Goal: Task Accomplishment & Management: Manage account settings

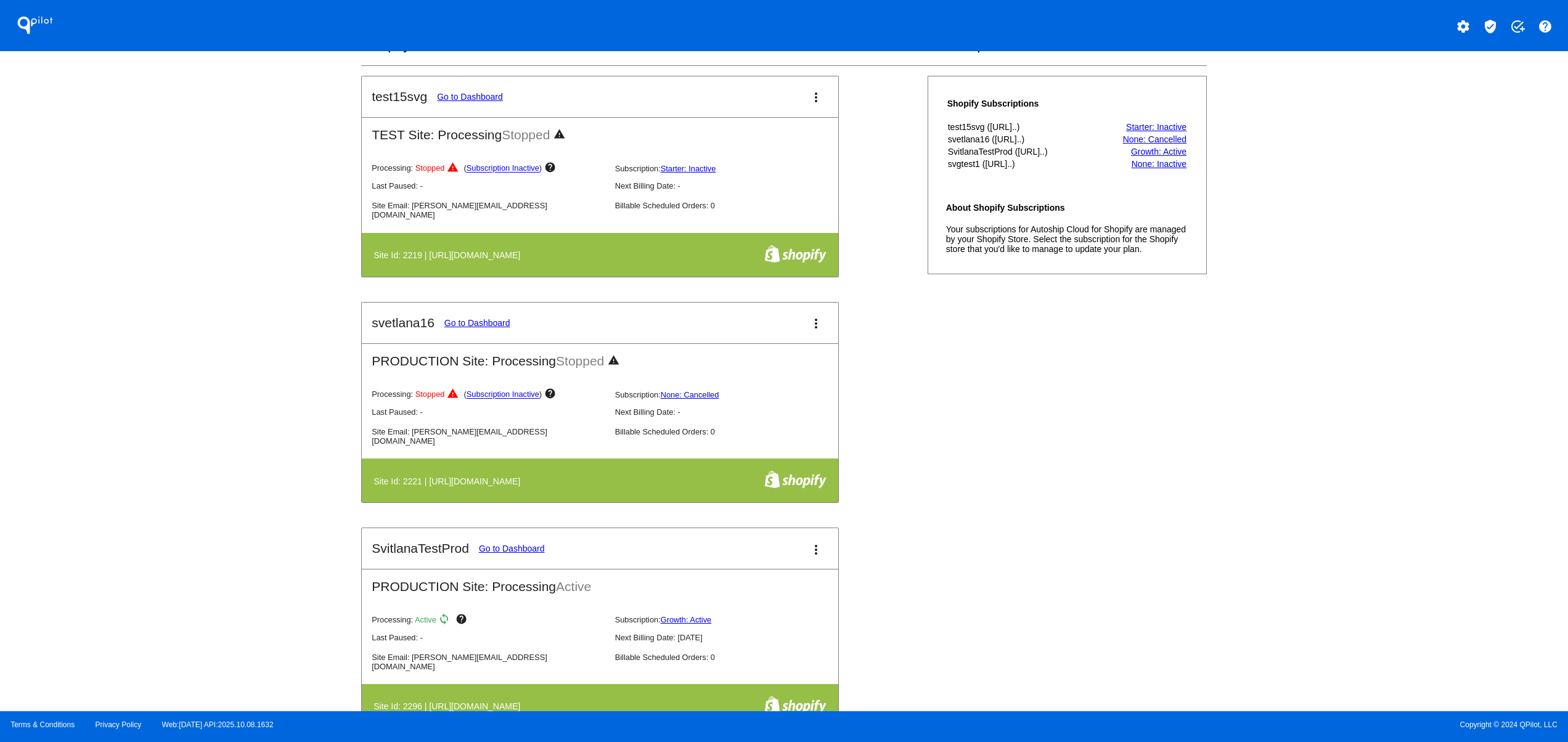
click at [936, 506] on div "test15svg Go to Dashboard more_vert TEST Site: Processing Stopped warning Proce…" at bounding box center [784, 528] width 845 height 904
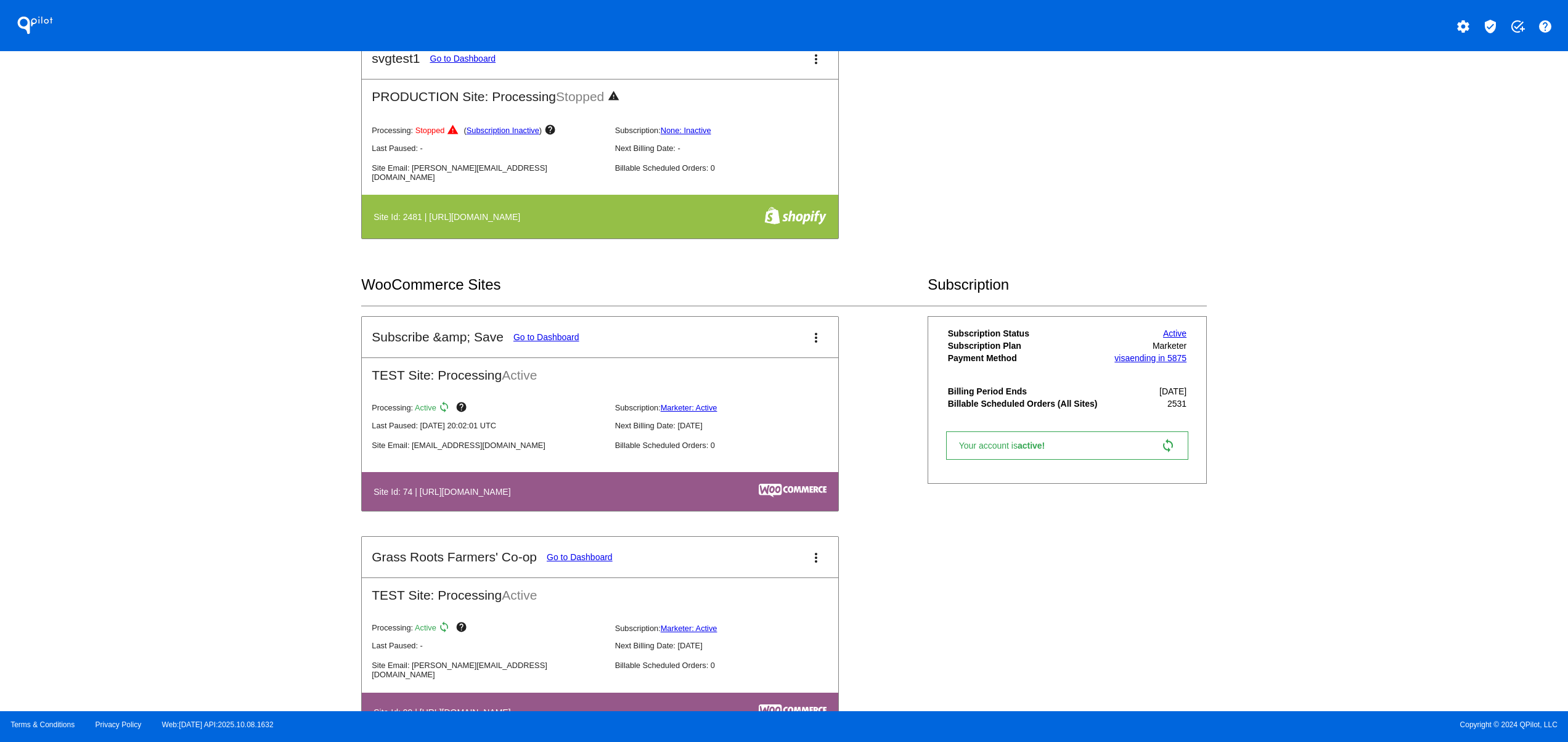
scroll to position [987, 0]
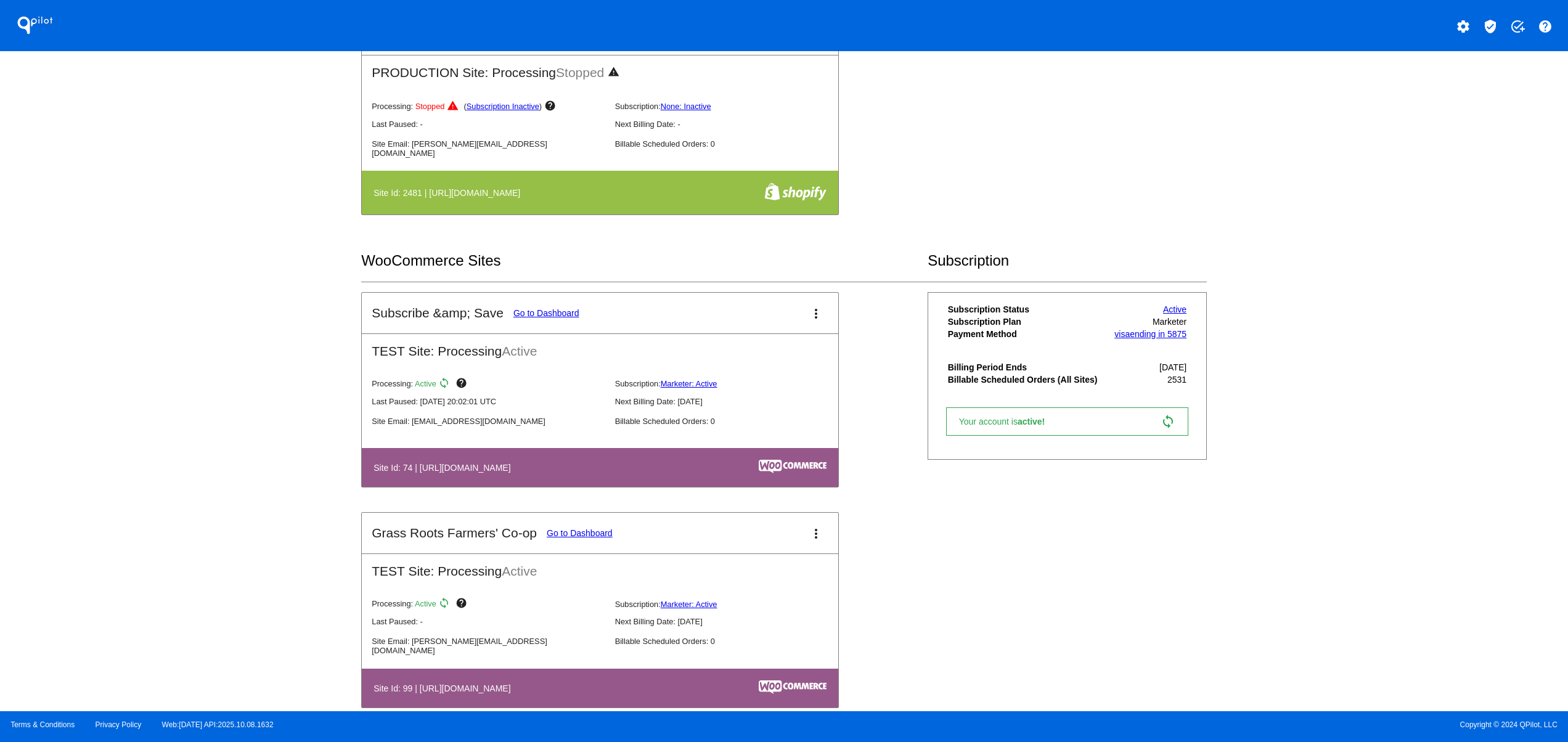
drag, startPoint x: 449, startPoint y: 482, endPoint x: 567, endPoint y: 478, distance: 118.1
click at [567, 476] on th "Site Id: 74 | [URL][DOMAIN_NAME]" at bounding box center [526, 468] width 307 height 16
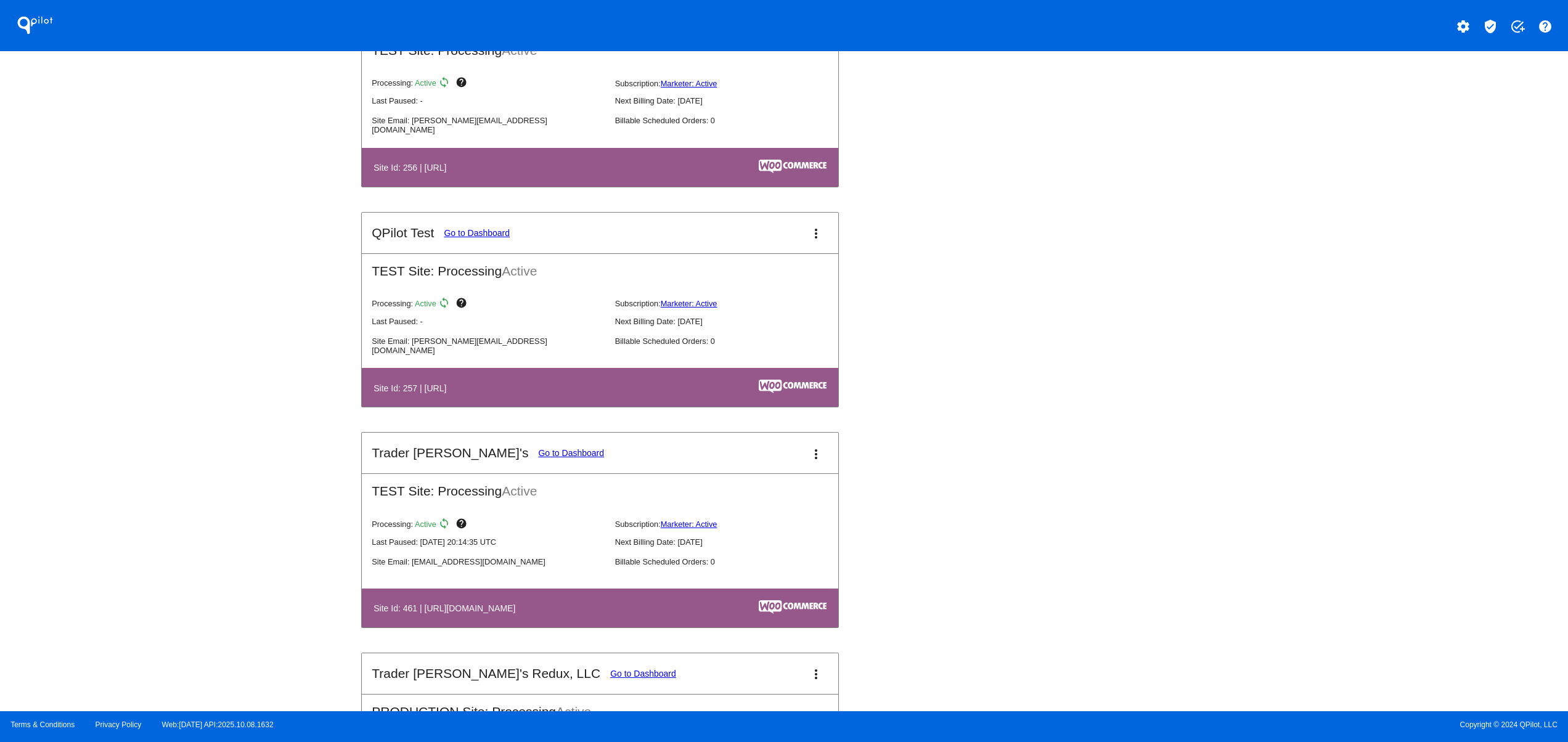
scroll to position [4192, 0]
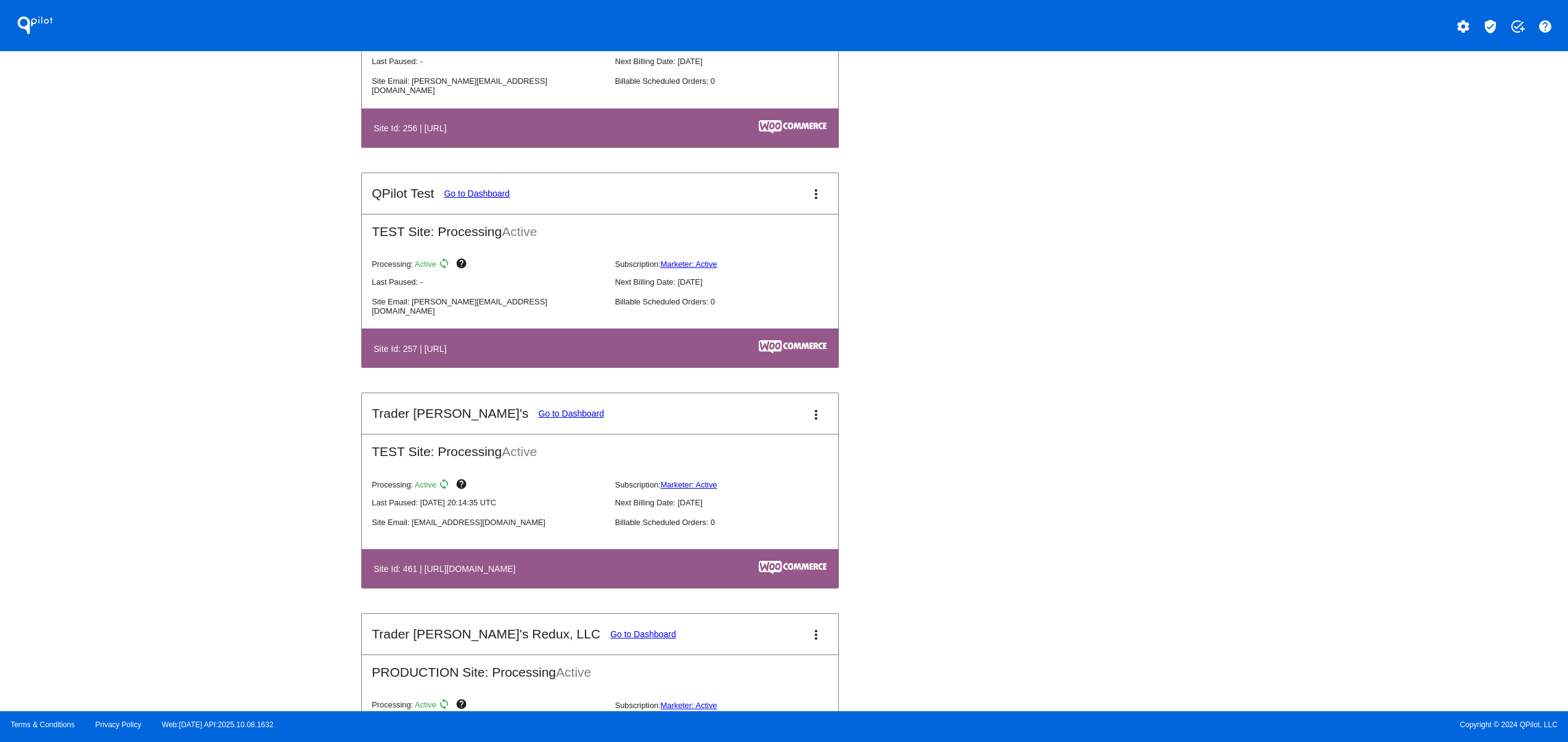
drag, startPoint x: 450, startPoint y: 594, endPoint x: 560, endPoint y: 585, distance: 110.4
click at [521, 574] on h4 "Site Id: 461 | [URL][DOMAIN_NAME]" at bounding box center [447, 569] width 148 height 10
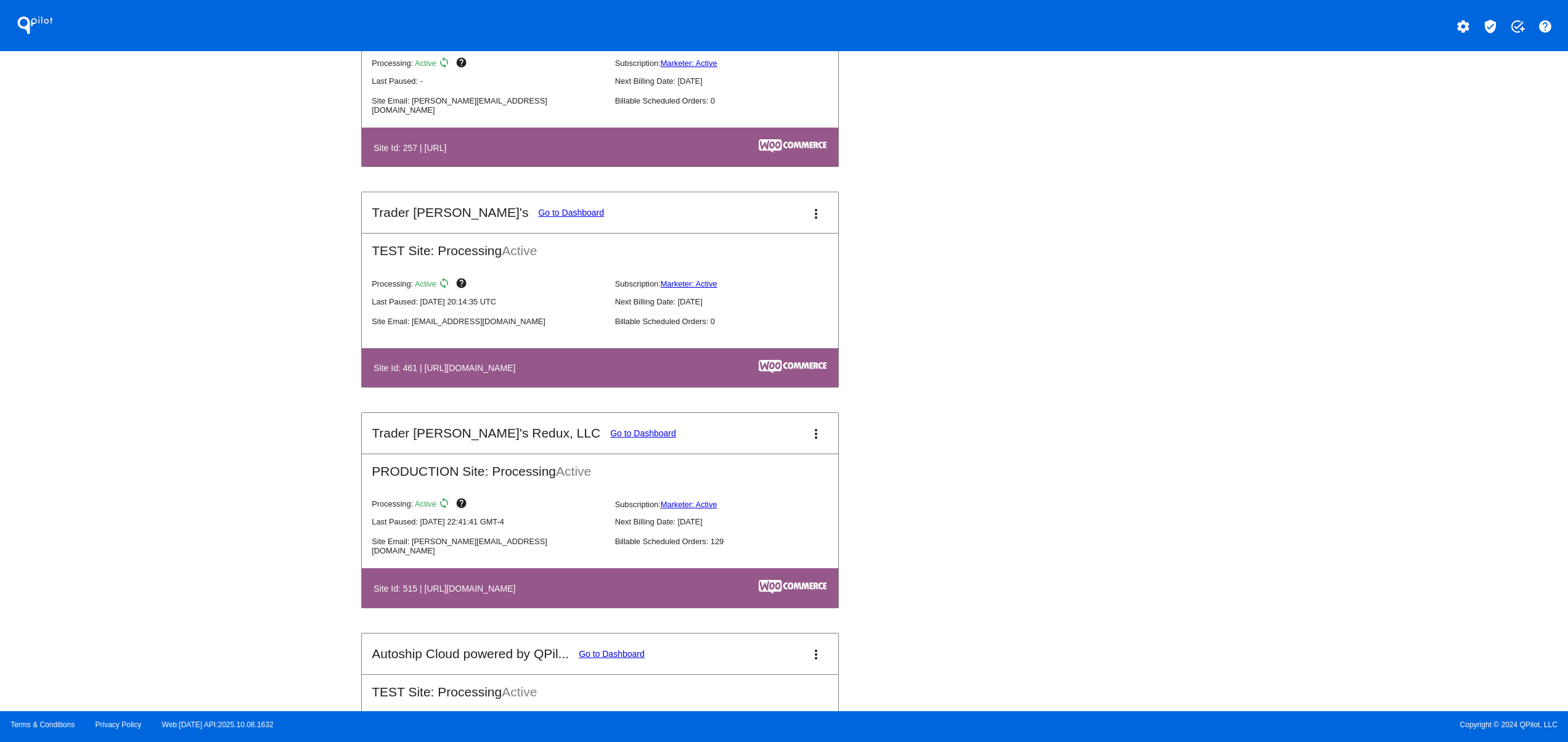
scroll to position [4439, 0]
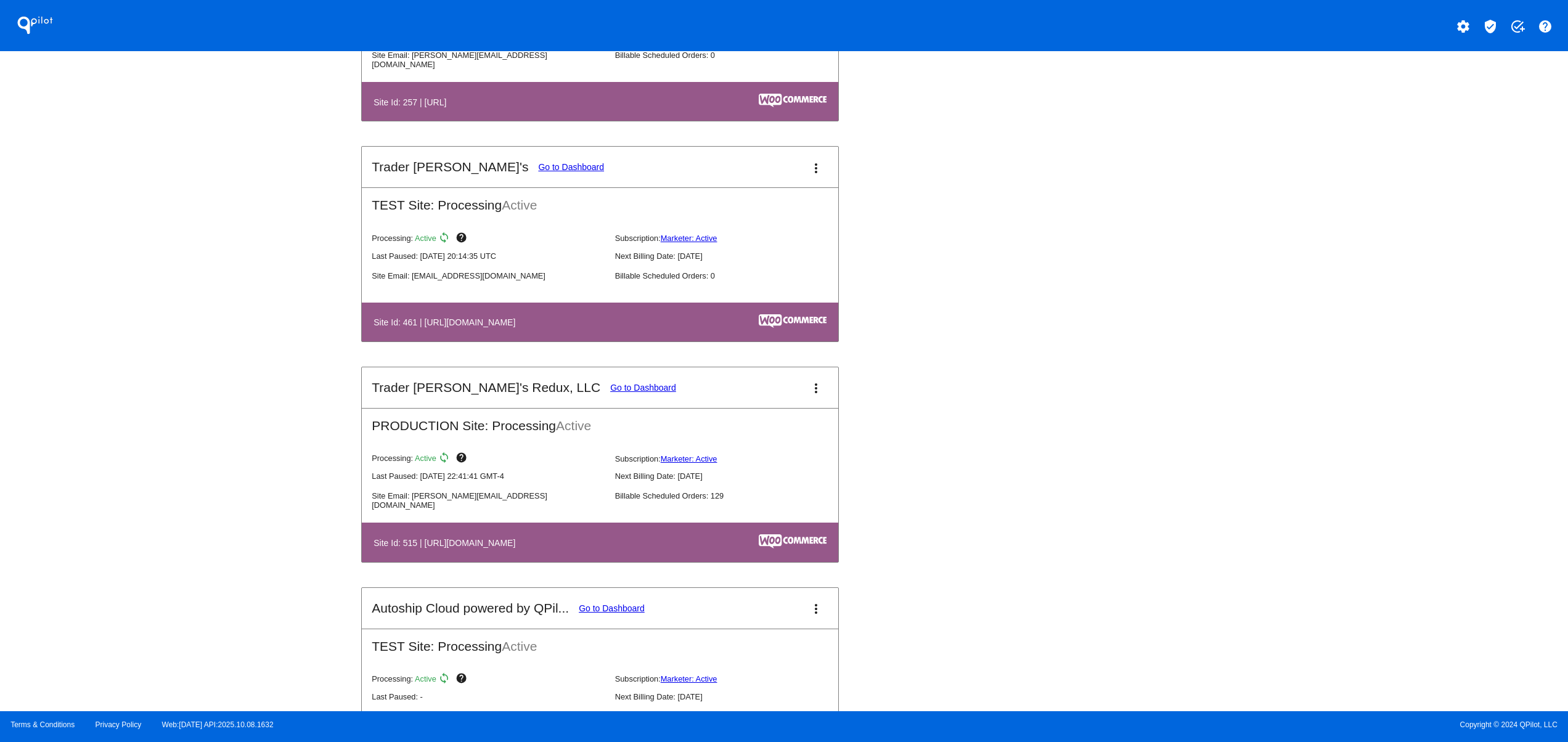
click at [611, 392] on link "Go to Dashboard" at bounding box center [643, 388] width 66 height 10
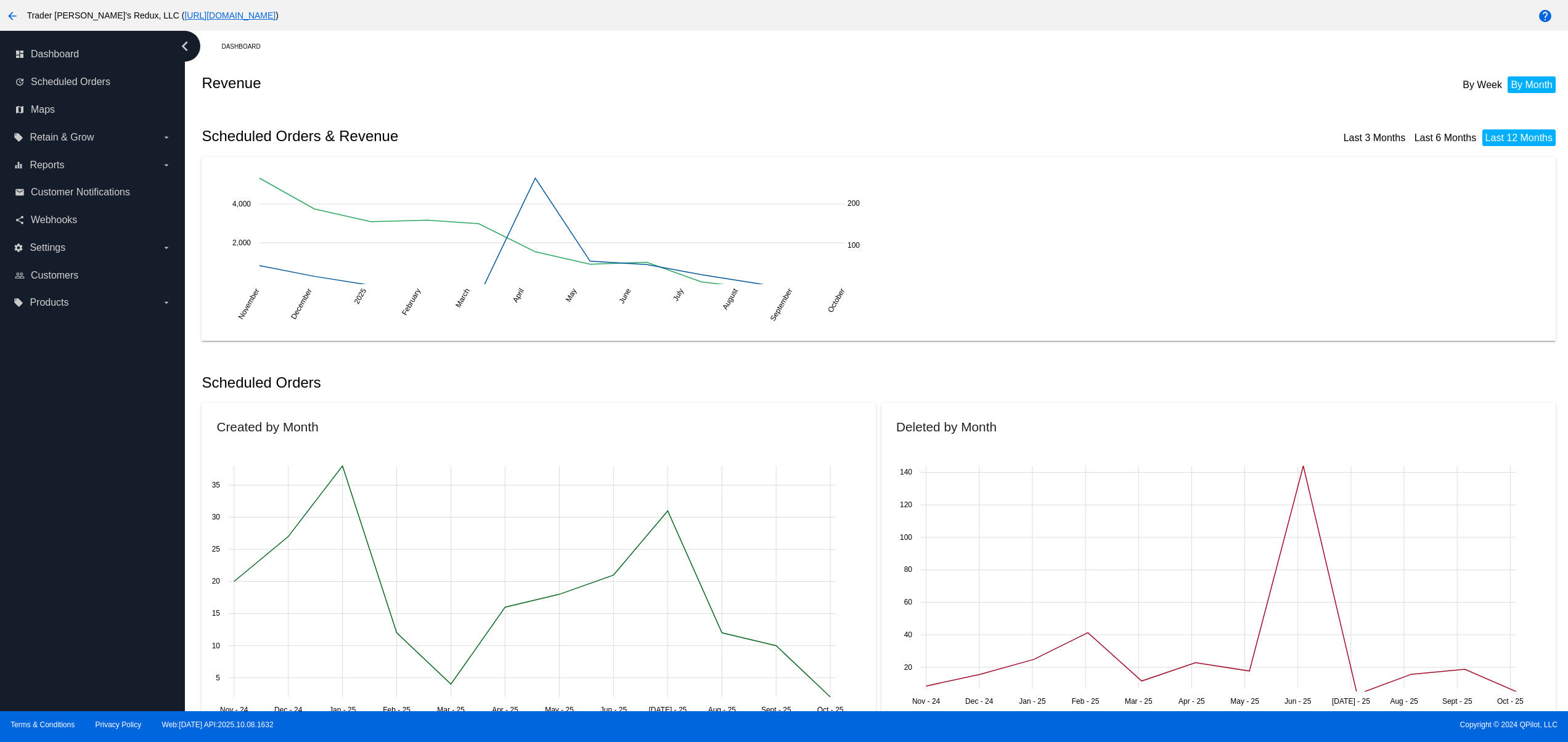
click at [58, 183] on link "email Customer Notifications" at bounding box center [93, 192] width 157 height 20
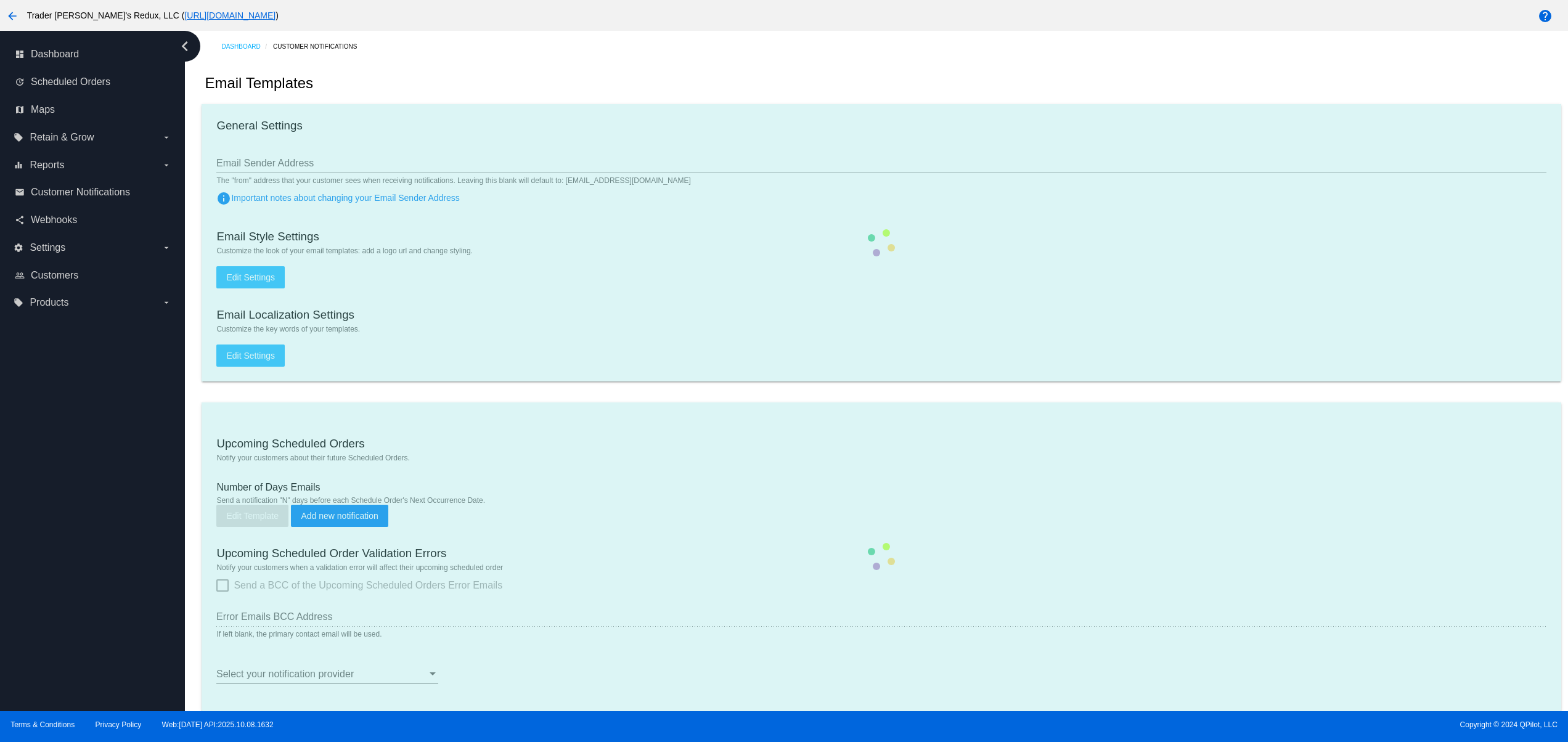
checkbox input "true"
type input "1"
checkbox input "true"
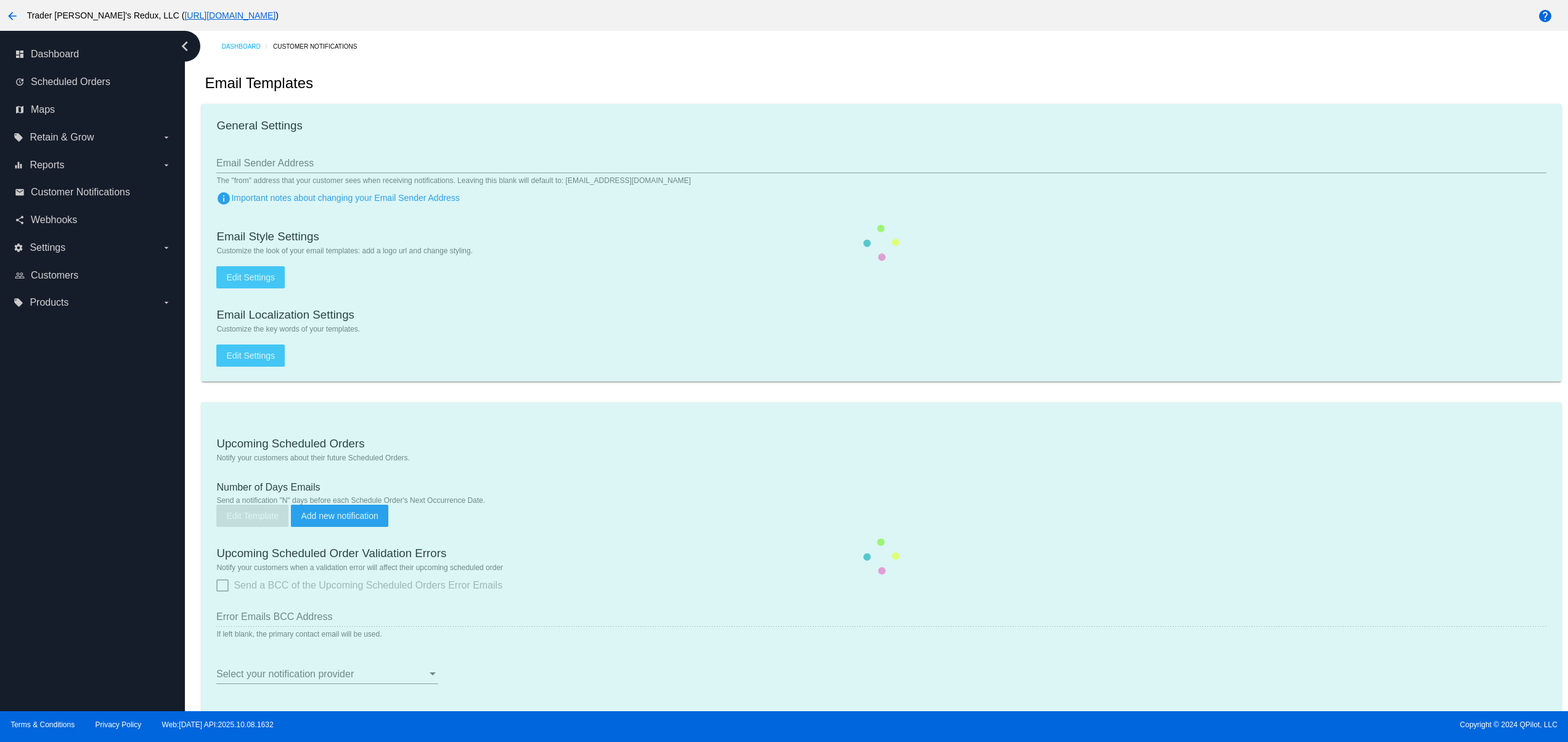
checkbox input "true"
type input "[EMAIL_ADDRESS][DOMAIN_NAME]"
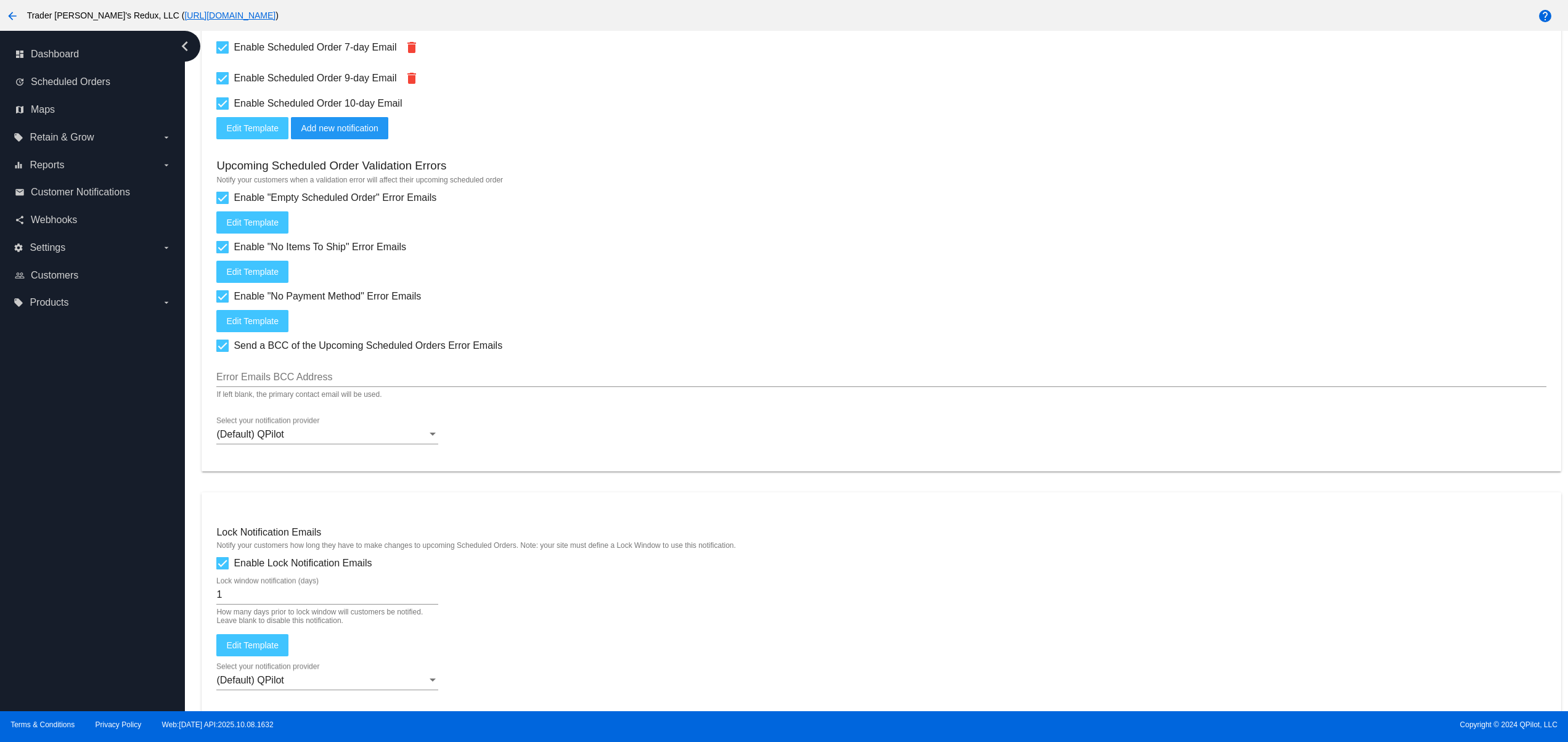
scroll to position [740, 0]
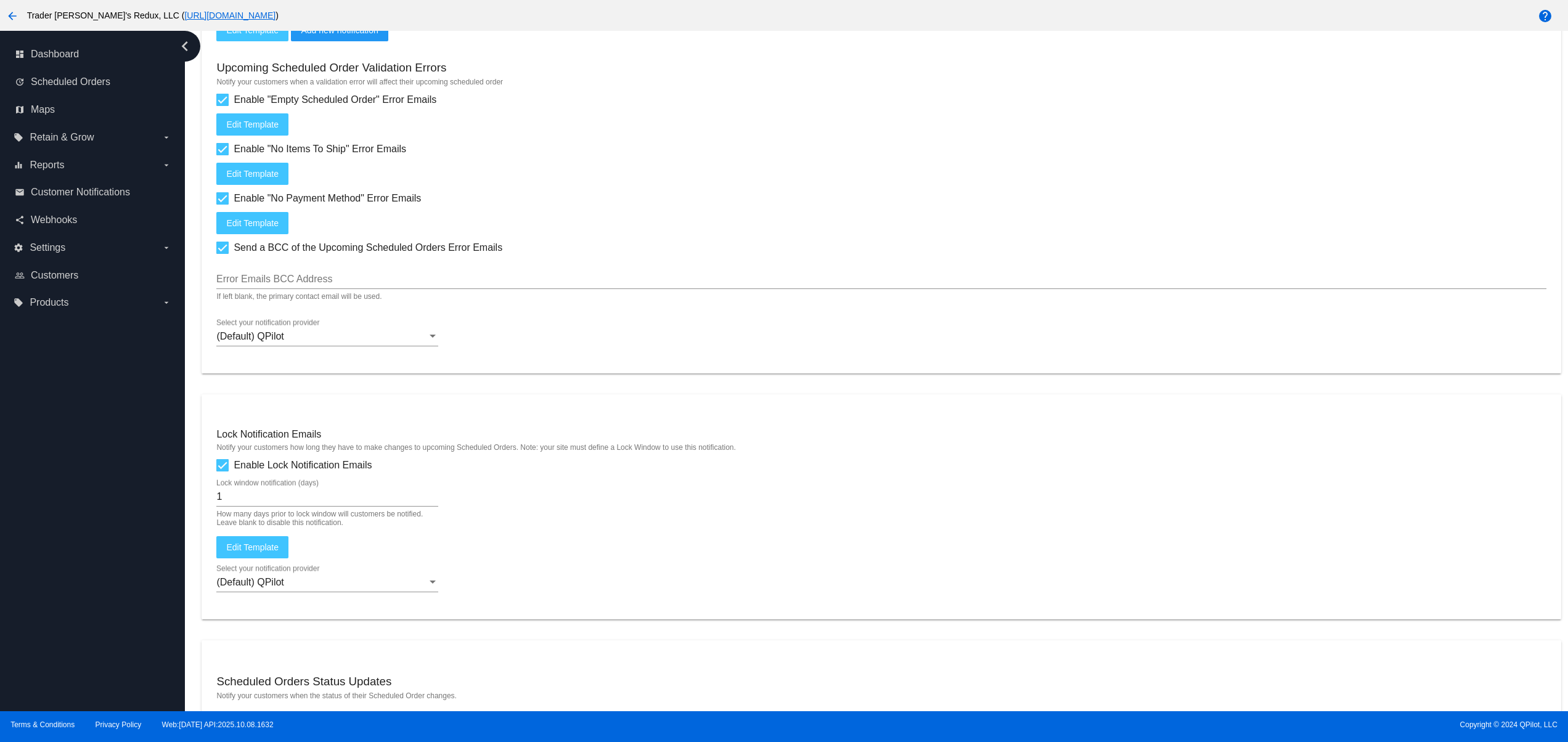
click at [292, 334] on div "(Default) QPilot Select your notification provider" at bounding box center [327, 332] width 222 height 28
click at [307, 378] on span "3rd Party Messaging Service" at bounding box center [327, 374] width 222 height 30
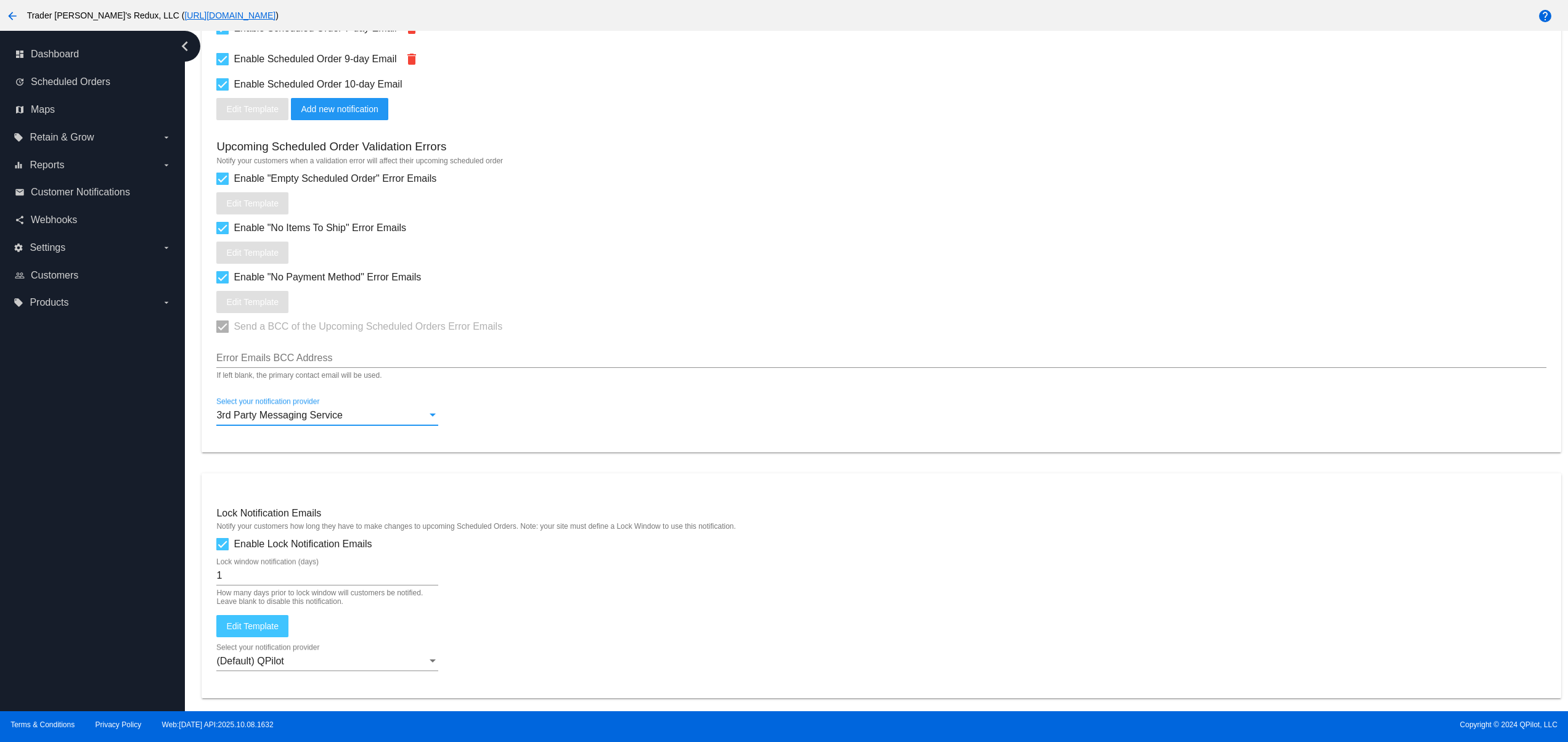
scroll to position [0, 0]
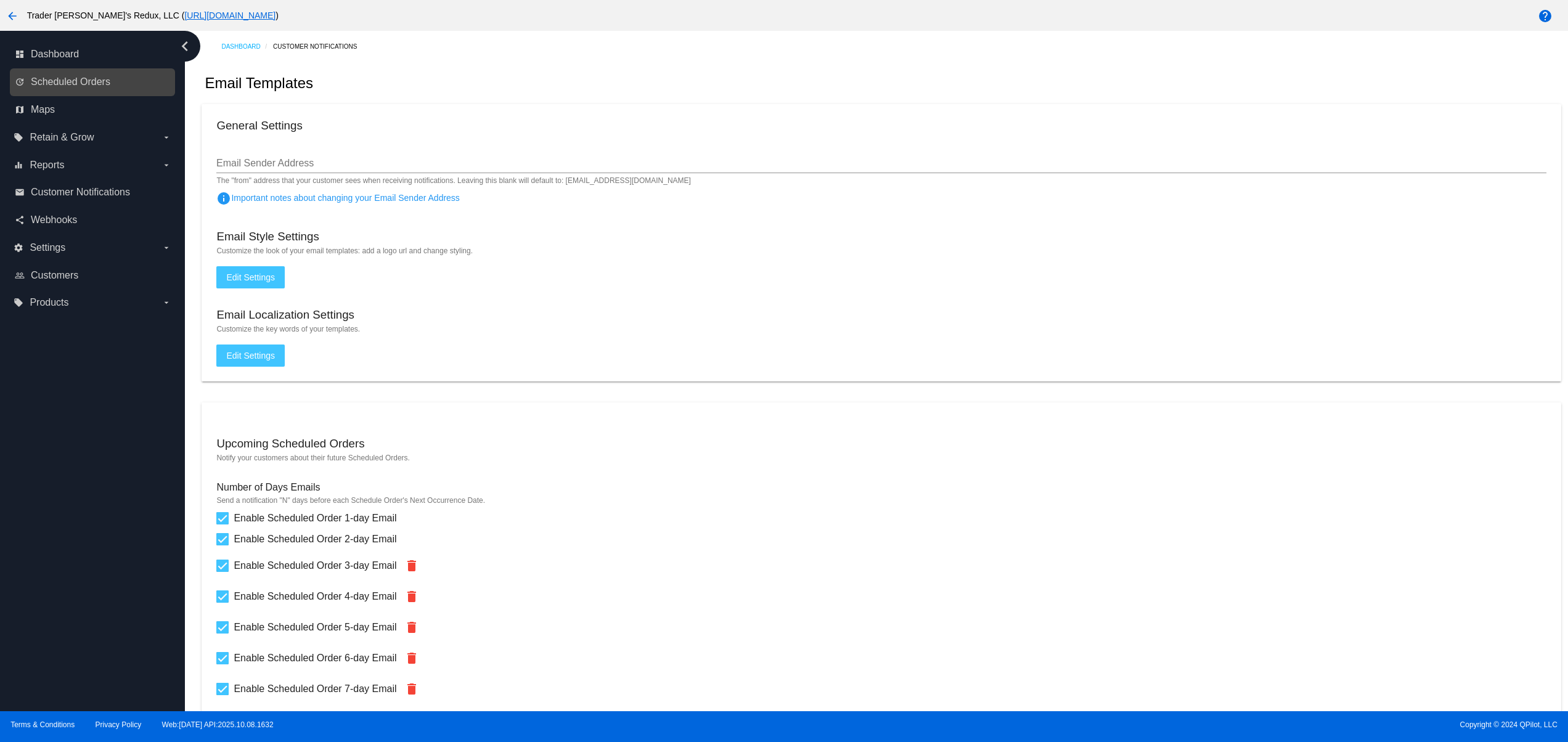
click at [113, 72] on link "update Scheduled Orders" at bounding box center [93, 82] width 157 height 20
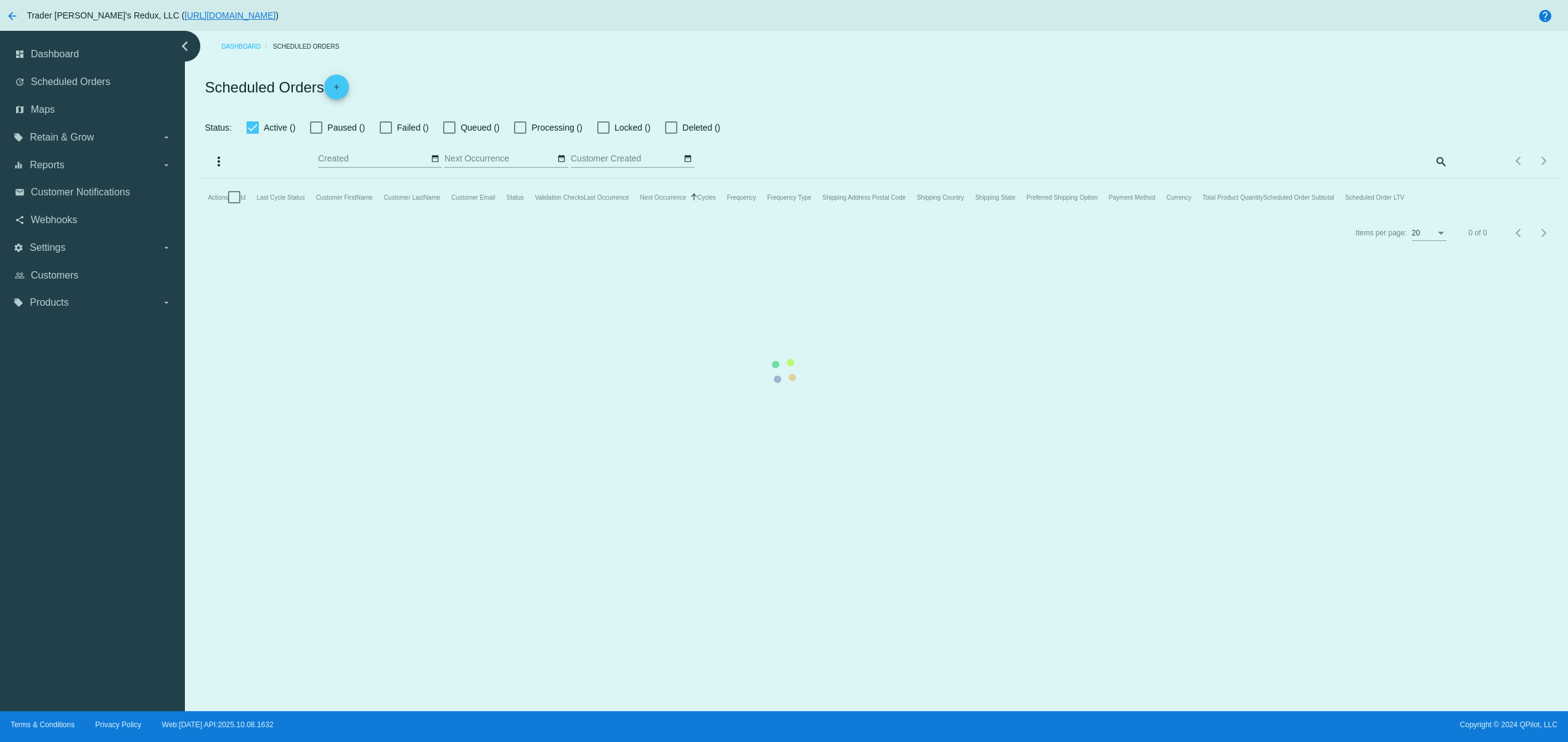
checkbox input "false"
type input "[DATE] - [DATE]"
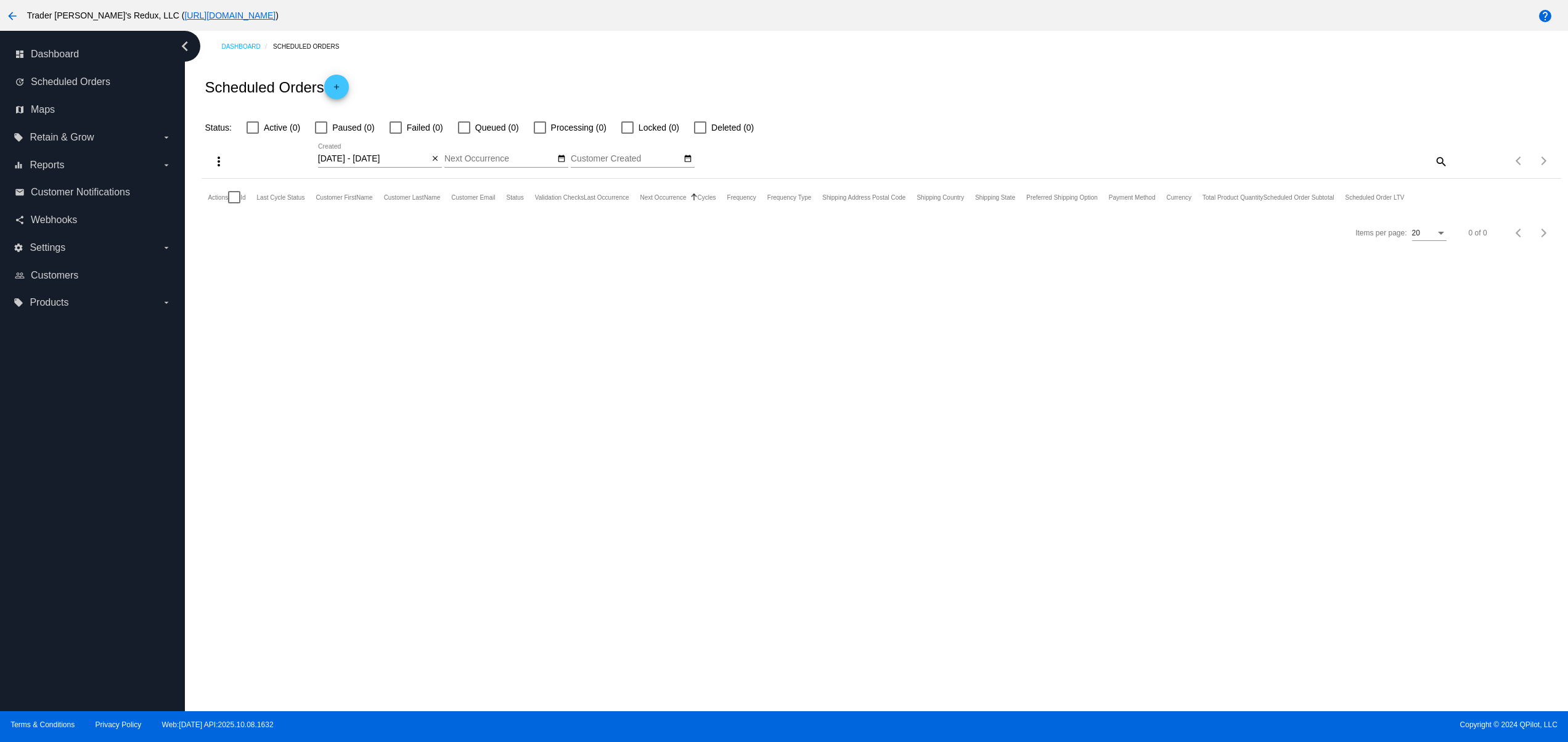
click at [339, 64] on div "Scheduled Orders add" at bounding box center [881, 87] width 1359 height 49
click at [343, 100] on span "add" at bounding box center [336, 90] width 15 height 30
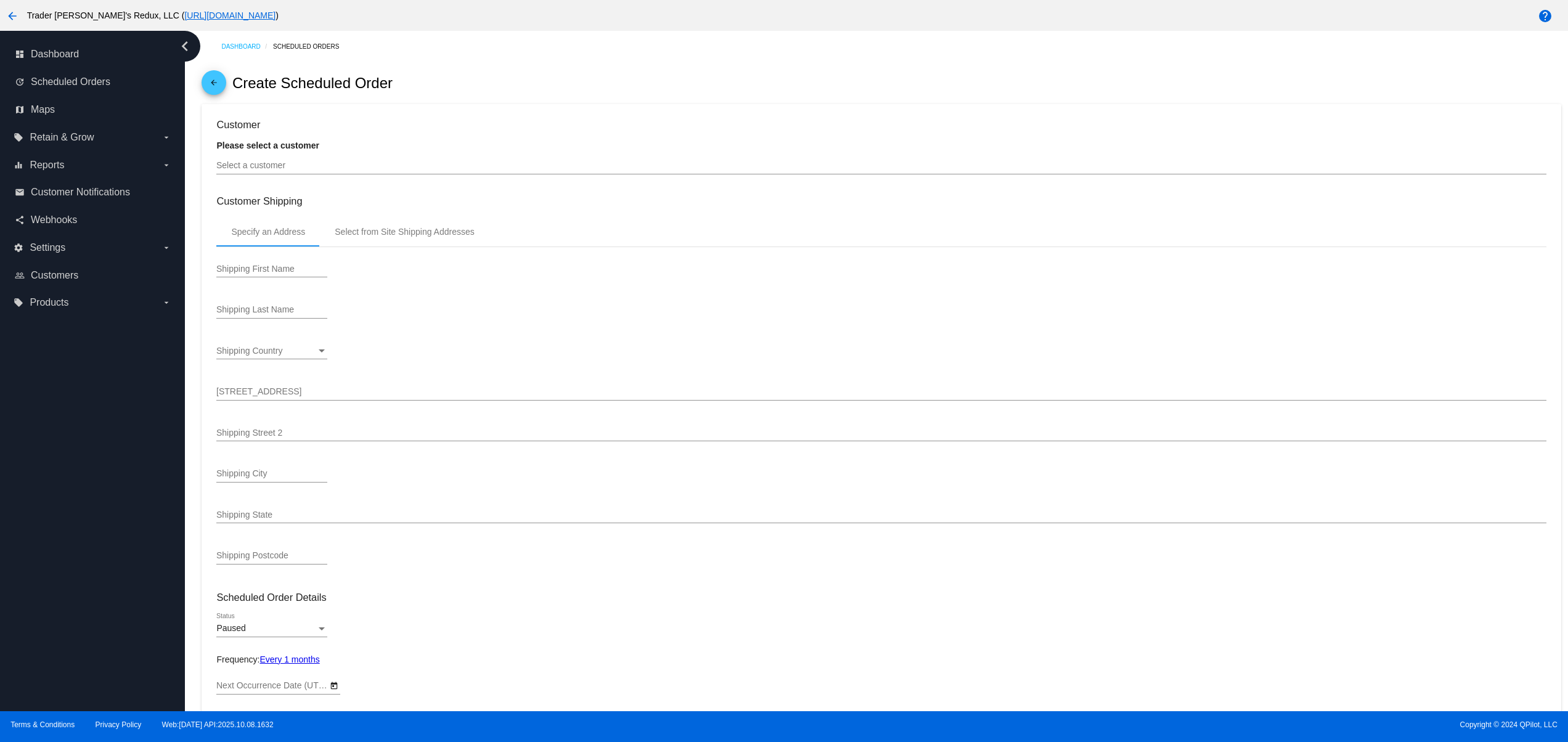
click at [358, 174] on div "Select a customer" at bounding box center [881, 162] width 1330 height 24
type input "[DATE]"
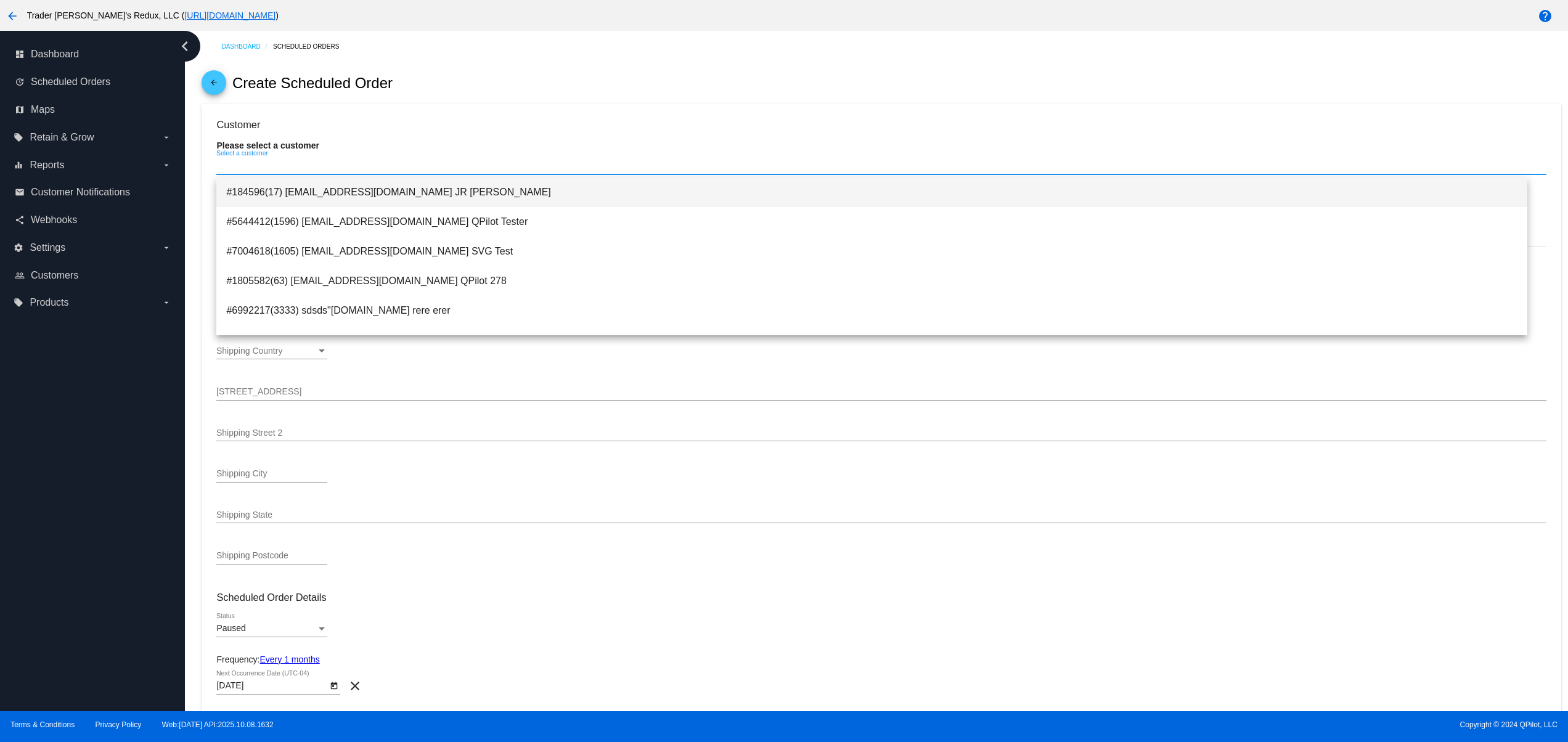
click at [480, 197] on span "#184596(17) [EMAIL_ADDRESS][DOMAIN_NAME] JR [PERSON_NAME]" at bounding box center [872, 192] width 1292 height 30
type input "[PERSON_NAME]"
type input "1615 Platte St"
type input "[GEOGRAPHIC_DATA]"
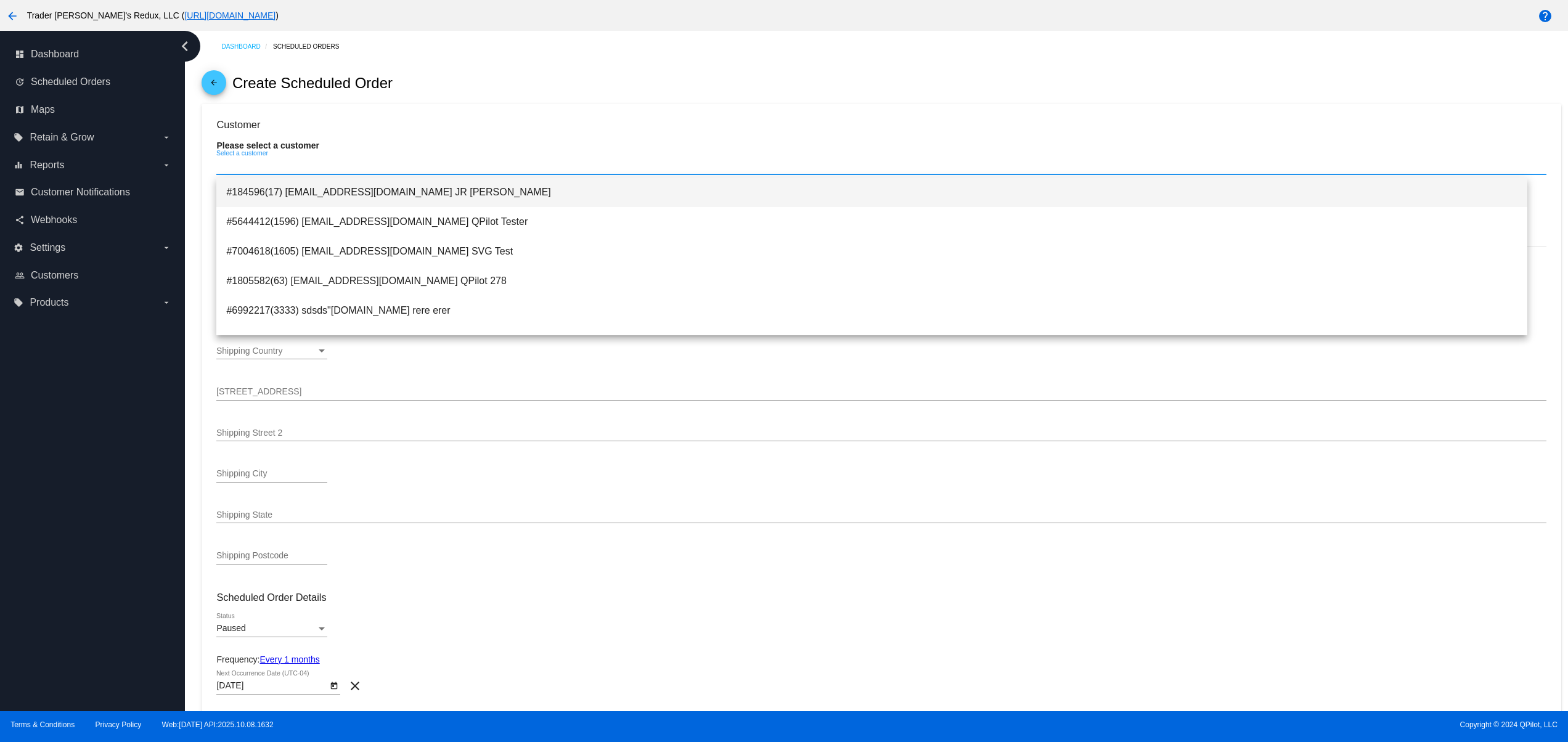
type input "80202"
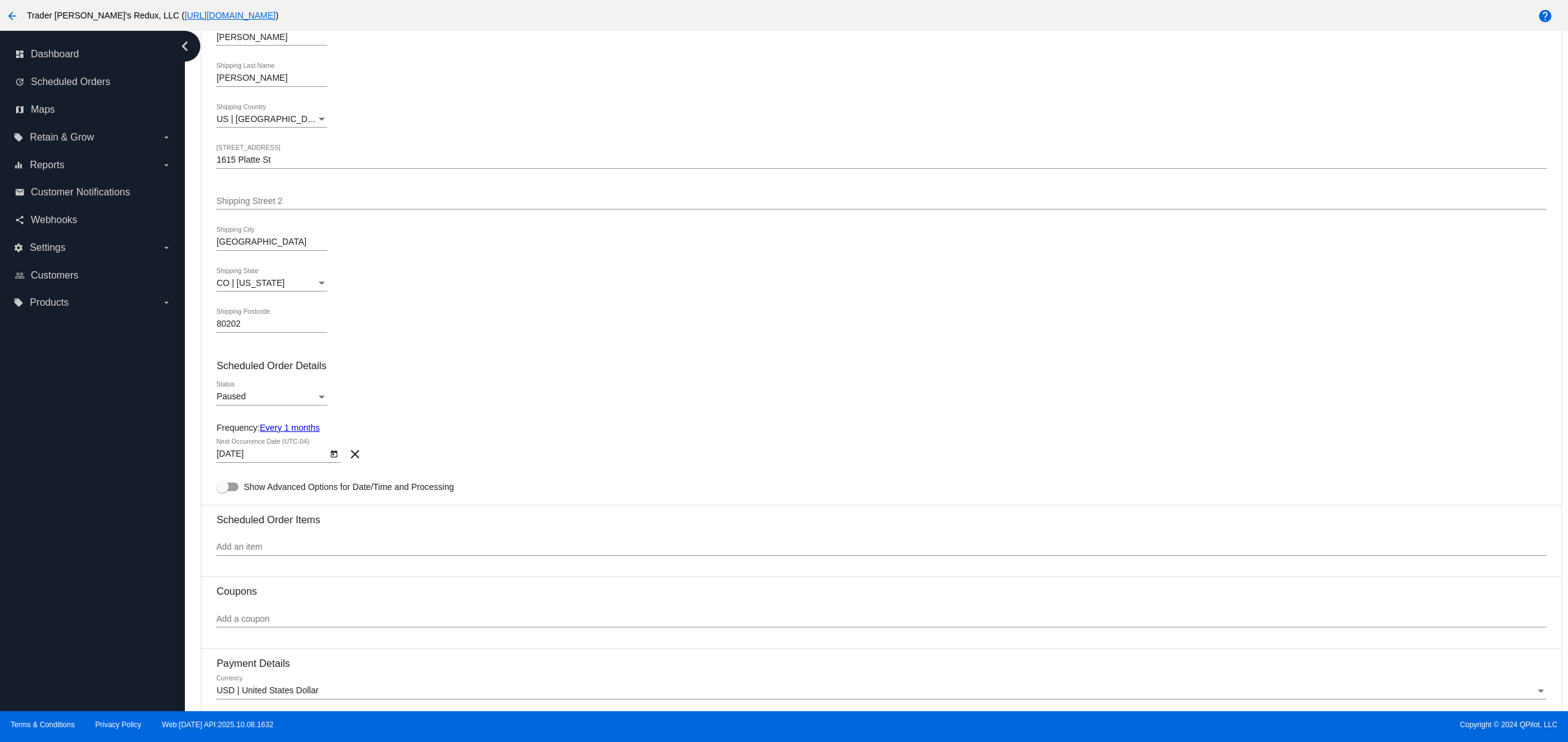
scroll to position [246, 0]
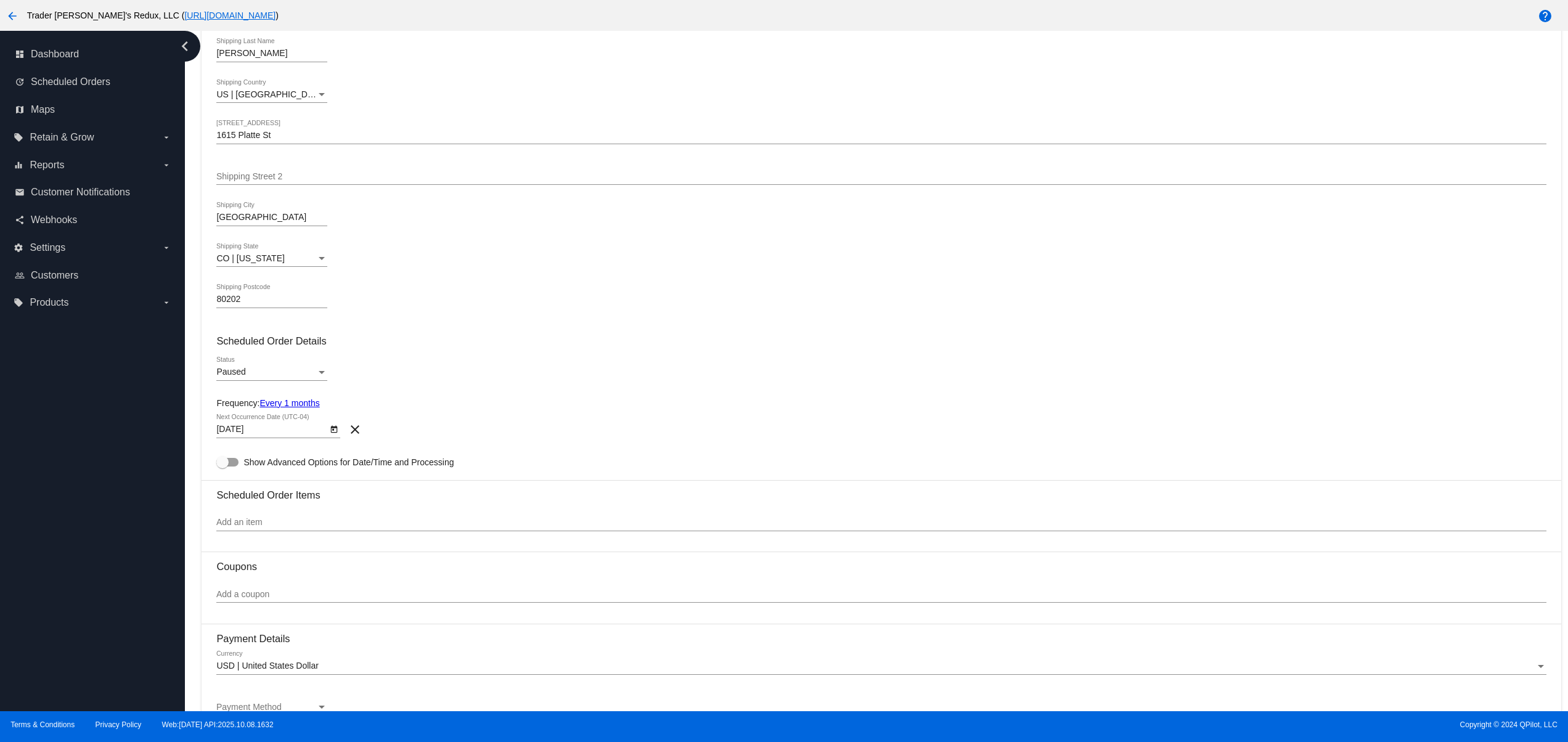
click at [233, 381] on div at bounding box center [272, 380] width 111 height 1
click at [232, 371] on span "Paused" at bounding box center [231, 372] width 29 height 10
click at [240, 349] on span "Active" at bounding box center [272, 351] width 111 height 26
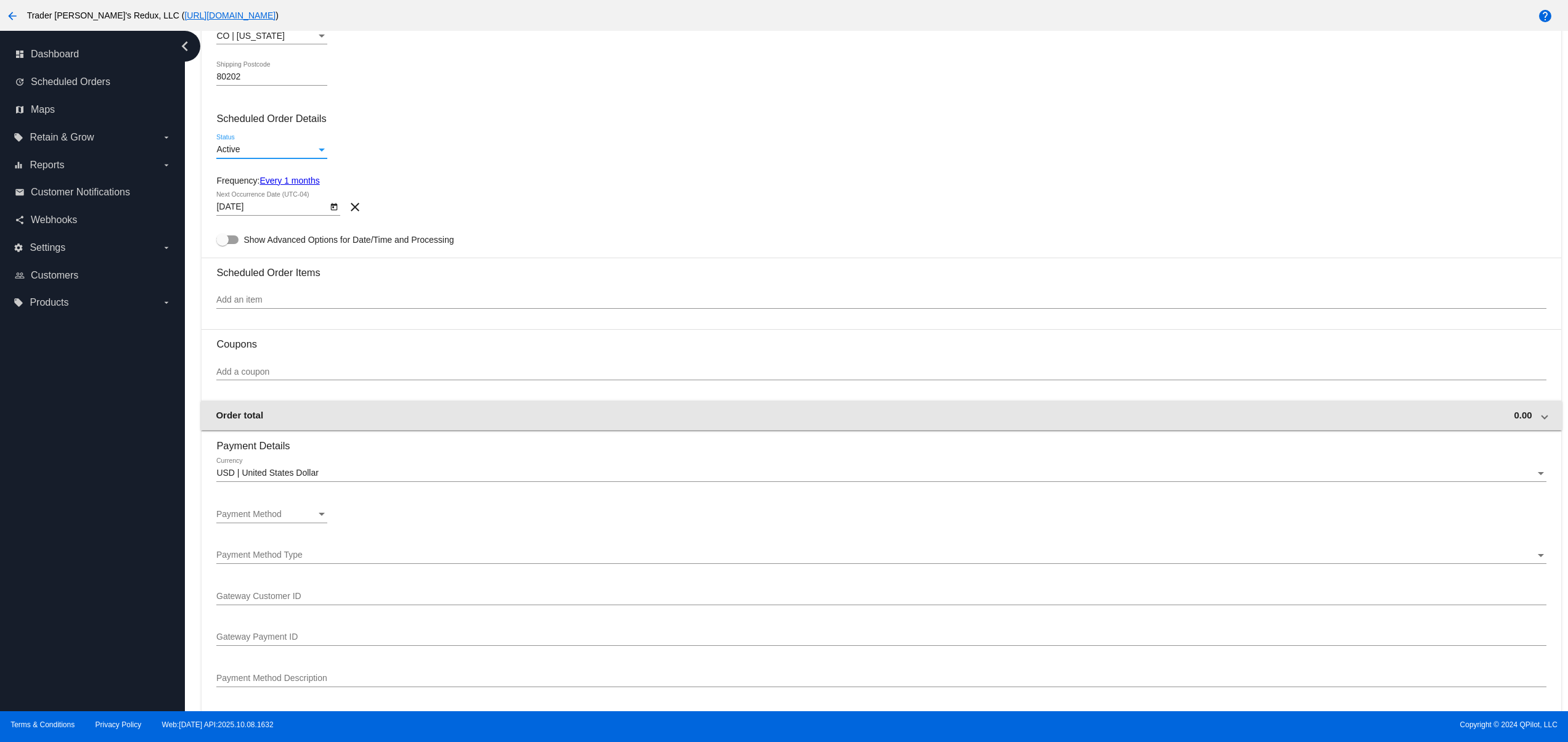
scroll to position [493, 0]
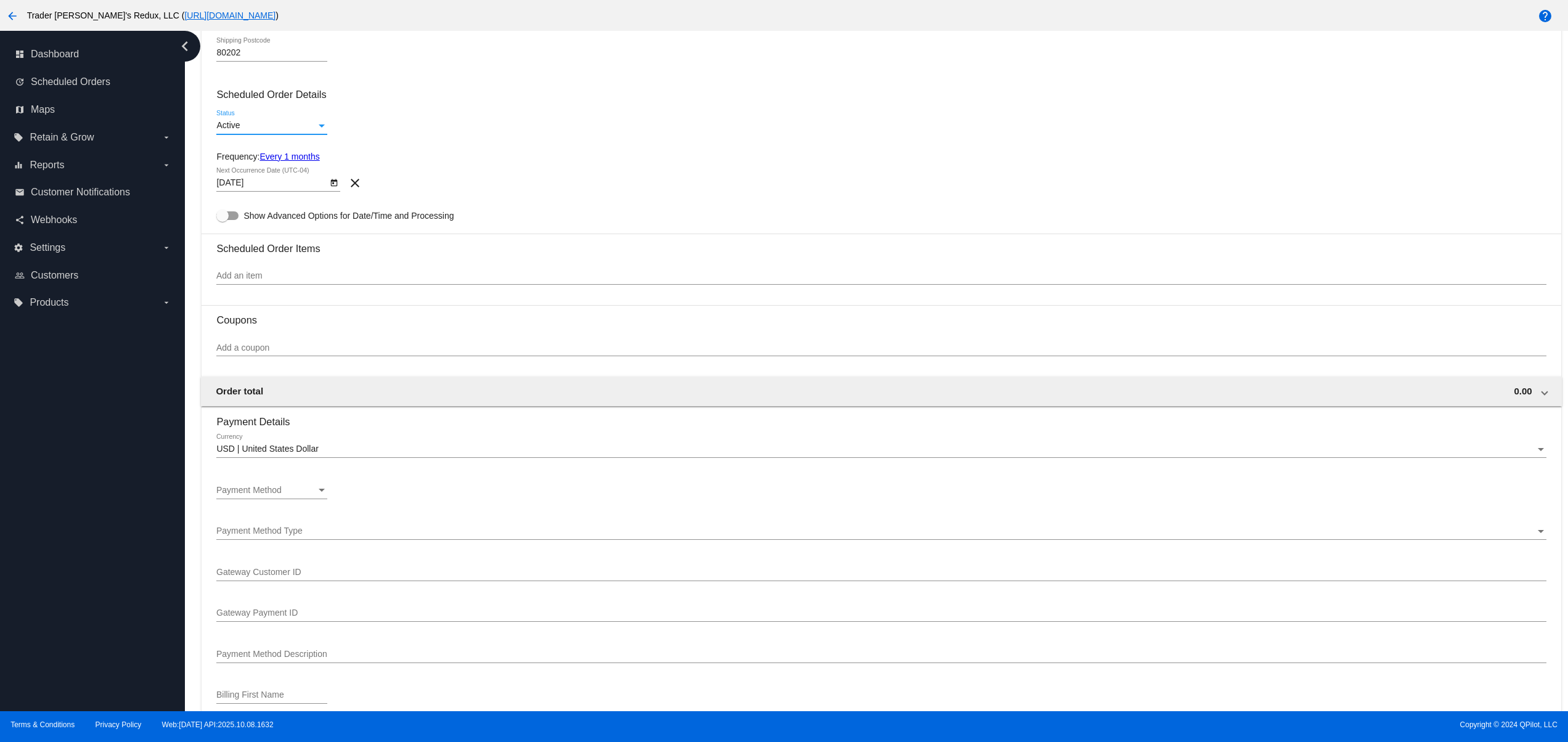
click at [269, 281] on input "Add an item" at bounding box center [881, 276] width 1330 height 10
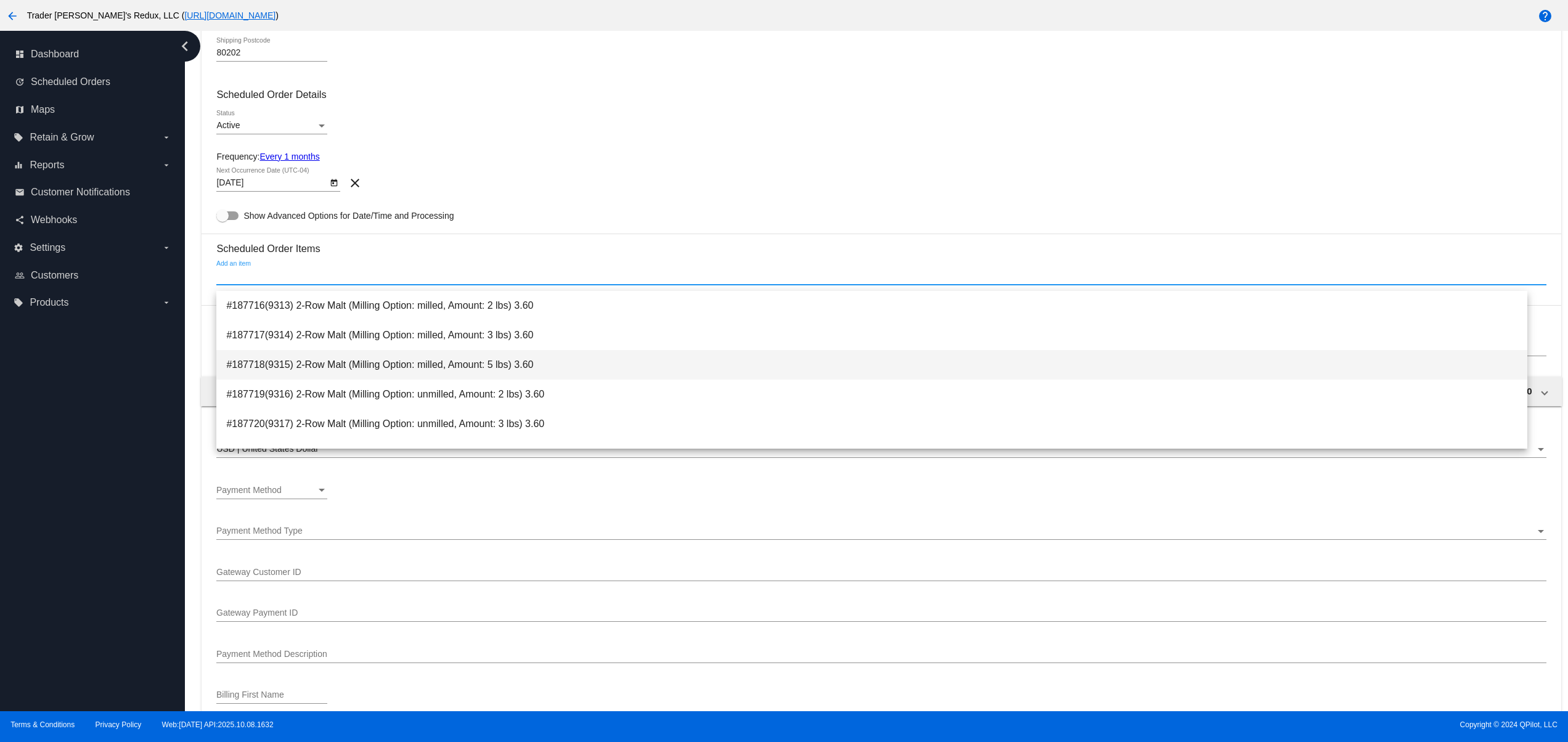
click at [388, 353] on span "#187718(9315) 2-Row Malt (Milling Option: milled, Amount: 5 lbs) 3.60" at bounding box center [872, 365] width 1292 height 30
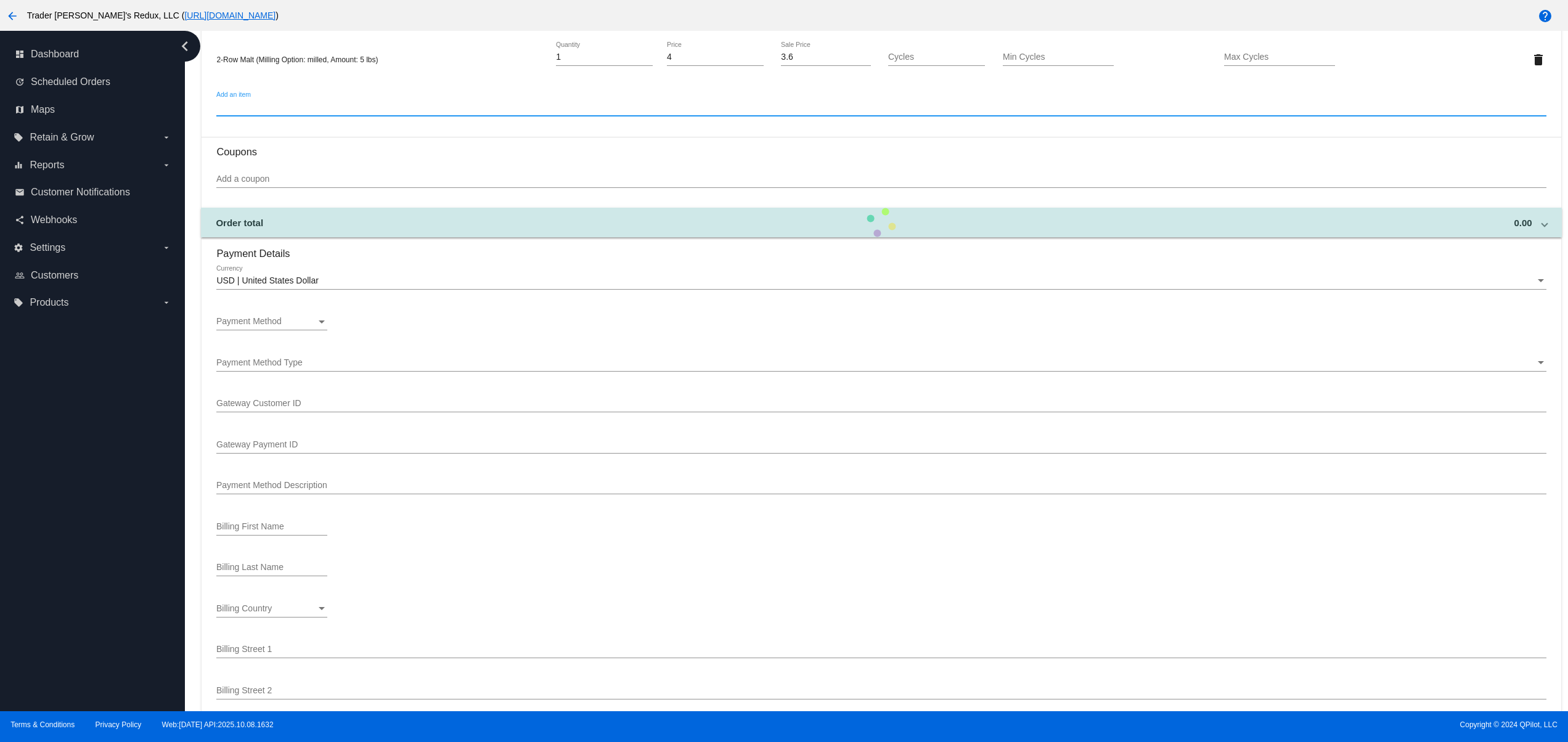
scroll to position [740, 0]
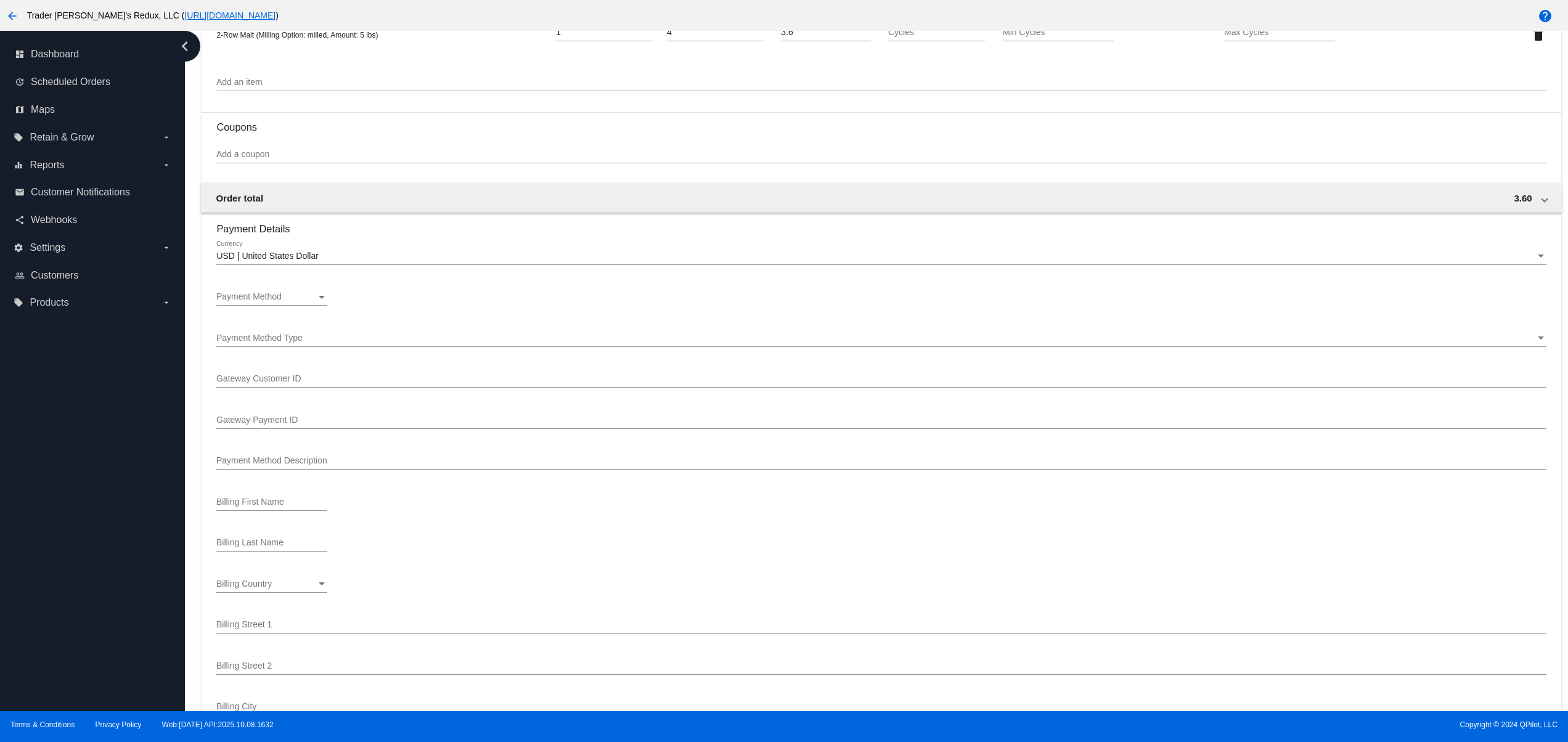
click at [277, 306] on div "Payment Method Payment Method" at bounding box center [272, 294] width 111 height 24
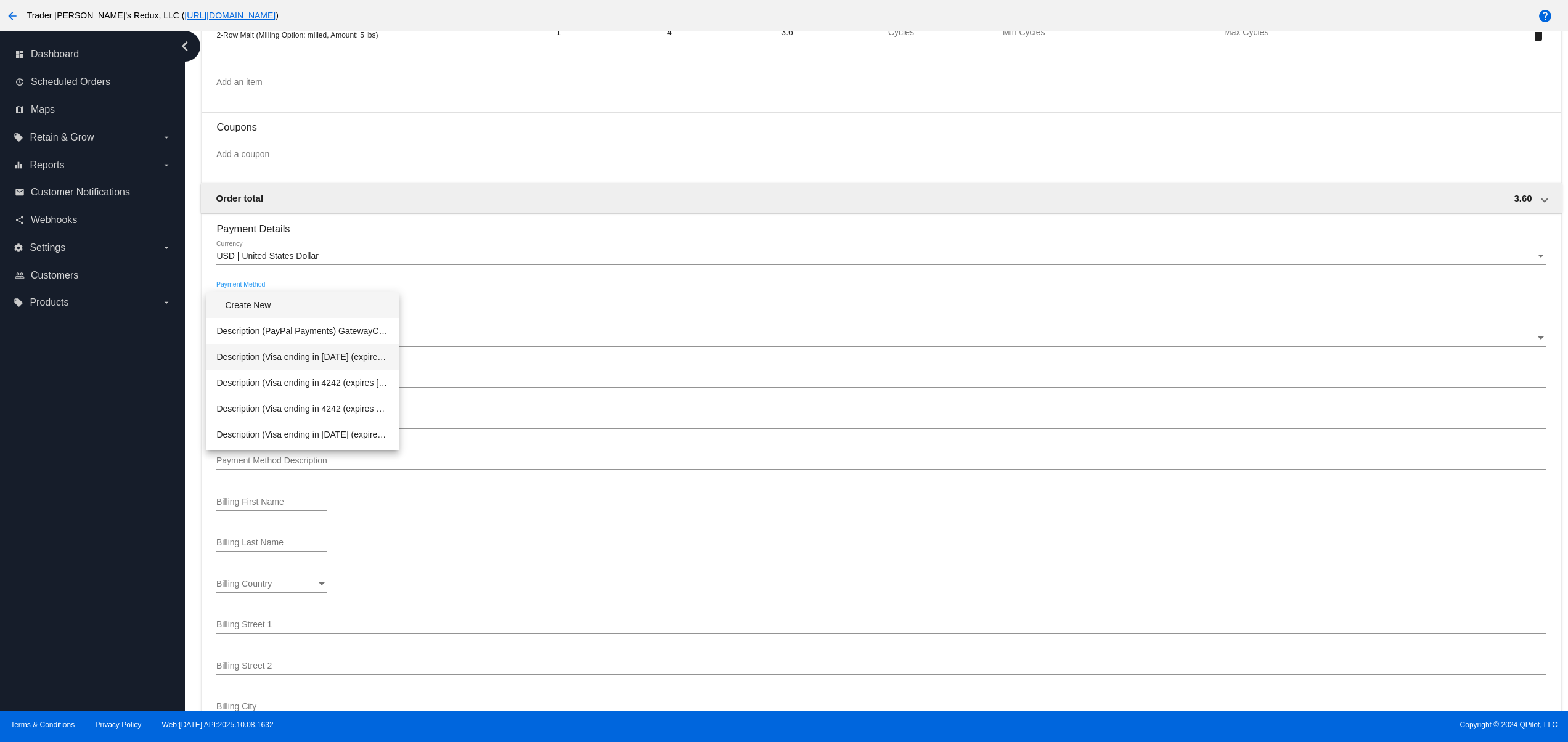
click at [343, 360] on span "Description (Visa ending in [DATE] (expires [CREDIT_CARD_DATA])) GatewayCustome…" at bounding box center [302, 356] width 173 height 26
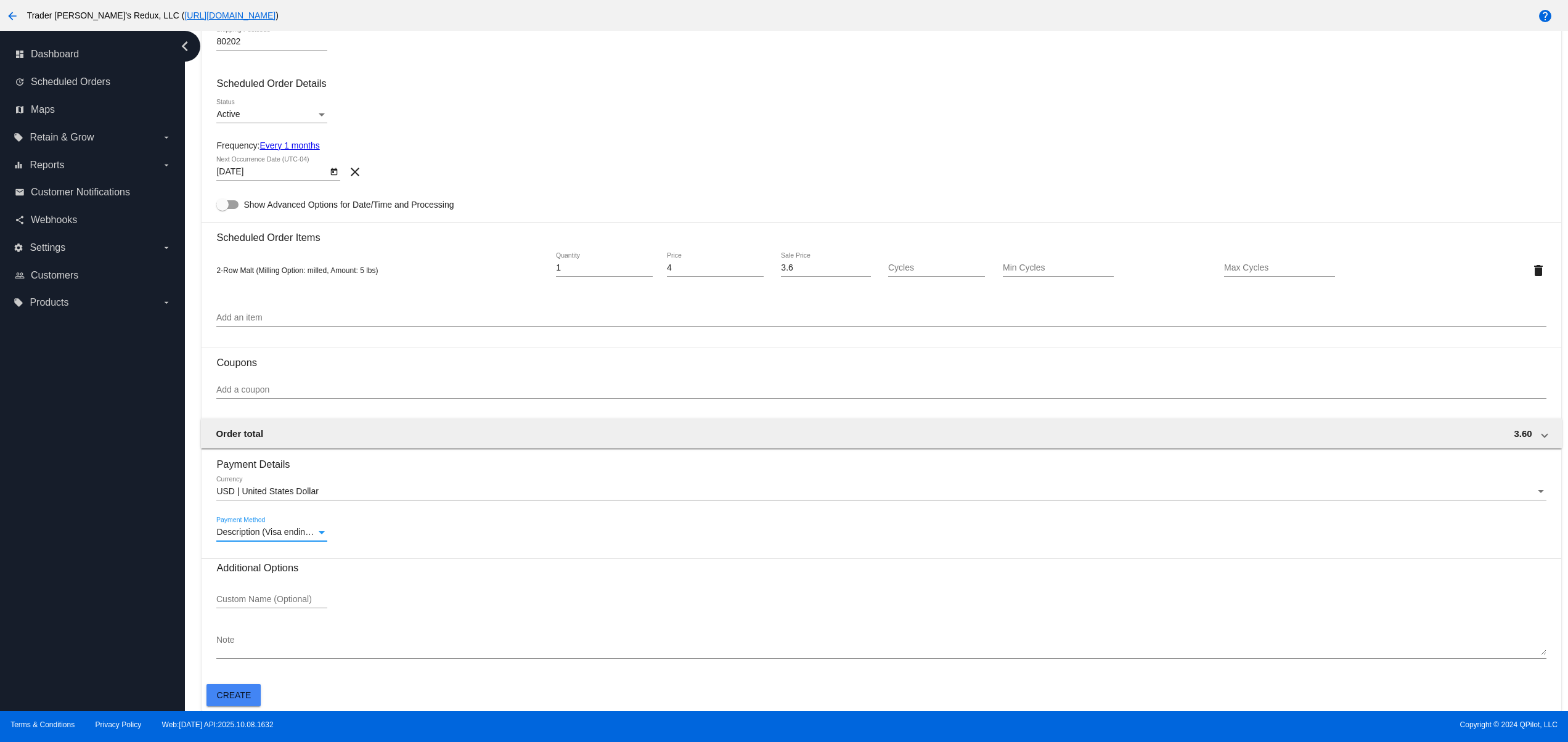
scroll to position [512, 0]
click at [228, 709] on mat-card "Customer 184596(17): JR Ewing [EMAIL_ADDRESS][DOMAIN_NAME] Select a customer Cu…" at bounding box center [881, 156] width 1359 height 1112
click at [228, 703] on button "Create" at bounding box center [234, 695] width 54 height 22
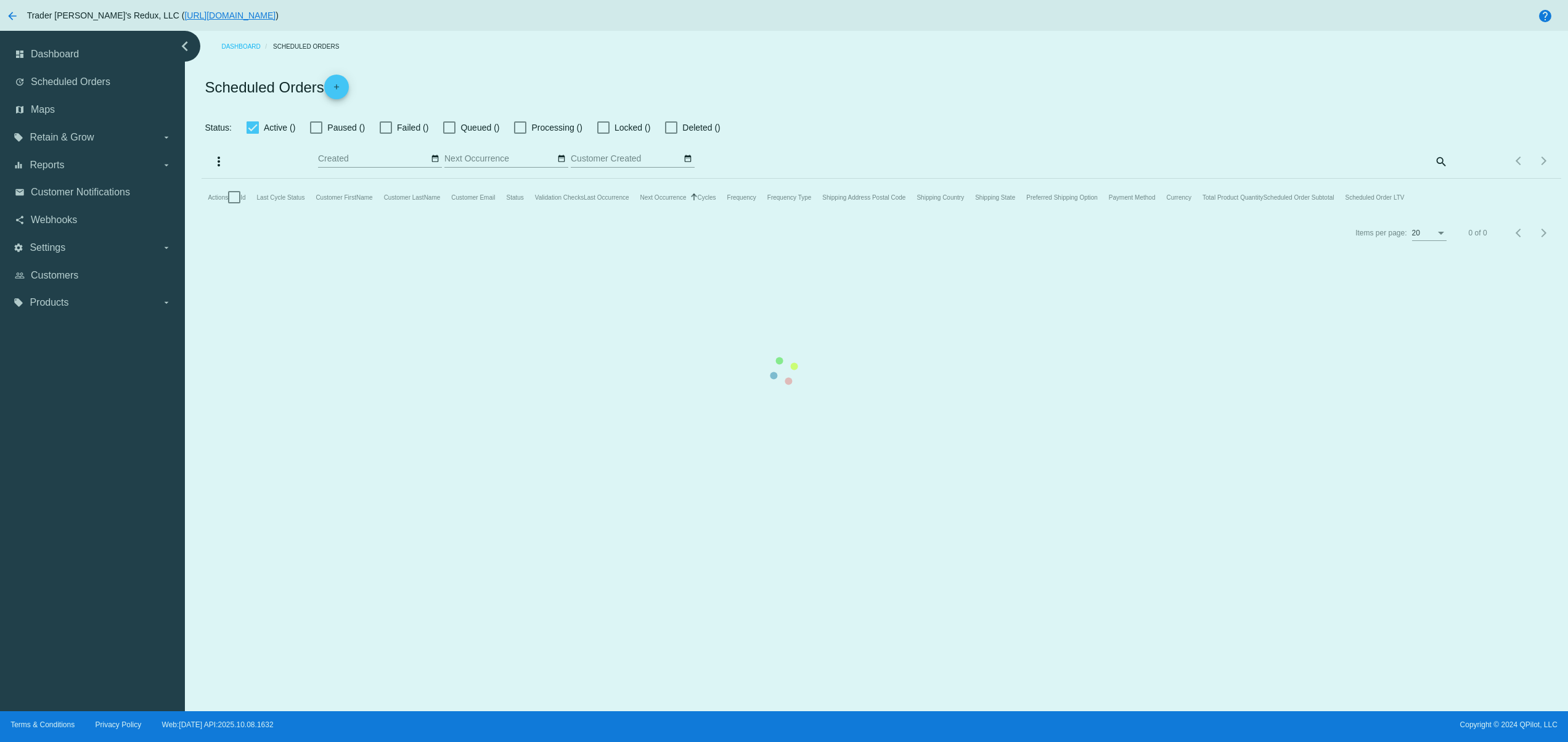
checkbox input "false"
type input "[DATE] - [DATE]"
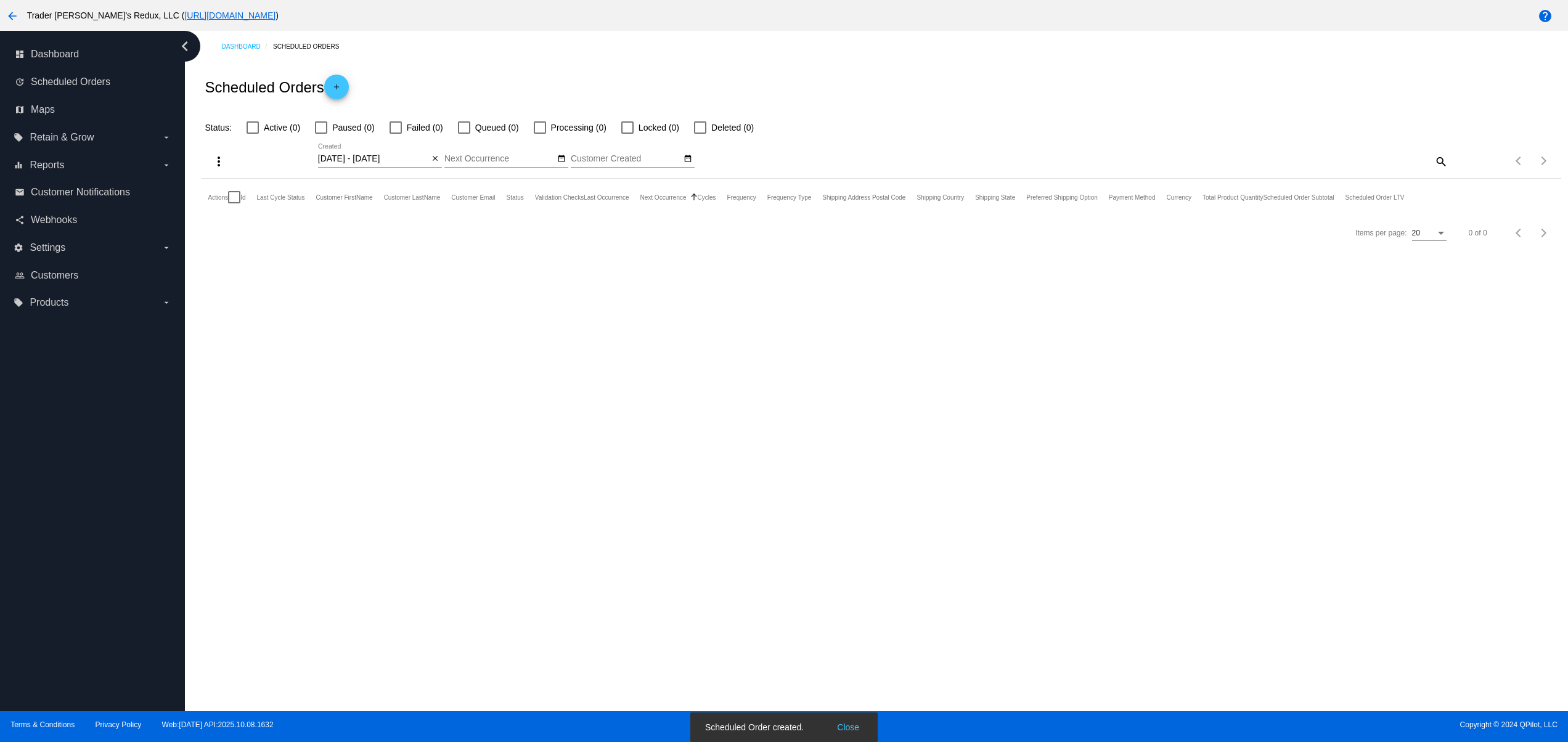
click at [839, 725] on button "Close" at bounding box center [848, 727] width 30 height 13
click at [427, 148] on div "[DATE] - [DATE] Oct Jan Feb Mar Apr Su" at bounding box center [374, 155] width 111 height 24
click at [433, 161] on mat-icon "close" at bounding box center [435, 159] width 9 height 10
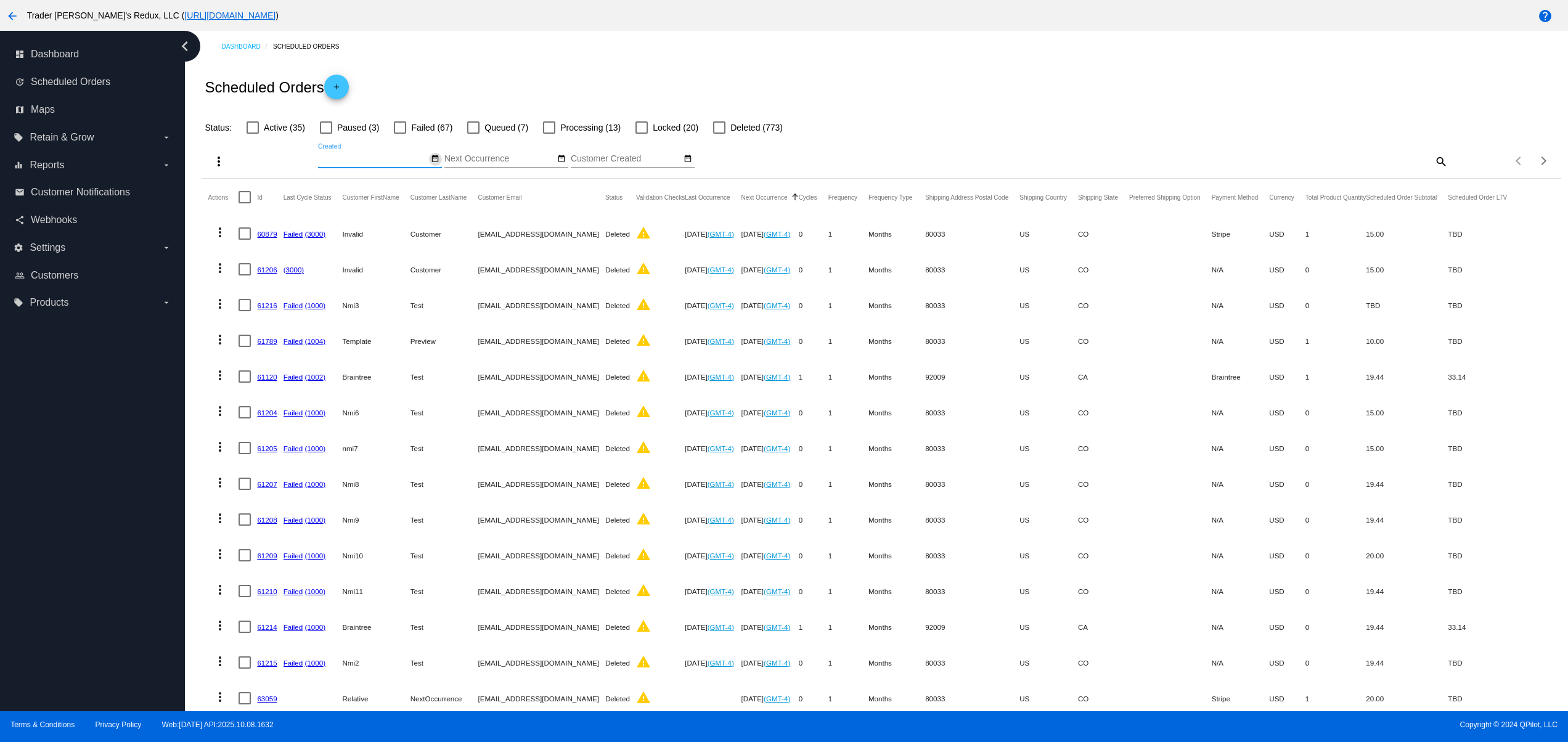
click at [435, 165] on button "date_range" at bounding box center [435, 159] width 13 height 13
click at [430, 231] on td "9" at bounding box center [426, 235] width 21 height 18
type input "[DATE] - [DATE]"
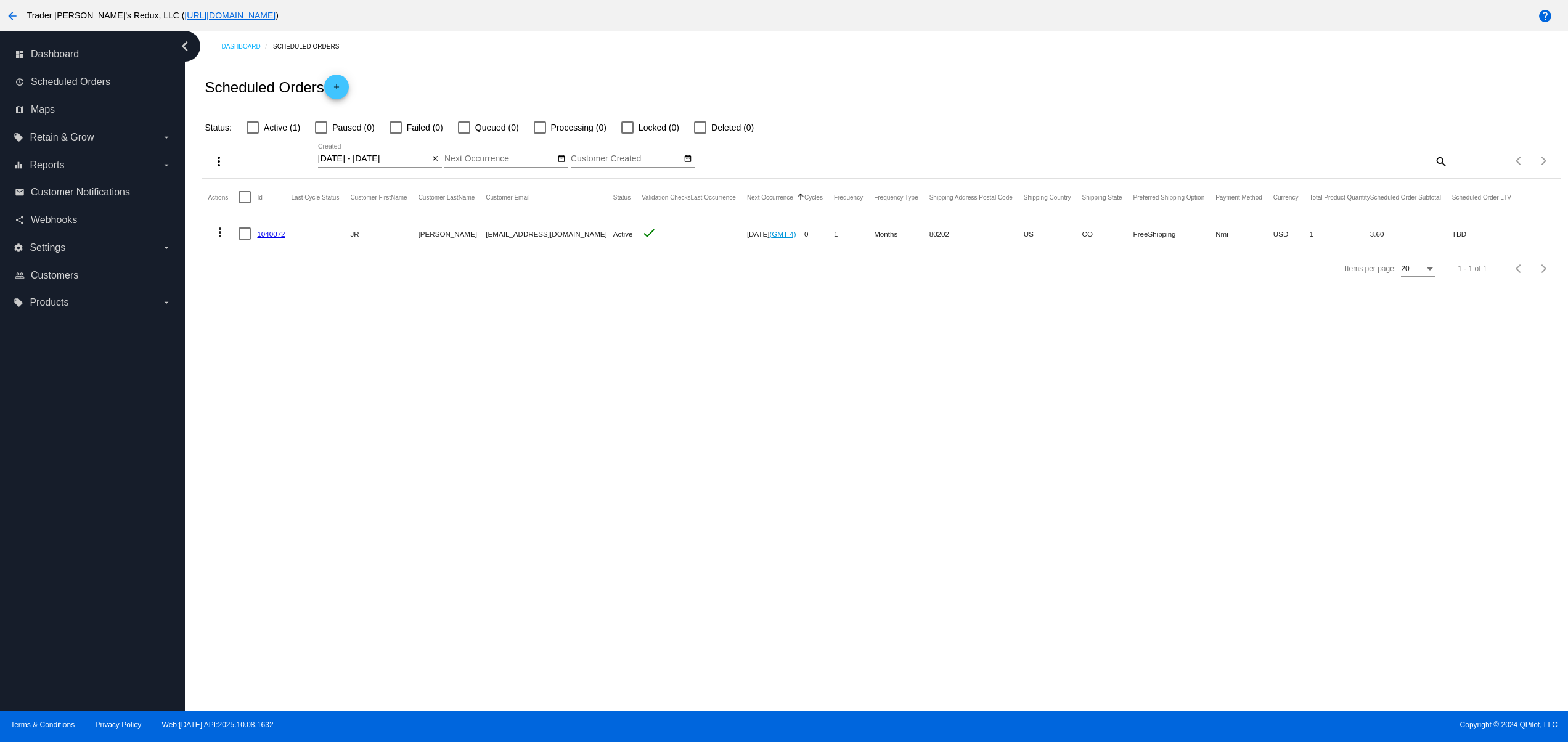
drag, startPoint x: 479, startPoint y: 229, endPoint x: 528, endPoint y: 228, distance: 49.0
click at [526, 228] on mat-row "more_vert 1040072 JR Ewing [EMAIL_ADDRESS][DOMAIN_NAME] Active check [DATE] (GM…" at bounding box center [865, 233] width 1315 height 36
click at [94, 190] on span "Customer Notifications" at bounding box center [80, 193] width 99 height 11
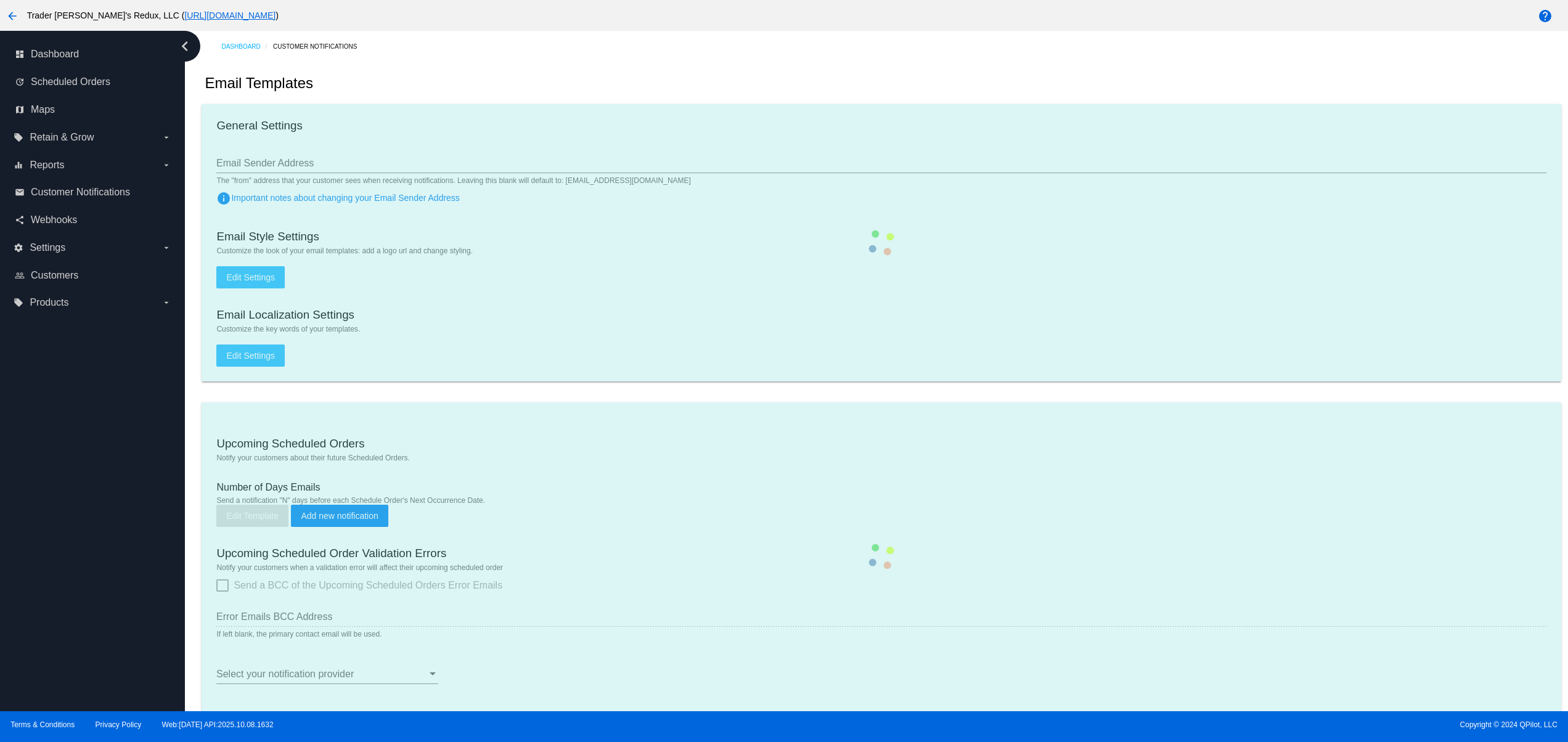
checkbox input "true"
type input "1"
checkbox input "true"
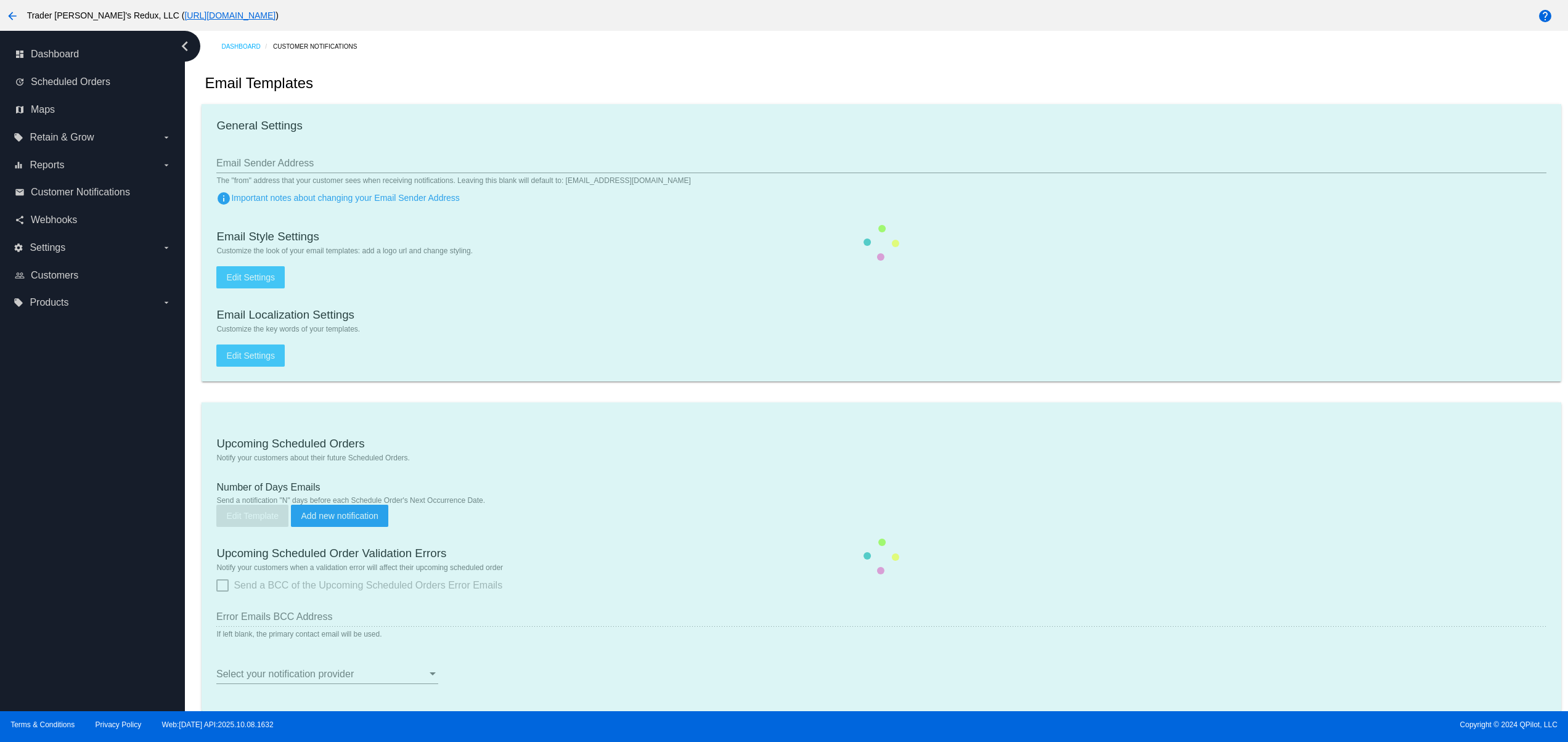
checkbox input "true"
type input "[EMAIL_ADDRESS][DOMAIN_NAME]"
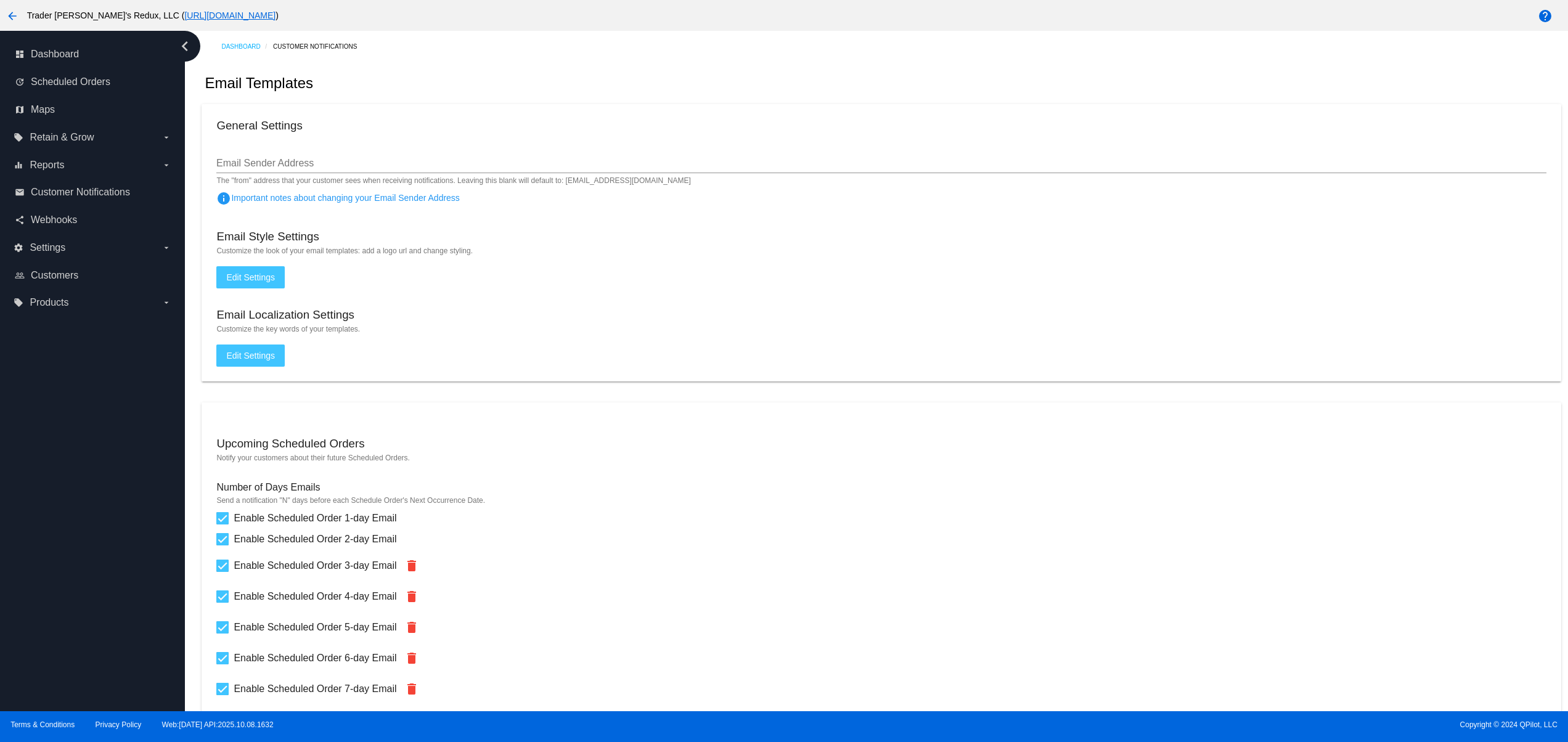
scroll to position [1480, 0]
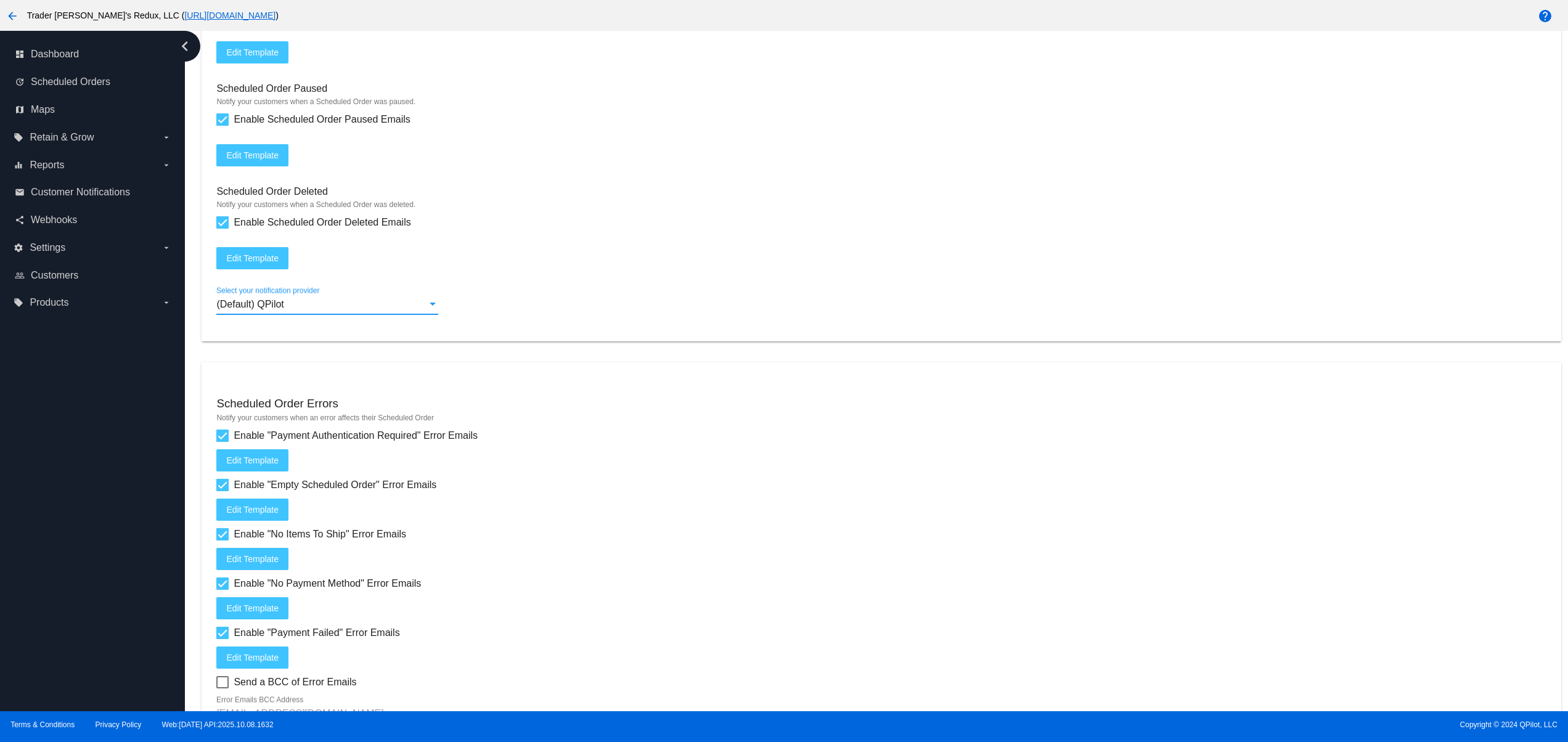
click at [289, 310] on div "(Default) QPilot" at bounding box center [322, 305] width 211 height 11
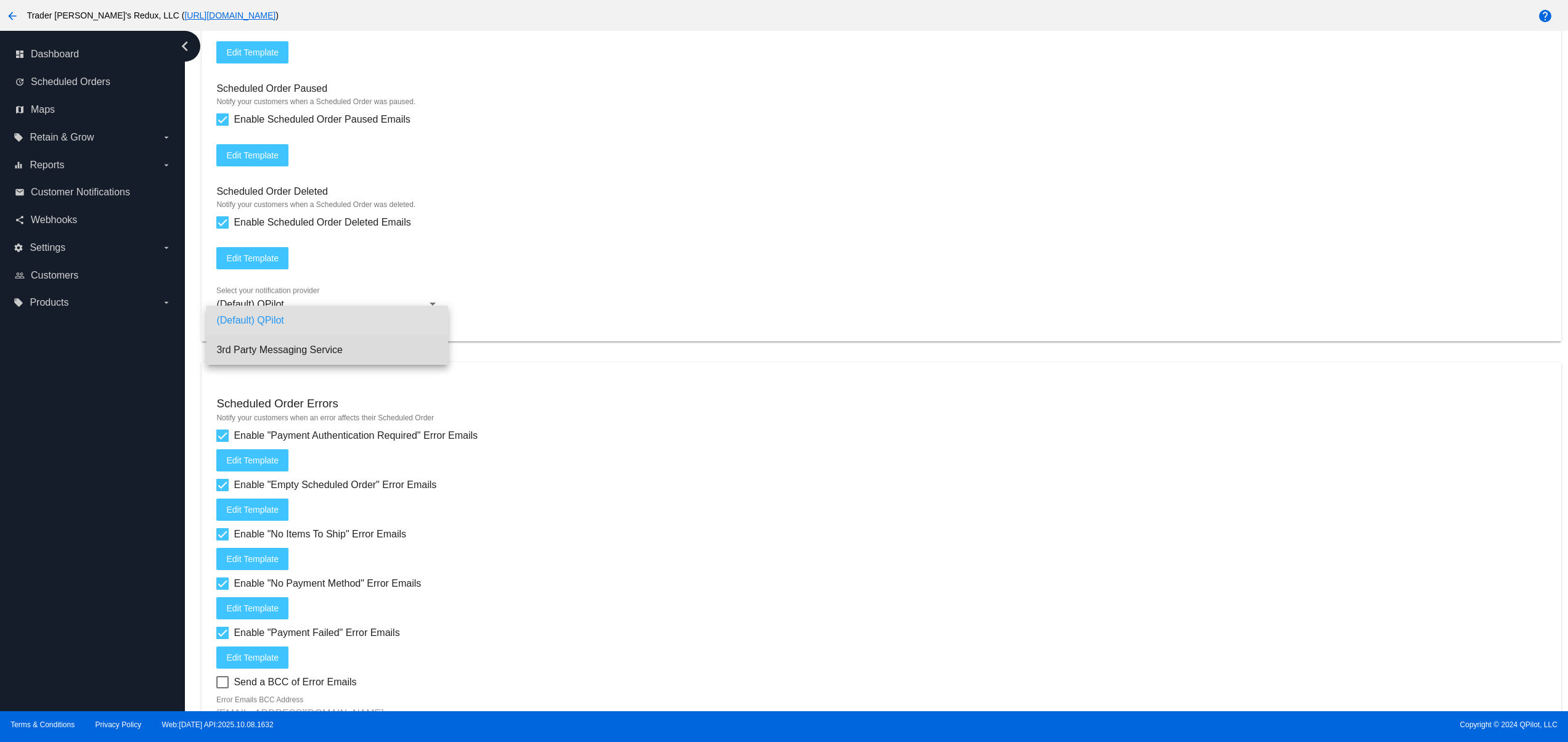
click at [307, 341] on span "3rd Party Messaging Service" at bounding box center [327, 350] width 222 height 30
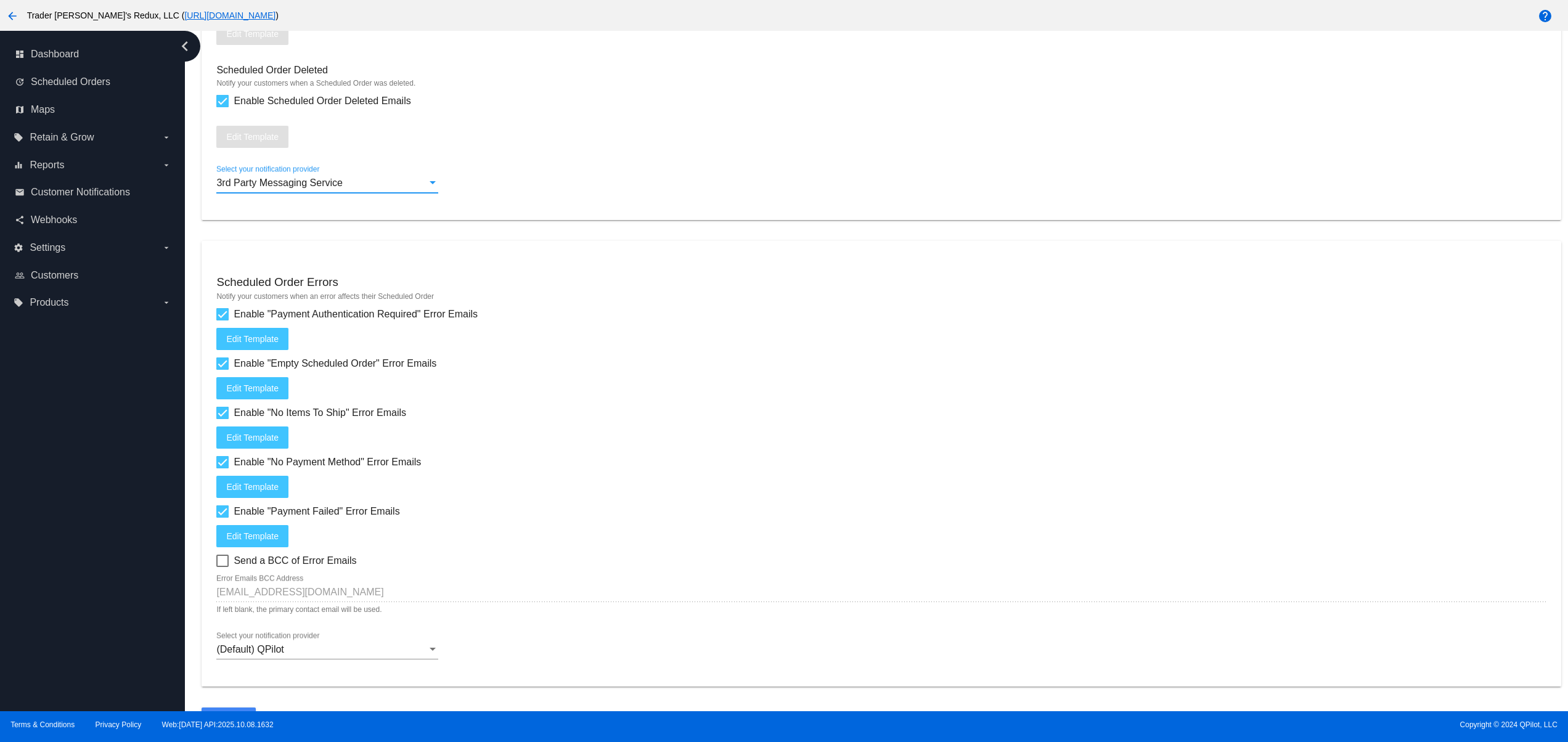
scroll to position [1638, 0]
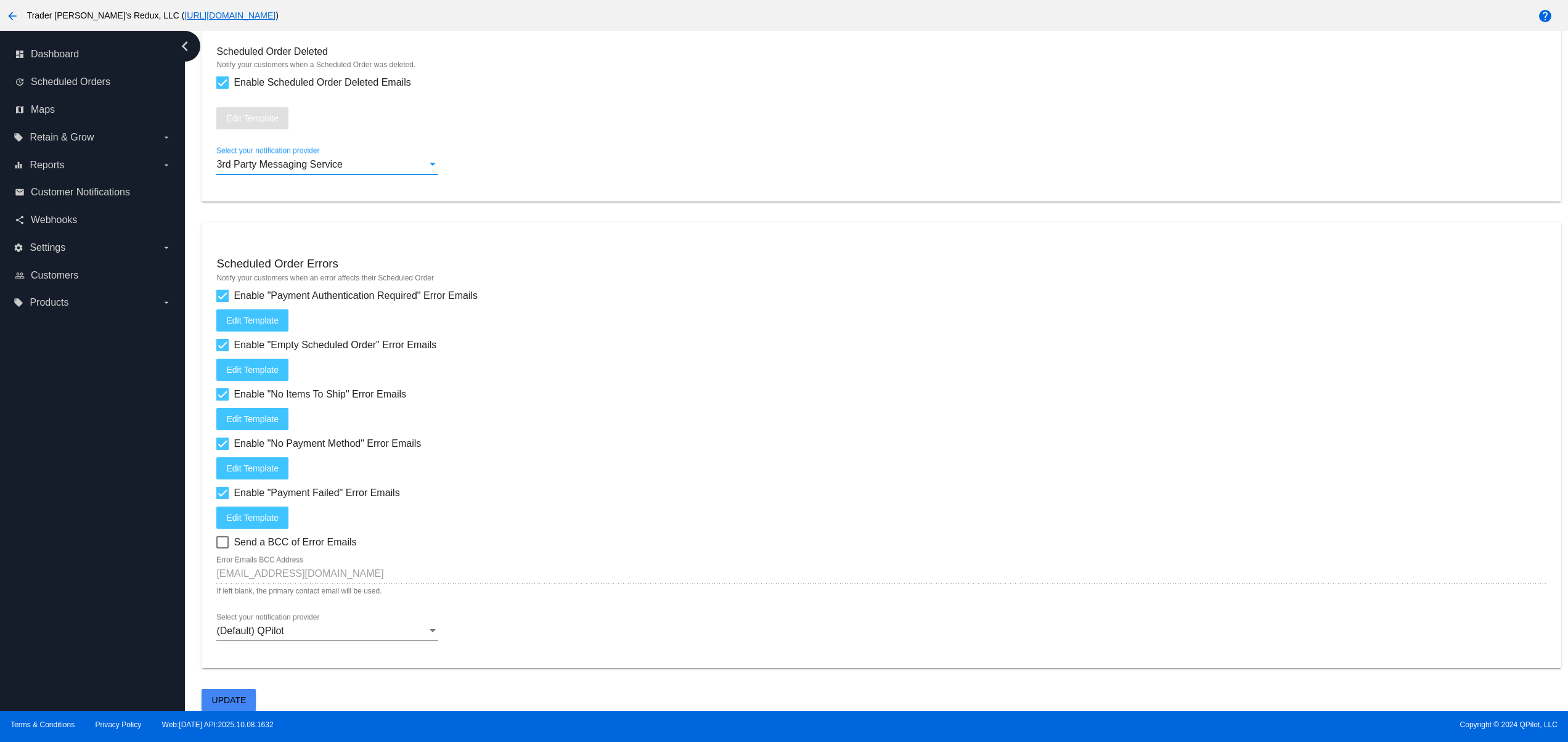
click at [291, 619] on div "(Default) QPilot Select your notification provider" at bounding box center [327, 628] width 222 height 28
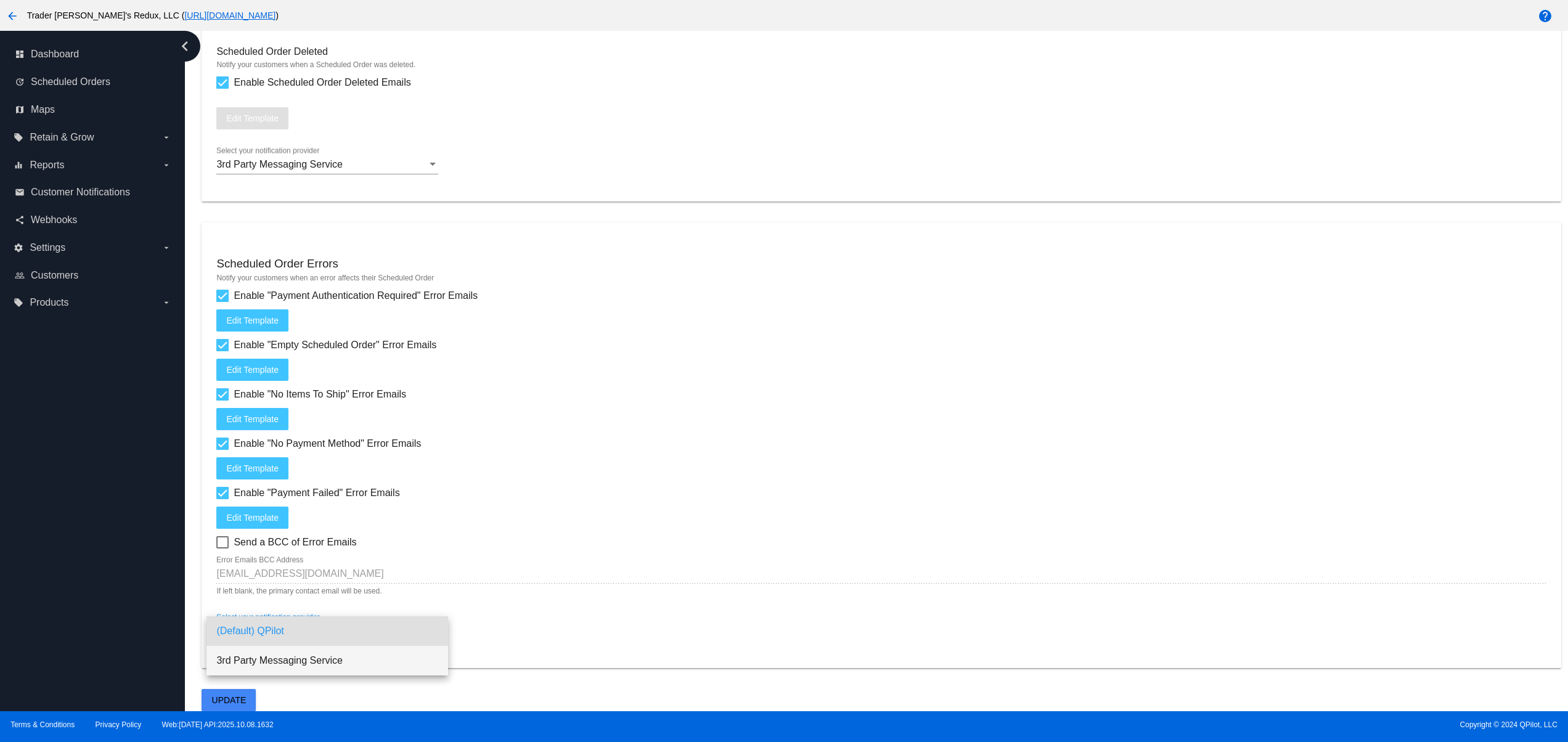
click at [313, 664] on span "3rd Party Messaging Service" at bounding box center [327, 660] width 222 height 30
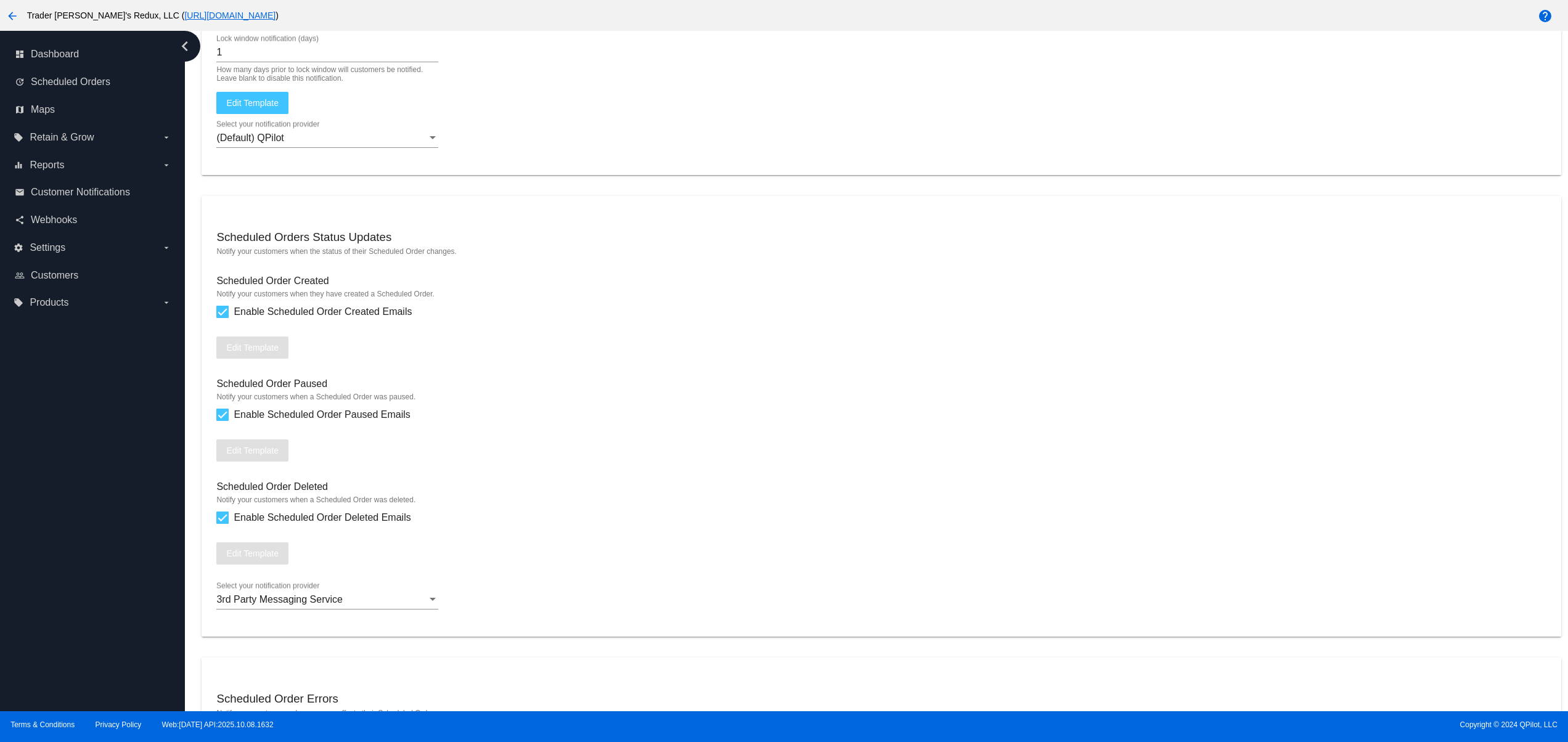
scroll to position [1144, 0]
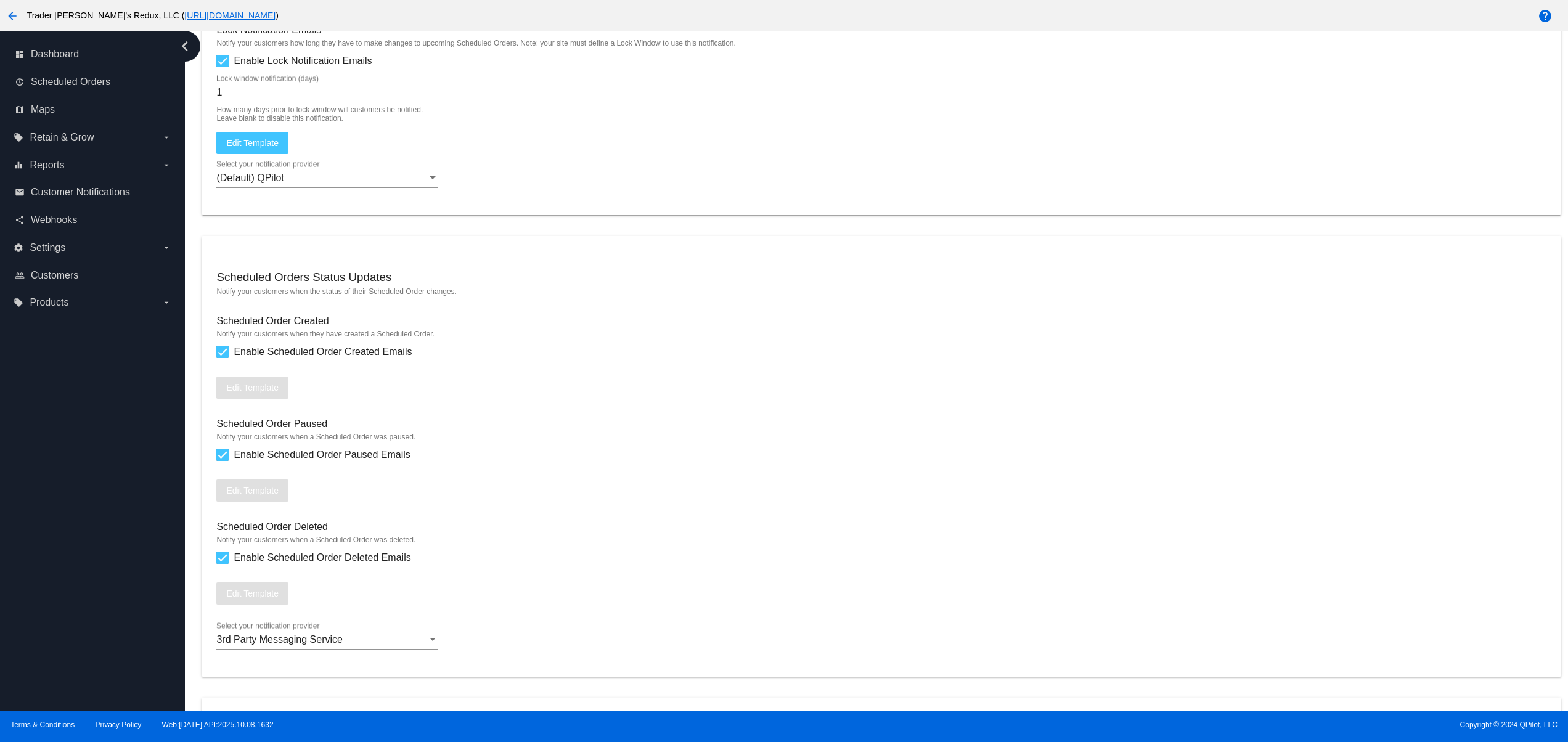
click at [269, 188] on div at bounding box center [327, 188] width 222 height 1
click at [269, 173] on div "(Default) QPilot Select your notification provider" at bounding box center [327, 174] width 222 height 28
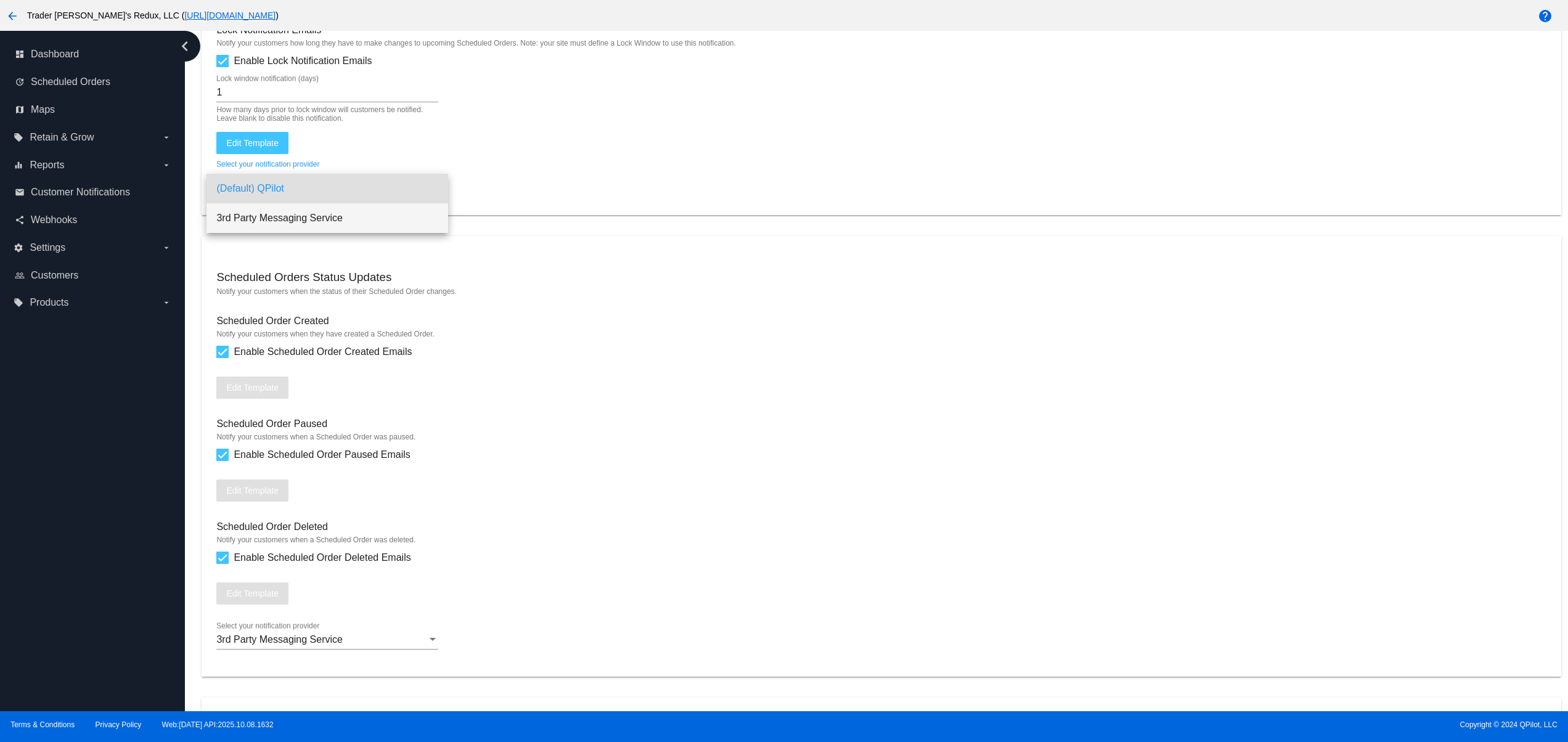
click at [269, 222] on span "3rd Party Messaging Service" at bounding box center [327, 218] width 222 height 30
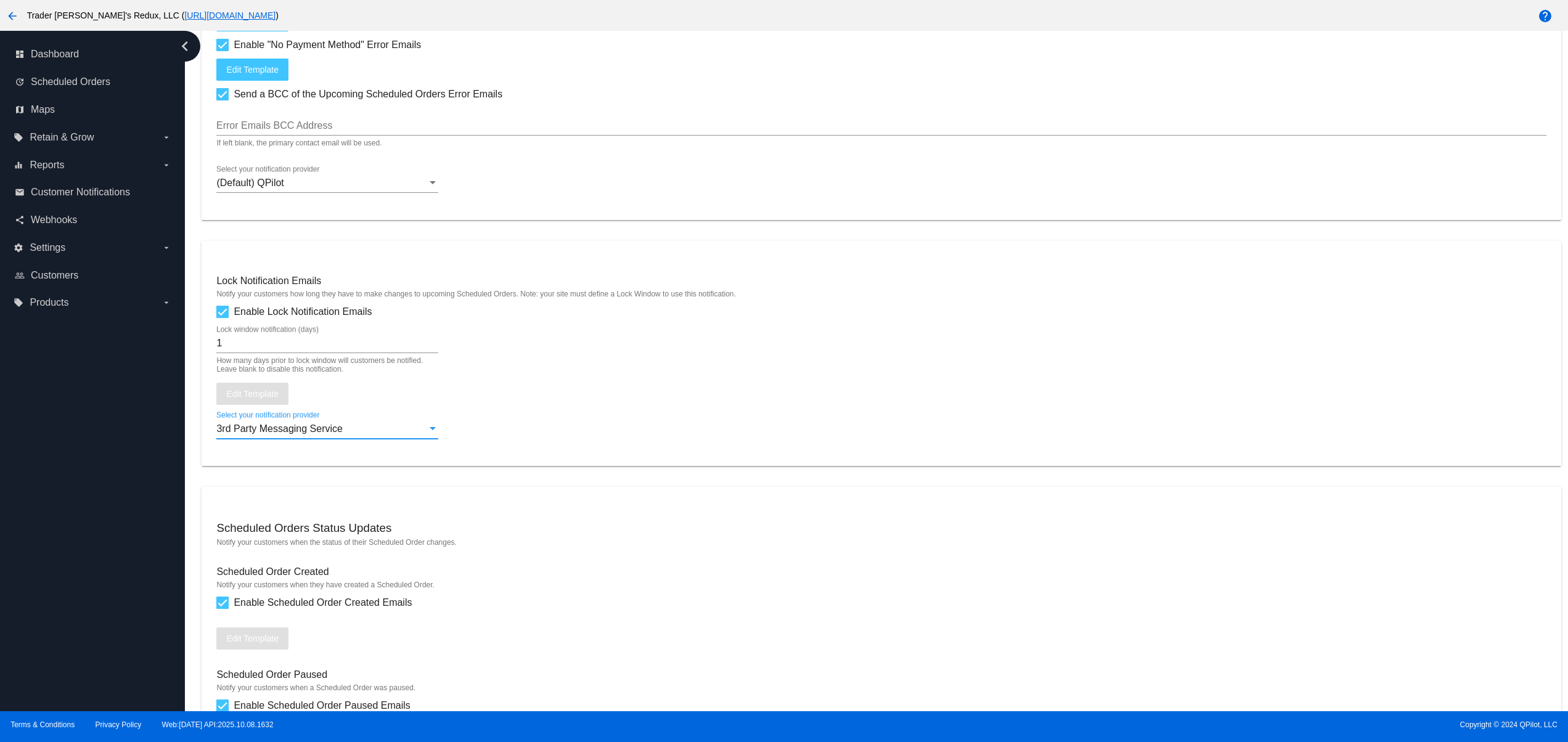
scroll to position [1638, 0]
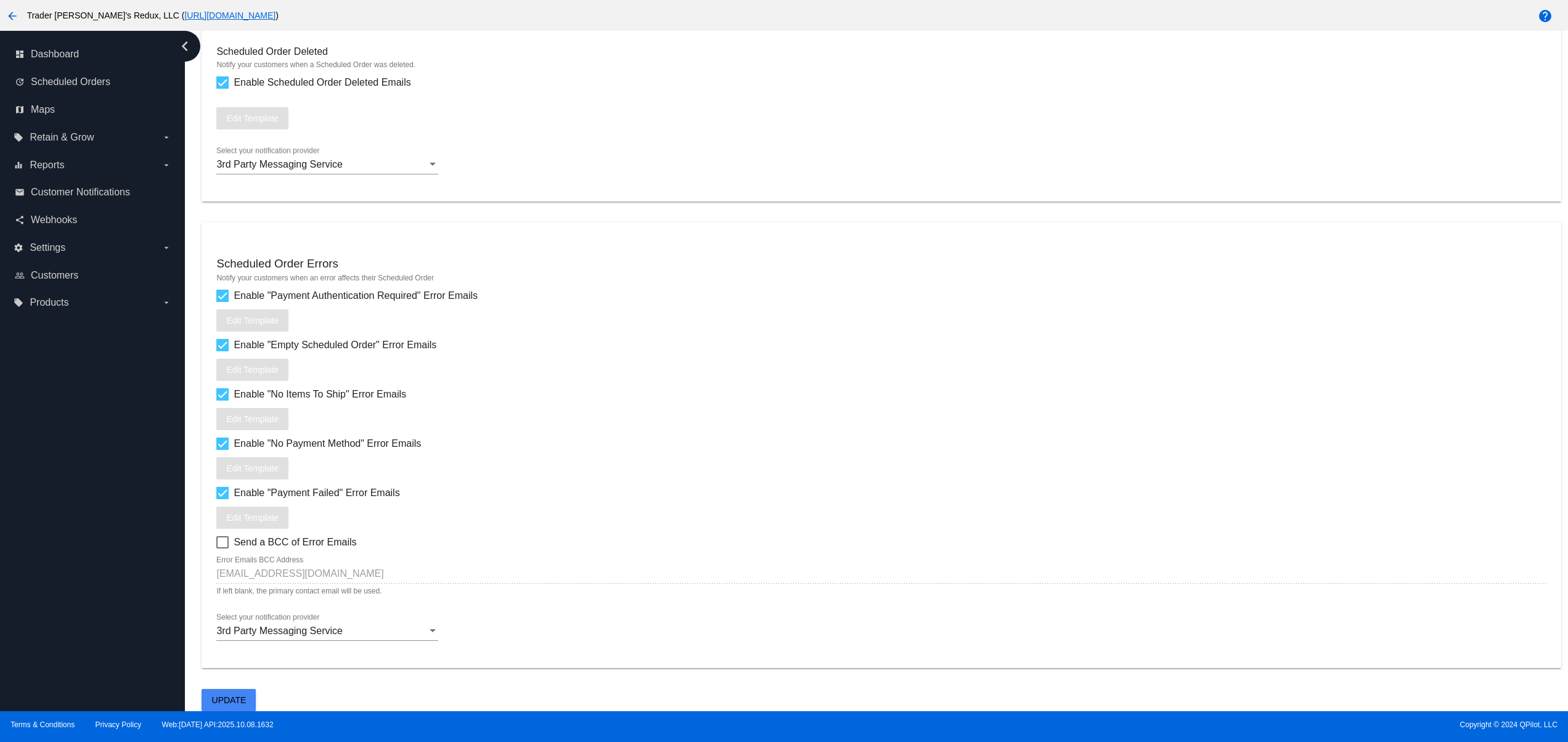
click at [232, 706] on button "Update" at bounding box center [229, 700] width 54 height 22
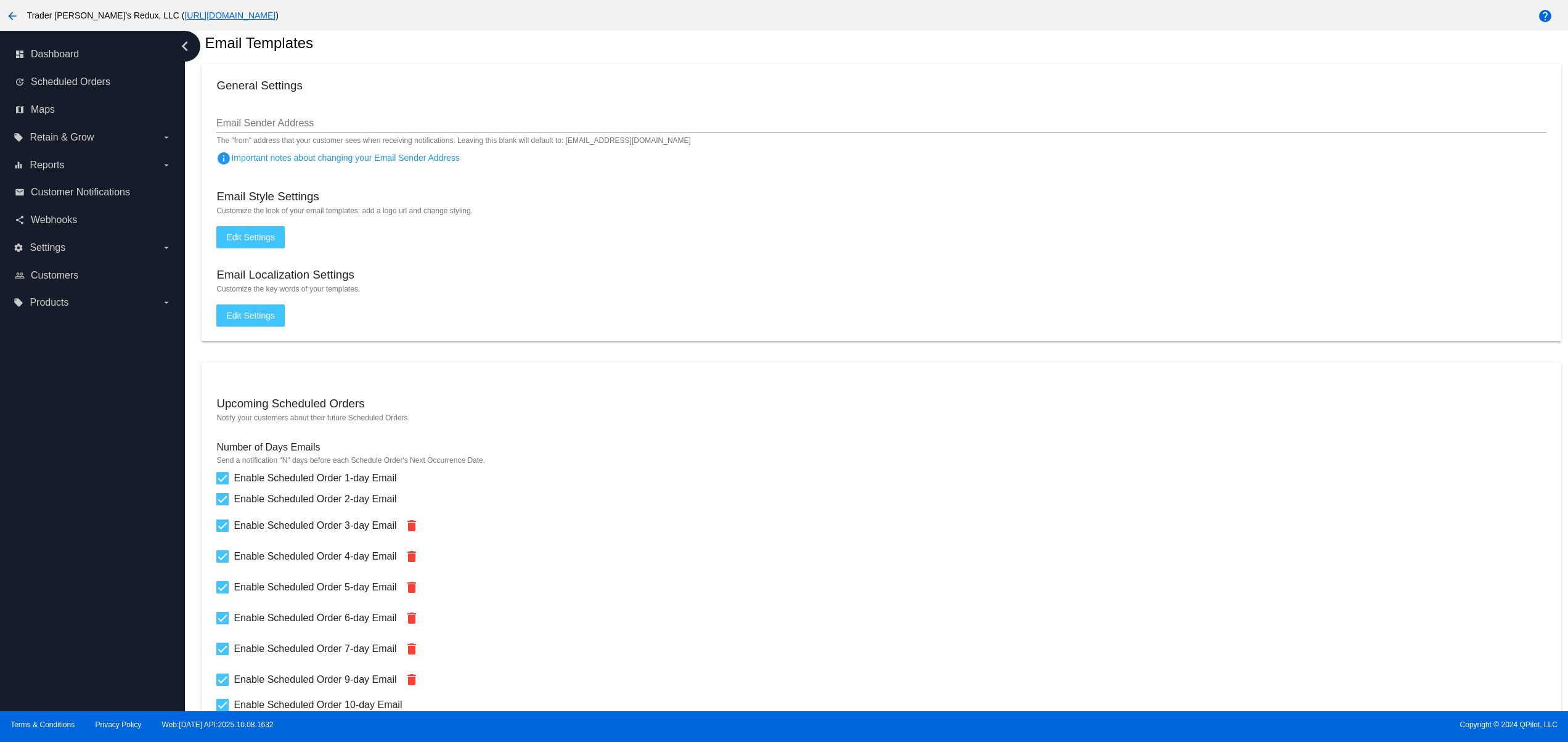
scroll to position [0, 0]
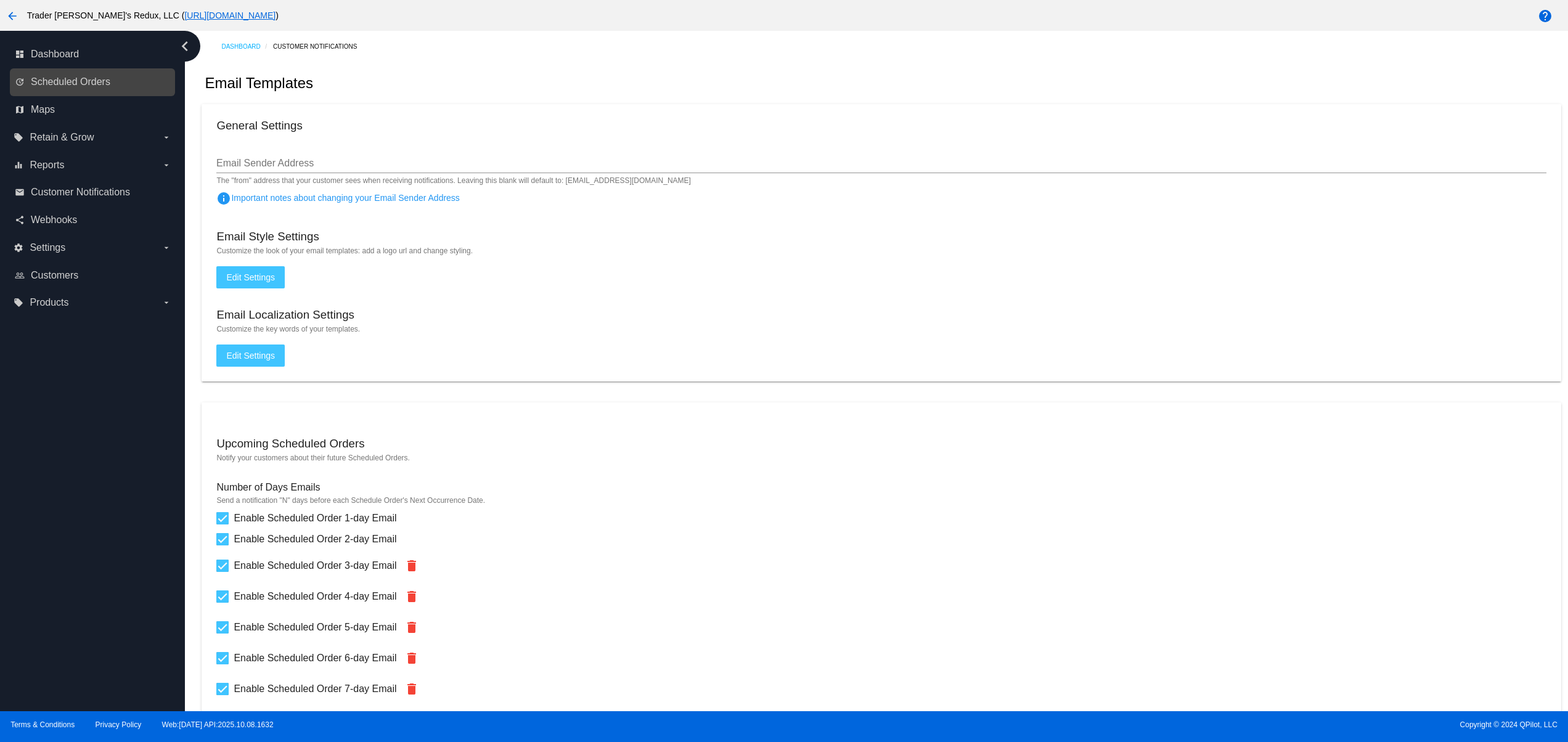
click at [118, 82] on link "update Scheduled Orders" at bounding box center [93, 82] width 157 height 20
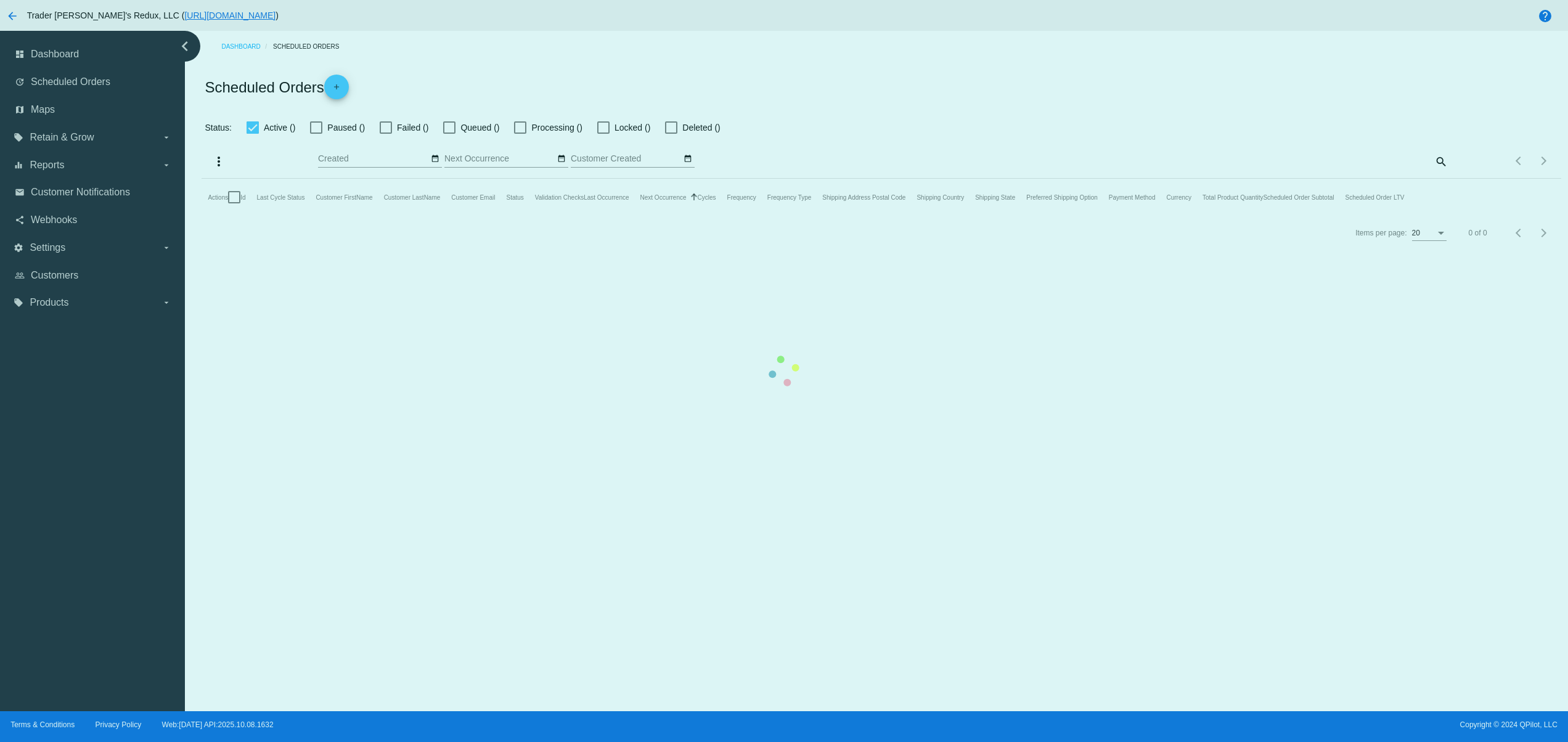
checkbox input "false"
type input "[DATE] - [DATE]"
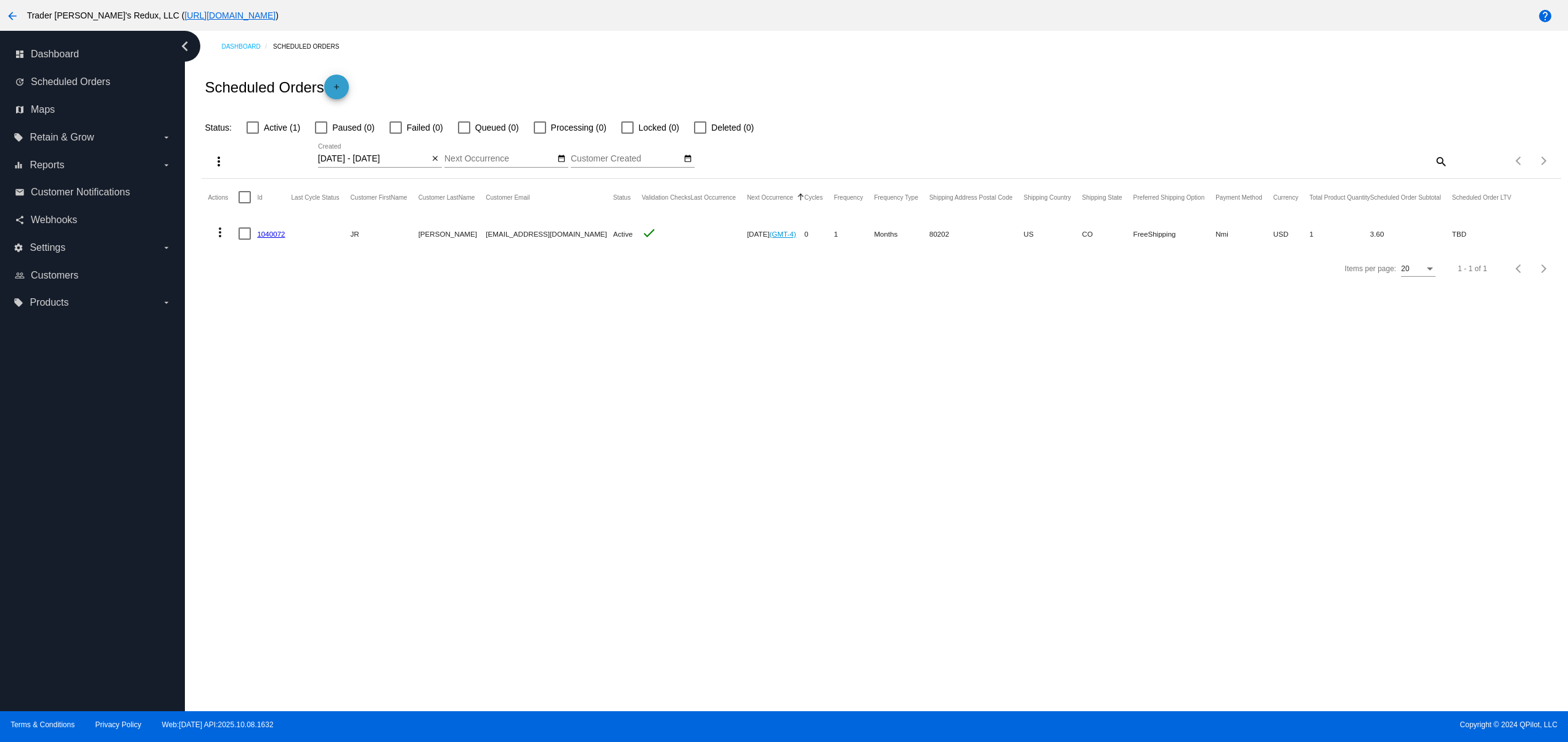
click at [339, 88] on mat-icon "add" at bounding box center [336, 90] width 15 height 15
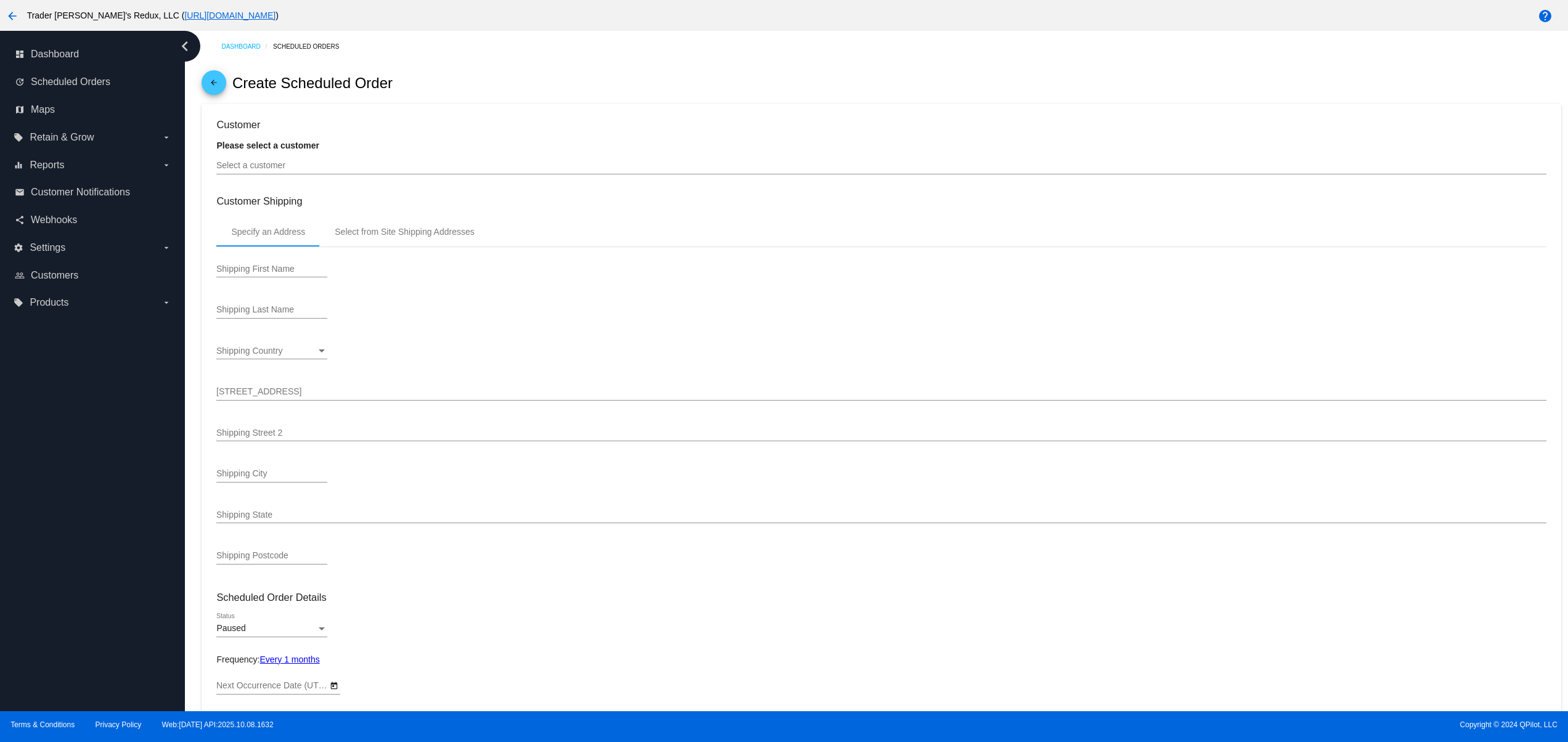
click at [286, 157] on div "Select a customer" at bounding box center [881, 162] width 1330 height 24
type input "[DATE]"
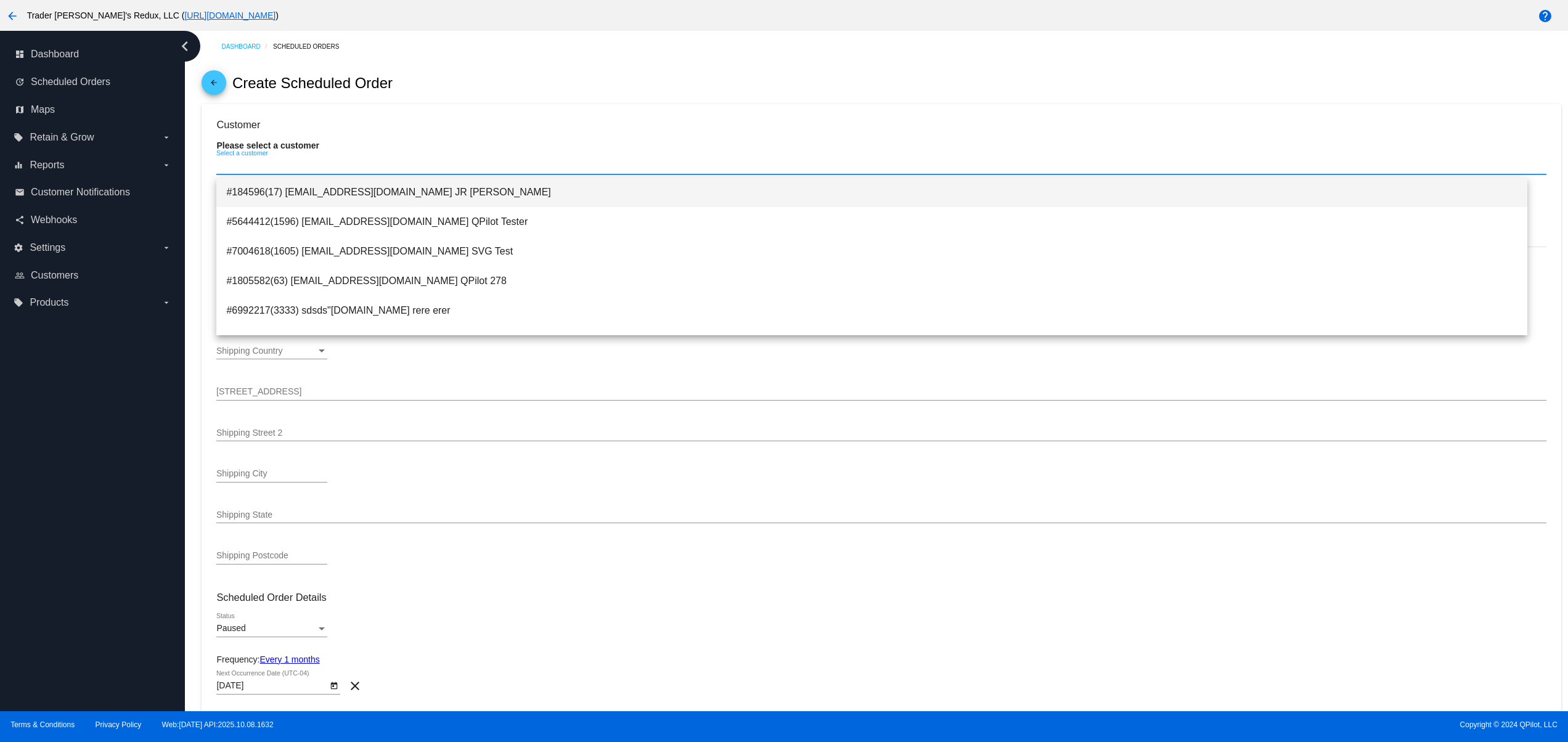
click at [292, 188] on span "#184596(17) [EMAIL_ADDRESS][DOMAIN_NAME] JR [PERSON_NAME]" at bounding box center [872, 192] width 1292 height 30
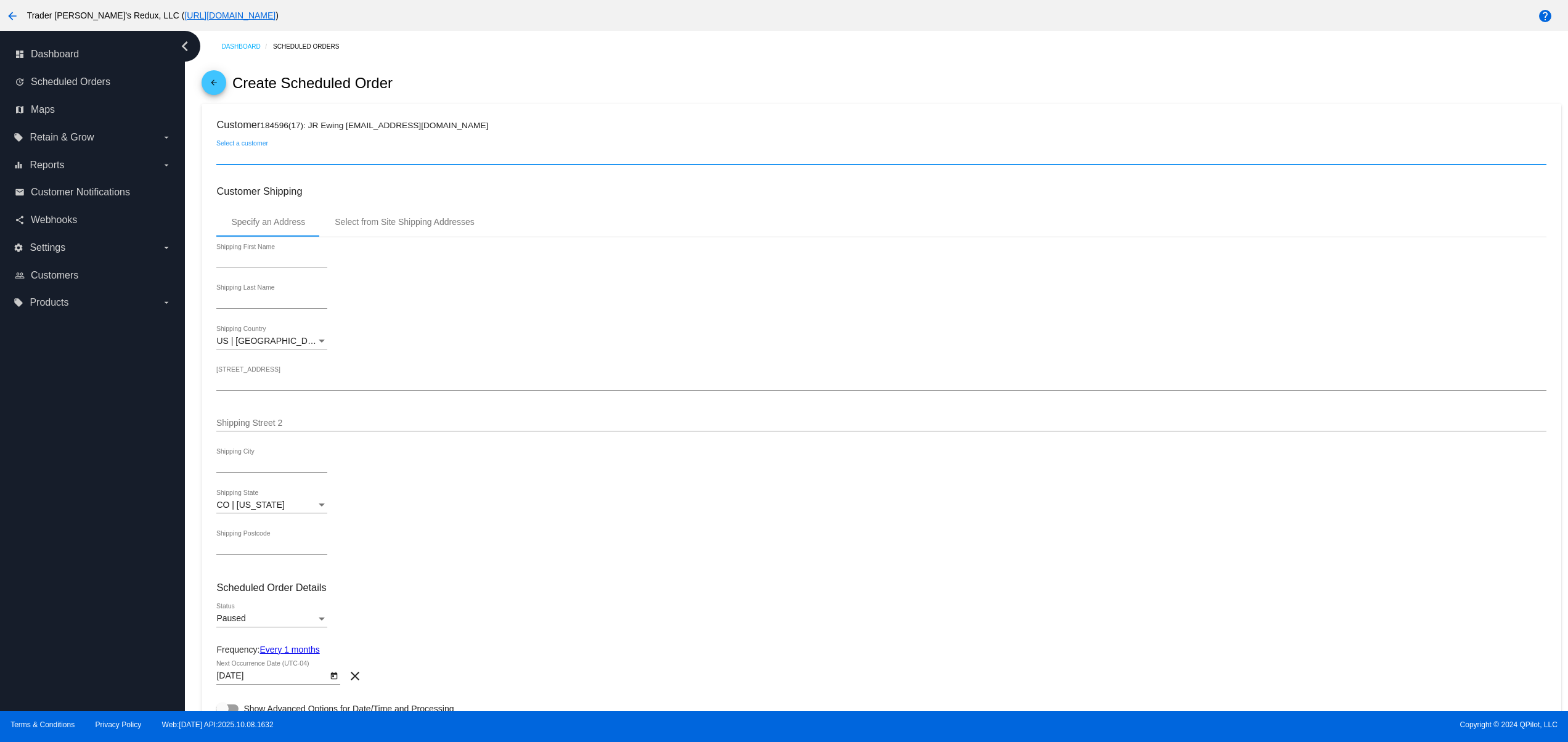
type input "[PERSON_NAME]"
type input "1615 Platte St"
type input "[GEOGRAPHIC_DATA]"
type input "80202"
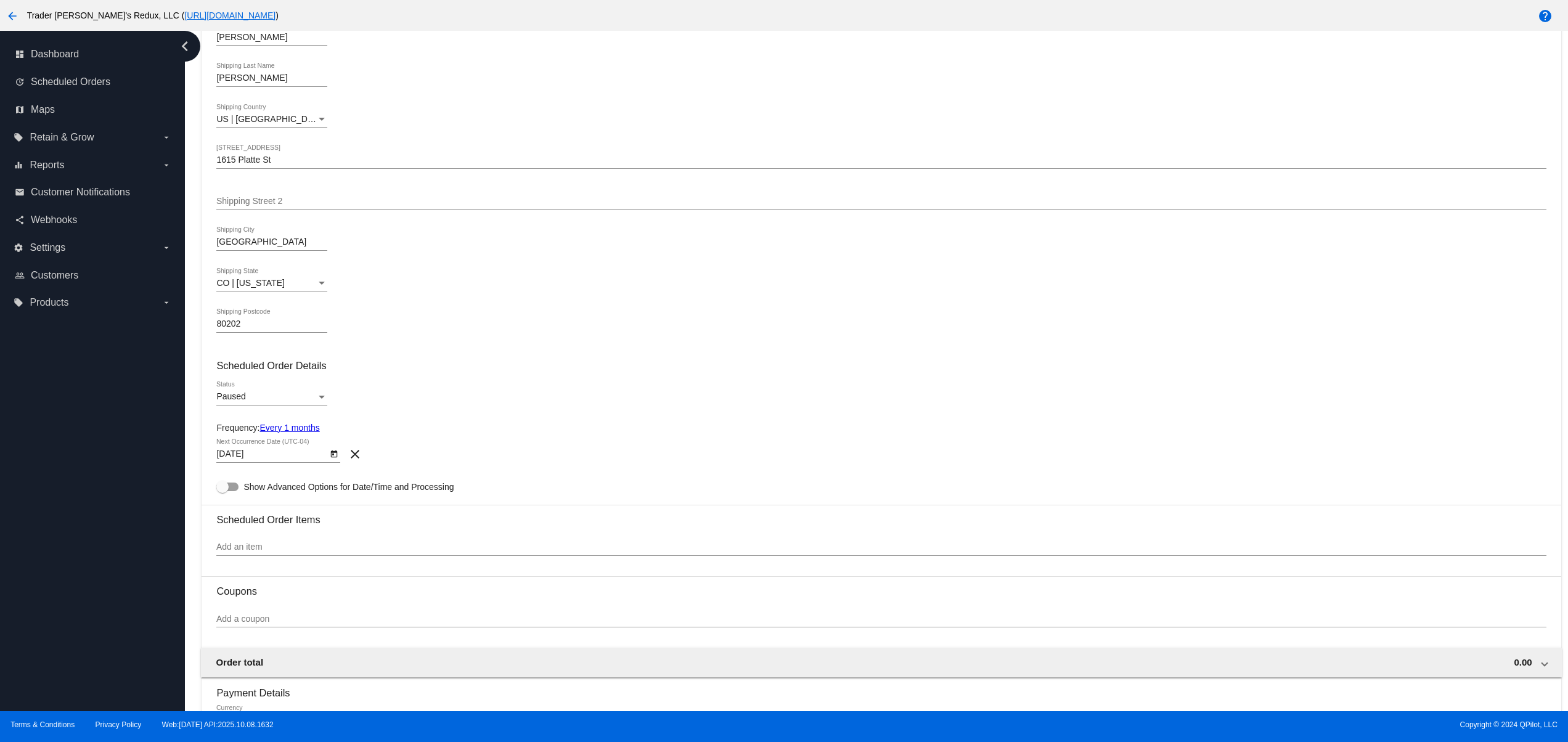
scroll to position [246, 0]
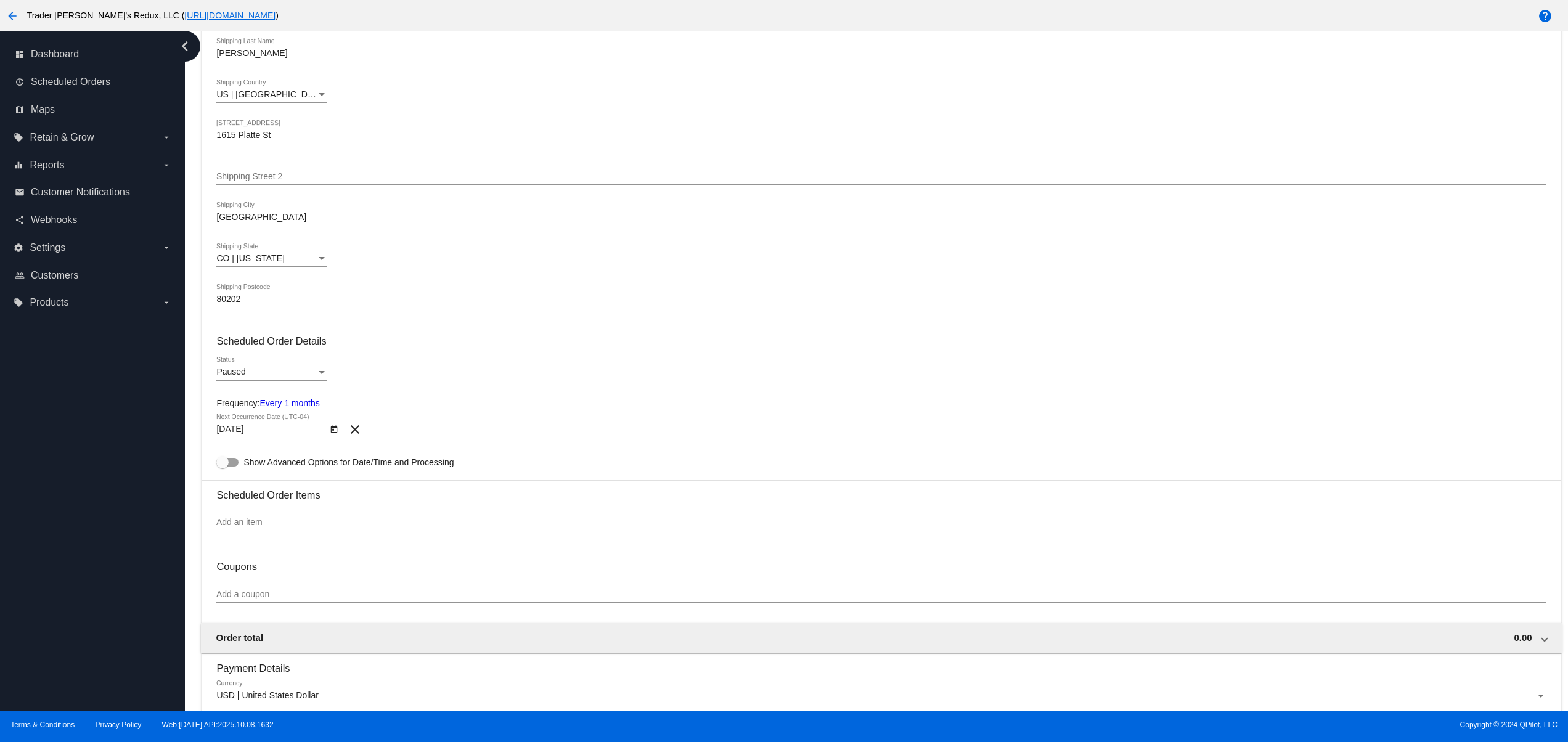
click at [252, 375] on div "Paused" at bounding box center [266, 372] width 100 height 10
click at [252, 358] on span "Active" at bounding box center [272, 351] width 111 height 26
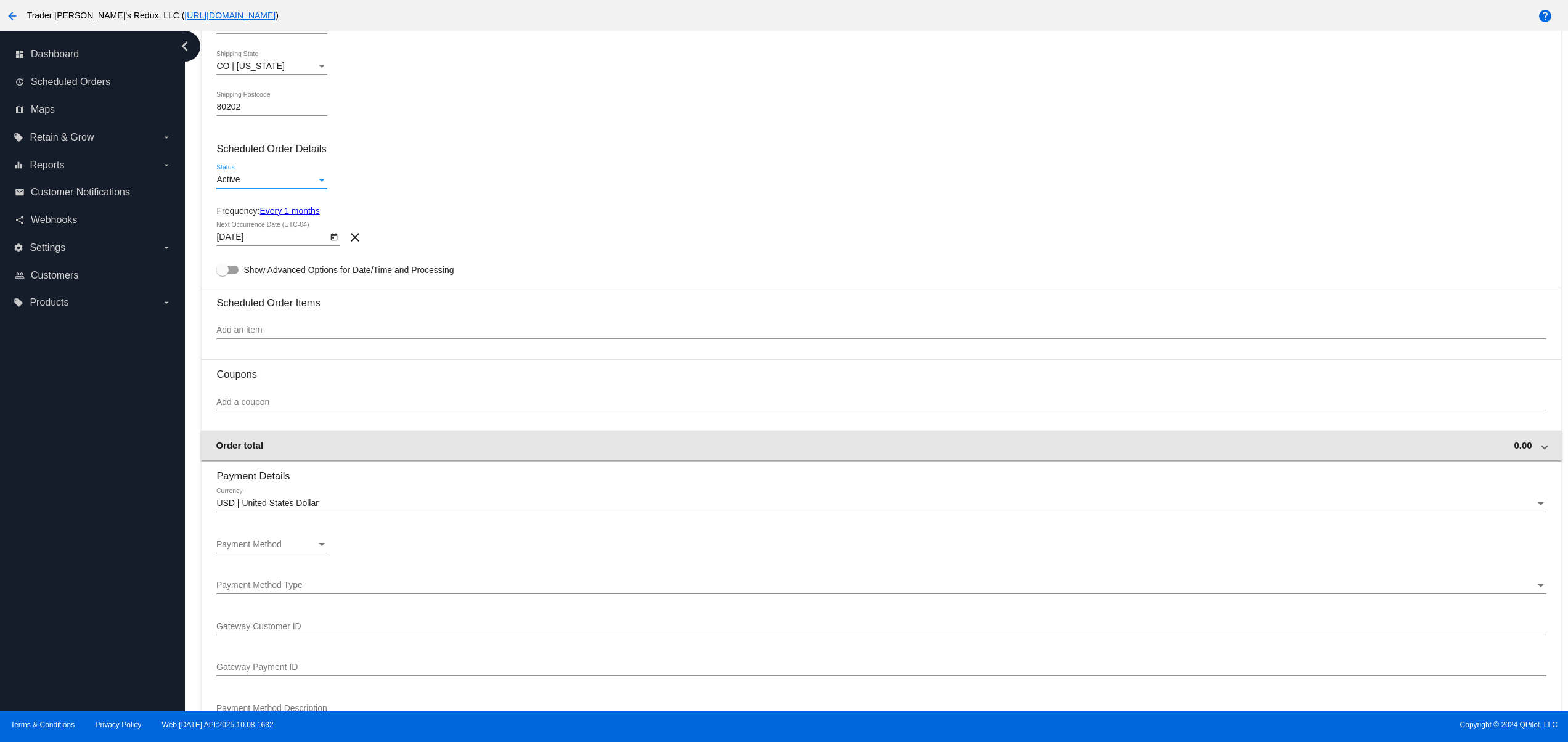
scroll to position [493, 0]
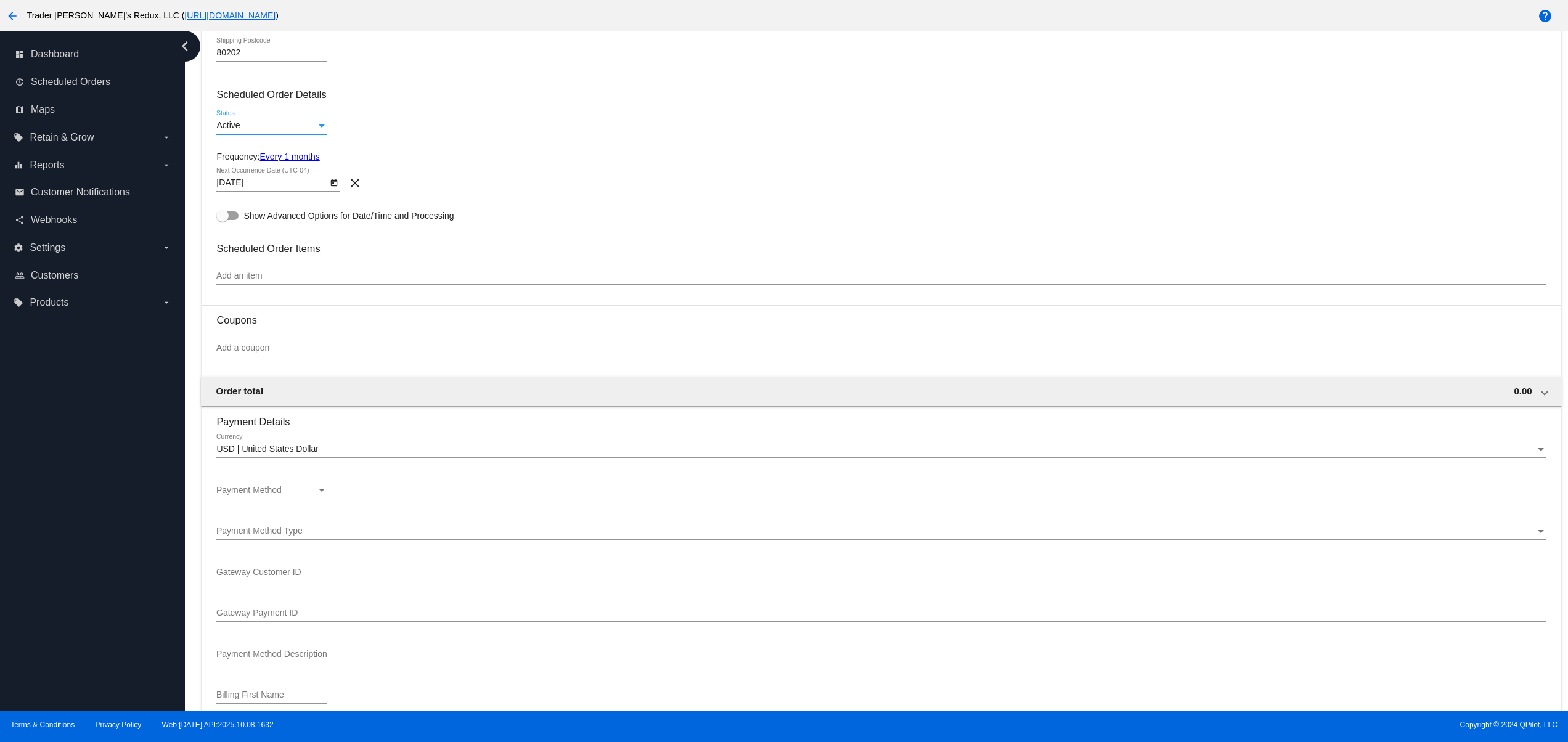
click at [257, 269] on div "Add an item" at bounding box center [881, 273] width 1330 height 24
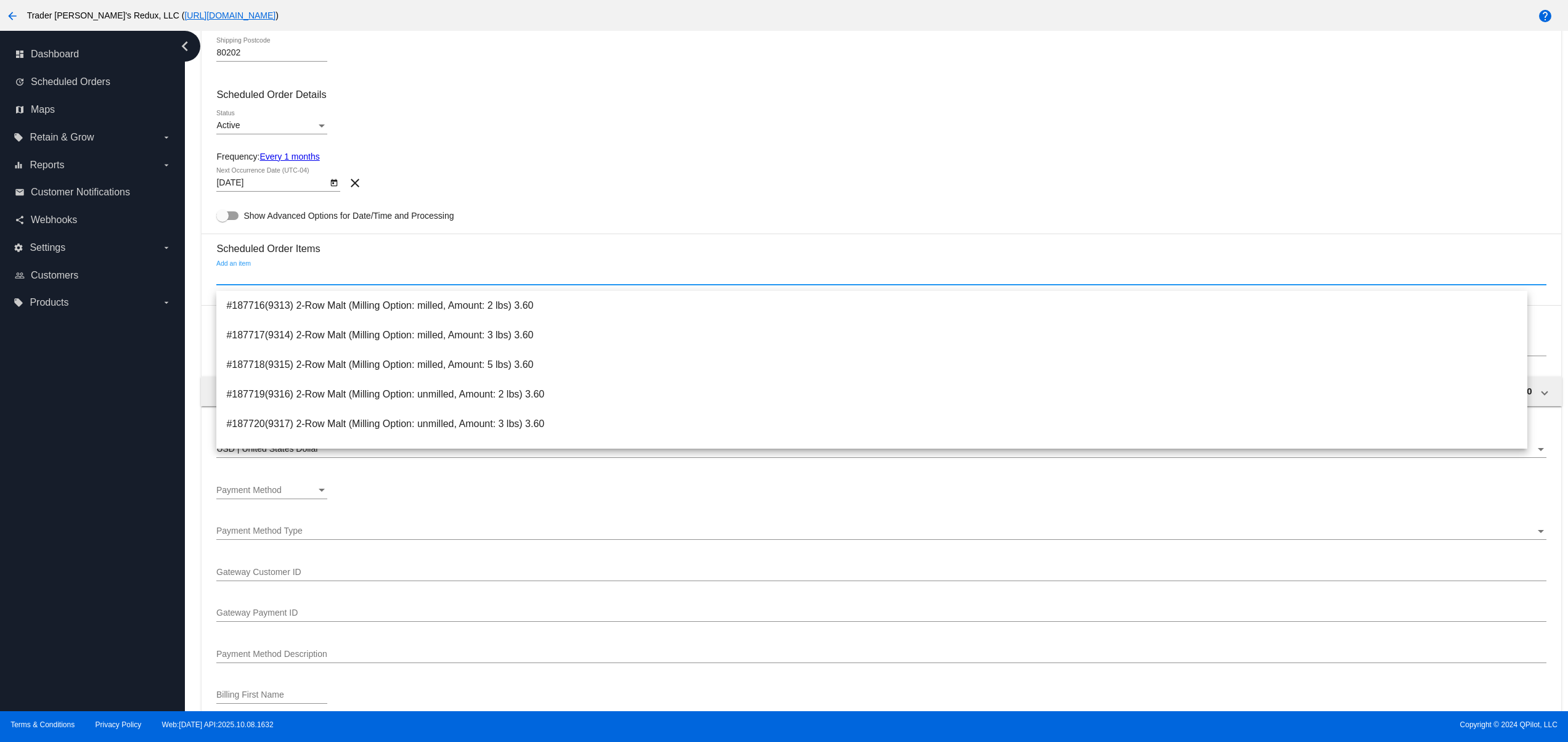
scroll to position [246, 0]
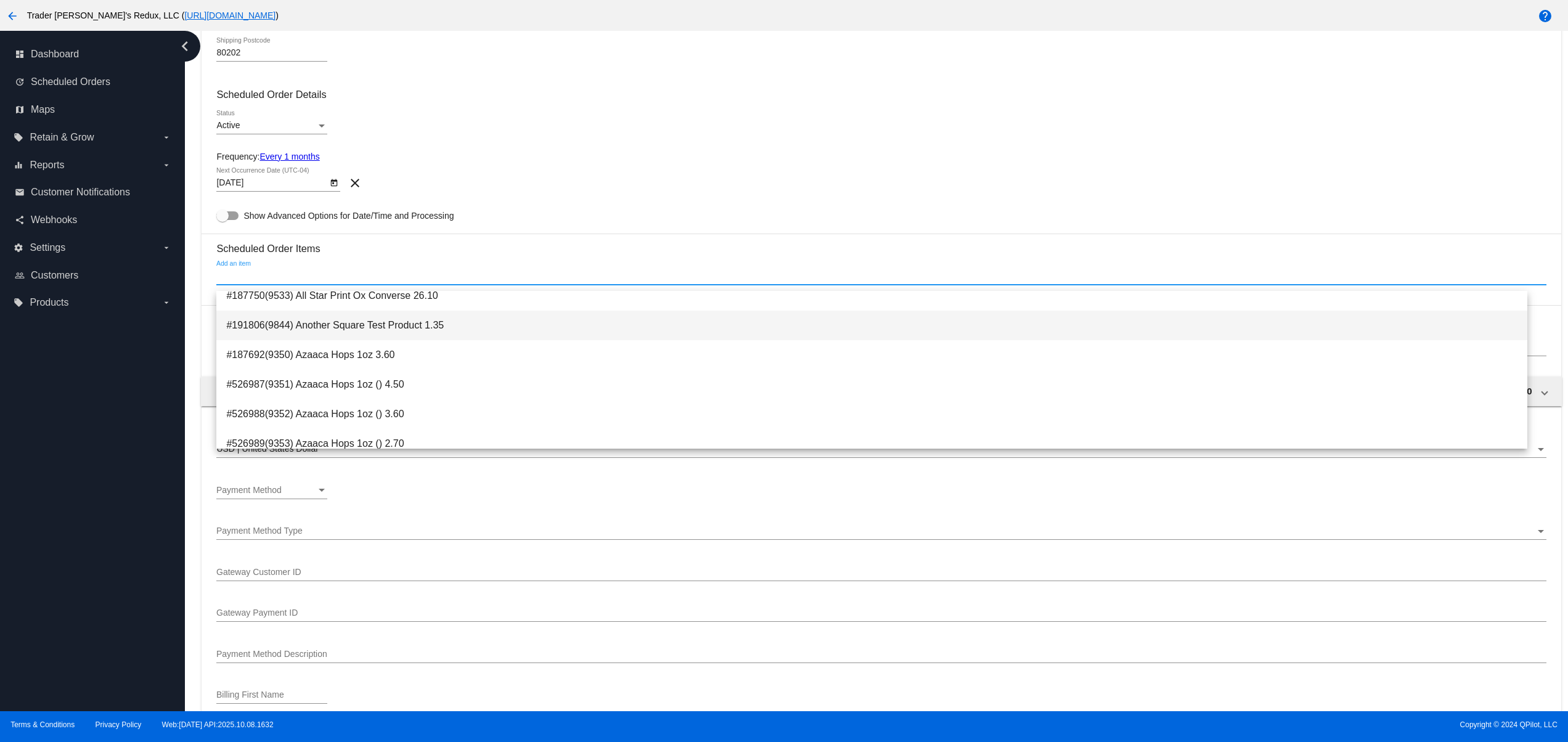
click at [398, 334] on span "#191806(9844) Another Square Test Product 1.35" at bounding box center [872, 325] width 1292 height 30
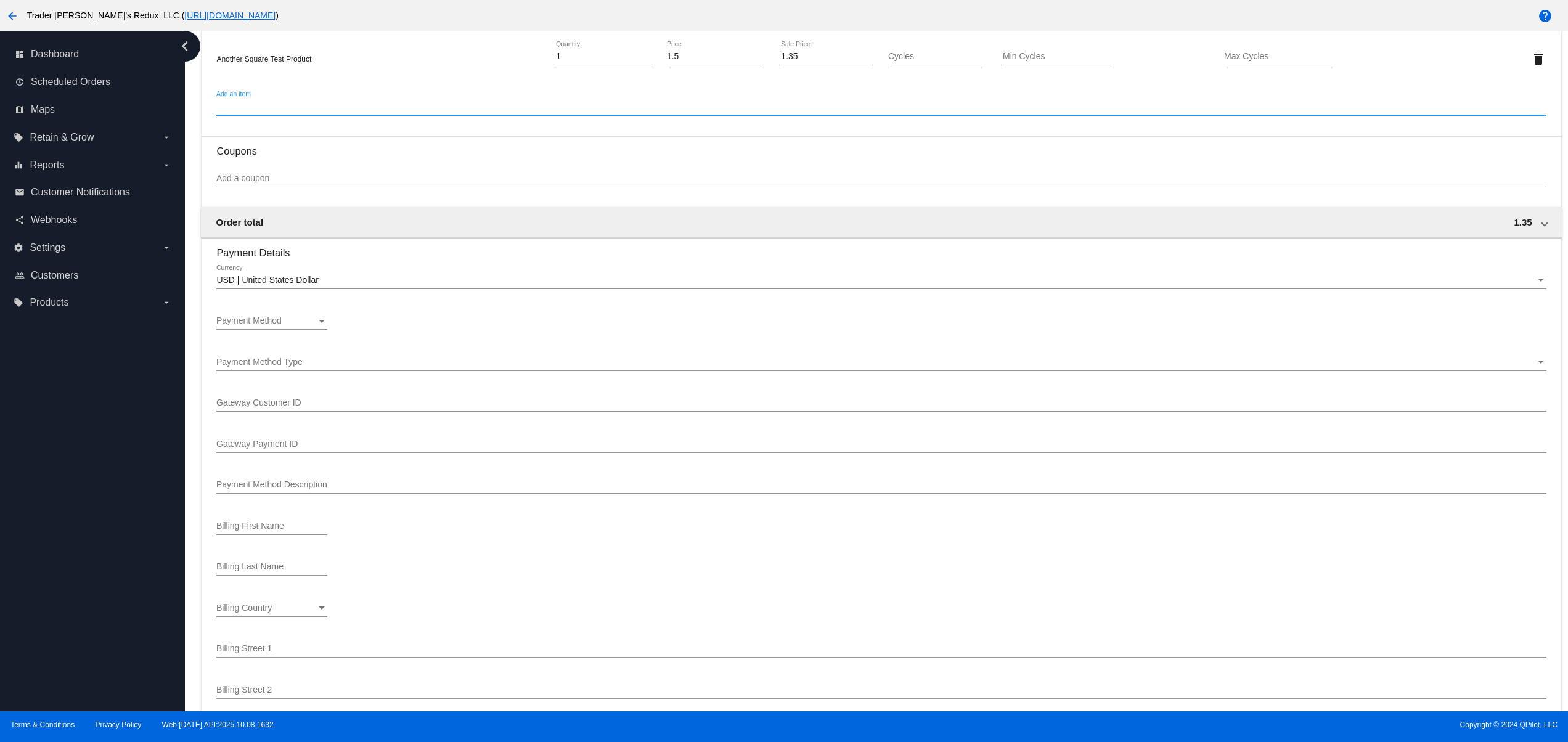
scroll to position [740, 0]
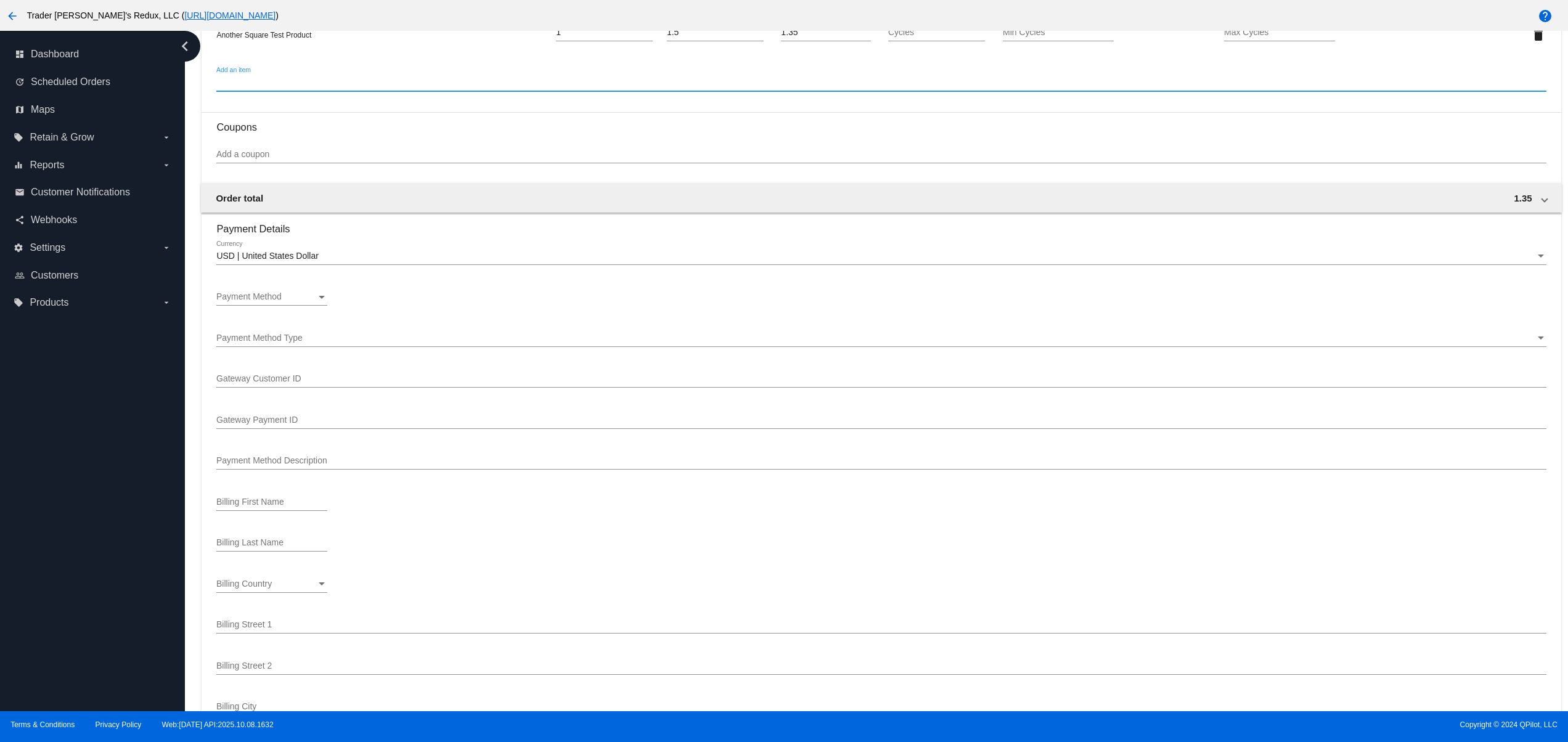
click at [257, 299] on div "Payment Method Payment Method" at bounding box center [272, 294] width 111 height 24
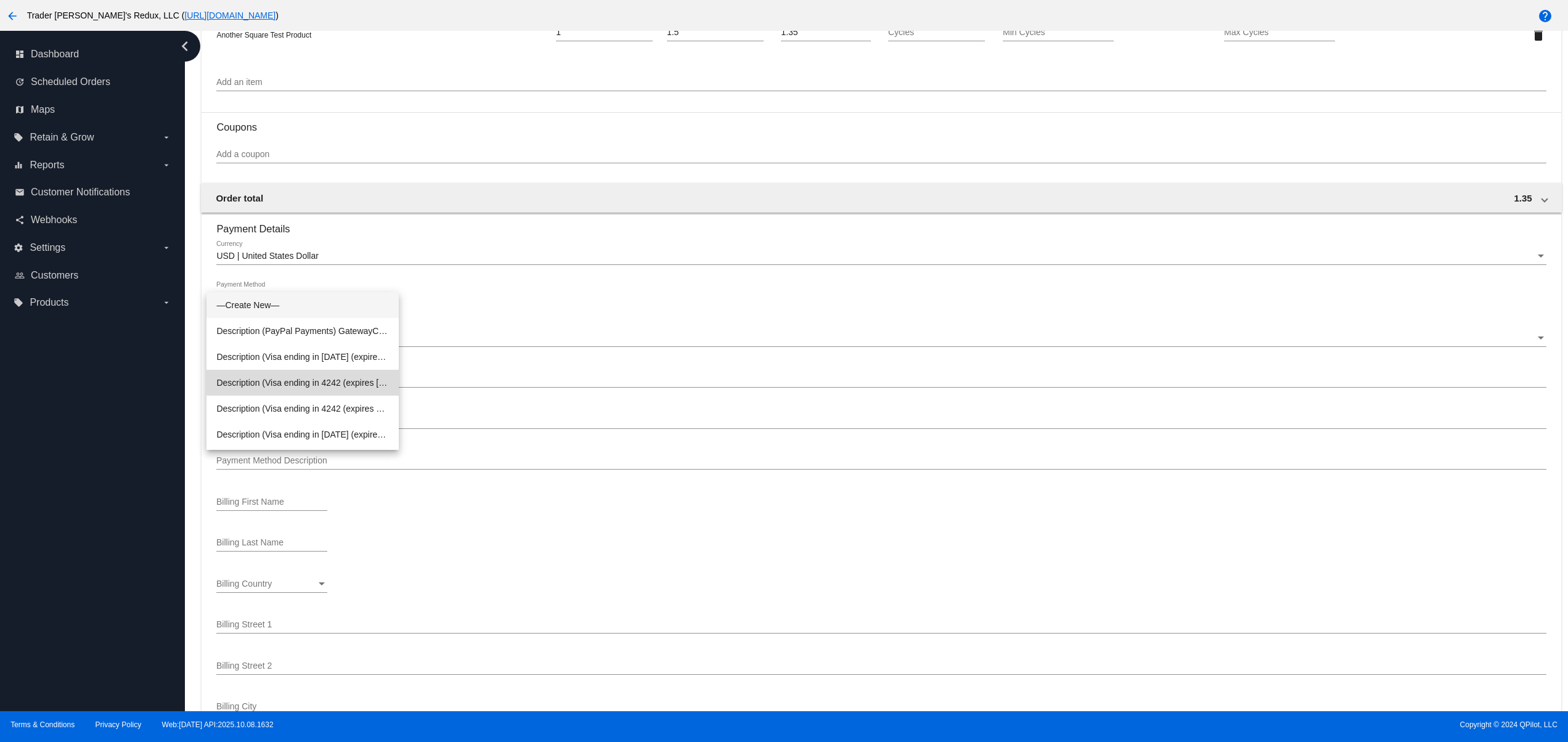
click at [326, 381] on span "Description (Visa ending in 4242 (expires [CREDIT_CARD_DATA])) GatewayCustomerI…" at bounding box center [302, 382] width 173 height 26
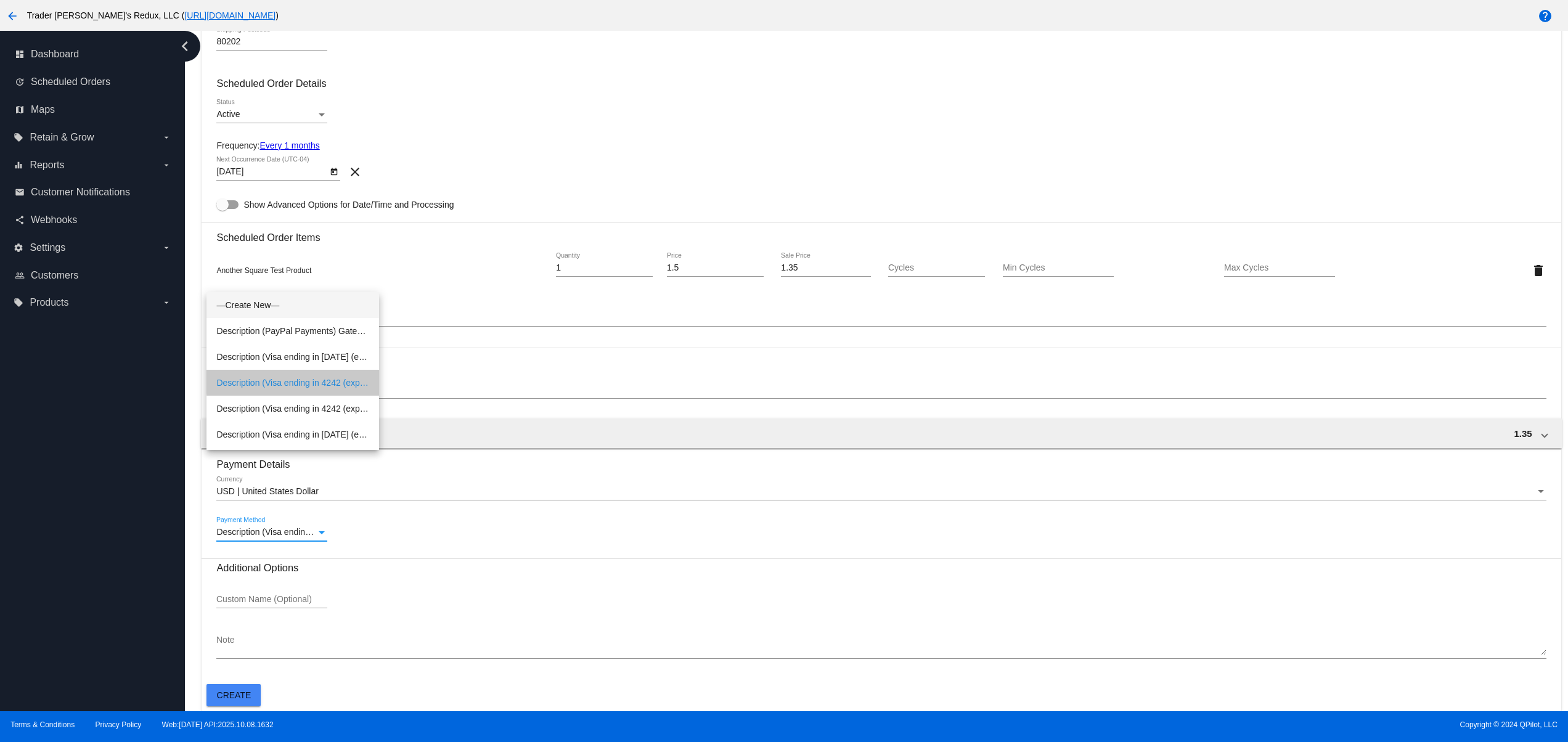
scroll to position [512, 0]
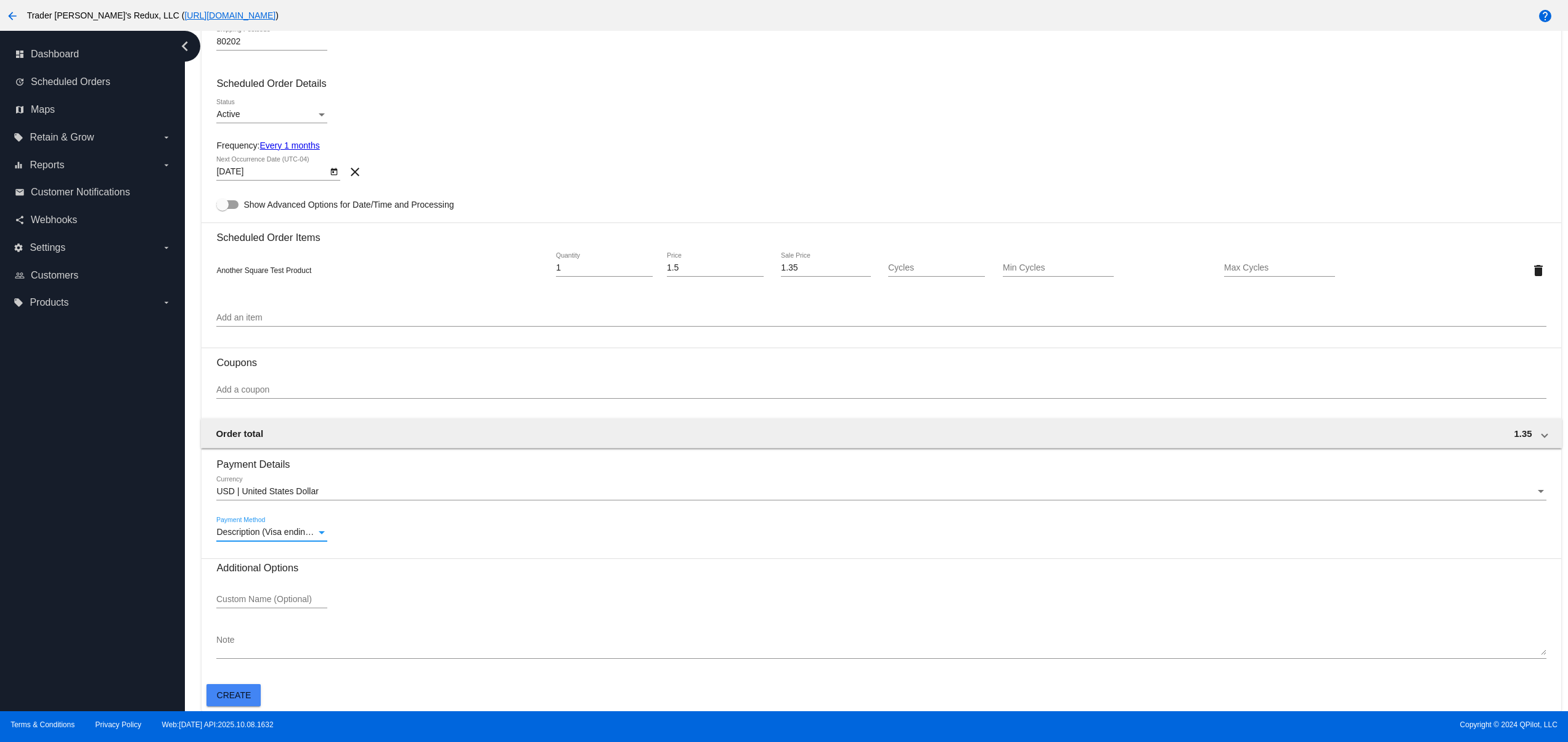
click at [226, 688] on button "Create" at bounding box center [234, 695] width 54 height 22
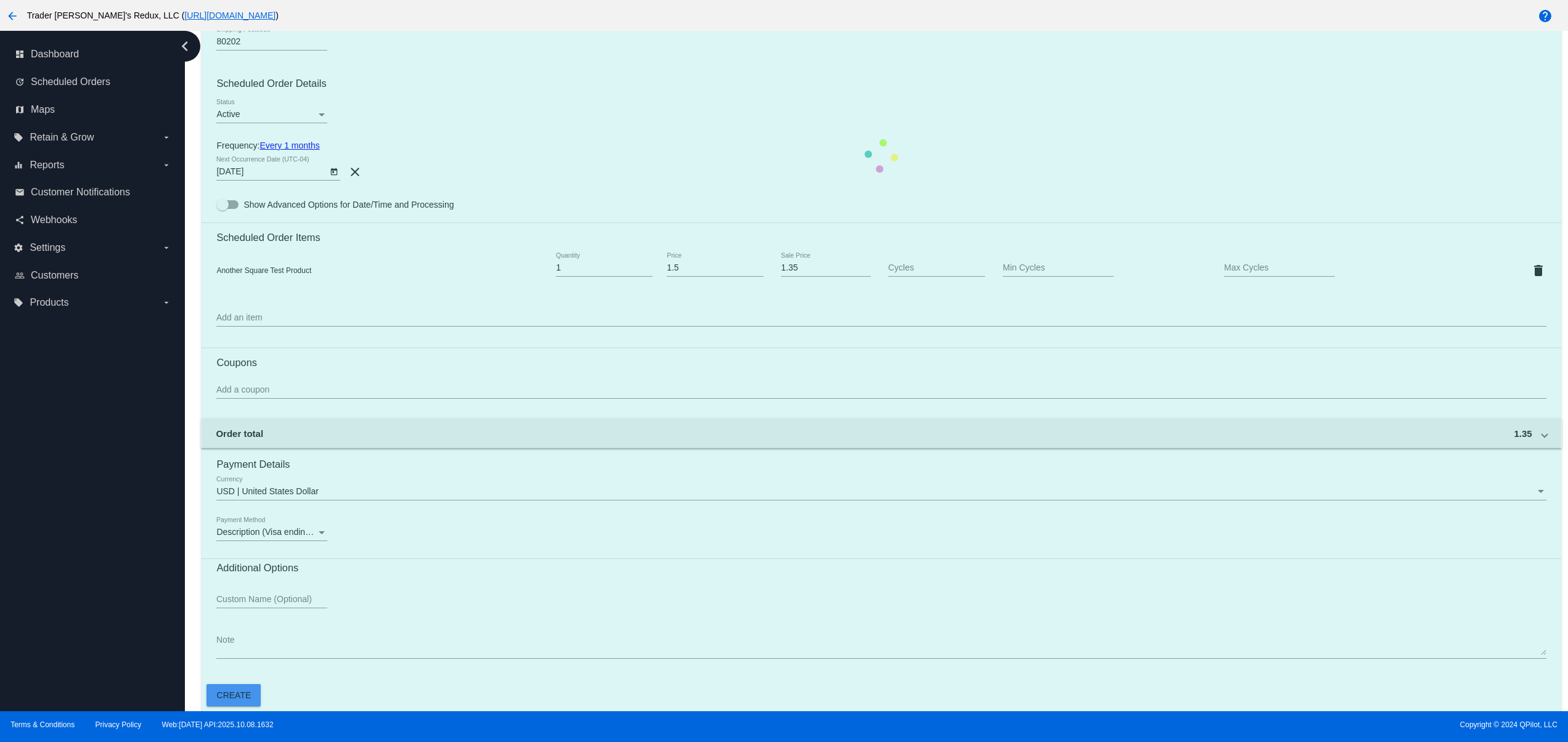
scroll to position [0, 0]
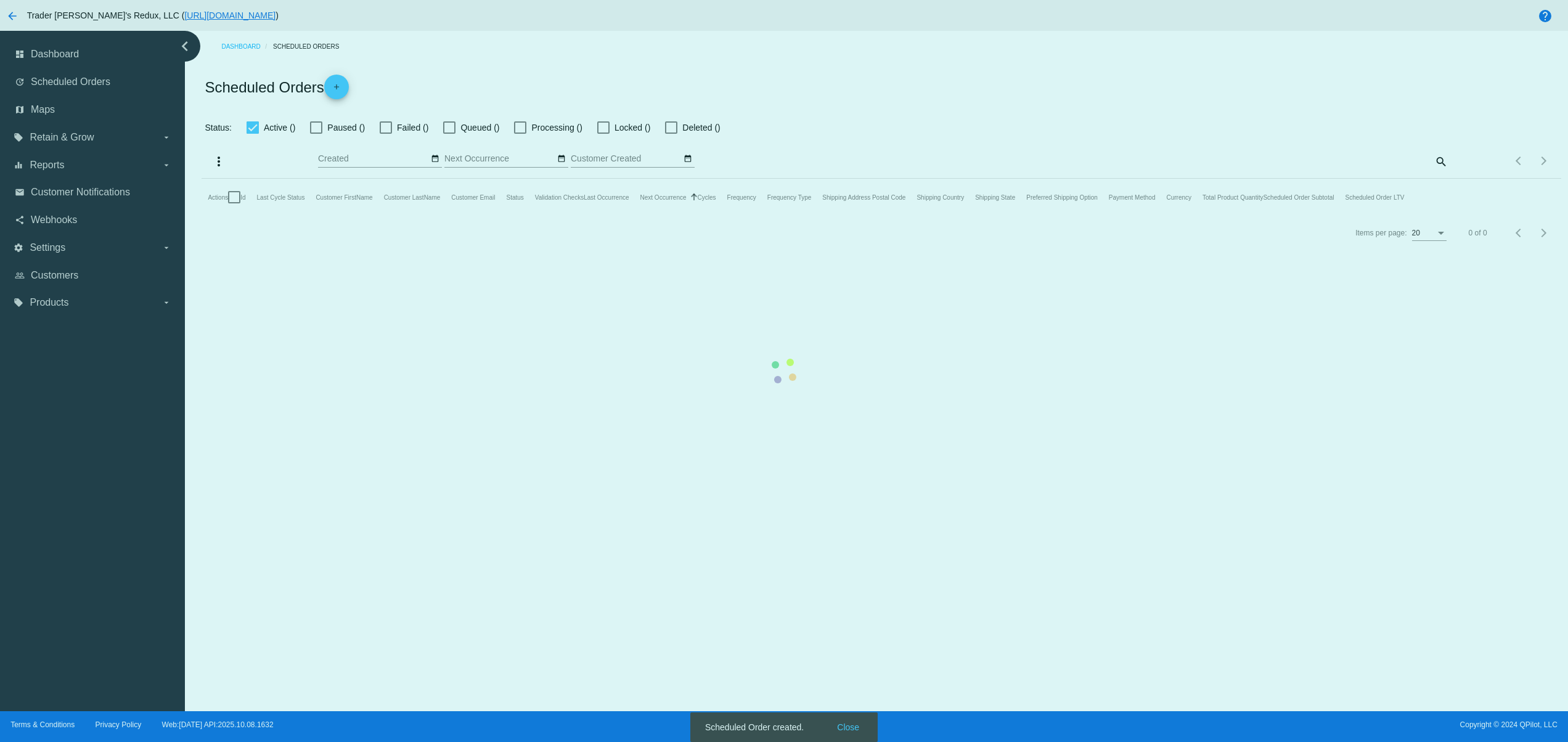
checkbox input "false"
type input "[DATE] - [DATE]"
click at [832, 216] on mat-table "Actions Id Last Cycle Status Customer FirstName Customer LastName Customer Emai…" at bounding box center [881, 197] width 1359 height 37
click at [832, 728] on body "arrow_back Trader [PERSON_NAME]'s Redux, LLC ( [URL][DOMAIN_NAME] ) help dashbo…" at bounding box center [784, 371] width 1568 height 742
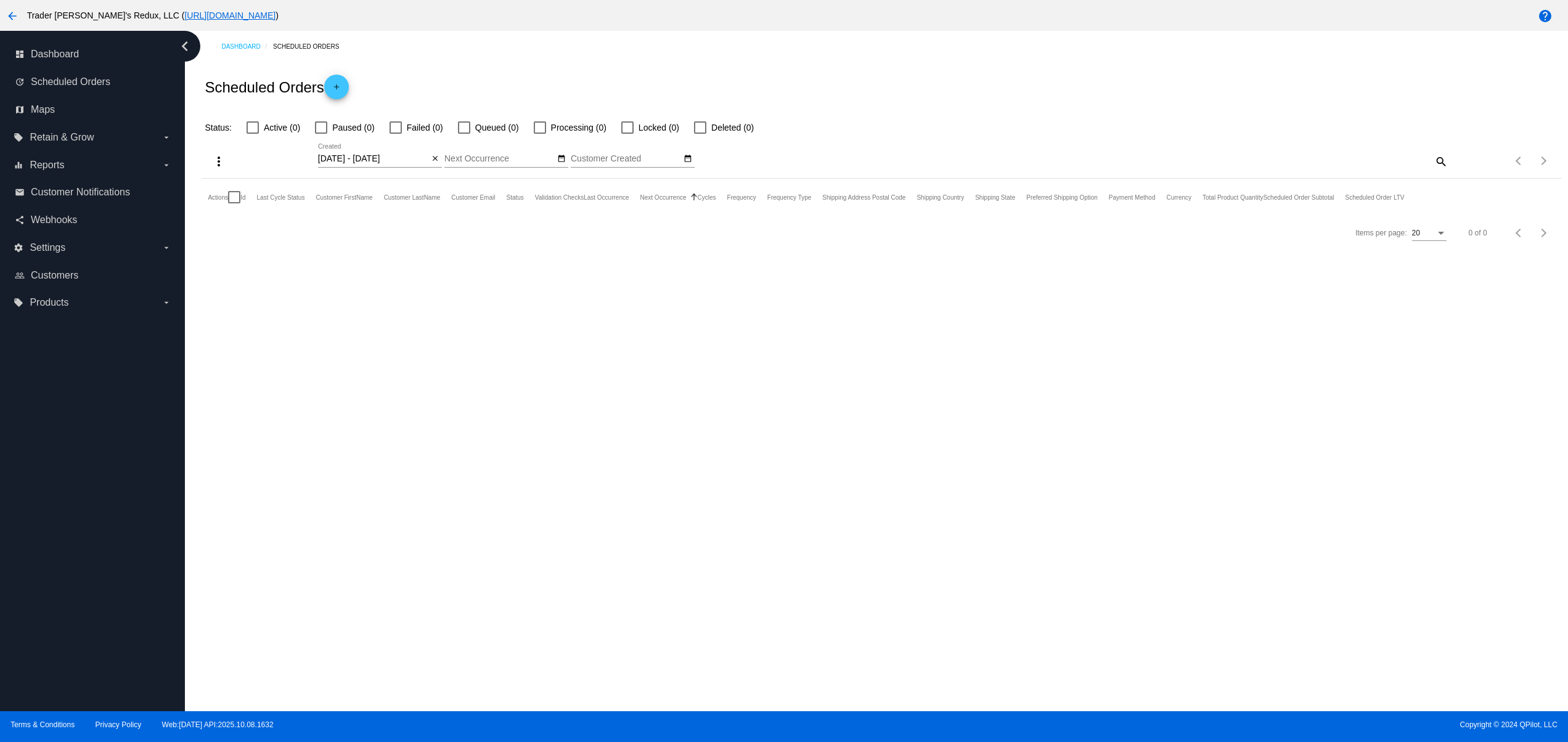
click at [336, 83] on mat-icon "add" at bounding box center [336, 90] width 15 height 15
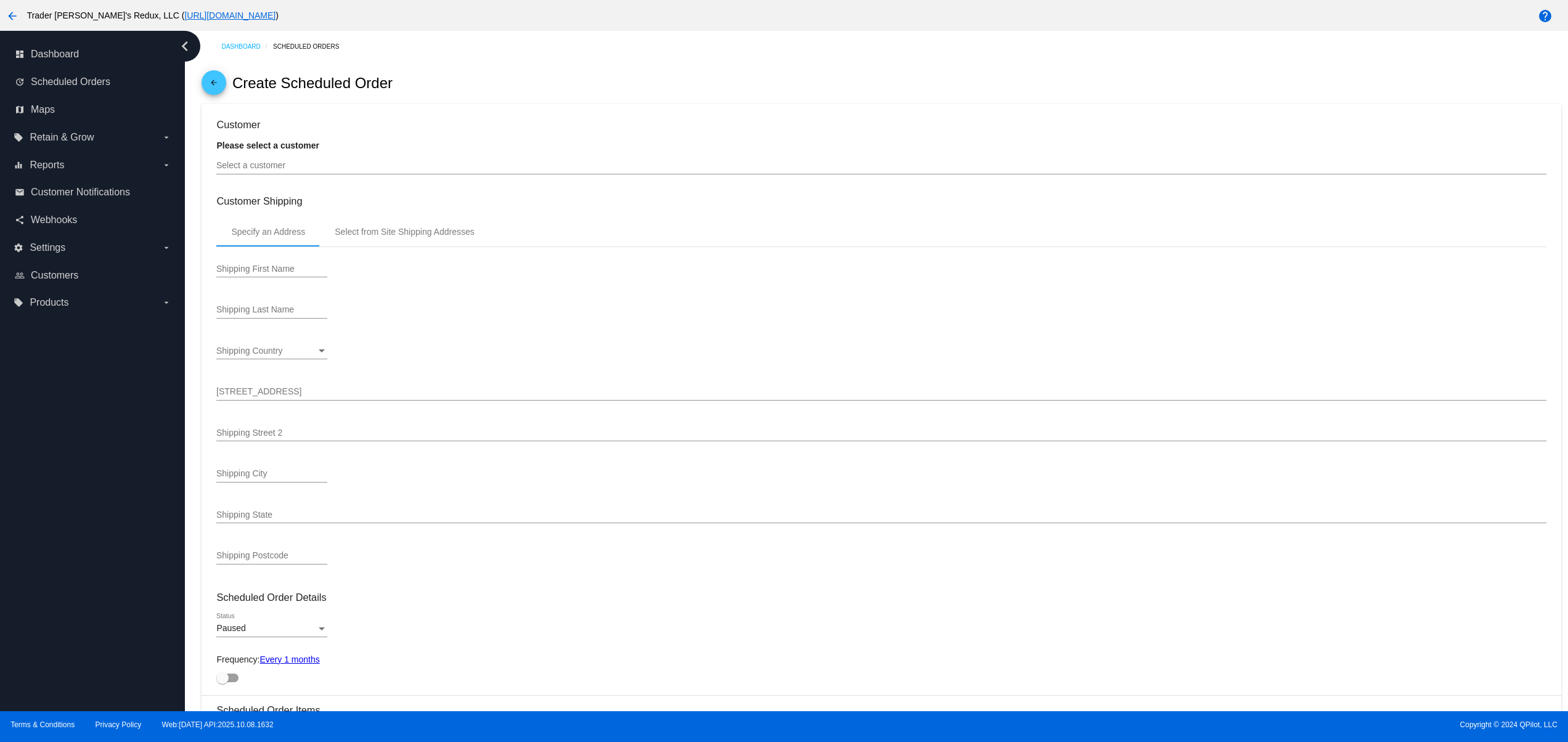
click at [255, 162] on div "Select a customer" at bounding box center [881, 162] width 1330 height 24
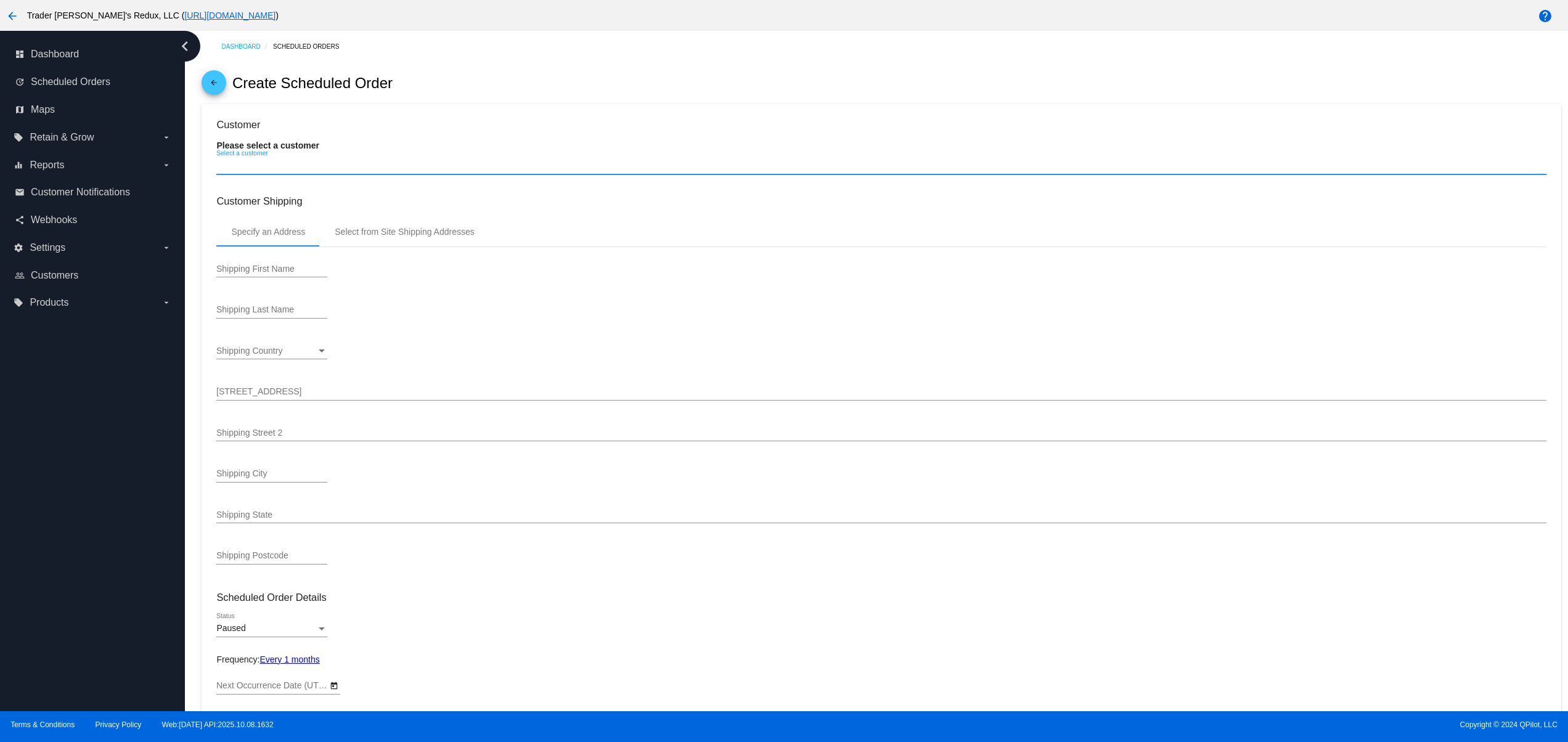
click at [277, 166] on input "Select a customer" at bounding box center [881, 166] width 1330 height 10
type input "[DATE]"
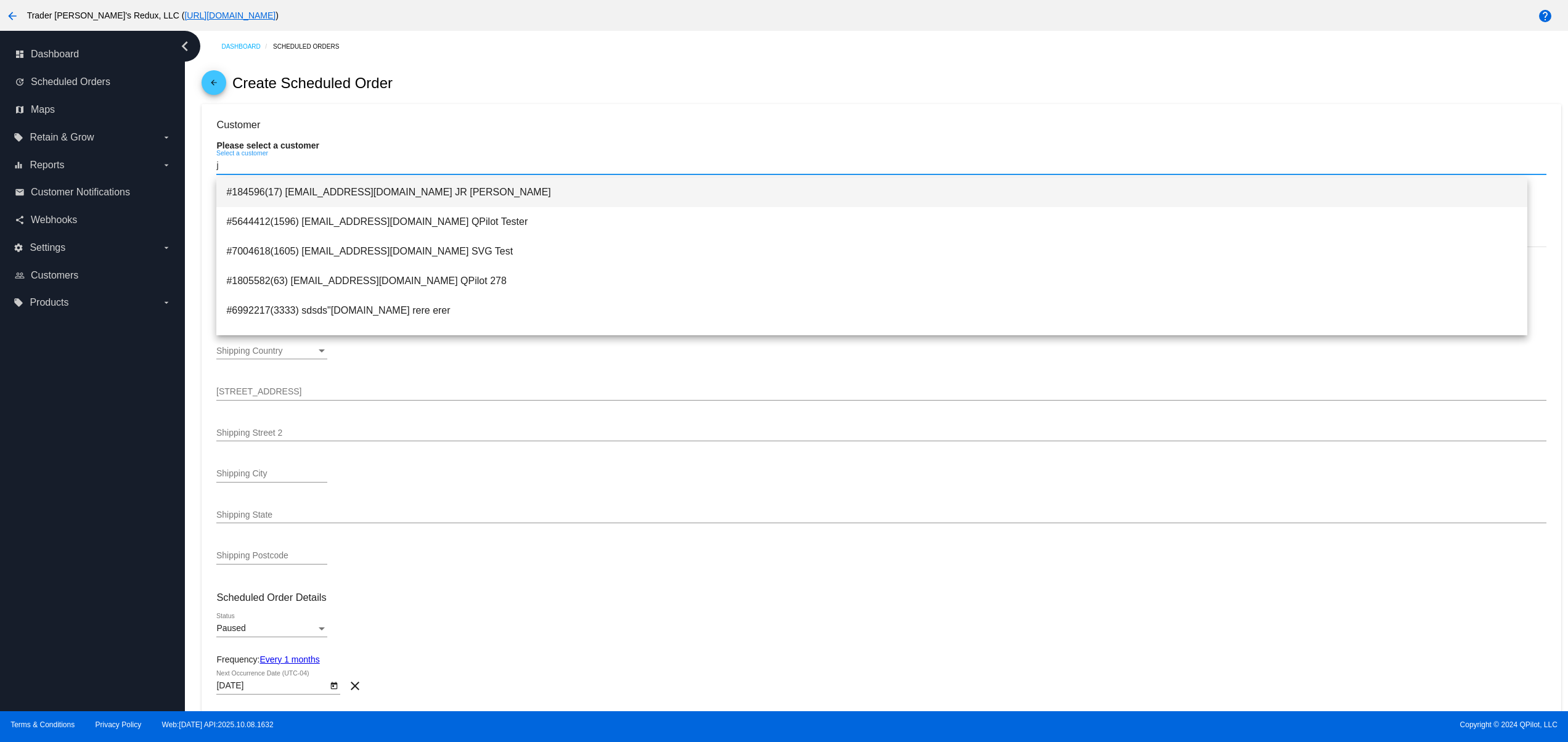
type input "j"
click at [289, 196] on span "#184596(17) [EMAIL_ADDRESS][DOMAIN_NAME] JR [PERSON_NAME]" at bounding box center [872, 192] width 1292 height 30
type input "[PERSON_NAME]"
type input "1615 Platte St"
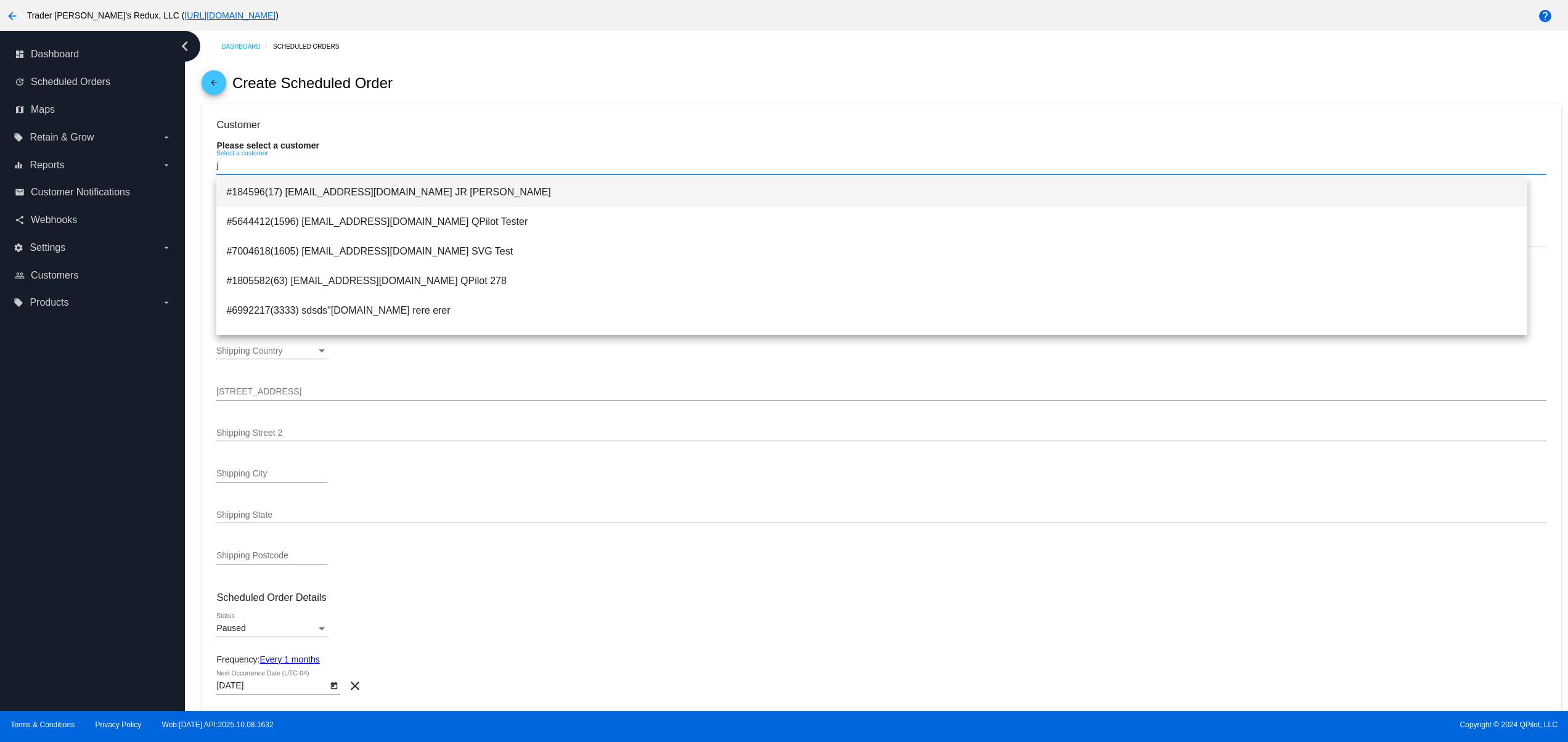
type input "[GEOGRAPHIC_DATA]"
type input "80202"
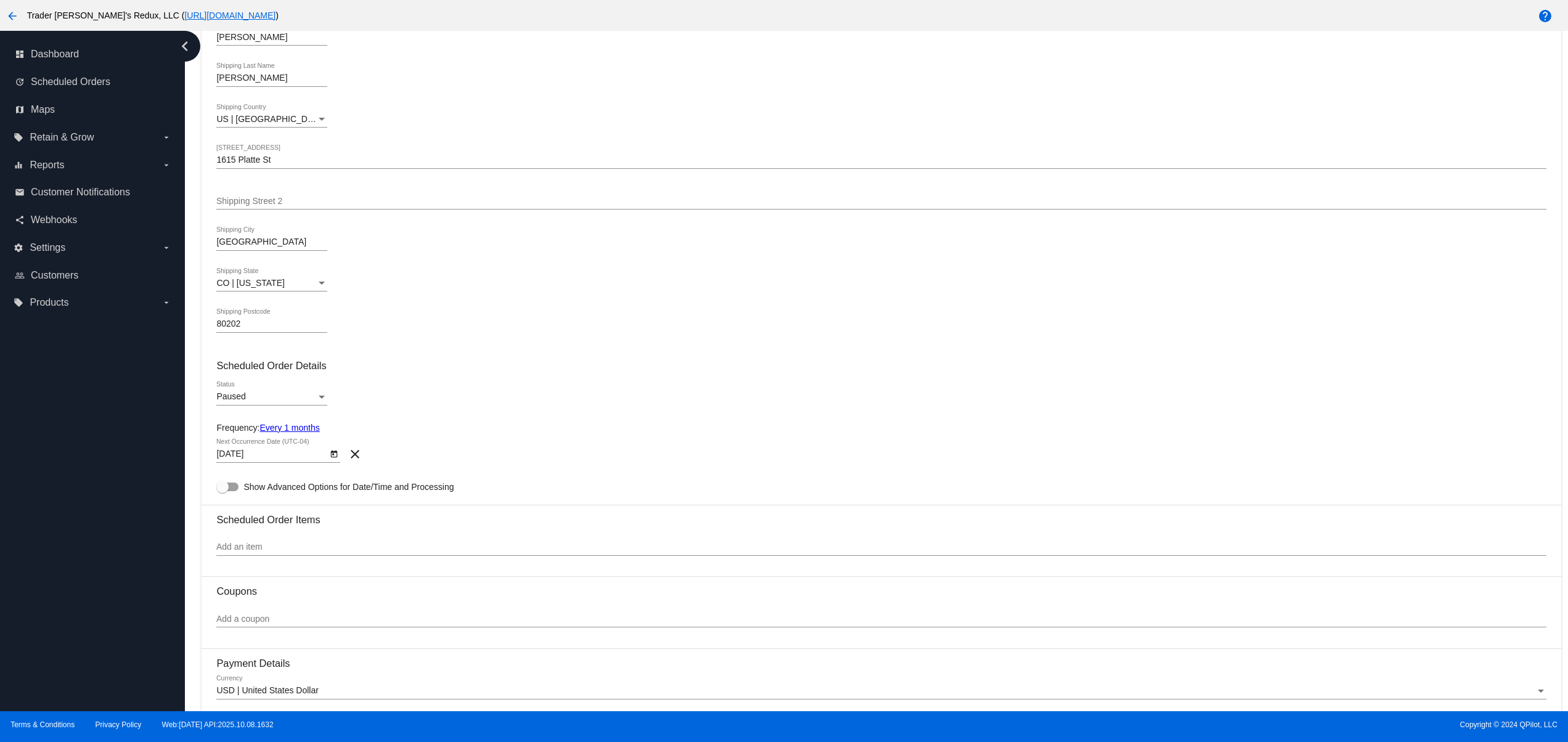
scroll to position [246, 0]
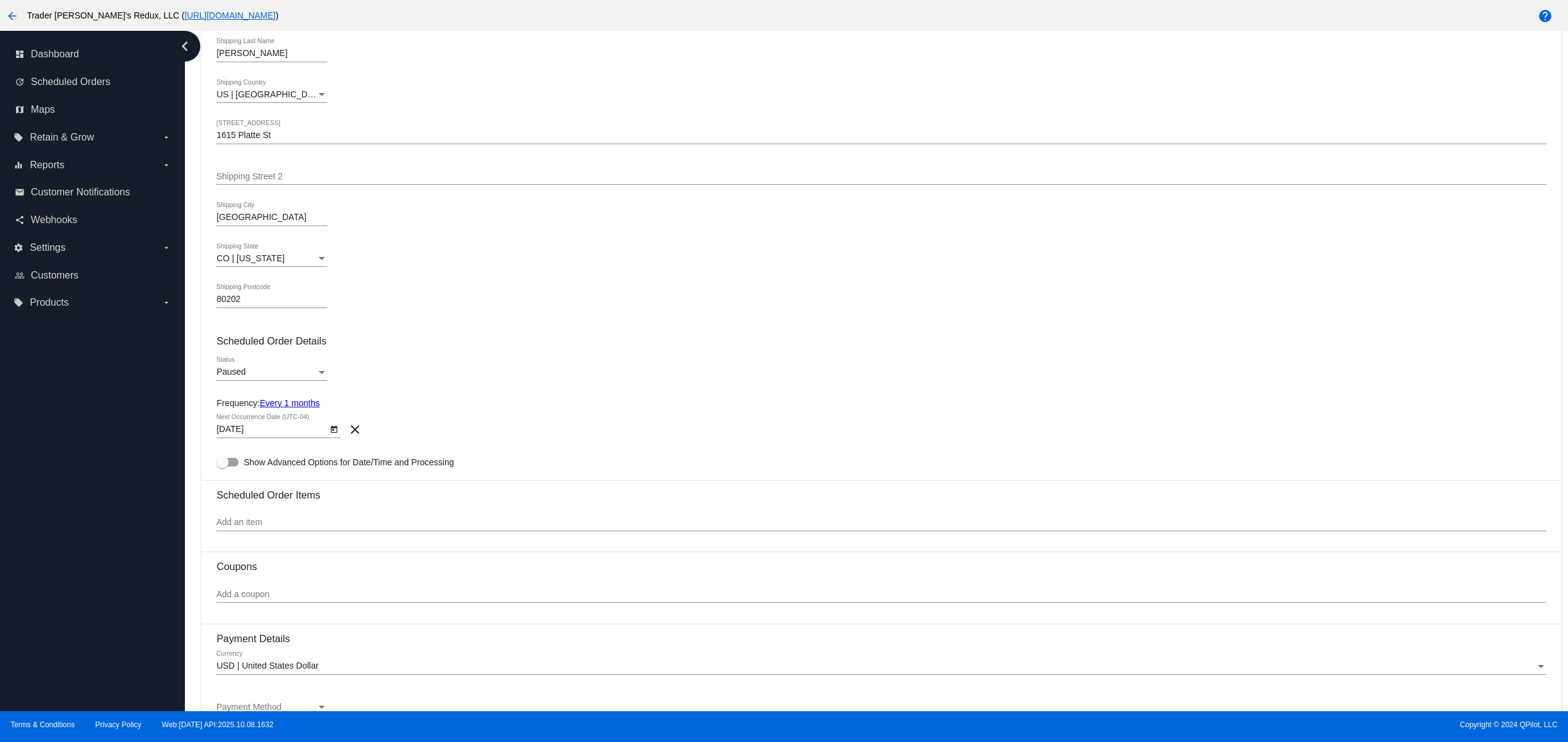
click at [262, 367] on div "Paused Status" at bounding box center [272, 369] width 111 height 24
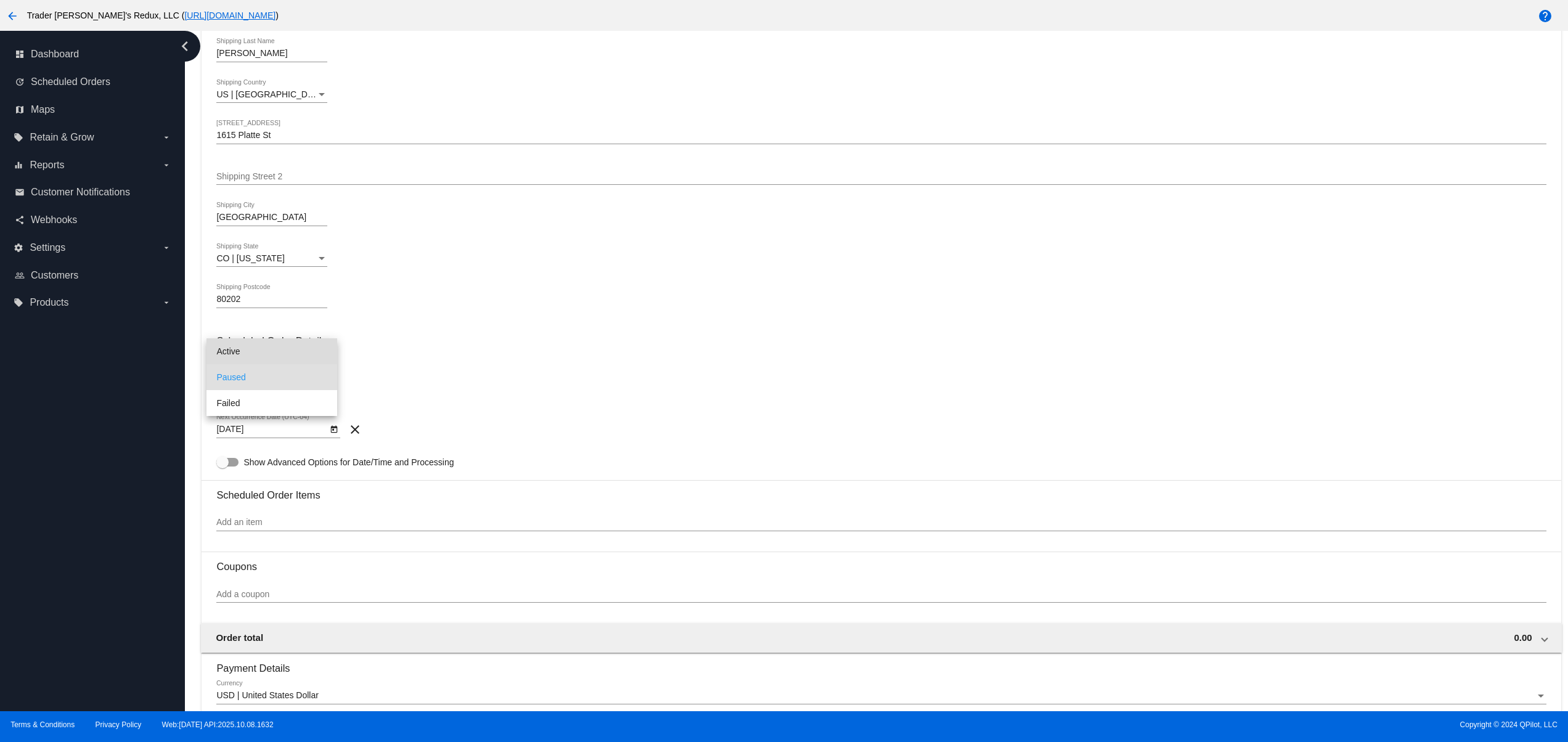
click at [249, 353] on span "Active" at bounding box center [272, 351] width 111 height 26
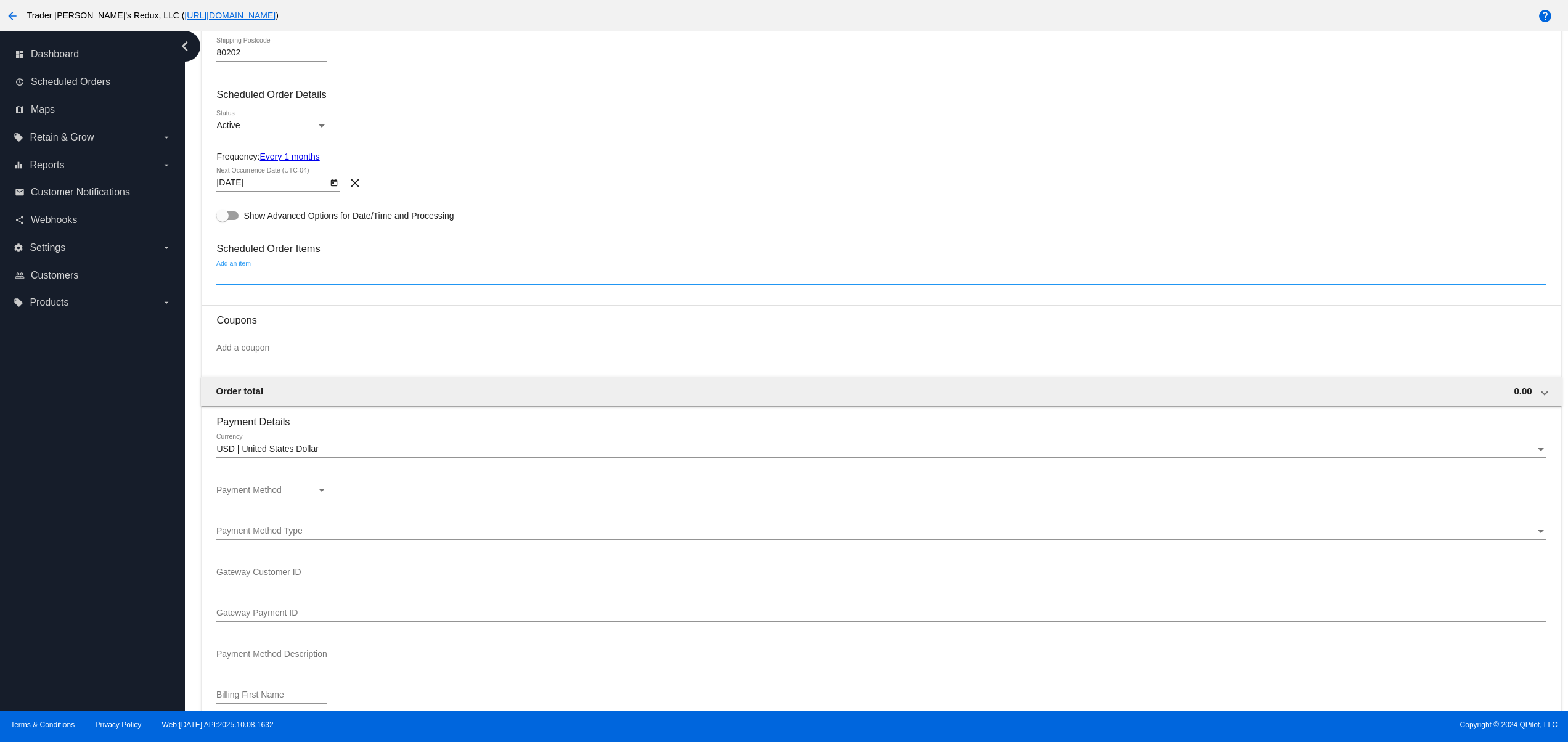
click at [301, 281] on input "Add an item" at bounding box center [881, 276] width 1330 height 10
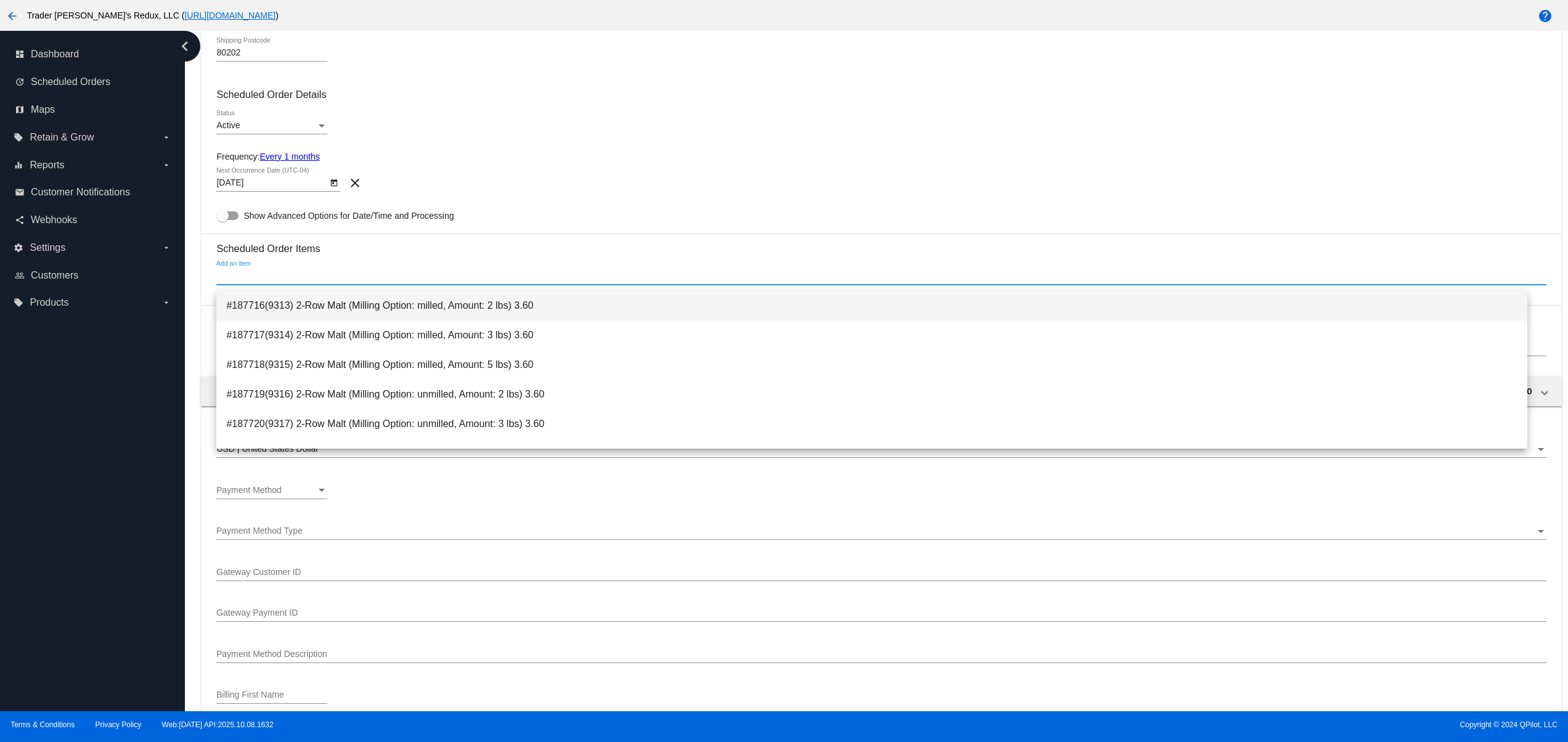
drag, startPoint x: 293, startPoint y: 314, endPoint x: 294, endPoint y: 325, distance: 11.0
click at [291, 313] on span "#187716(9313) 2-Row Malt (Milling Option: milled, Amount: 2 lbs) 3.60" at bounding box center [872, 305] width 1292 height 30
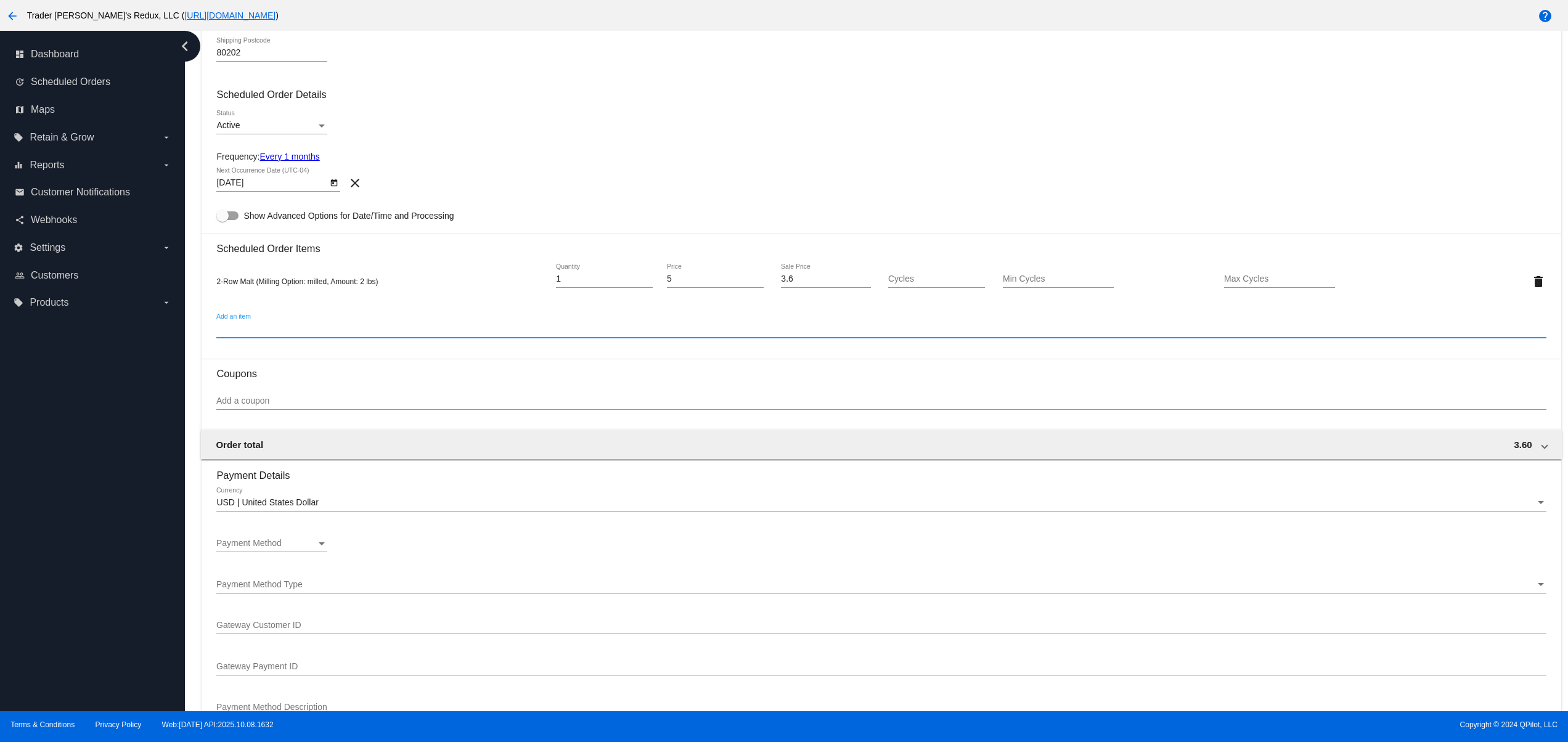
click at [262, 561] on div "Payment Method Payment Method" at bounding box center [272, 546] width 111 height 35
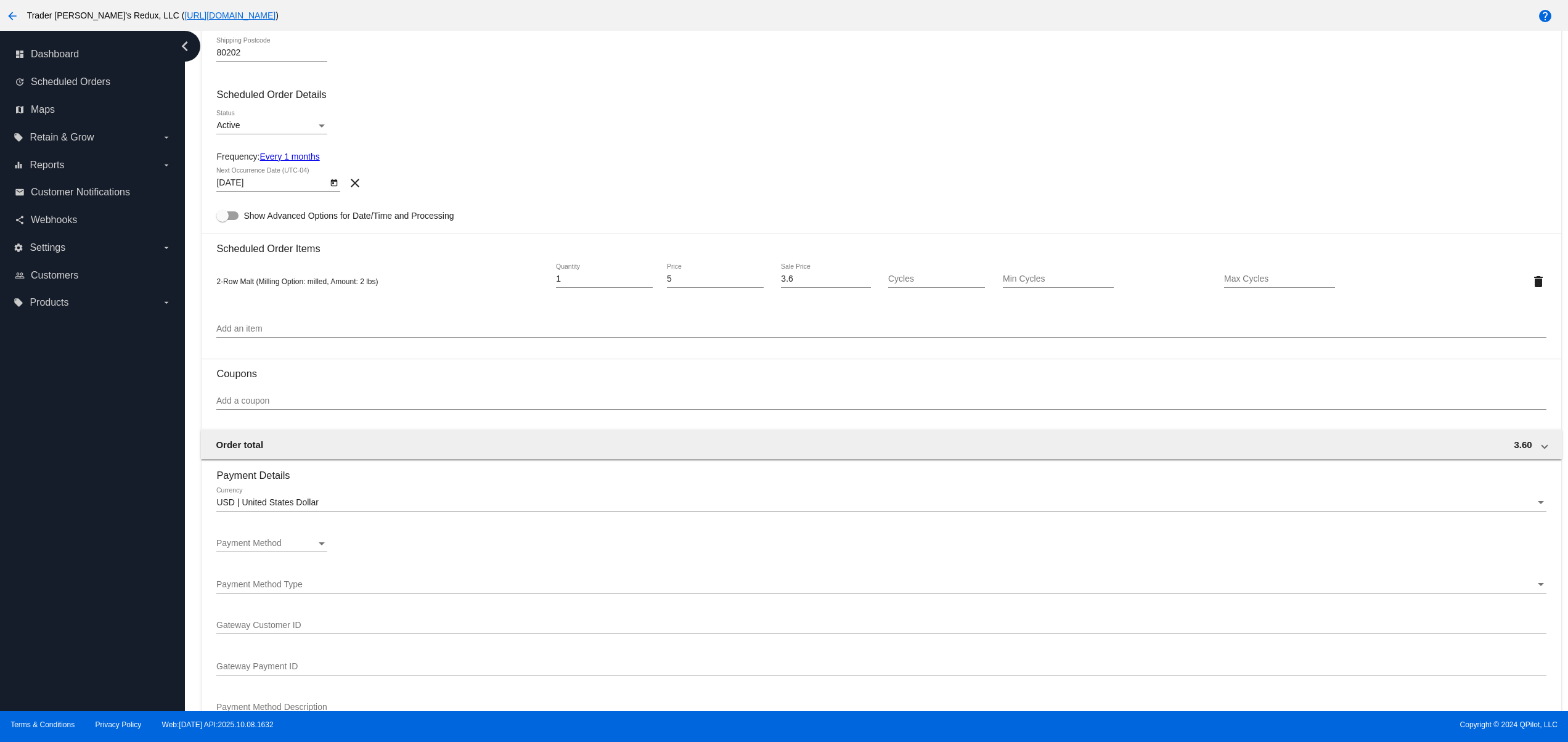
click at [260, 548] on span "Payment Method" at bounding box center [248, 544] width 65 height 10
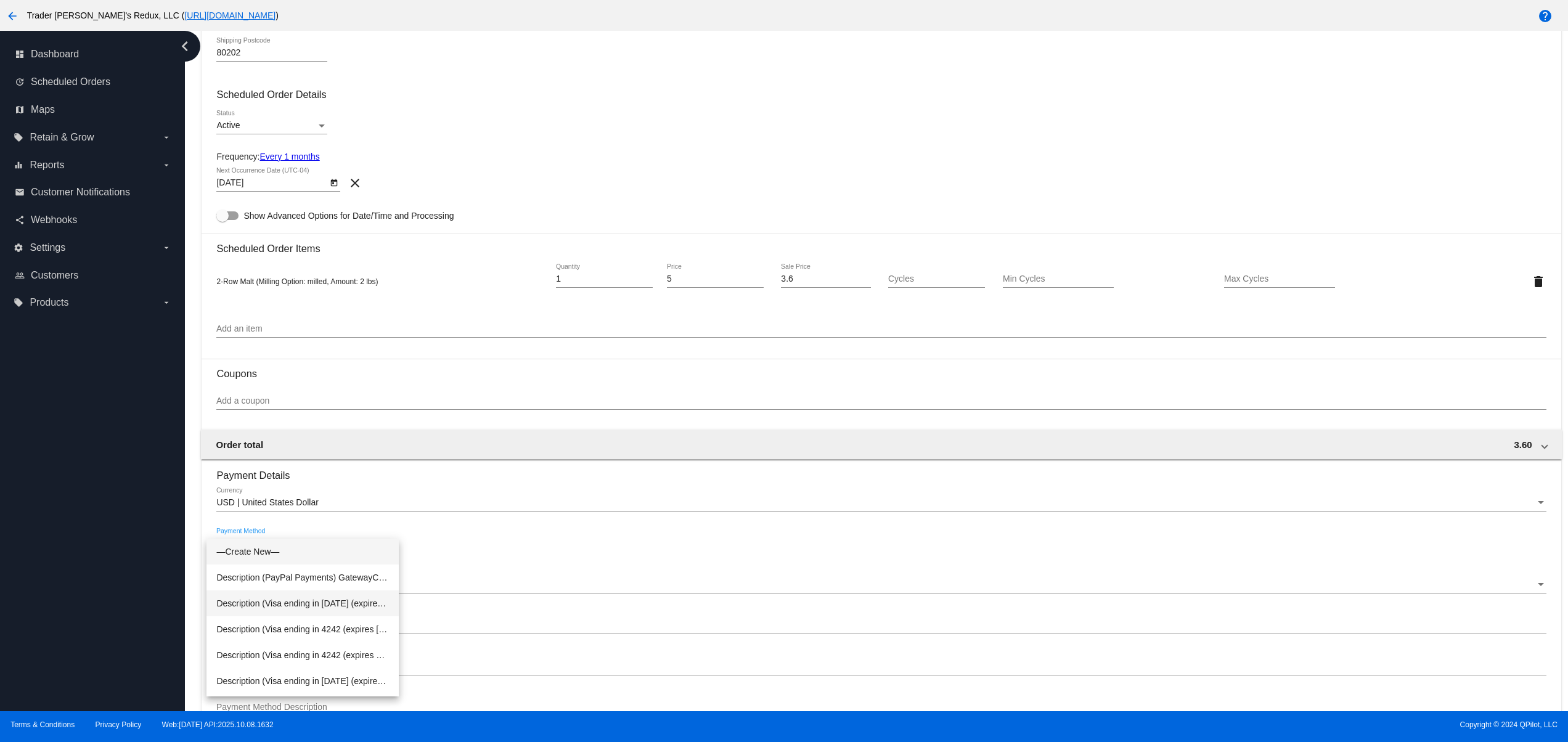
click at [341, 610] on span "Description (Visa ending in [DATE] (expires [CREDIT_CARD_DATA])) GatewayCustome…" at bounding box center [302, 603] width 173 height 26
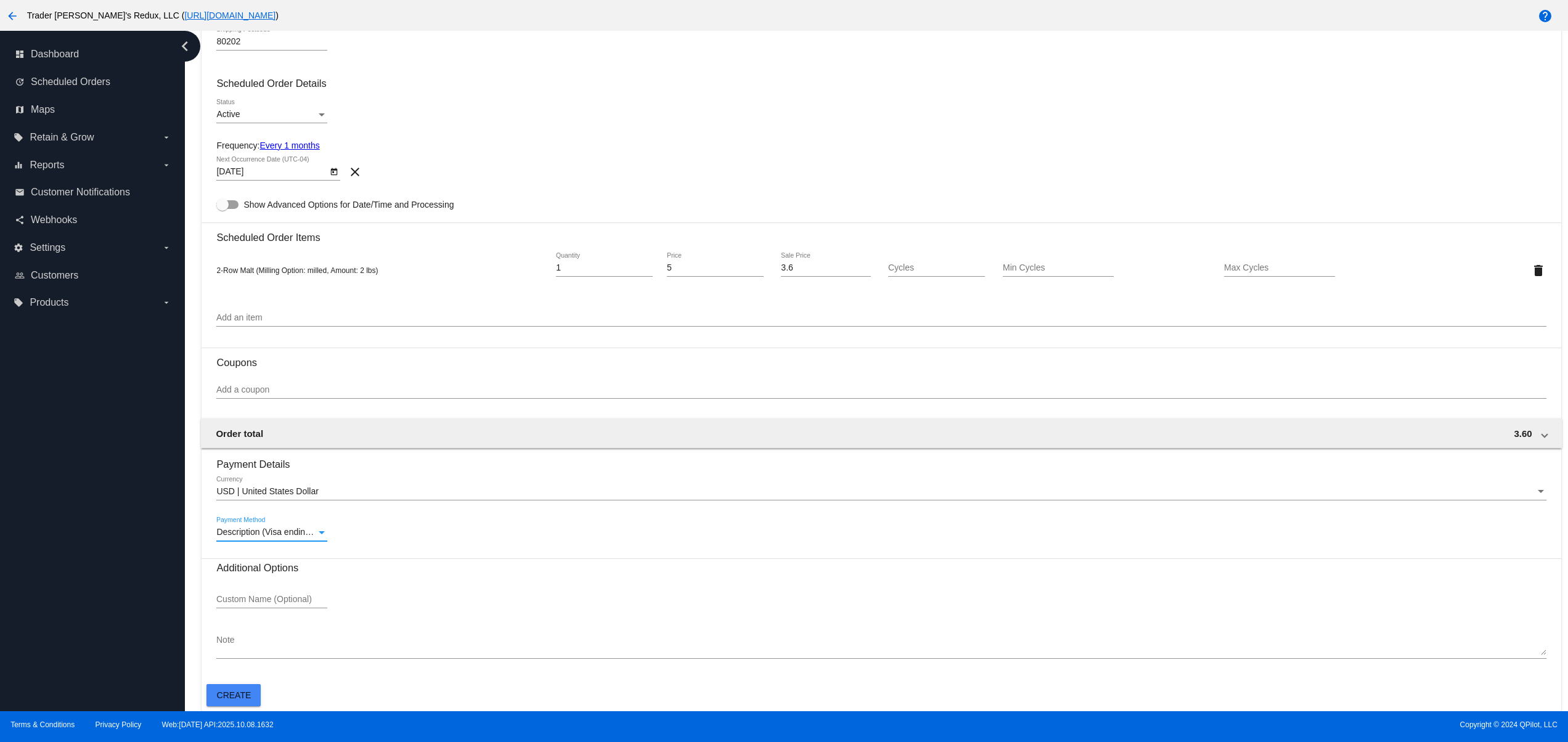
click at [233, 700] on span "Create" at bounding box center [234, 695] width 35 height 10
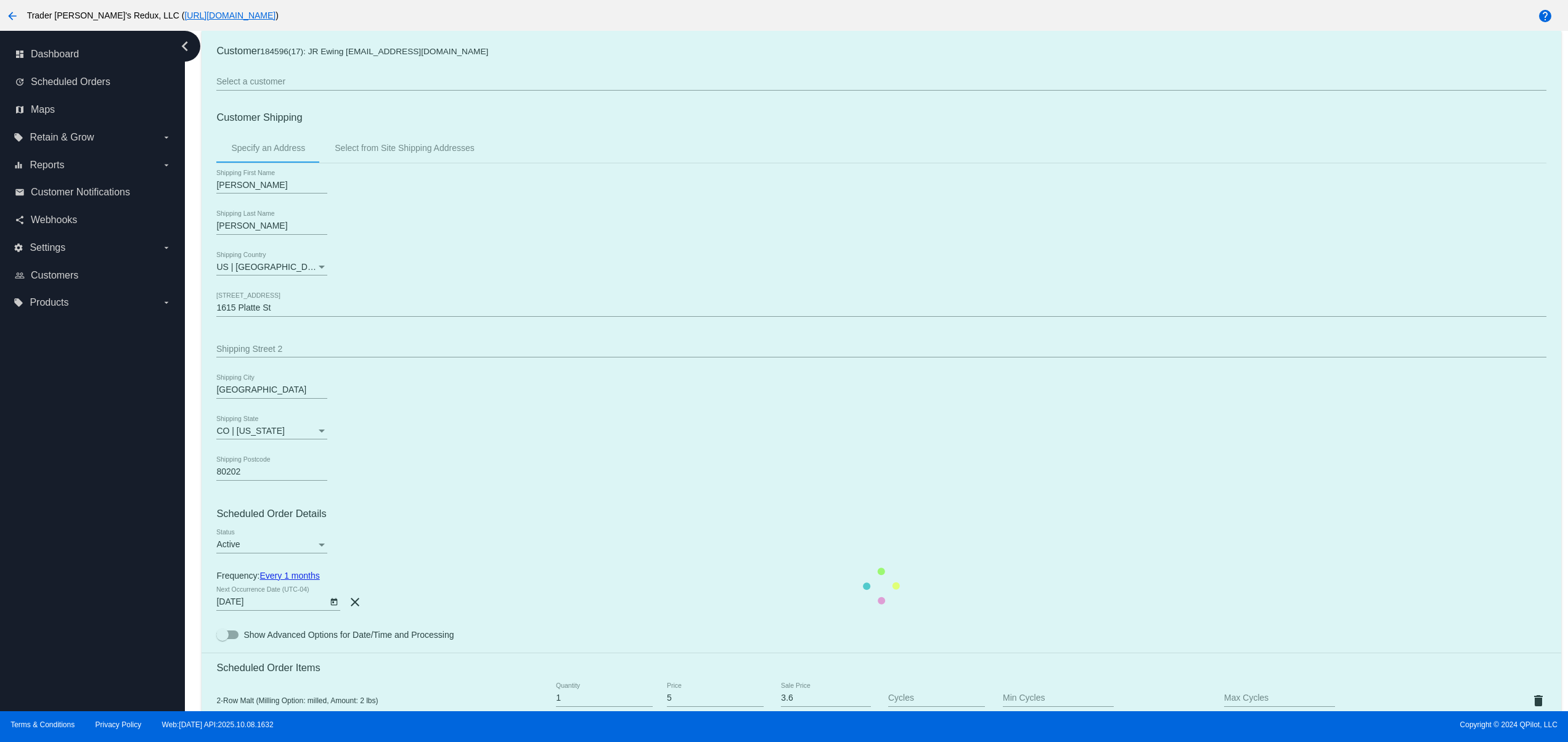
scroll to position [0, 0]
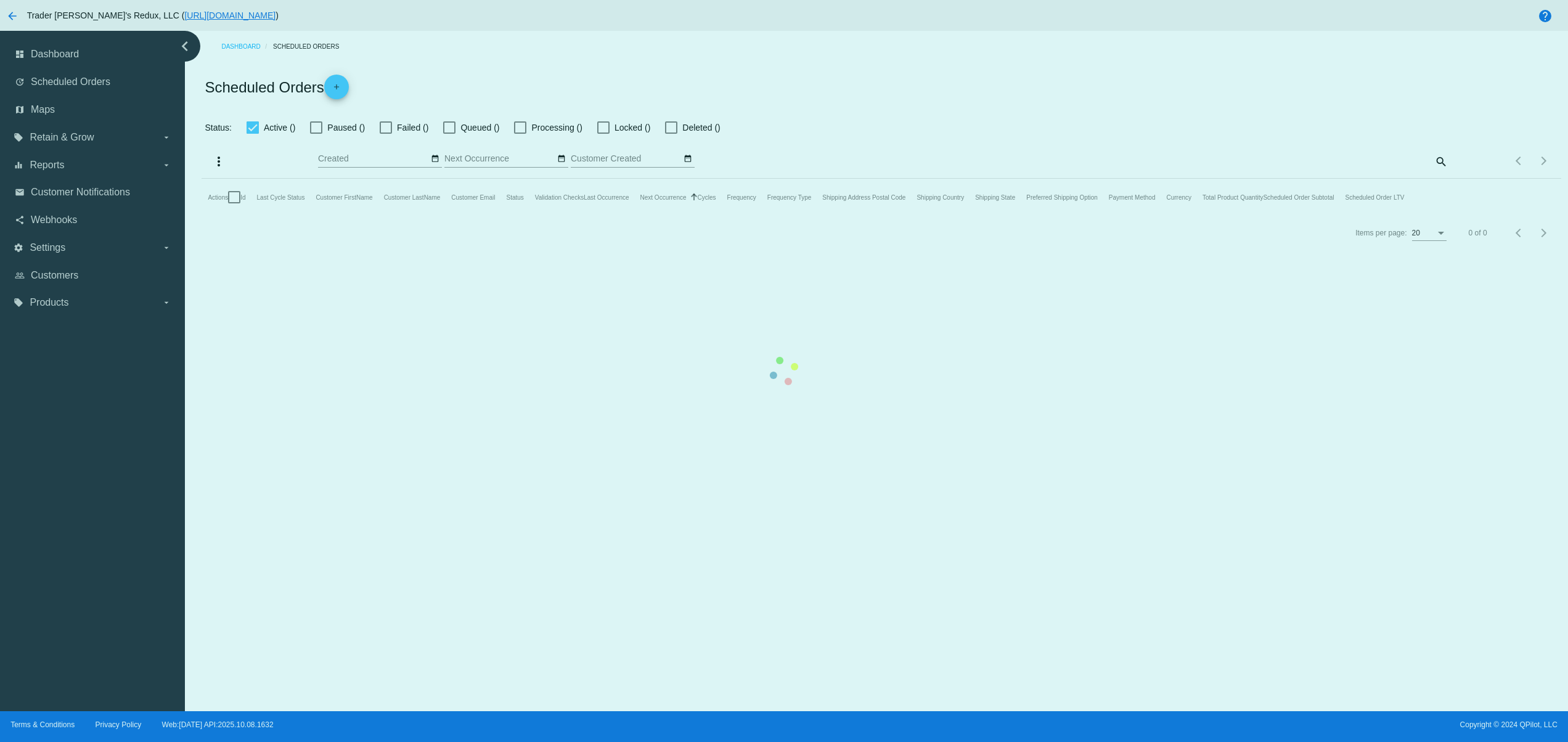
checkbox input "false"
type input "[DATE] - [DATE]"
click at [842, 731] on button "Close" at bounding box center [848, 727] width 30 height 13
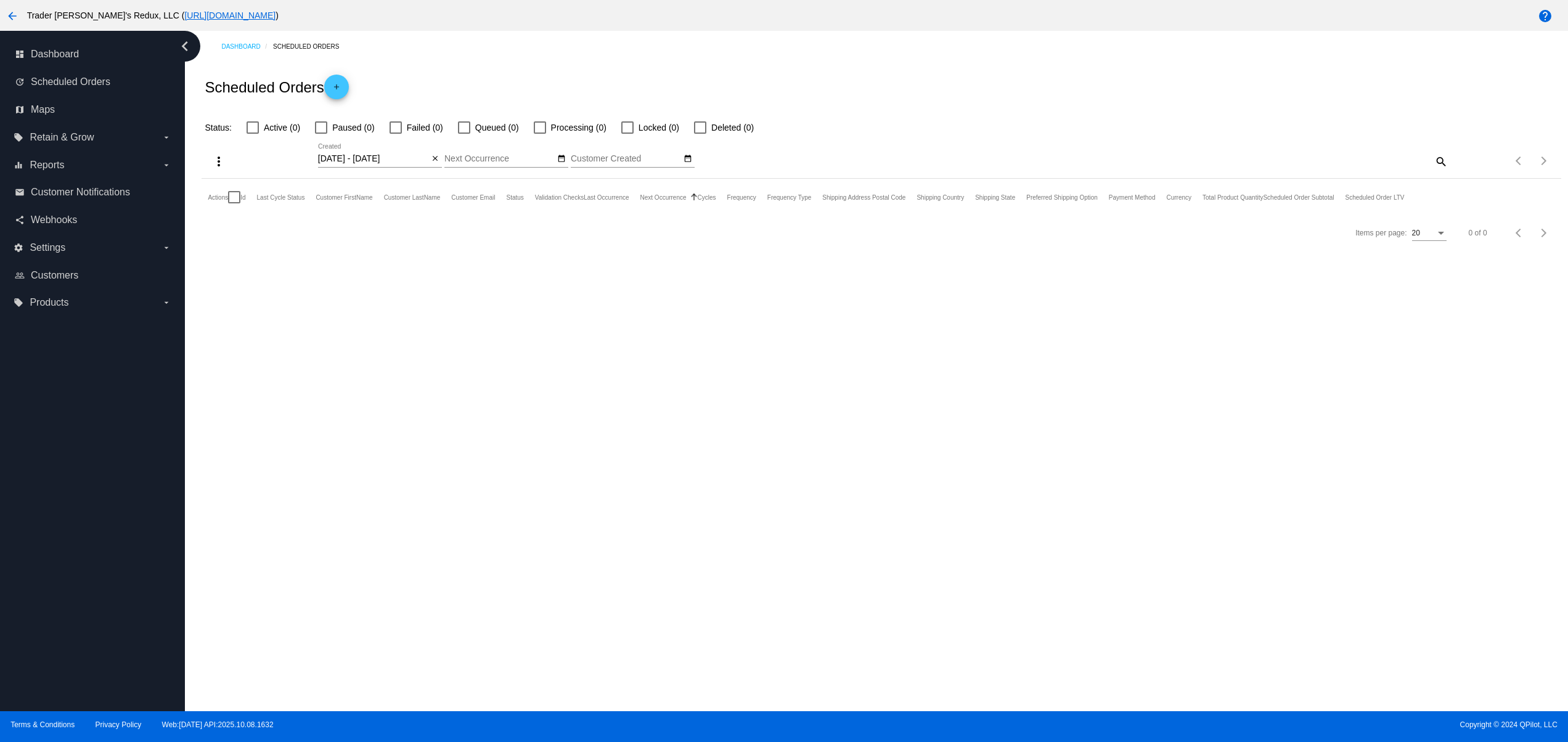
click at [909, 477] on div "Dashboard Scheduled Orders Scheduled Orders add Status: Active (0) Paused (0) F…" at bounding box center [877, 371] width 1383 height 681
click at [435, 164] on mat-icon "close" at bounding box center [435, 159] width 9 height 10
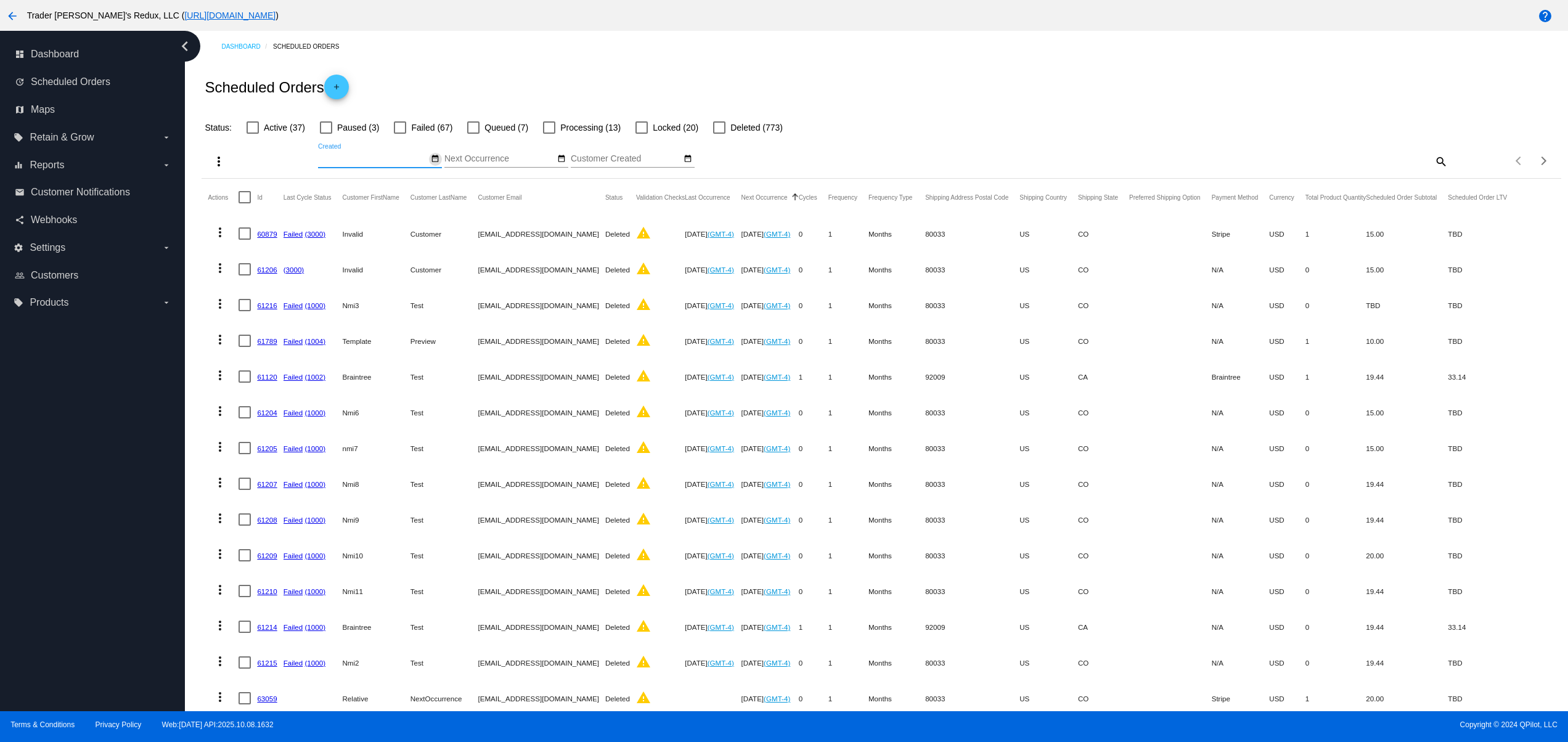
click at [439, 158] on button "date_range" at bounding box center [435, 159] width 13 height 13
click at [425, 237] on td "9" at bounding box center [426, 235] width 21 height 18
type input "[DATE] - [DATE]"
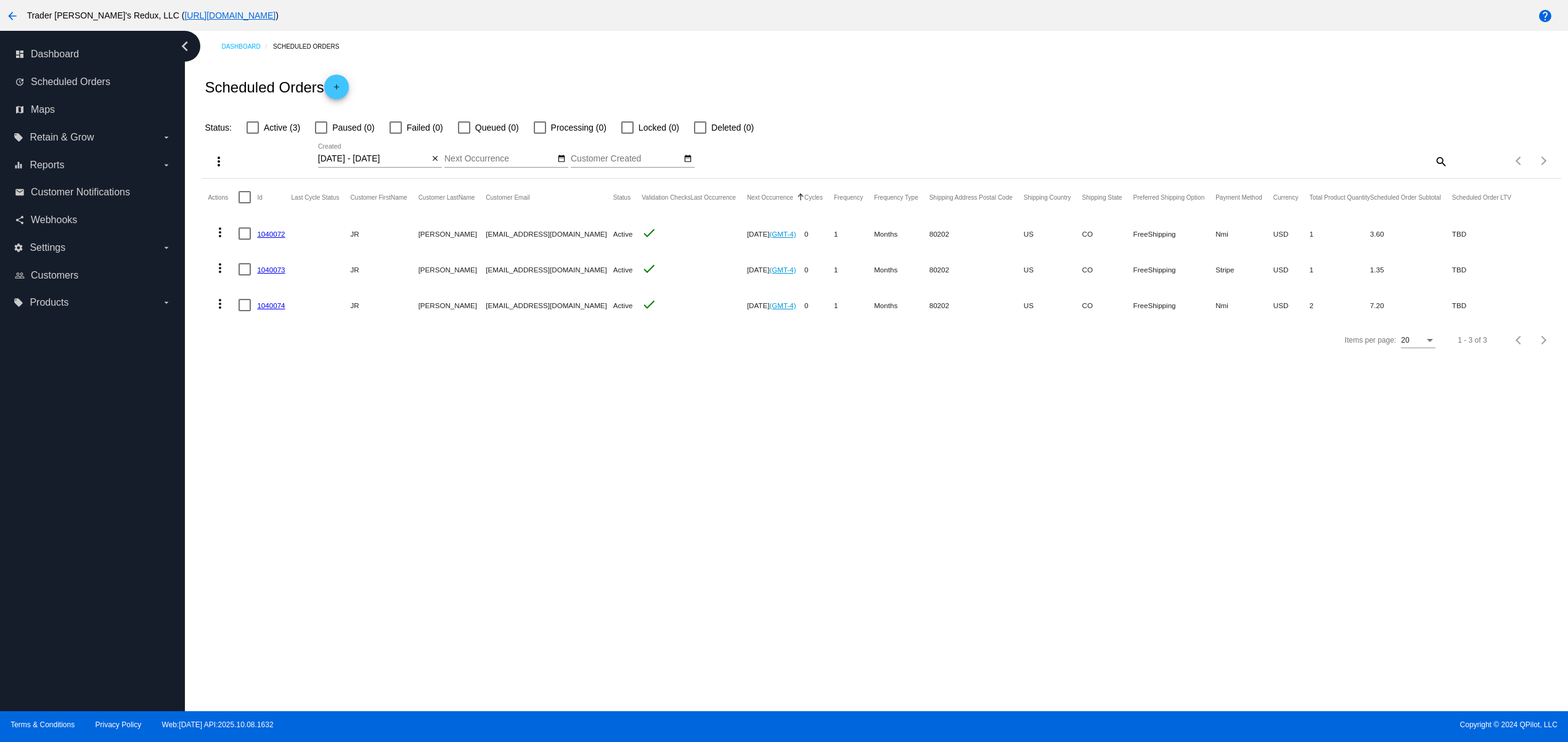
drag, startPoint x: 356, startPoint y: 295, endPoint x: 672, endPoint y: 345, distance: 319.9
click at [546, 323] on section "Actions Id Last Cycle Status Customer FirstName Customer LastName Customer Emai…" at bounding box center [881, 251] width 1359 height 144
click at [686, 410] on div "Dashboard Scheduled Orders Scheduled Orders add Status: Active (3) Paused (0) F…" at bounding box center [877, 371] width 1383 height 681
click at [271, 234] on link "1040072" at bounding box center [271, 234] width 28 height 8
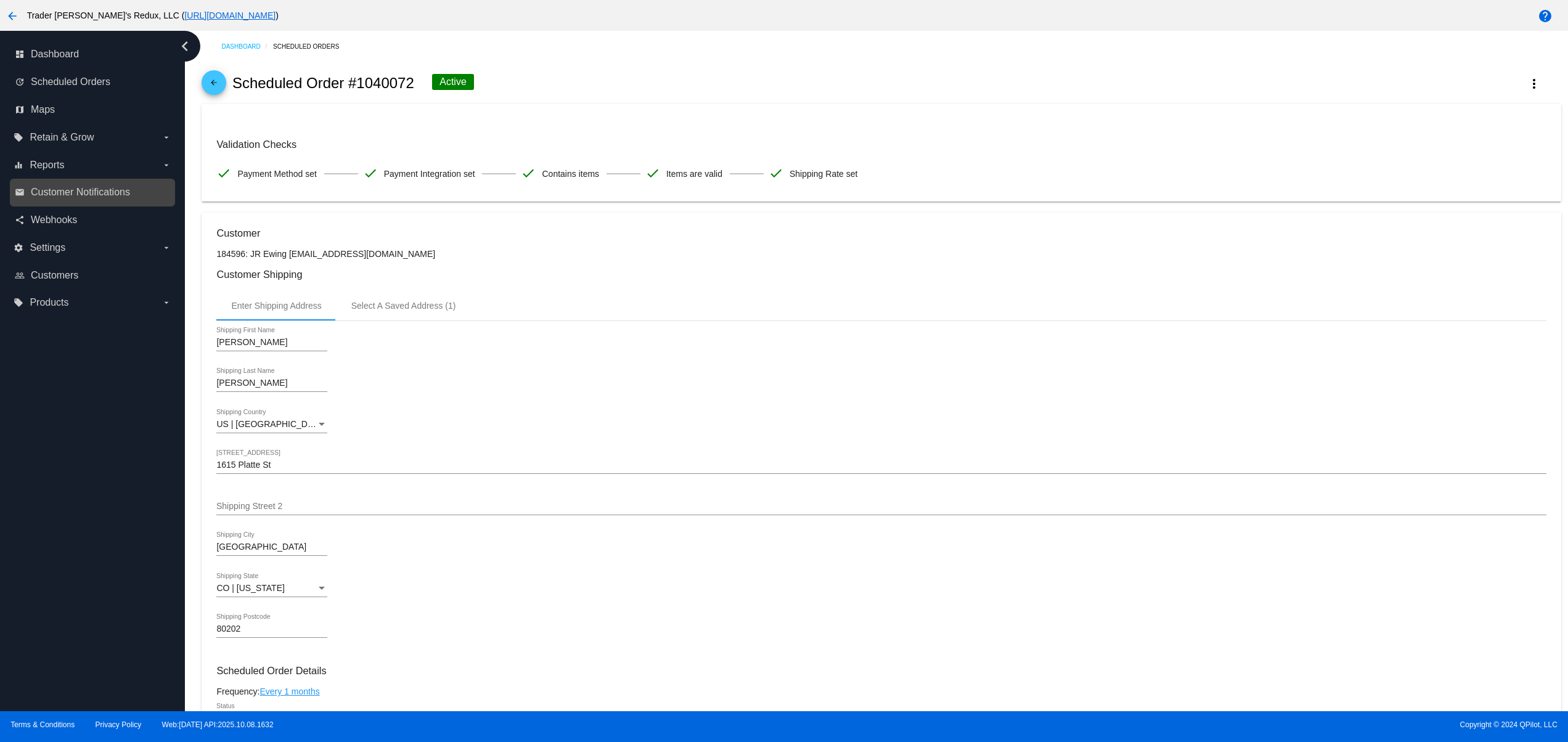
click at [91, 183] on link "email Customer Notifications" at bounding box center [93, 192] width 157 height 20
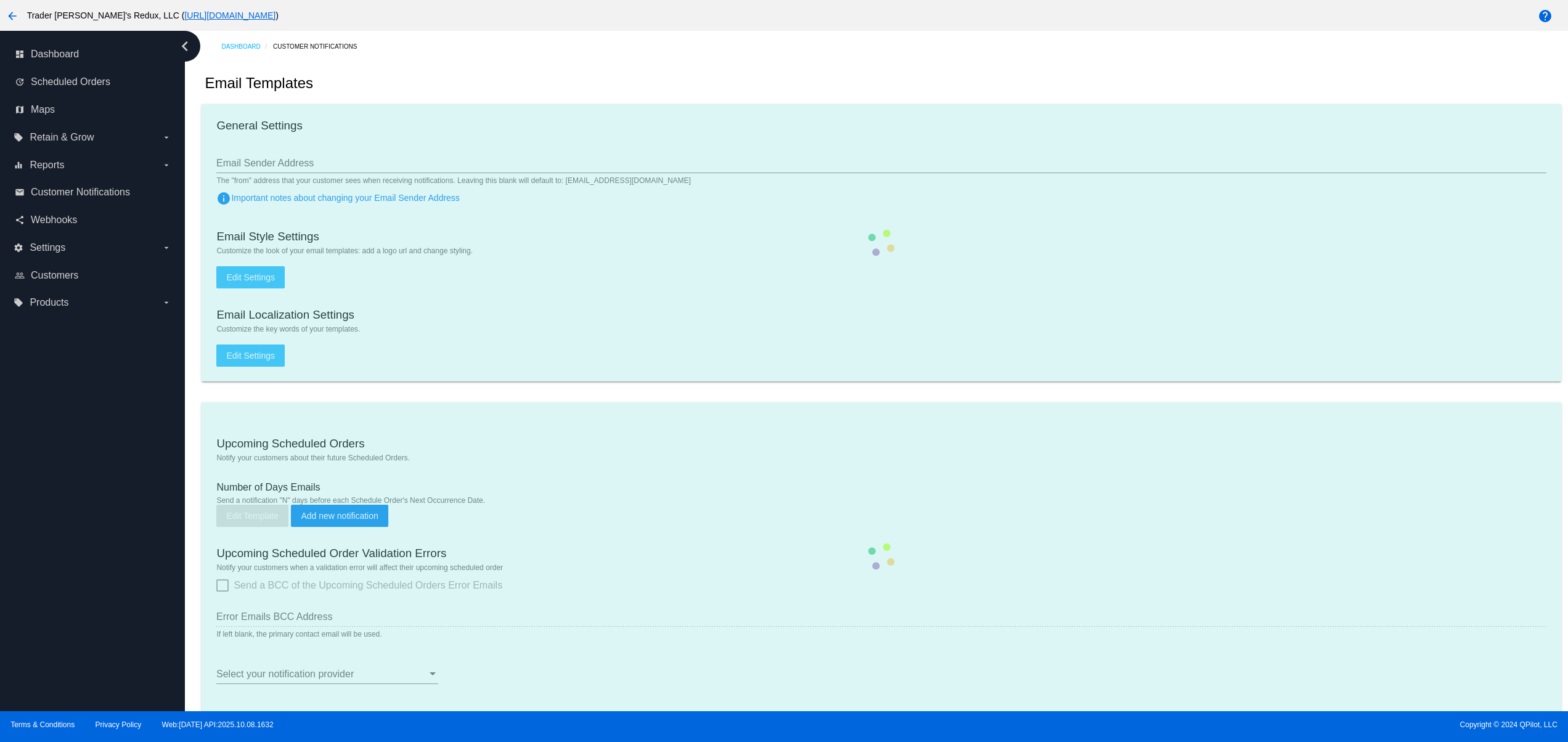
checkbox input "true"
type input "1"
checkbox input "true"
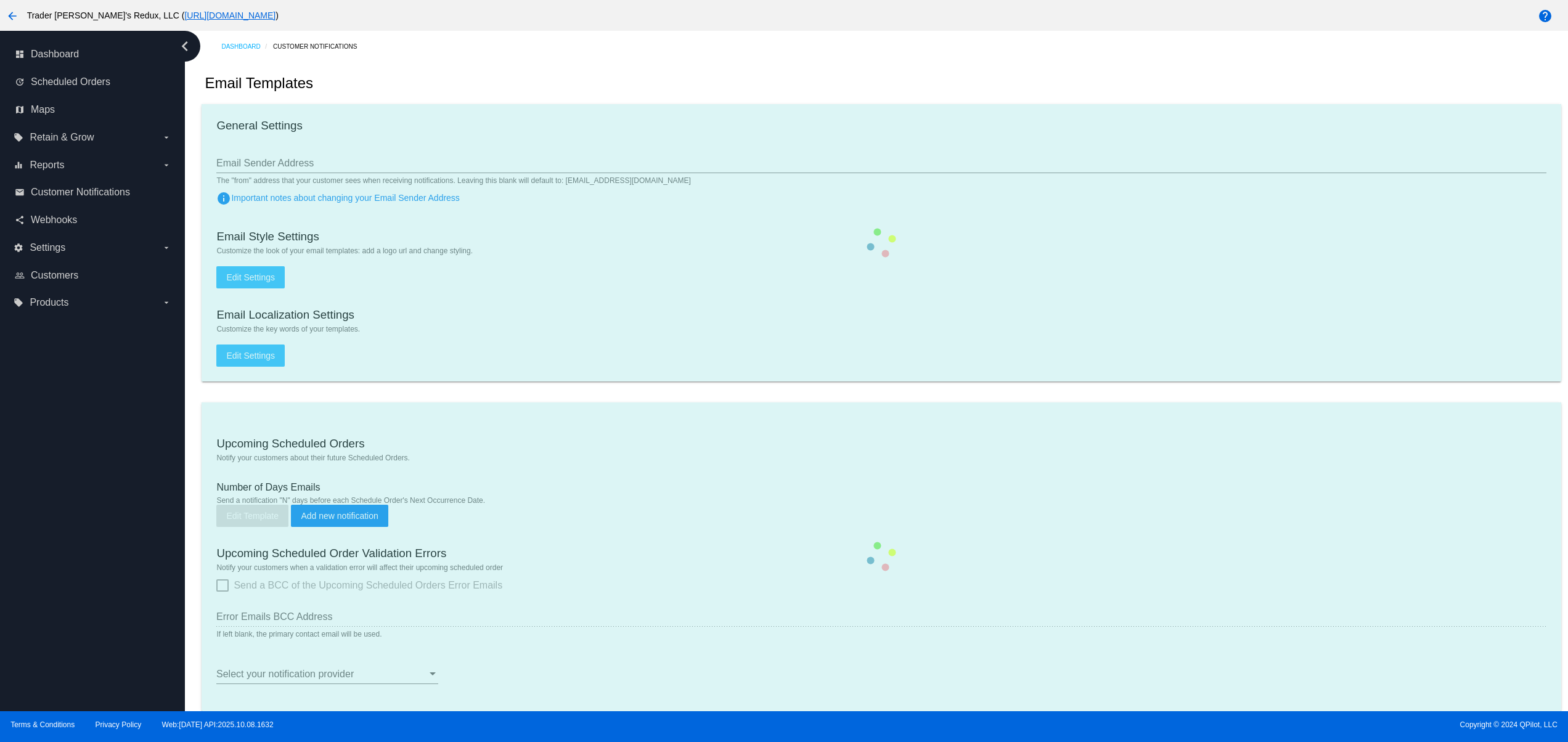
checkbox input "true"
type input "[EMAIL_ADDRESS][DOMAIN_NAME]"
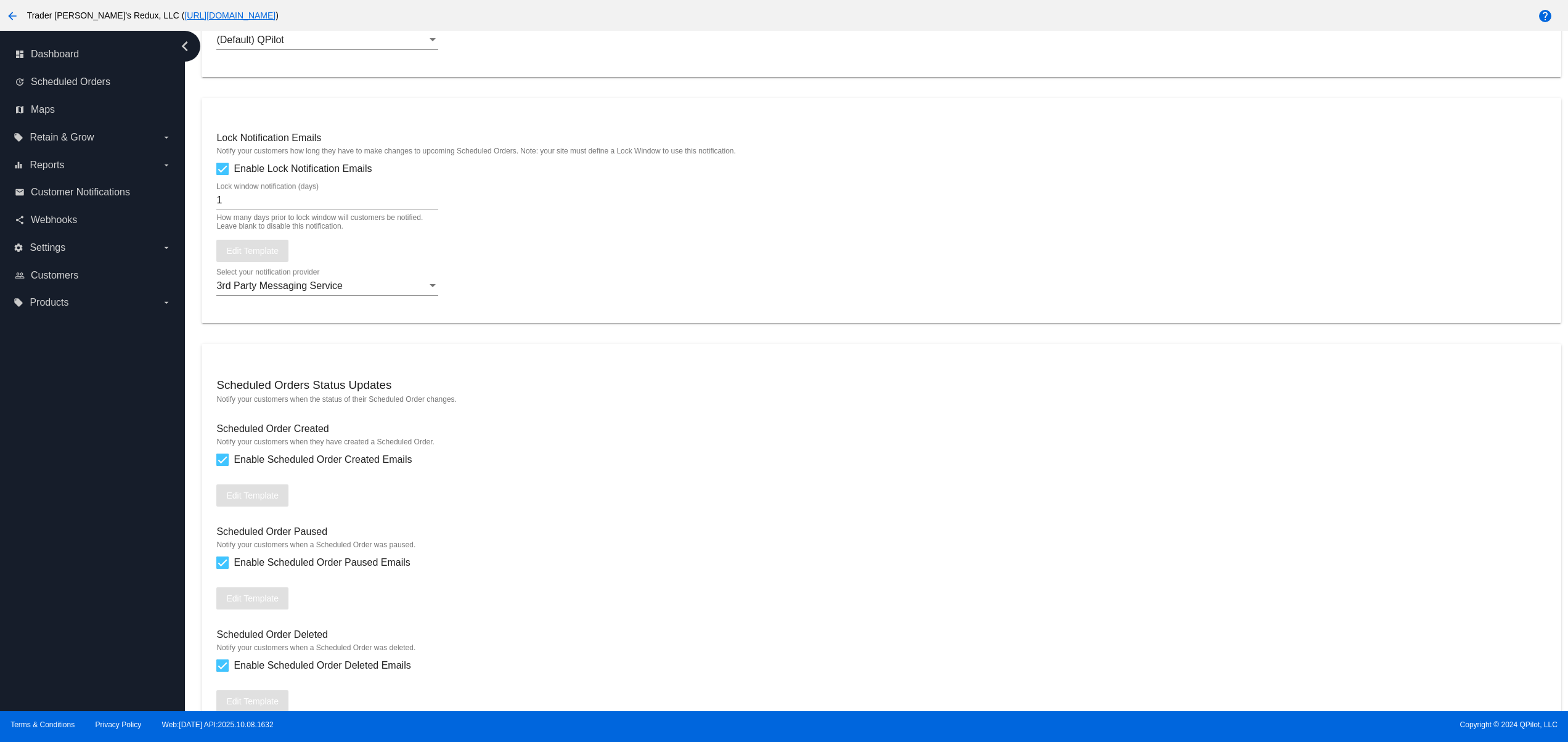
scroll to position [740, 0]
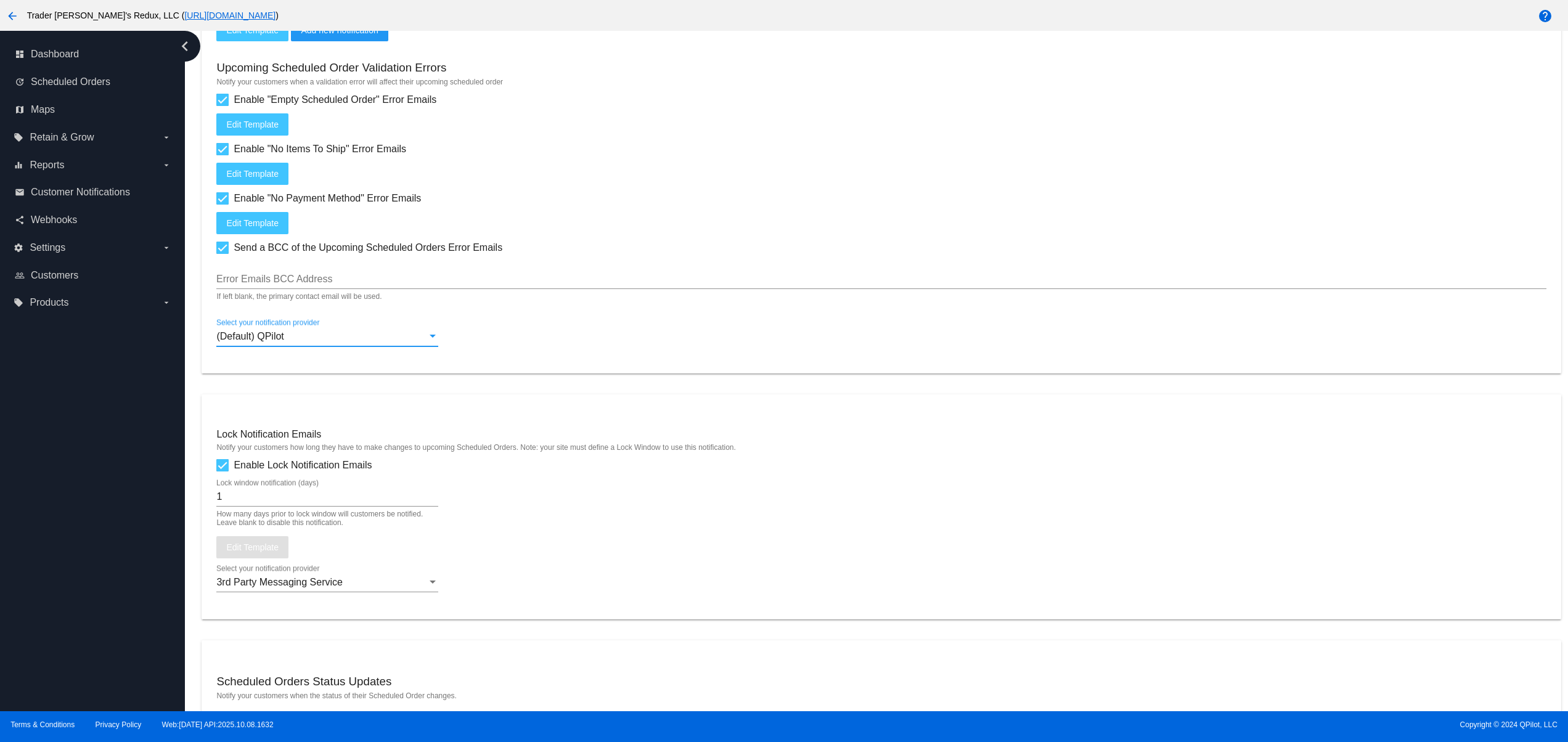
click at [392, 340] on div "(Default) QPilot" at bounding box center [322, 337] width 211 height 11
click at [339, 389] on div at bounding box center [784, 371] width 1568 height 742
click at [338, 374] on mat-card "Upcoming Scheduled Orders Notify your customers about their future Scheduled Or…" at bounding box center [881, 18] width 1359 height 711
click at [350, 342] on div "(Default) QPilot" at bounding box center [322, 337] width 211 height 11
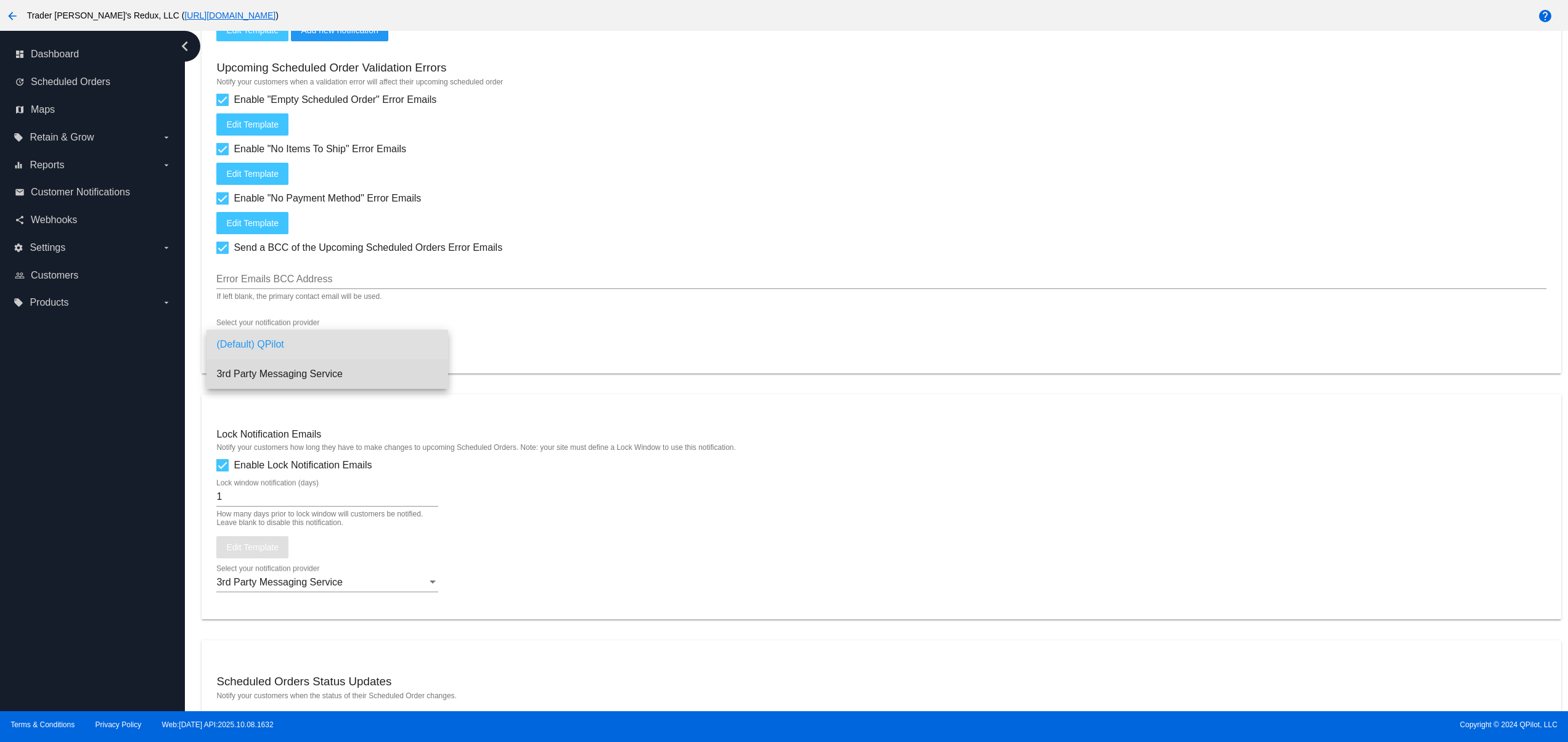
click at [348, 367] on span "3rd Party Messaging Service" at bounding box center [327, 374] width 222 height 30
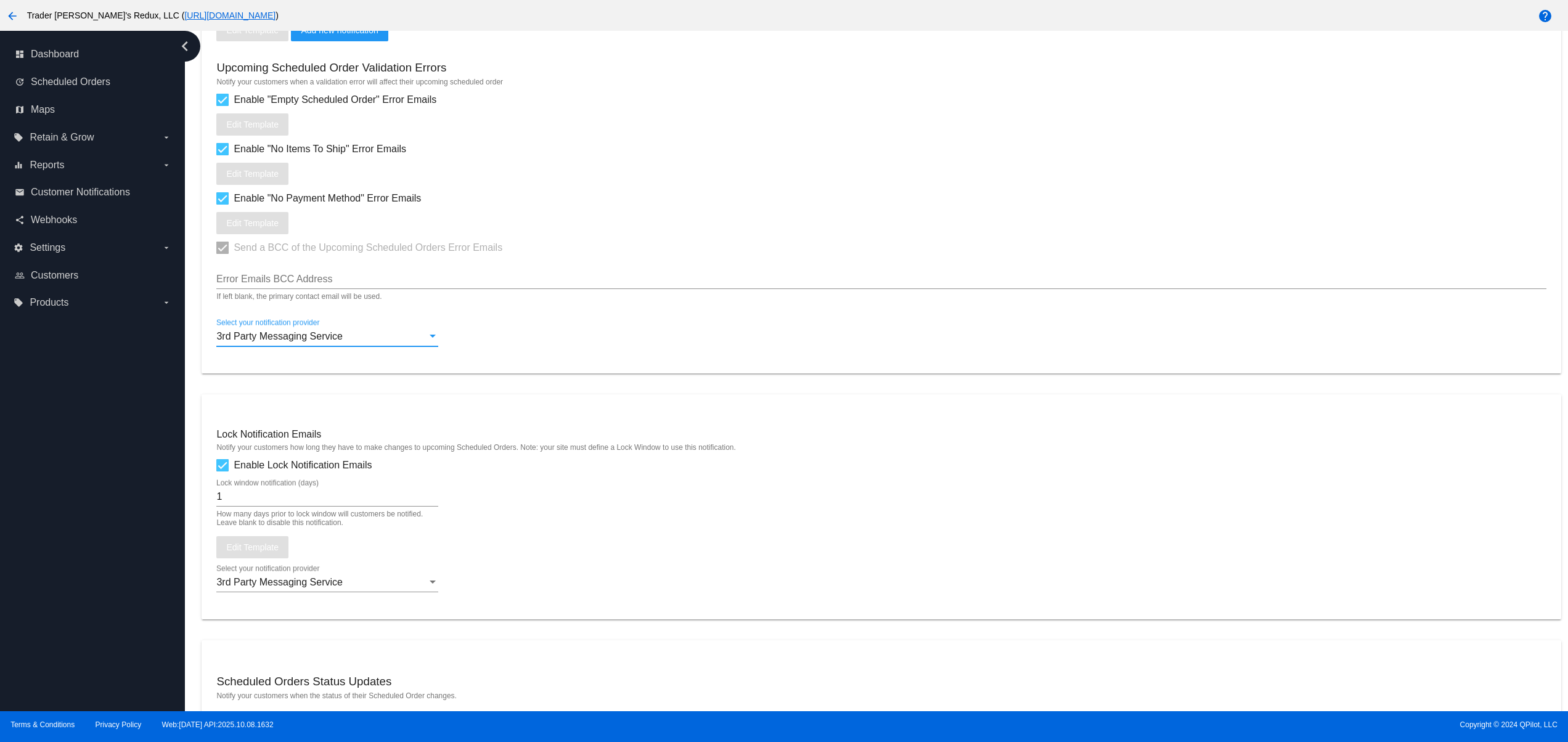
scroll to position [1638, 0]
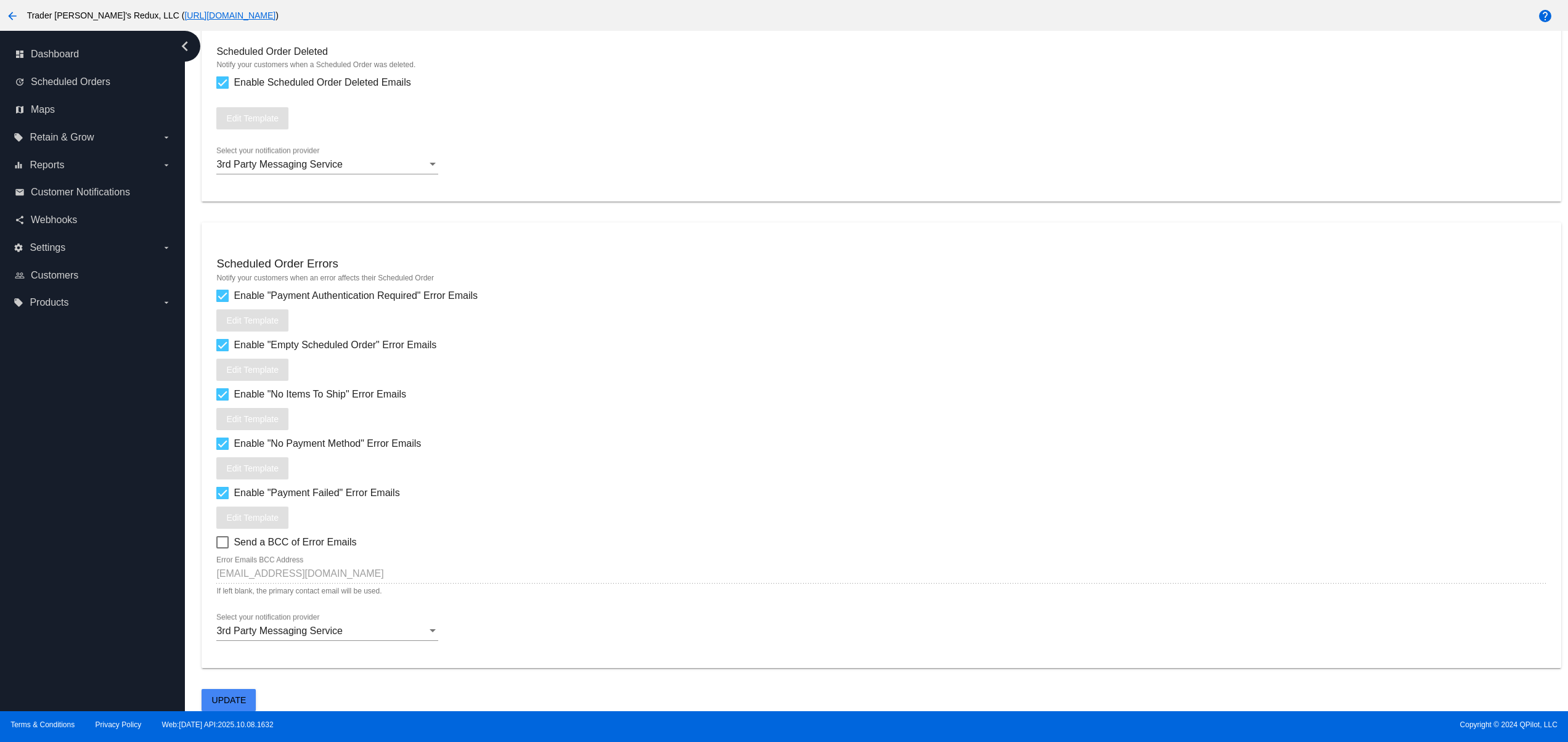
click at [229, 695] on span "Update" at bounding box center [229, 700] width 35 height 10
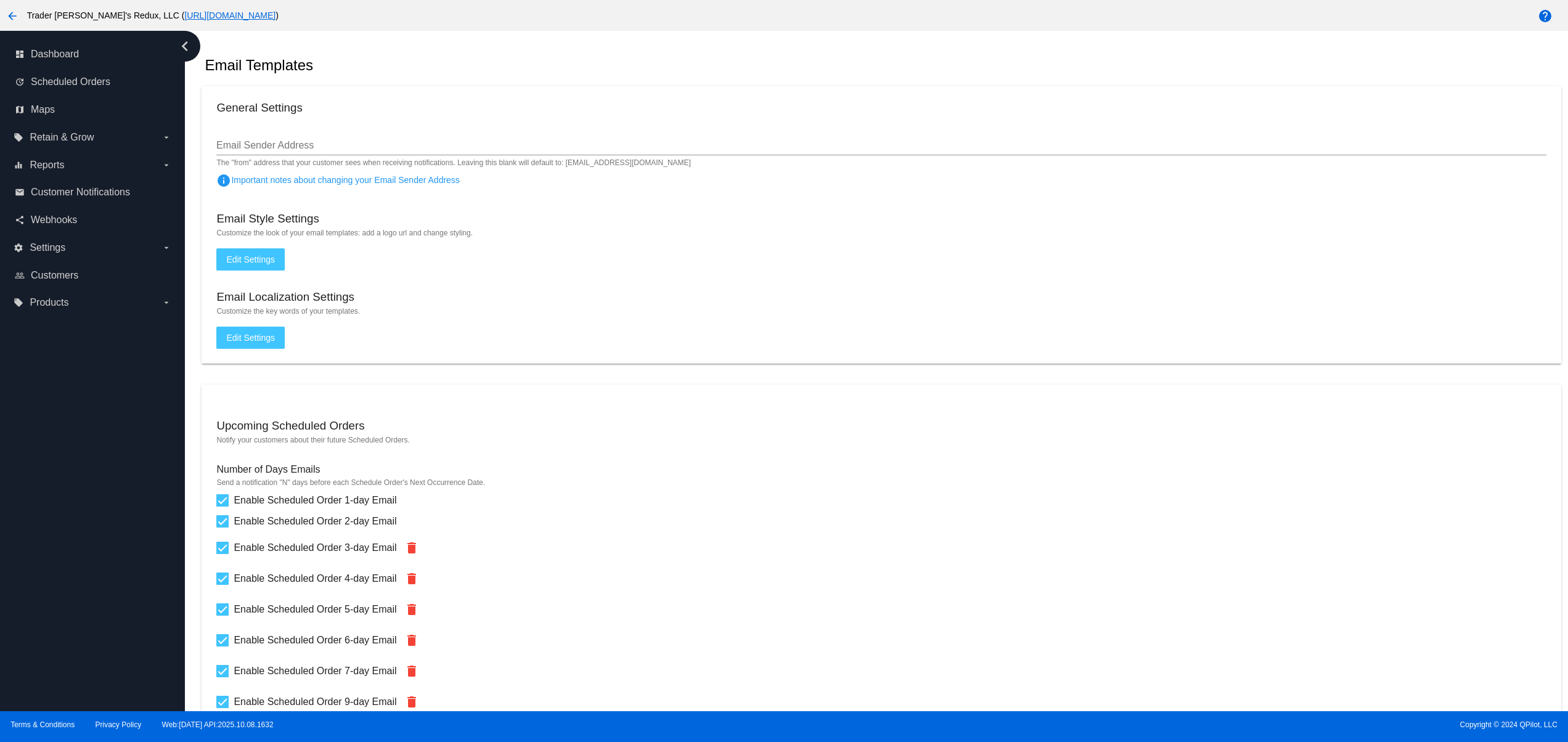
scroll to position [0, 0]
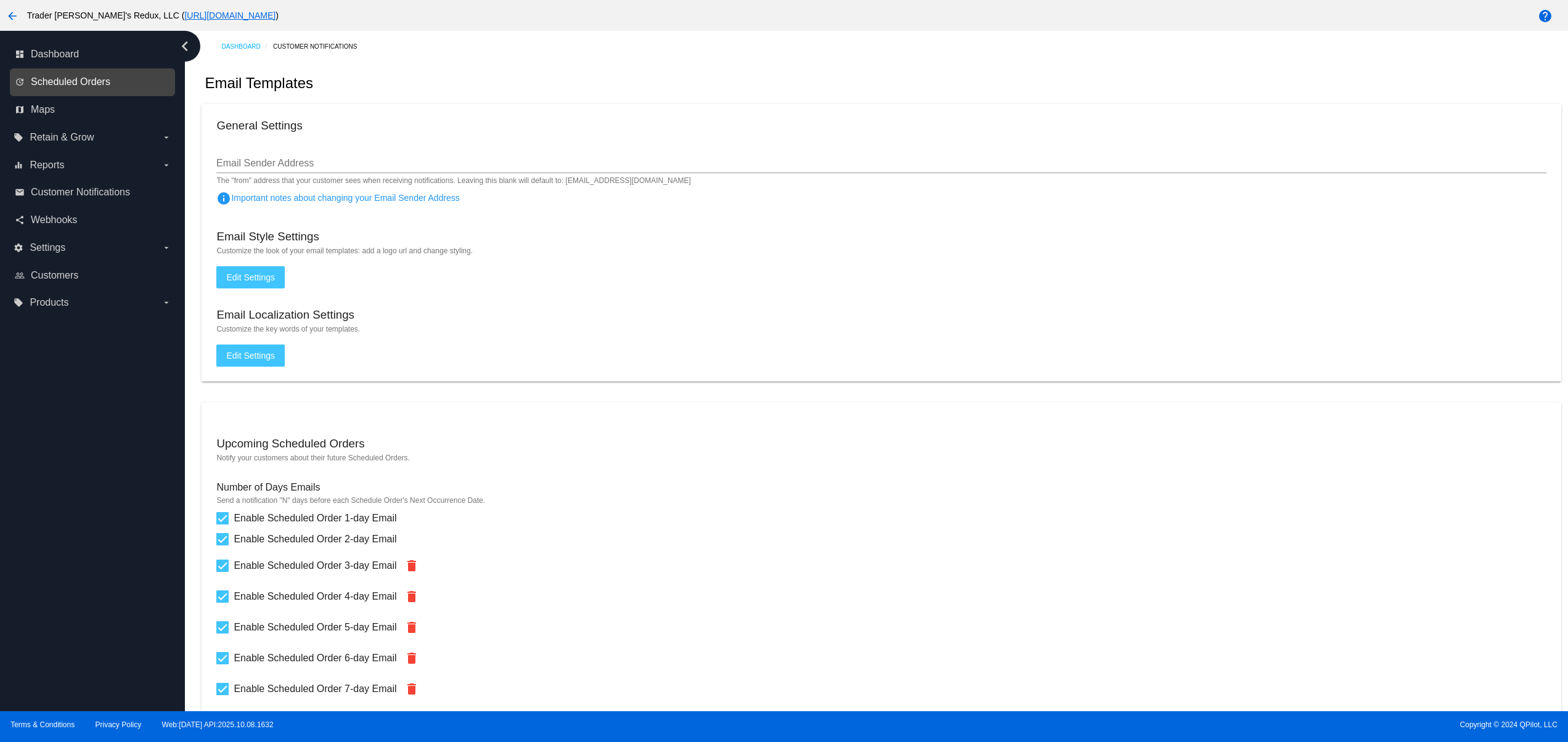
click at [96, 82] on span "Scheduled Orders" at bounding box center [71, 82] width 80 height 11
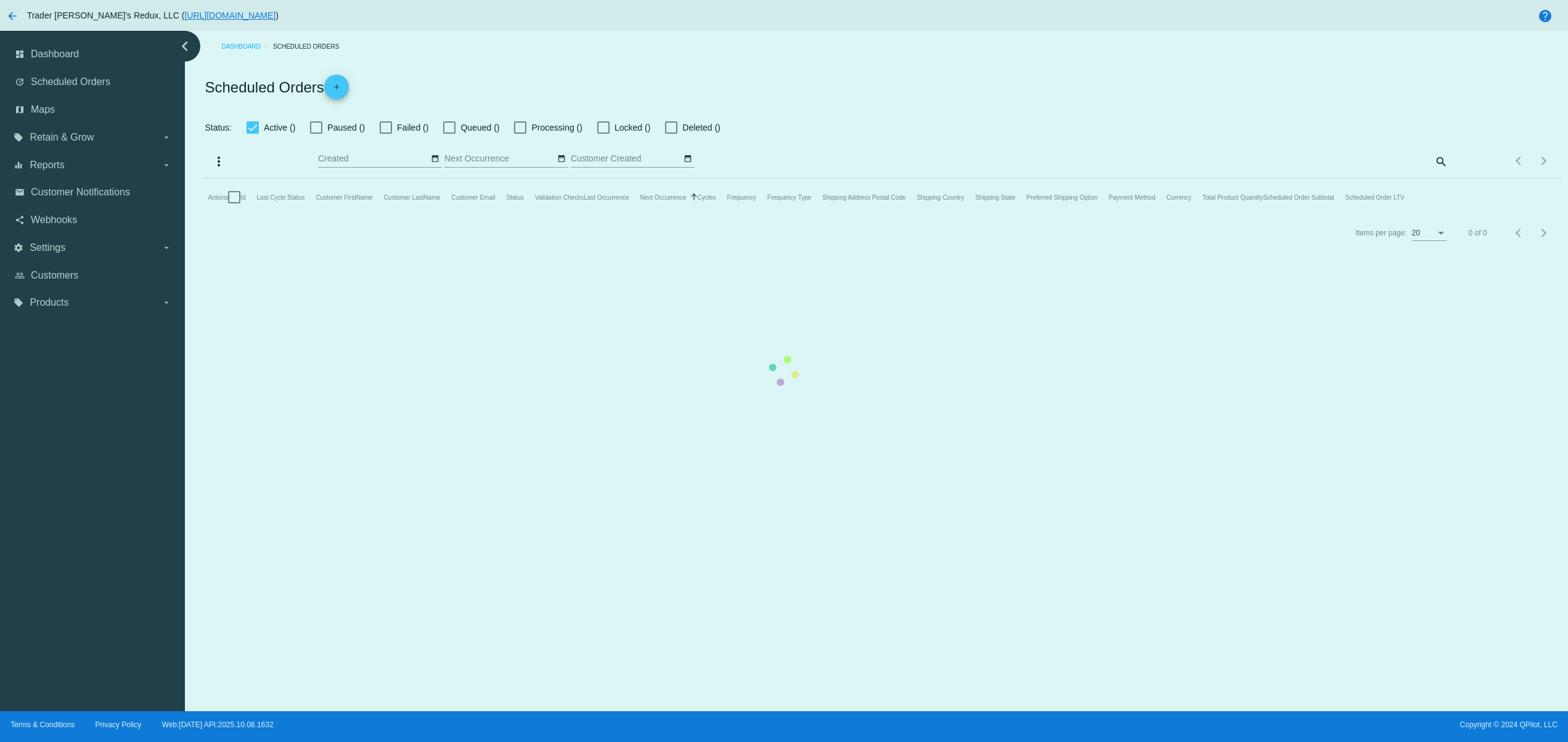
checkbox input "false"
type input "[DATE] - [DATE]"
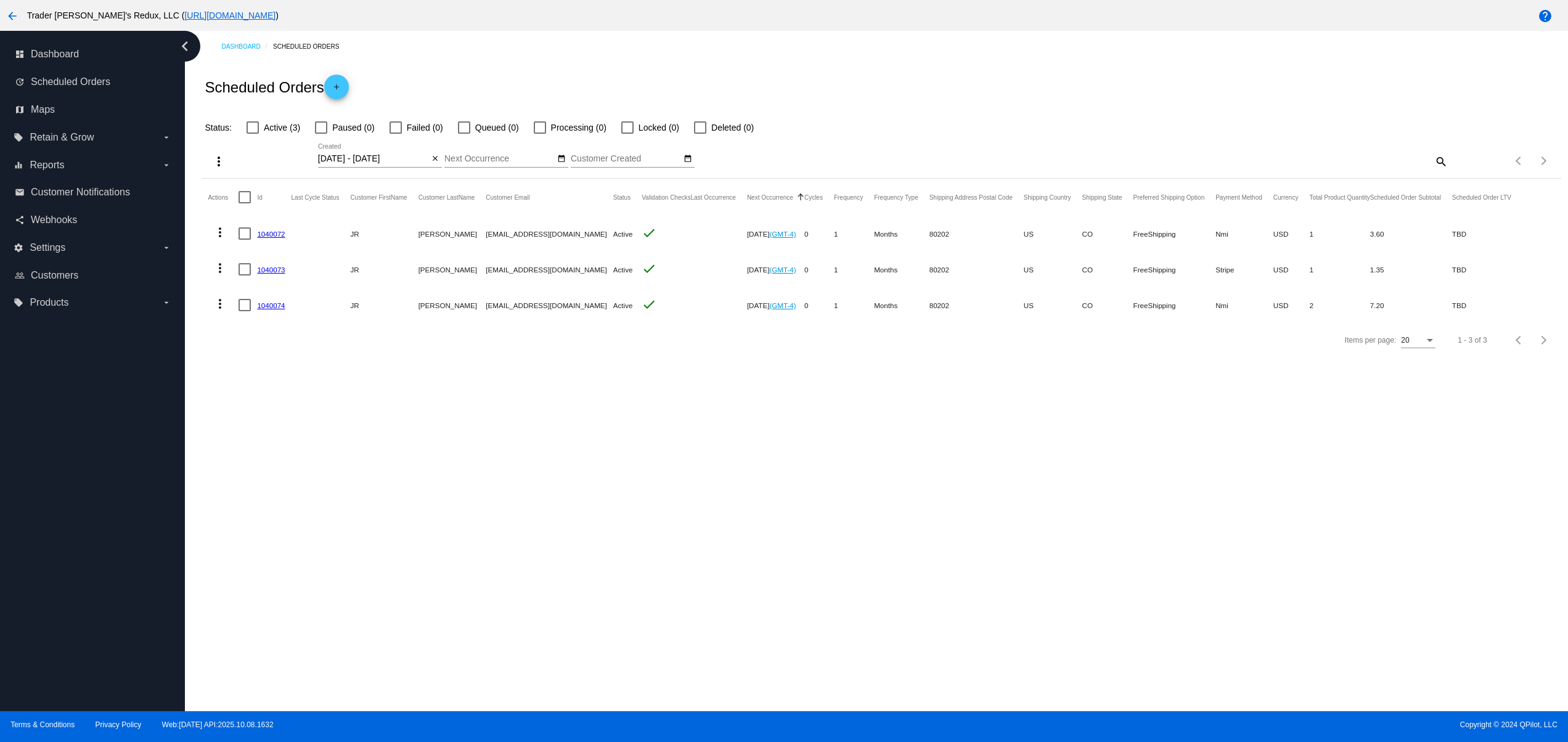
click at [332, 88] on mat-icon "add" at bounding box center [336, 90] width 15 height 15
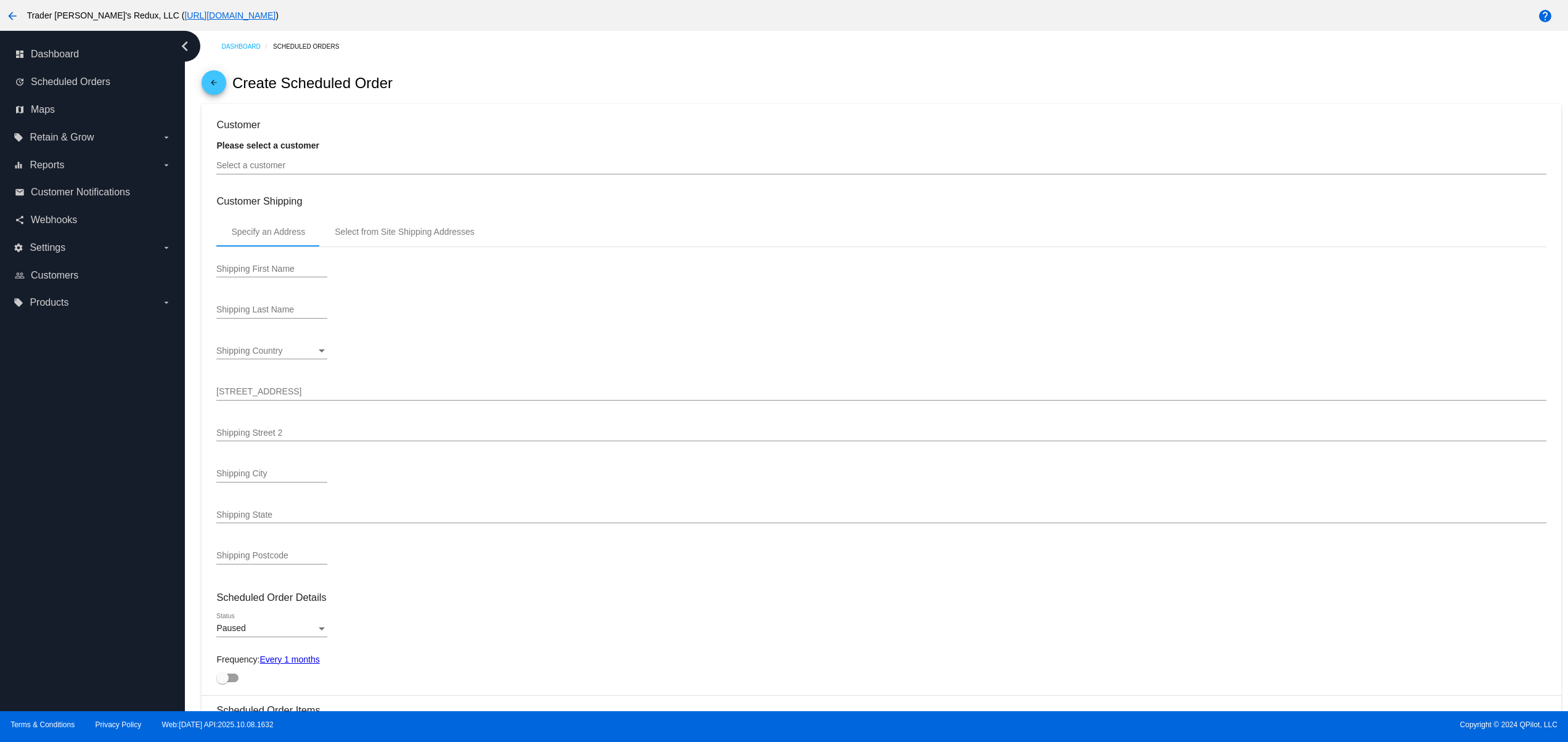
click at [279, 170] on input "Select a customer" at bounding box center [881, 166] width 1330 height 10
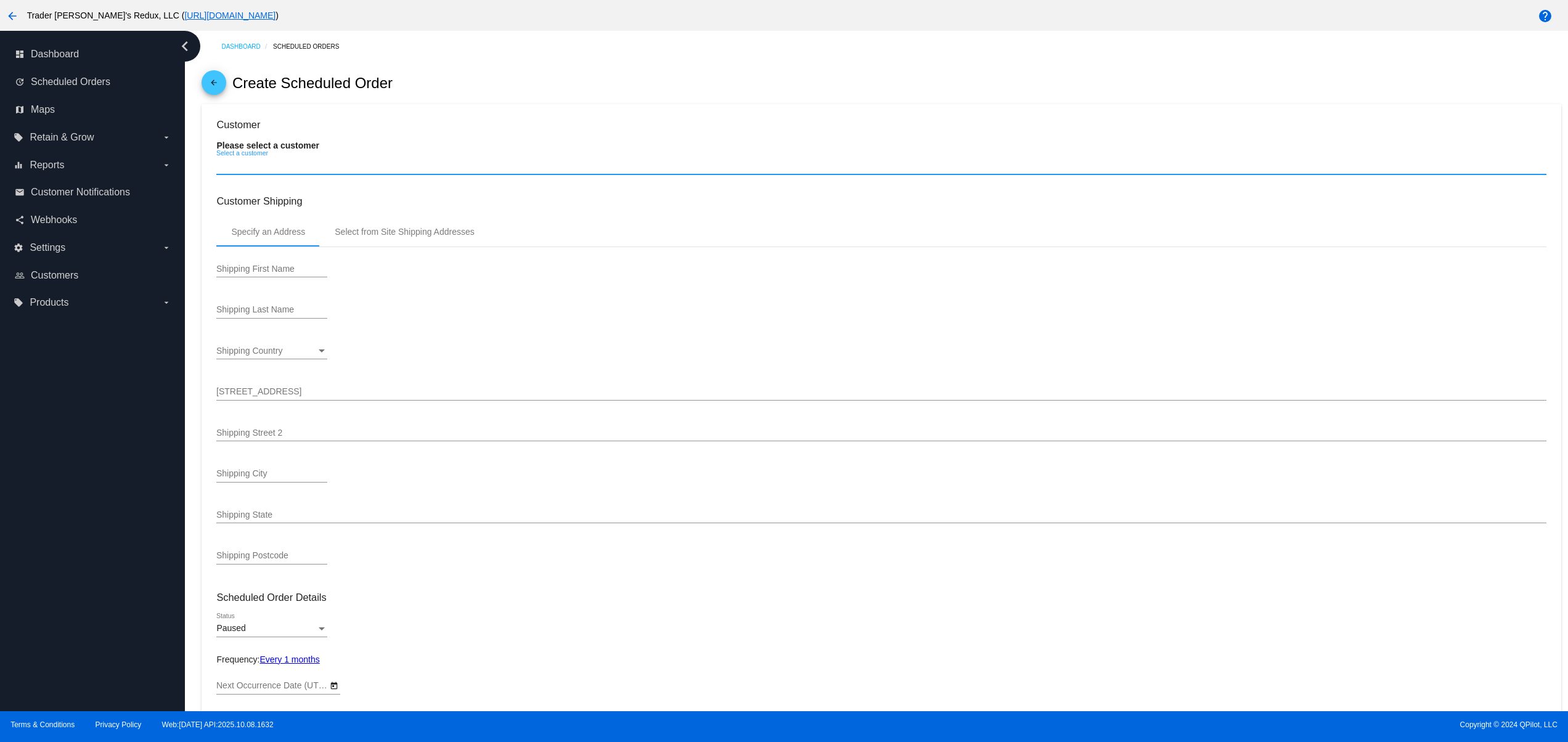
type input "[DATE]"
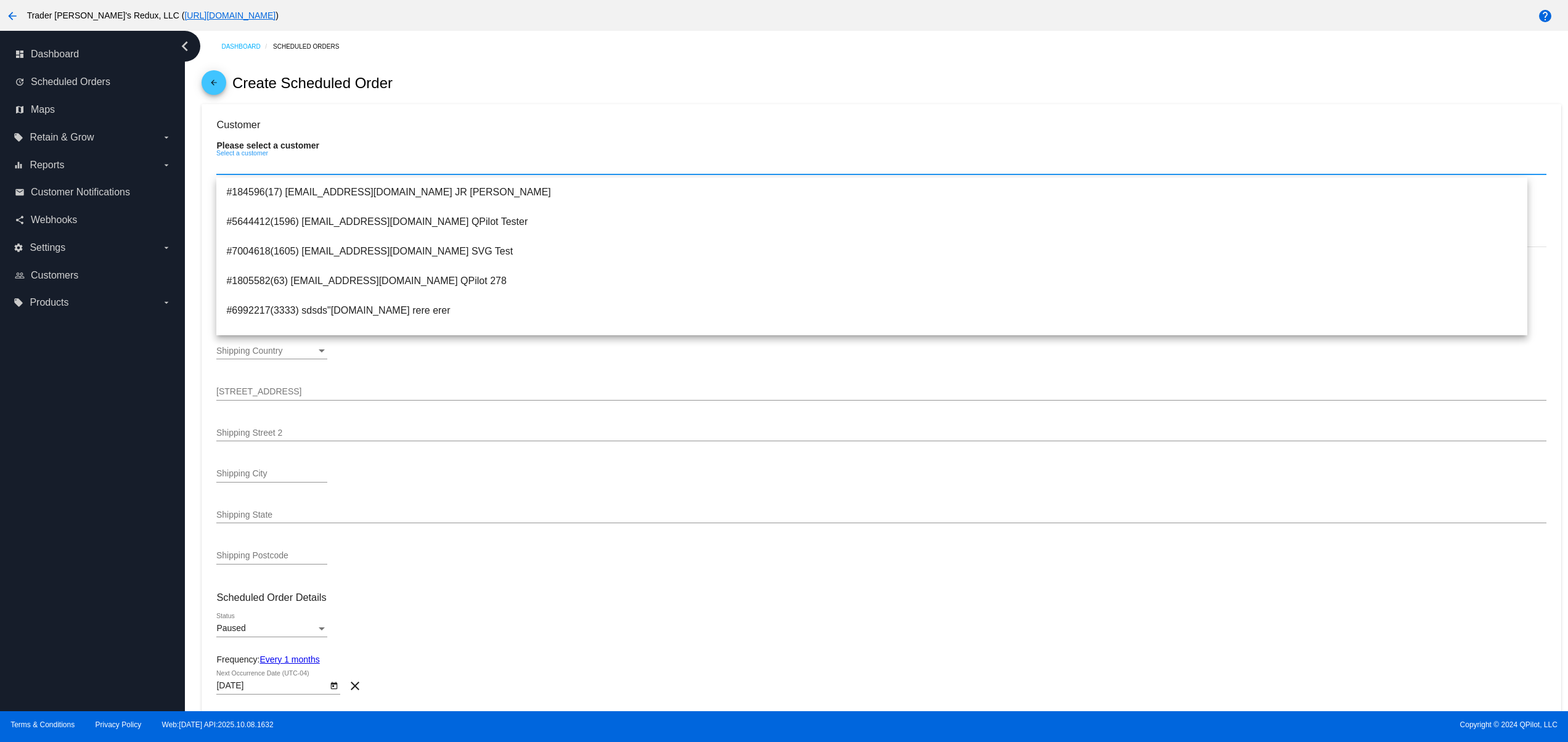
click at [30, 637] on div "dashboard Dashboard update Scheduled Orders map Maps local_offer Retain & Grow …" at bounding box center [92, 371] width 185 height 681
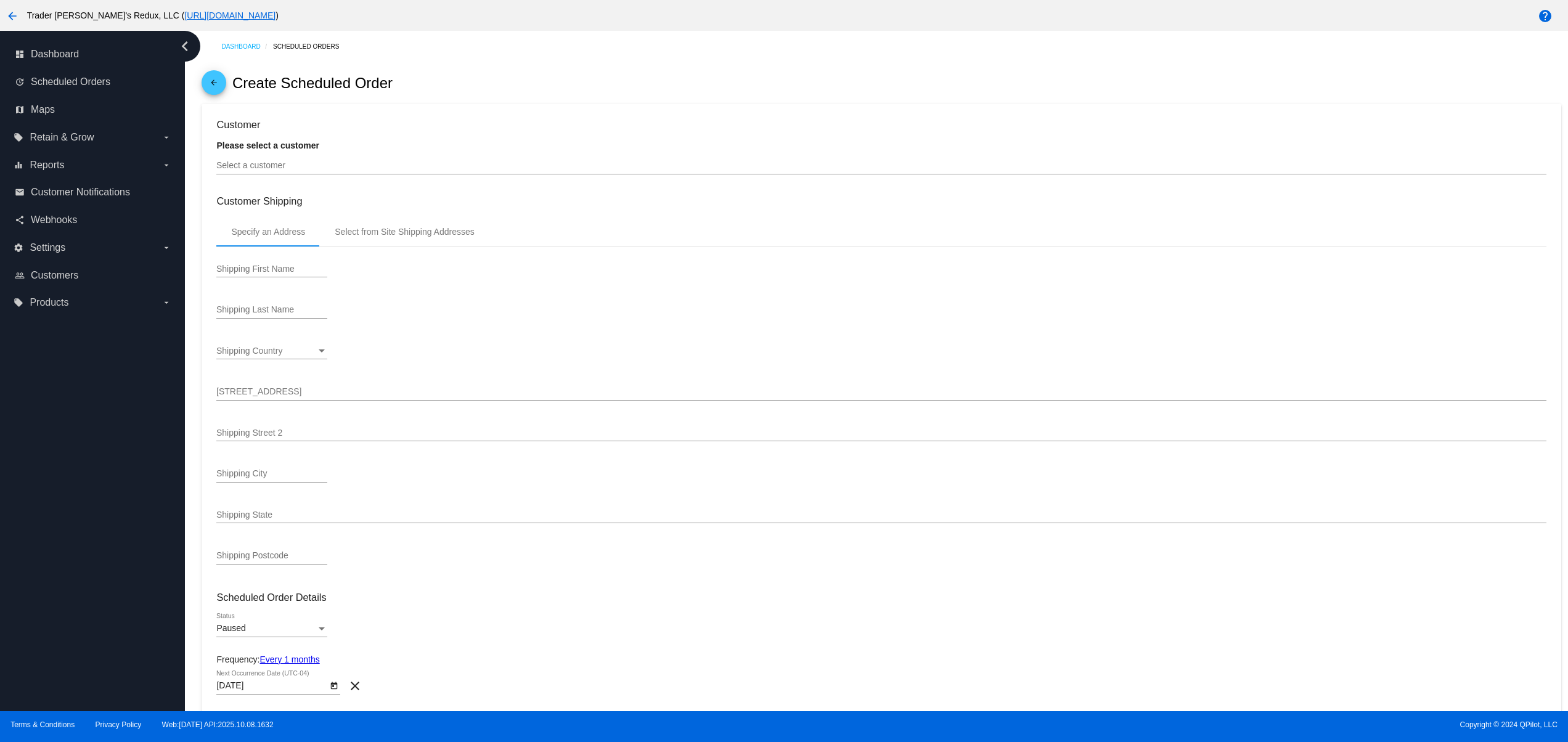
drag, startPoint x: 211, startPoint y: 5, endPoint x: 180, endPoint y: 13, distance: 32.0
click at [198, 13] on link "[URL][DOMAIN_NAME]" at bounding box center [230, 16] width 91 height 10
click at [91, 80] on span "Scheduled Orders" at bounding box center [71, 82] width 80 height 11
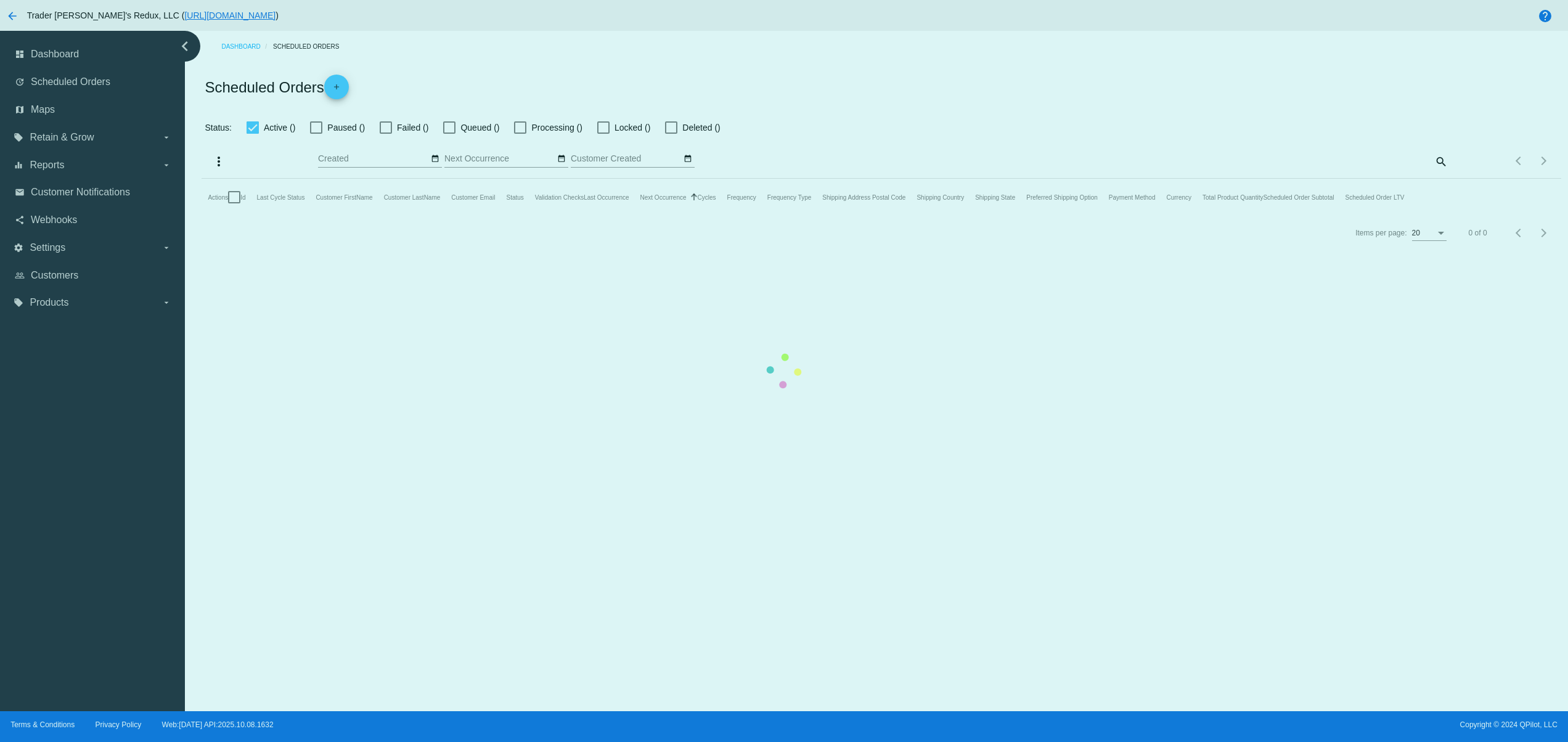
checkbox input "false"
type input "[DATE] - [DATE]"
click at [361, 216] on mat-table "Actions Id Last Cycle Status Customer FirstName Customer LastName Customer Emai…" at bounding box center [881, 197] width 1359 height 37
click at [202, 188] on mat-table "Actions Id Last Cycle Status Customer FirstName Customer LastName Customer Emai…" at bounding box center [881, 197] width 1359 height 37
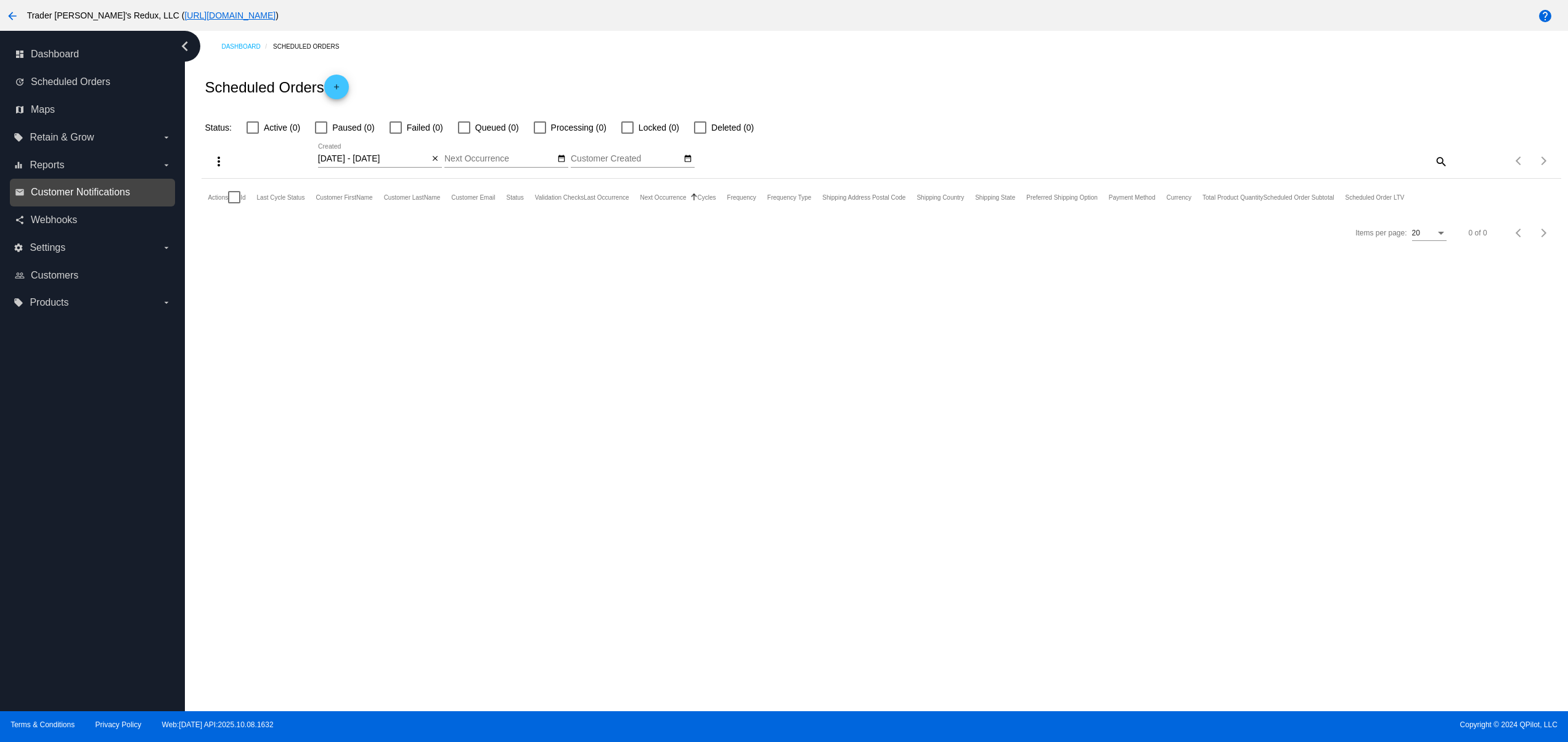
click at [99, 195] on span "Customer Notifications" at bounding box center [80, 193] width 99 height 11
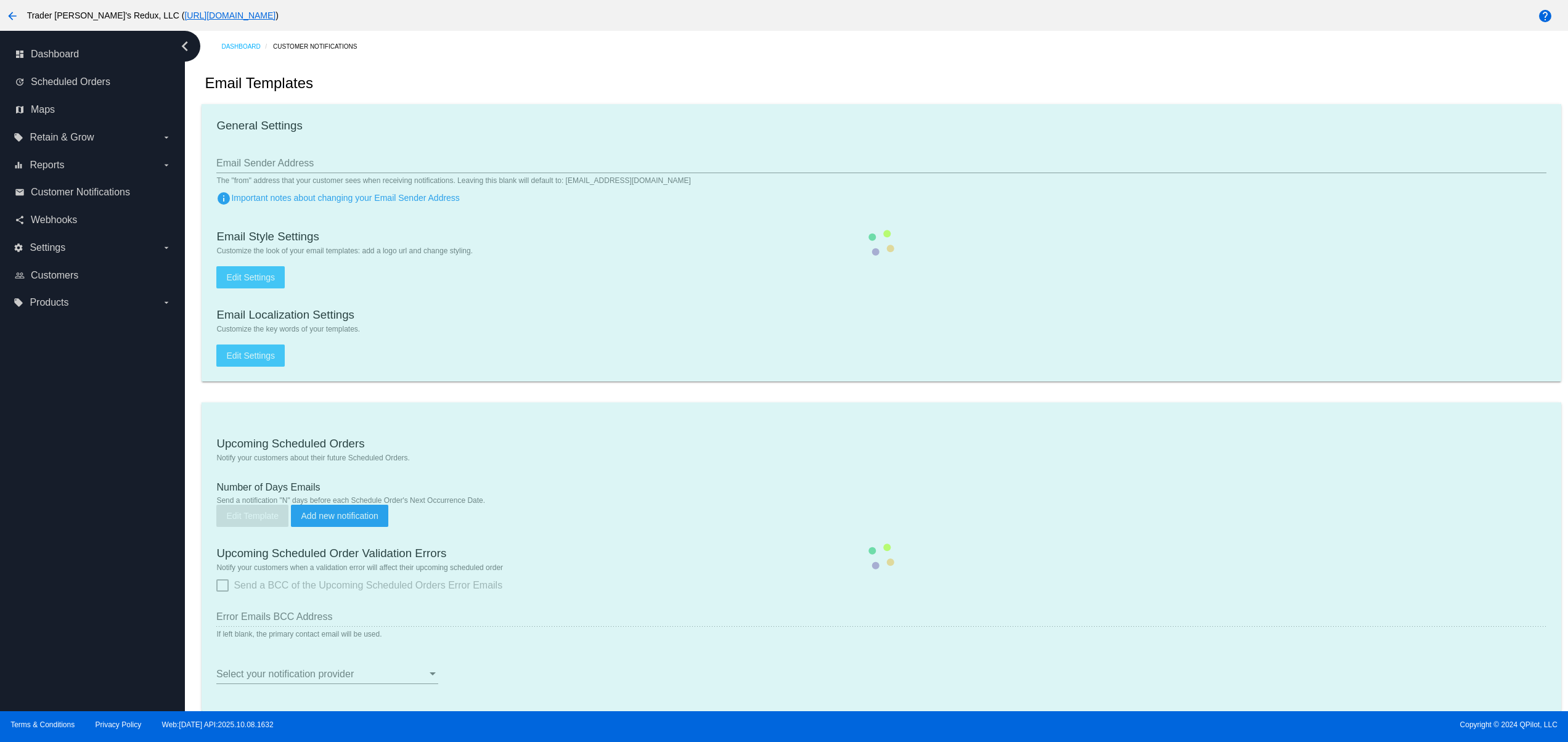
checkbox input "true"
type input "1"
checkbox input "true"
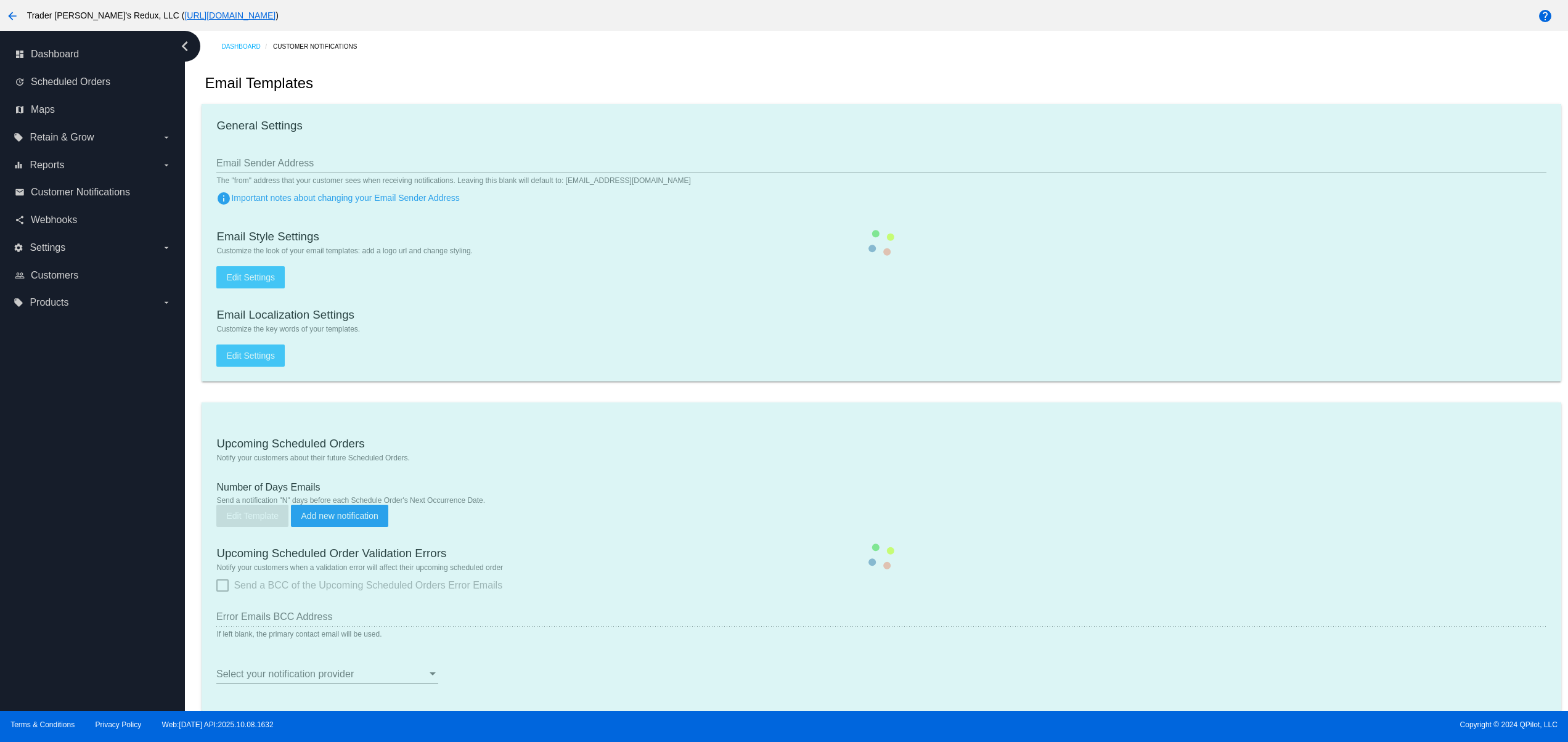
checkbox input "true"
type input "[EMAIL_ADDRESS][DOMAIN_NAME]"
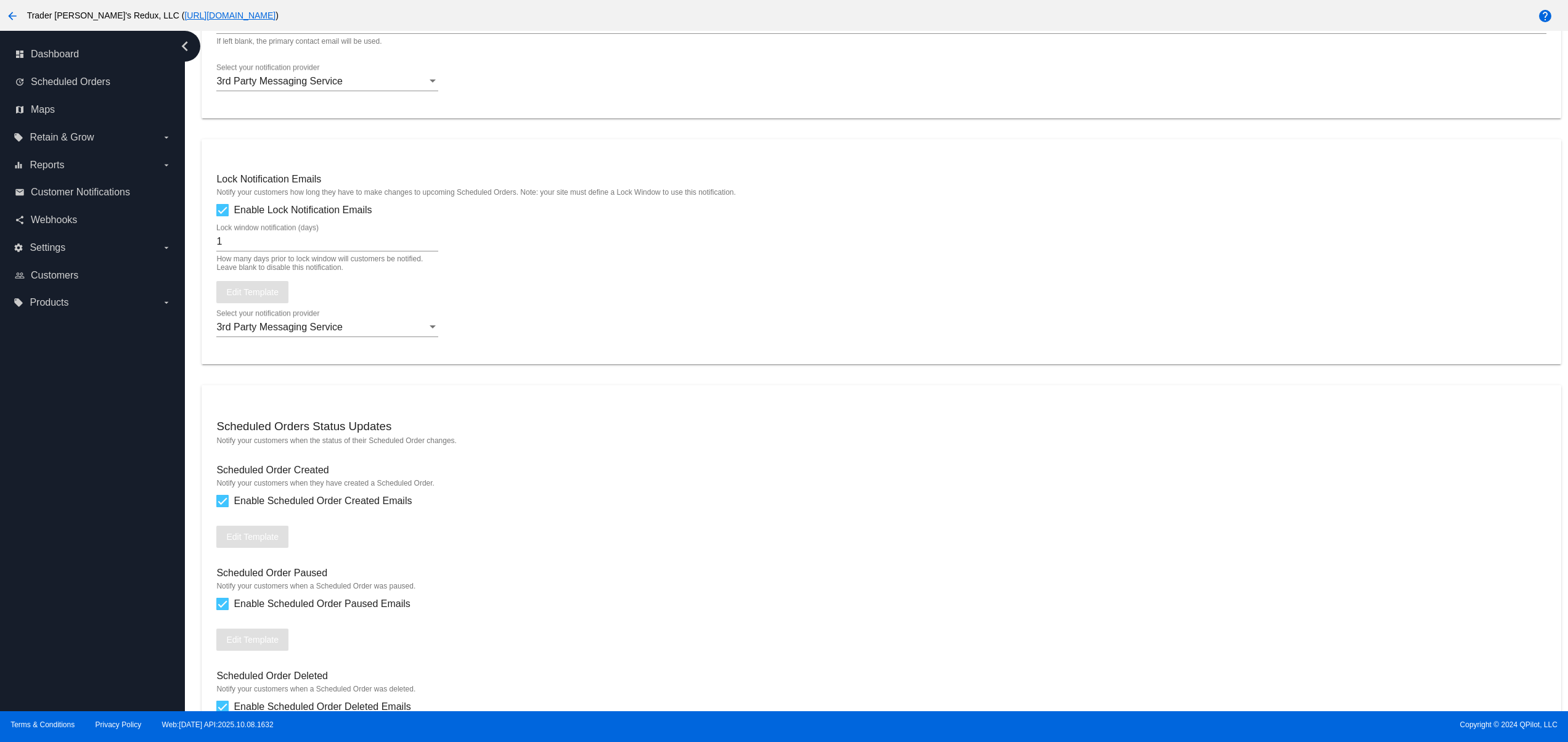
scroll to position [651, 0]
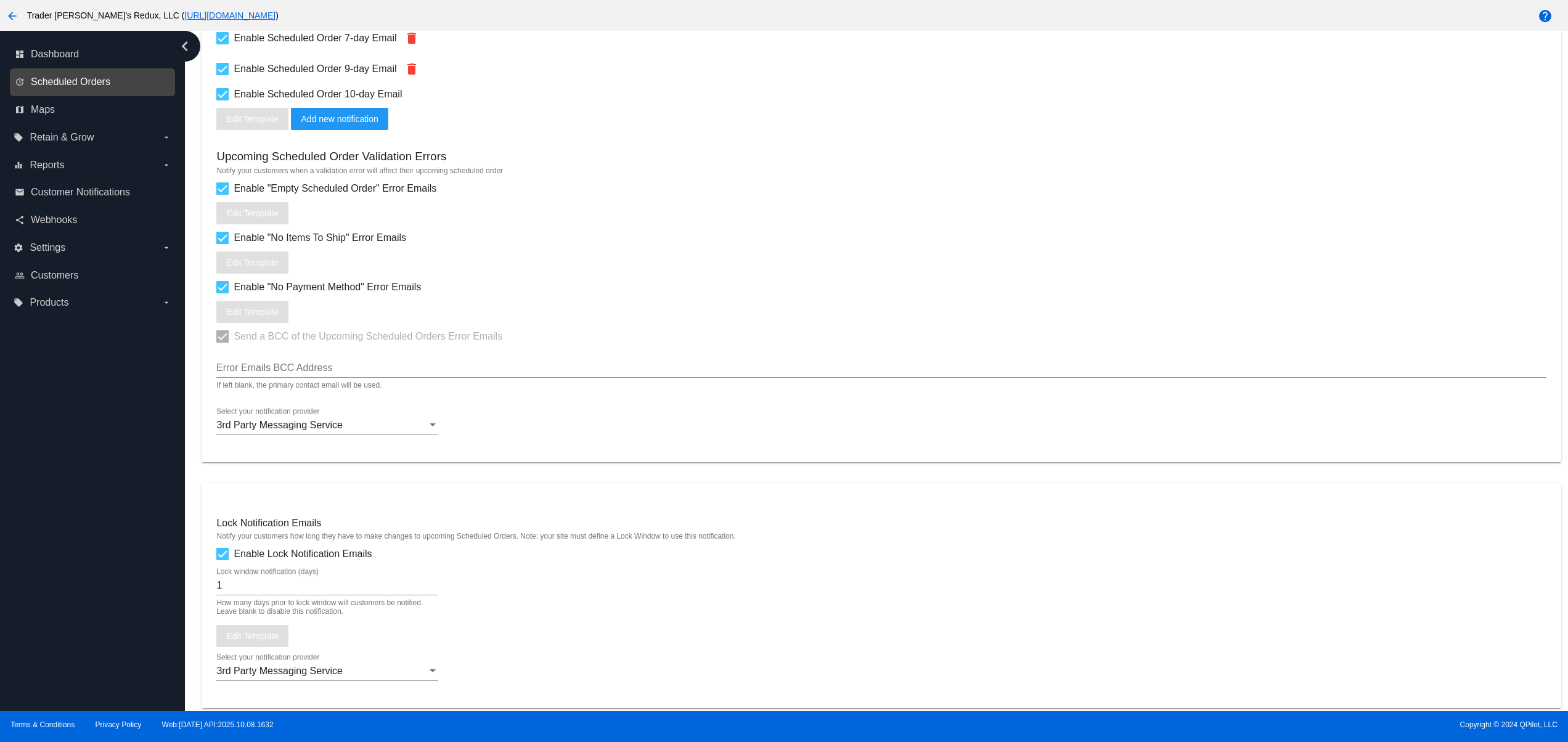
click at [77, 82] on span "Scheduled Orders" at bounding box center [71, 82] width 80 height 11
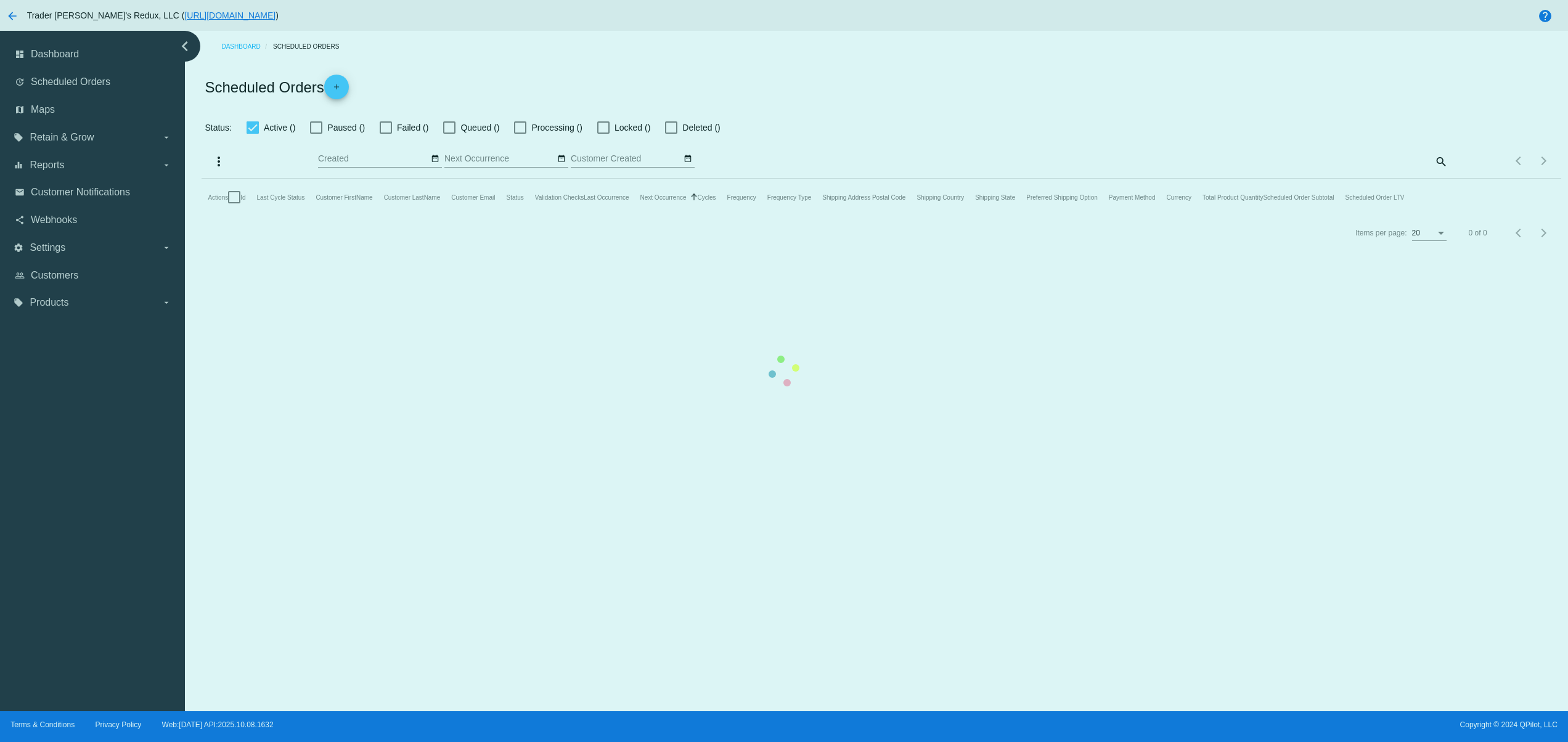
checkbox input "false"
type input "[DATE] - [DATE]"
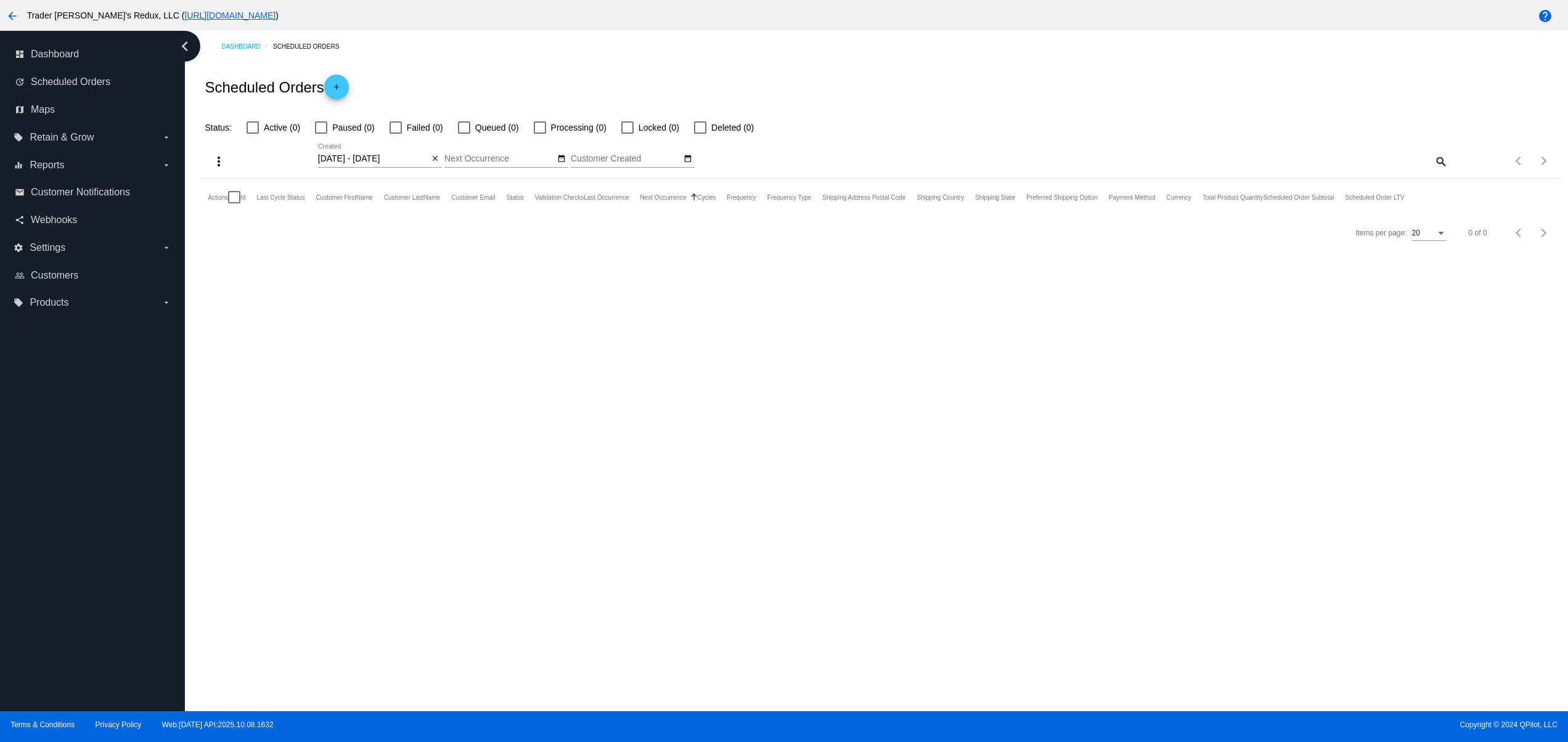
click at [331, 87] on mat-icon "add" at bounding box center [336, 90] width 15 height 15
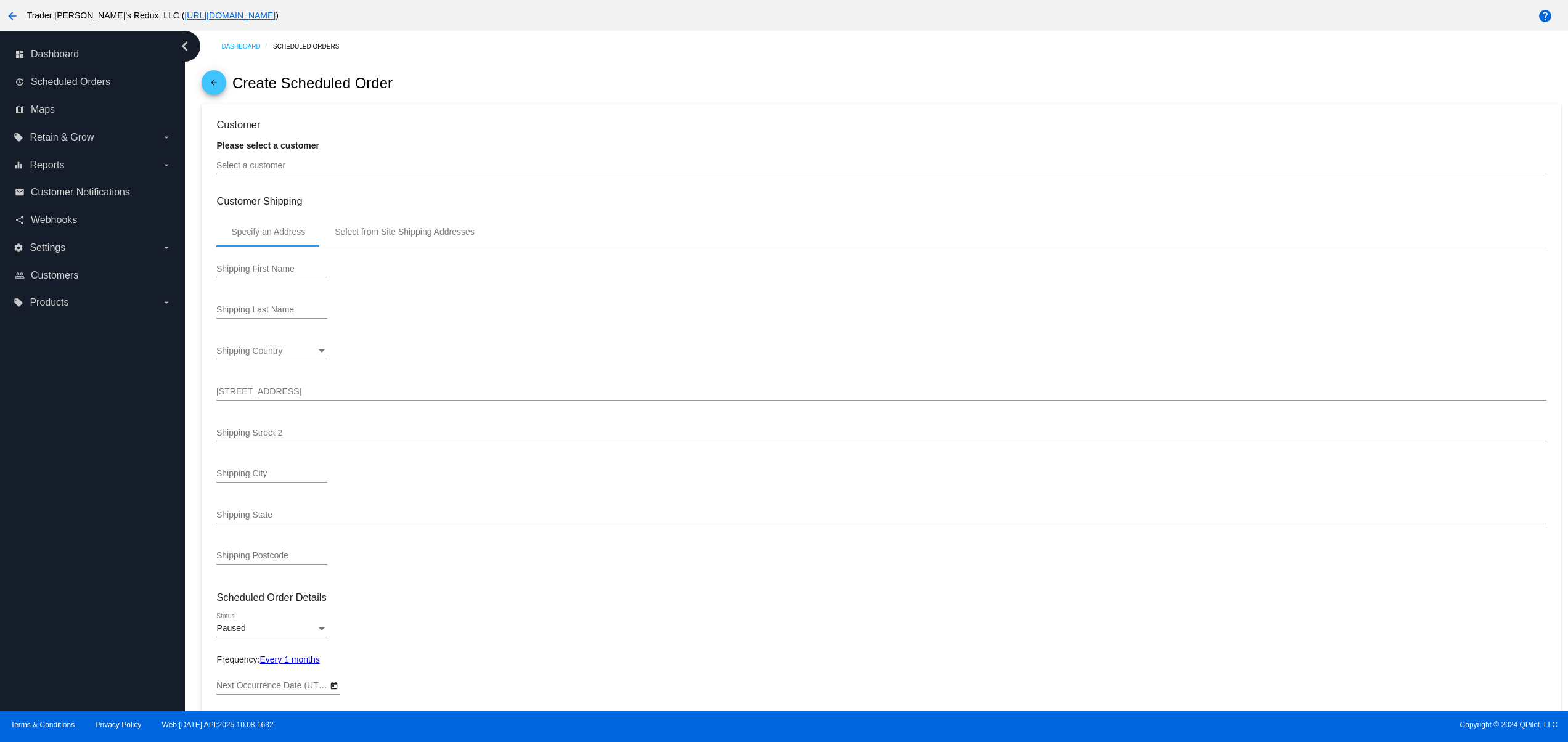
type input "[DATE]"
click at [329, 161] on div "Select a customer" at bounding box center [881, 162] width 1330 height 24
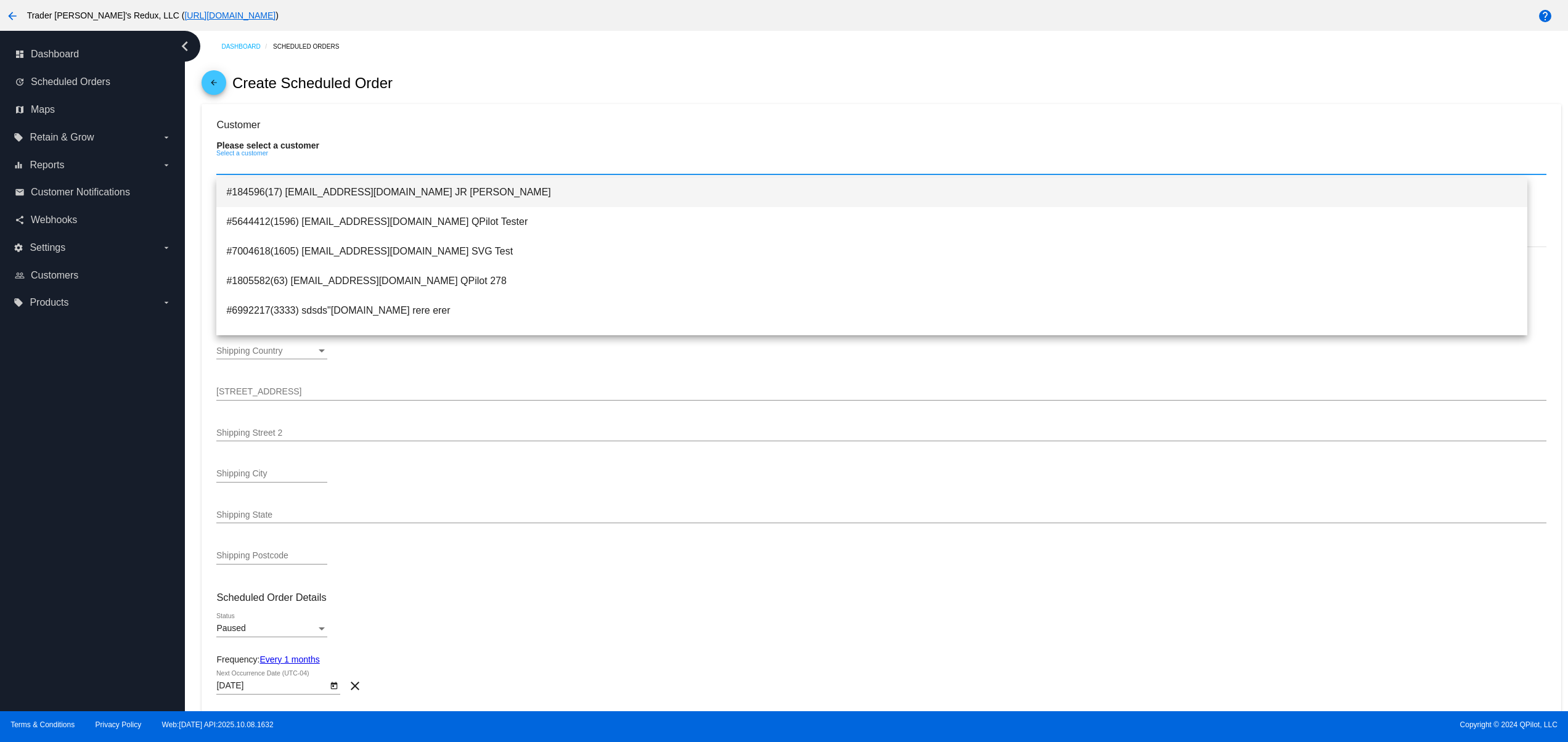
drag, startPoint x: 327, startPoint y: 183, endPoint x: 332, endPoint y: 191, distance: 9.4
click at [331, 190] on span "#184596(17) [EMAIL_ADDRESS][DOMAIN_NAME] JR [PERSON_NAME]" at bounding box center [872, 192] width 1292 height 30
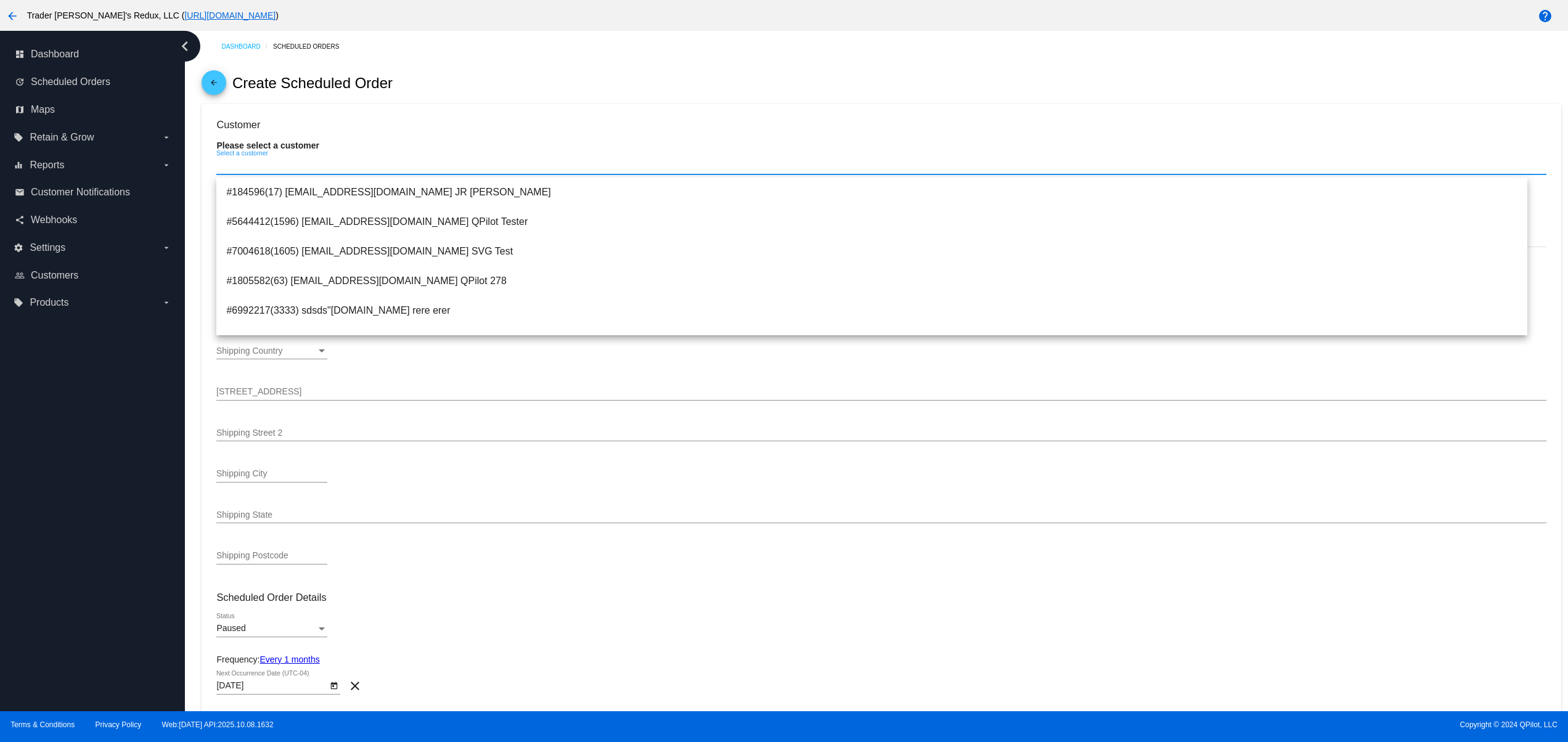
type input "[PERSON_NAME]"
type input "1615 Platte St"
type input "[GEOGRAPHIC_DATA]"
type input "80202"
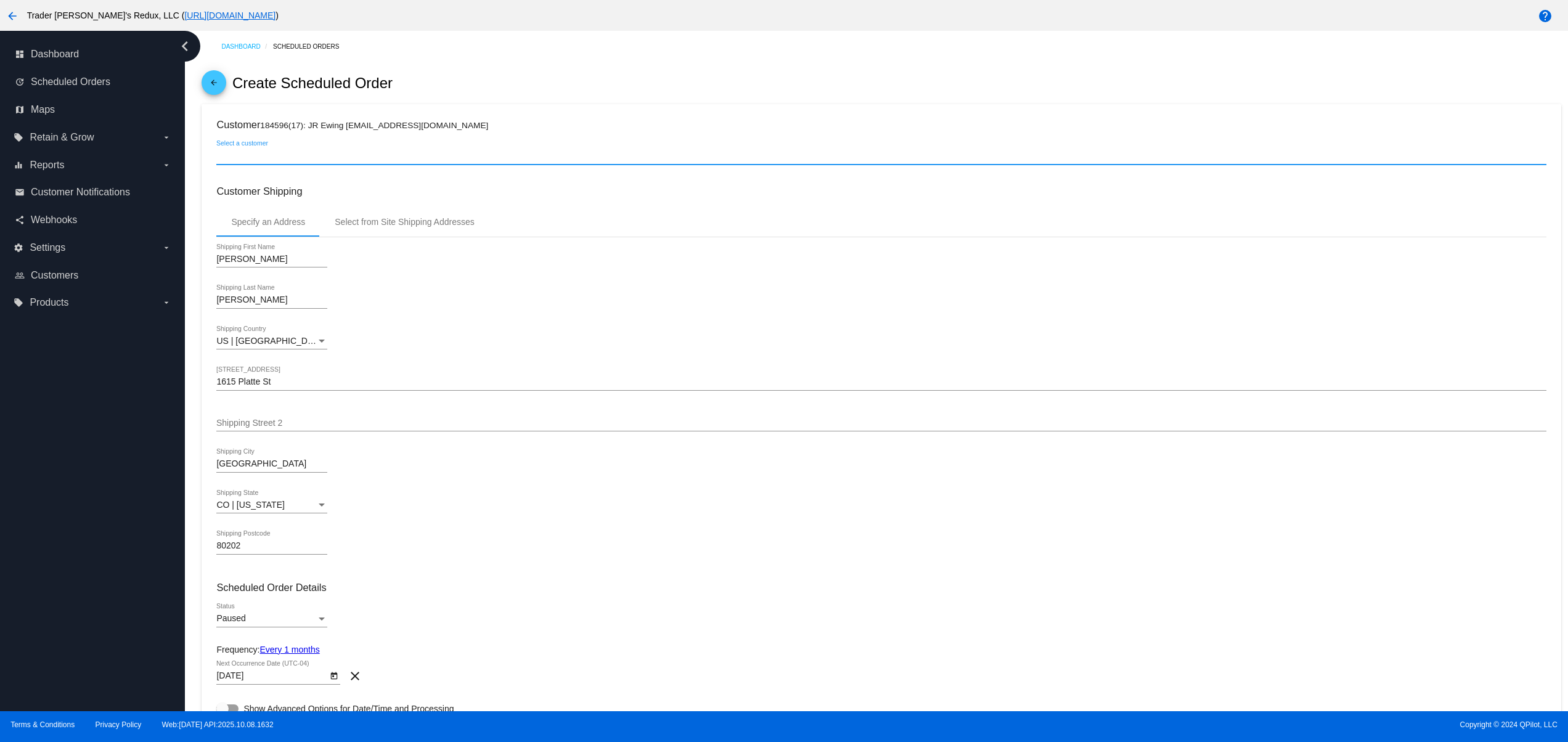
scroll to position [246, 0]
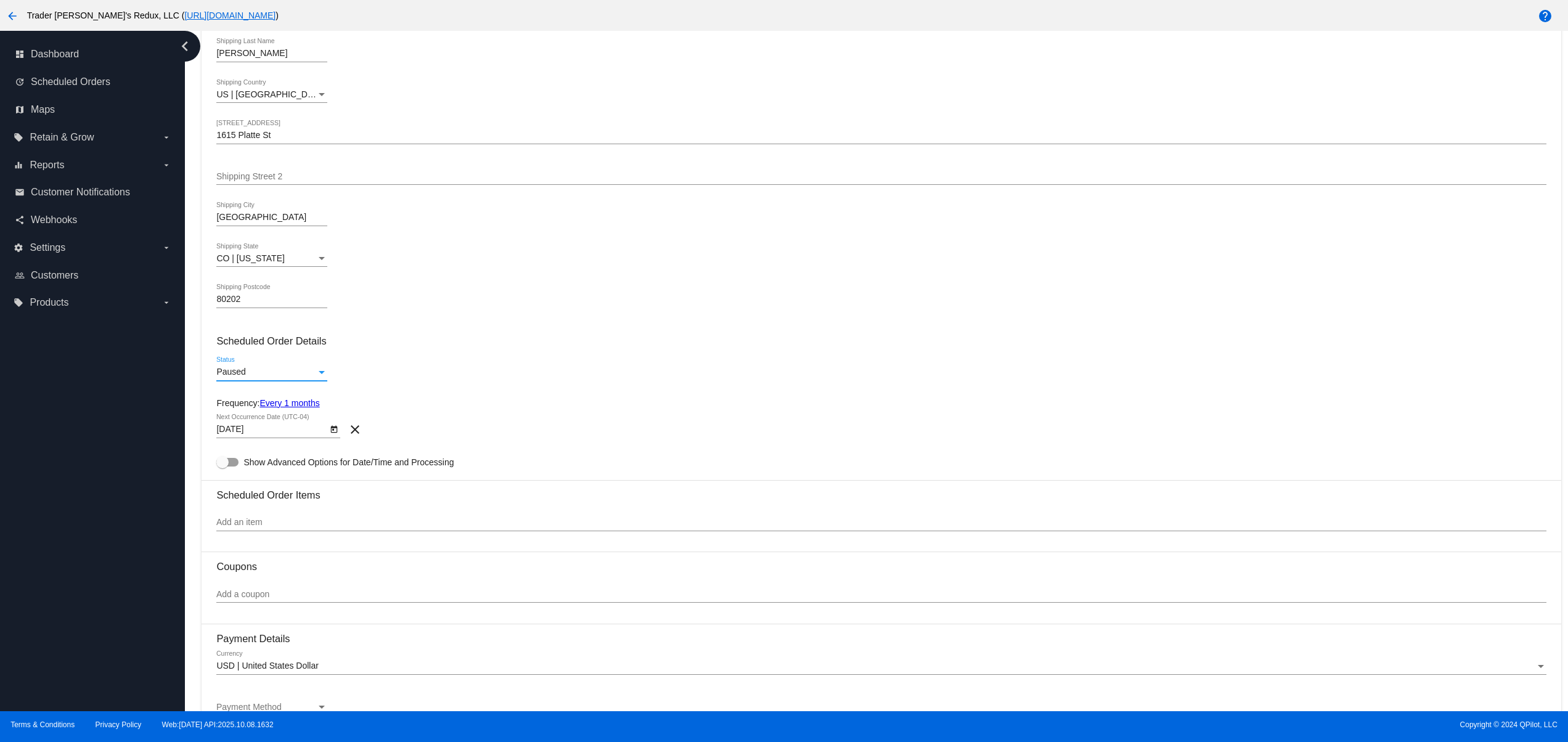
click at [257, 377] on div "Paused" at bounding box center [266, 372] width 100 height 10
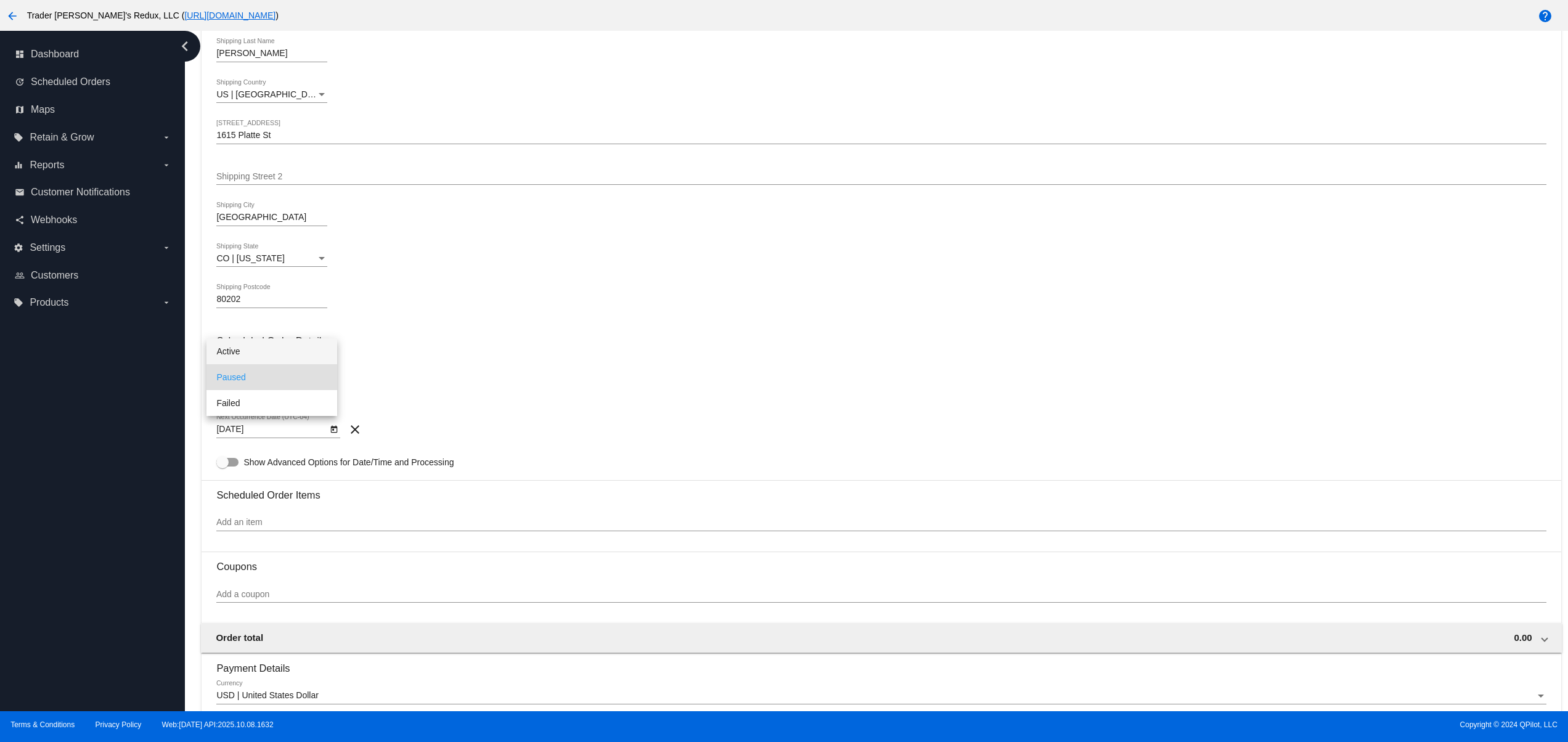
click at [240, 358] on span "Active" at bounding box center [272, 351] width 111 height 26
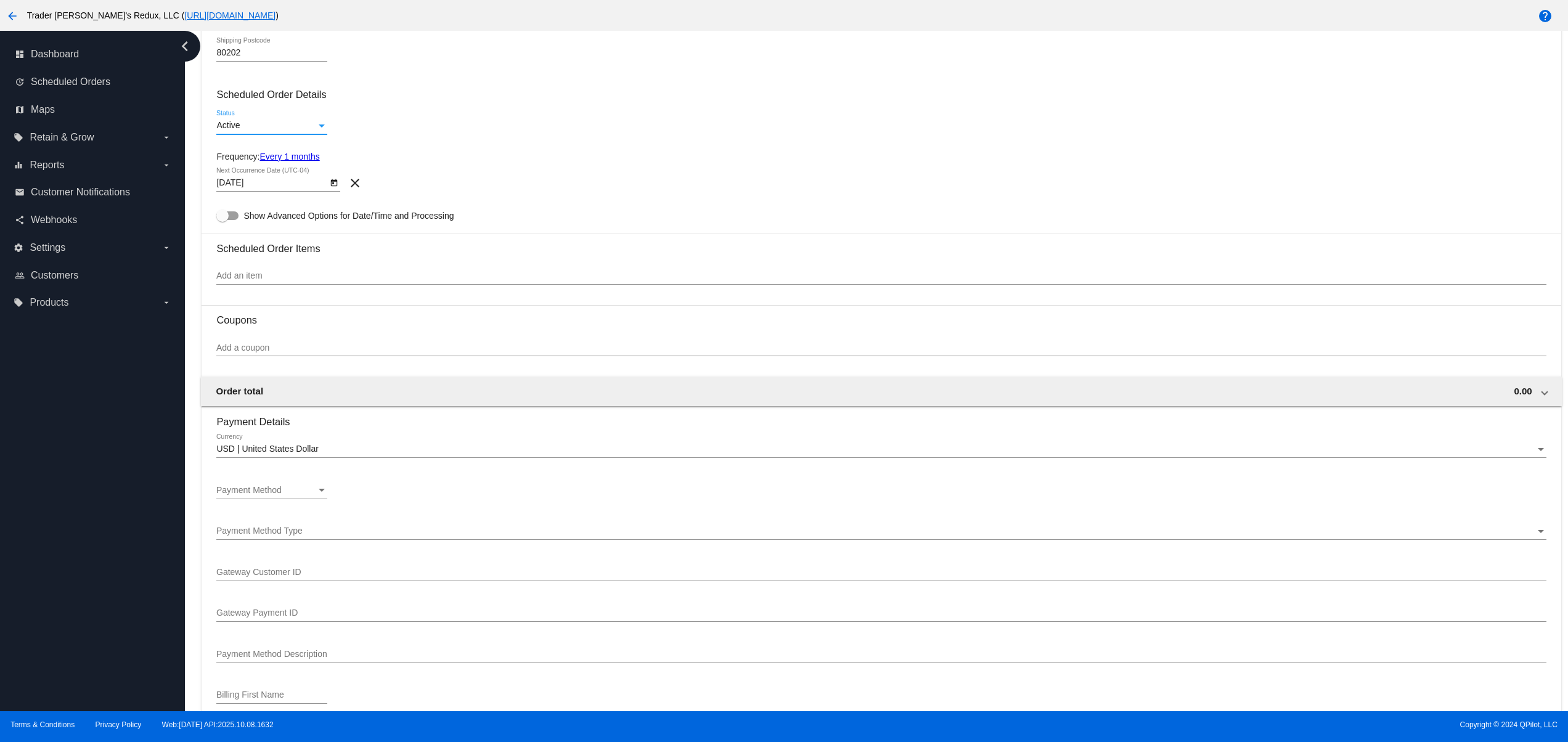
click at [242, 269] on div "Add an item" at bounding box center [881, 273] width 1330 height 24
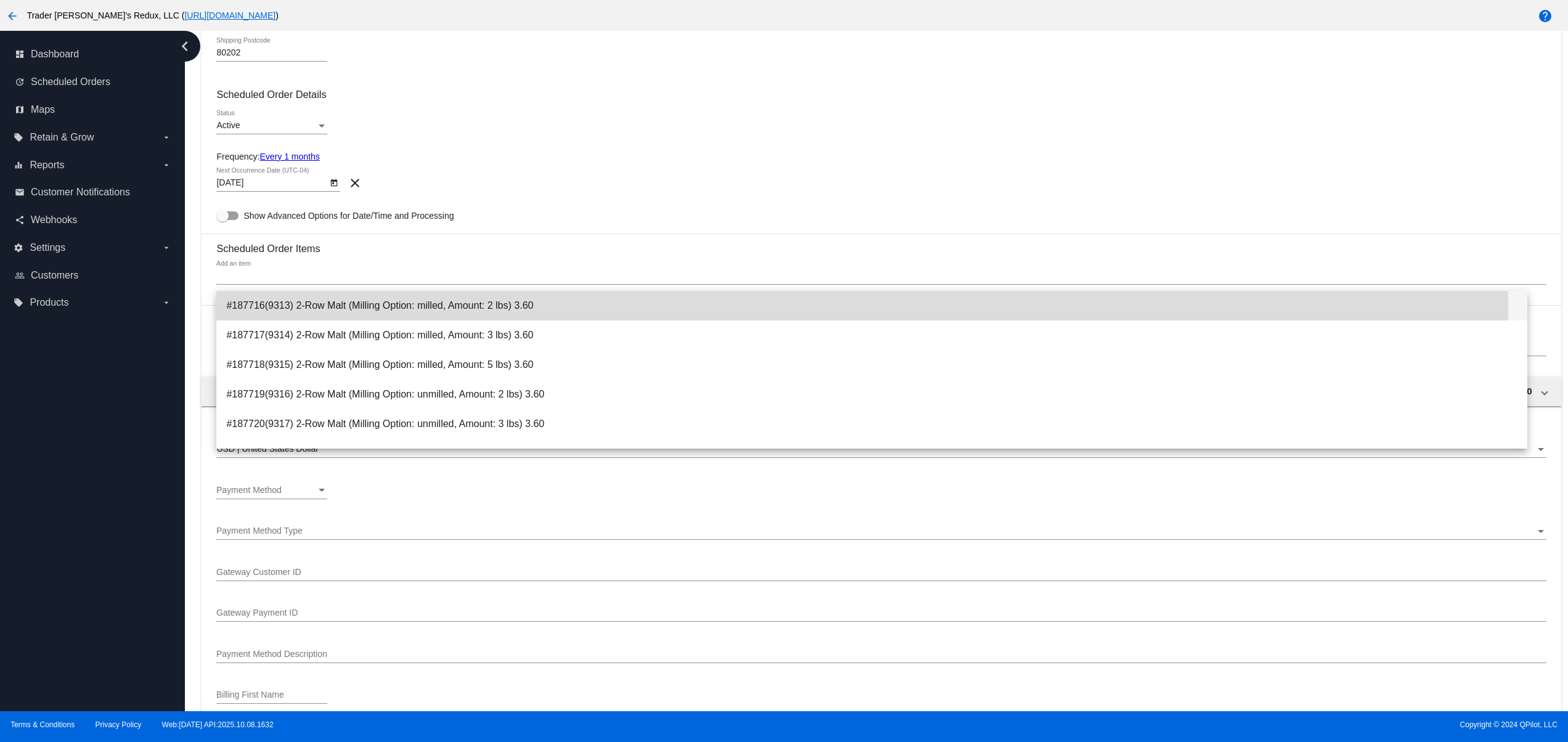
click at [262, 301] on span "#187716(9313) 2-Row Malt (Milling Option: milled, Amount: 2 lbs) 3.60" at bounding box center [872, 305] width 1292 height 30
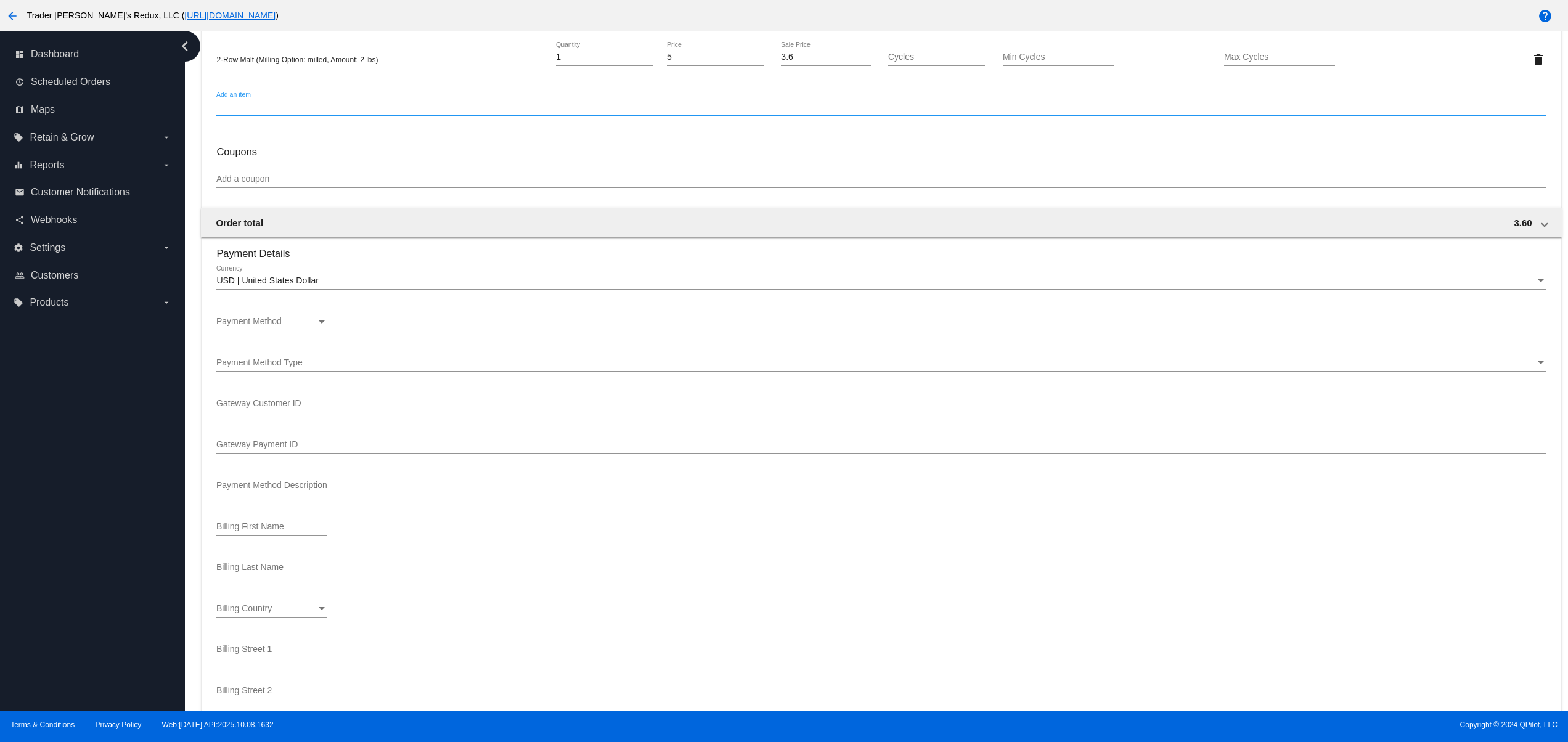
scroll to position [740, 0]
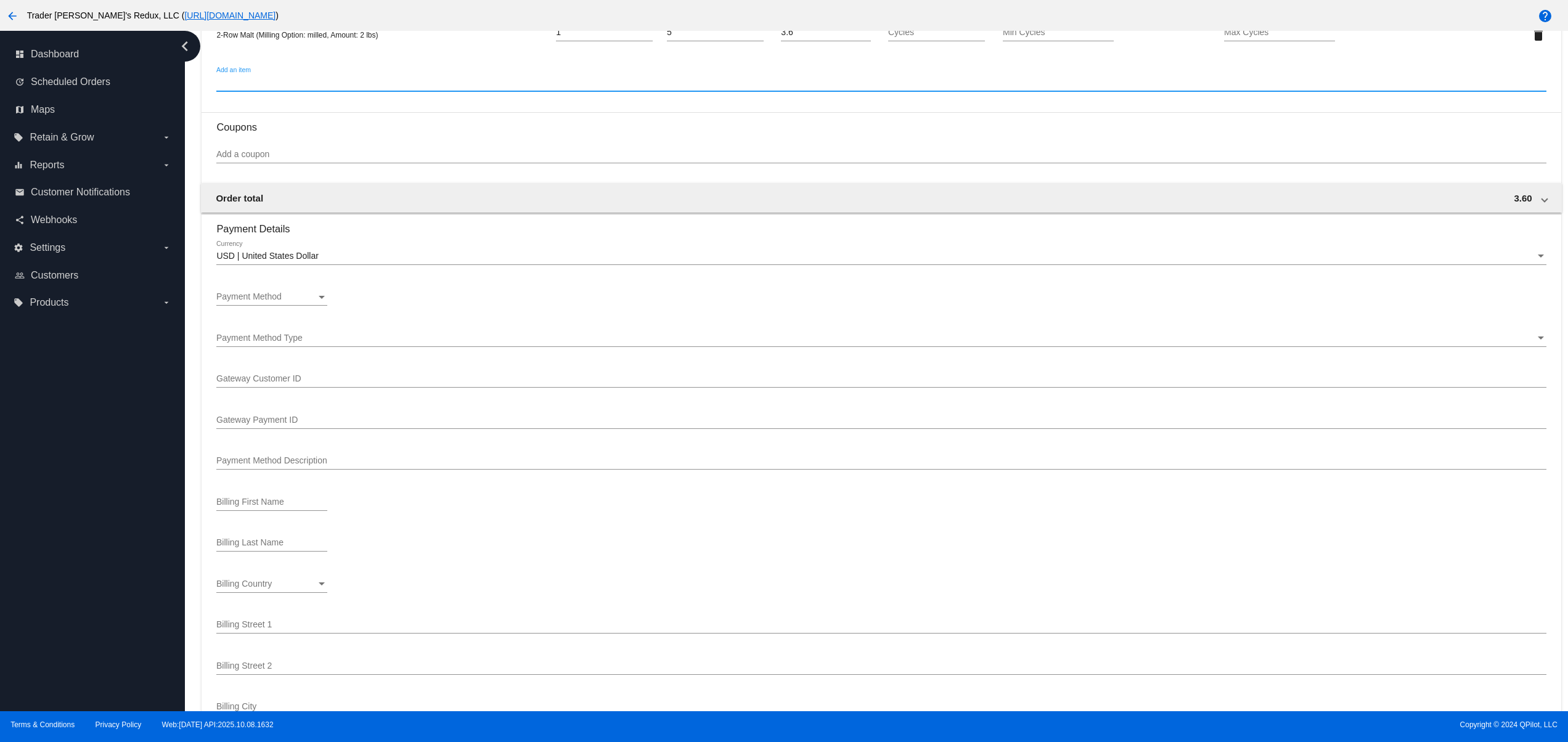
click at [267, 301] on span "Payment Method" at bounding box center [248, 296] width 65 height 10
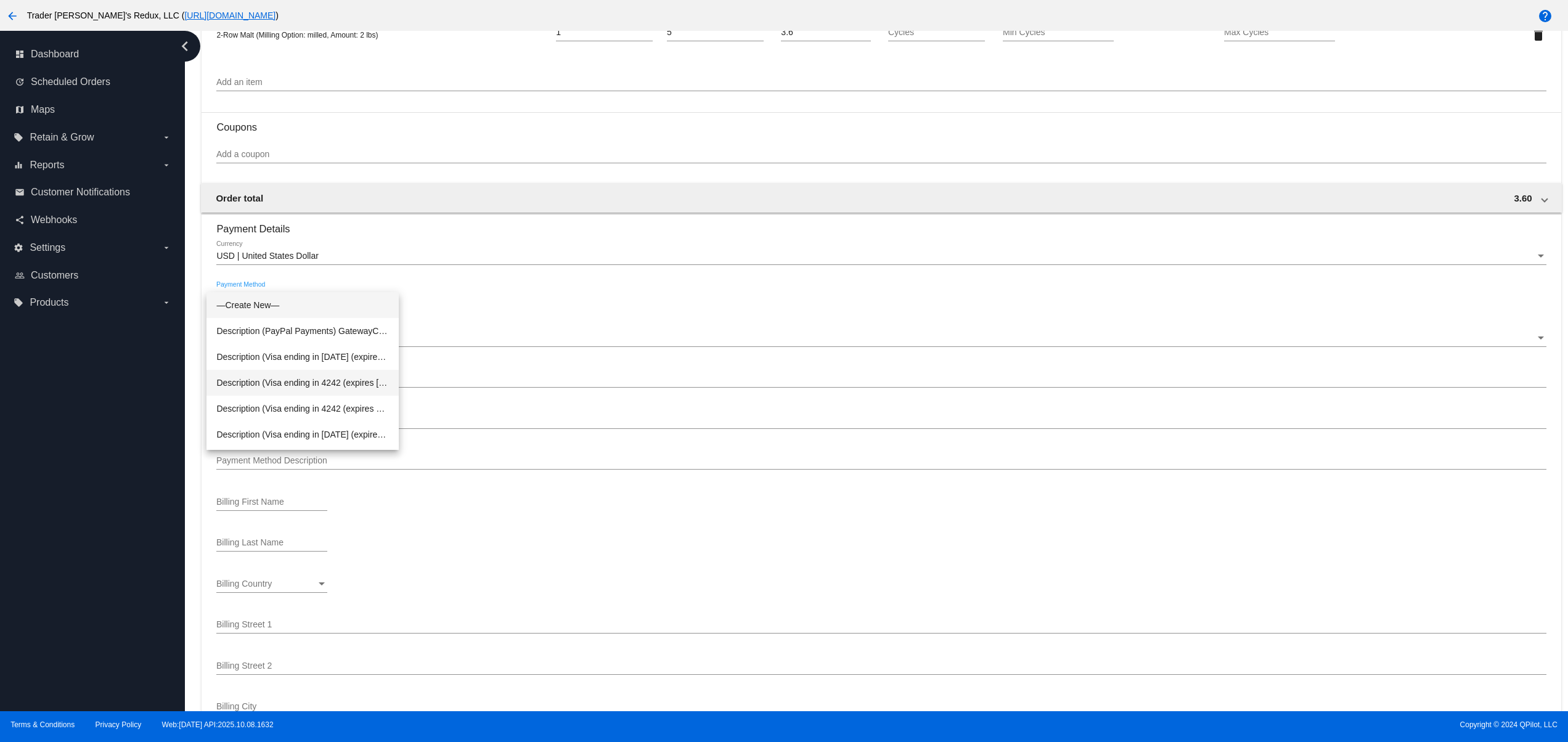
click at [299, 380] on span "Description (Visa ending in 4242 (expires [CREDIT_CARD_DATA])) GatewayCustomerI…" at bounding box center [302, 382] width 173 height 26
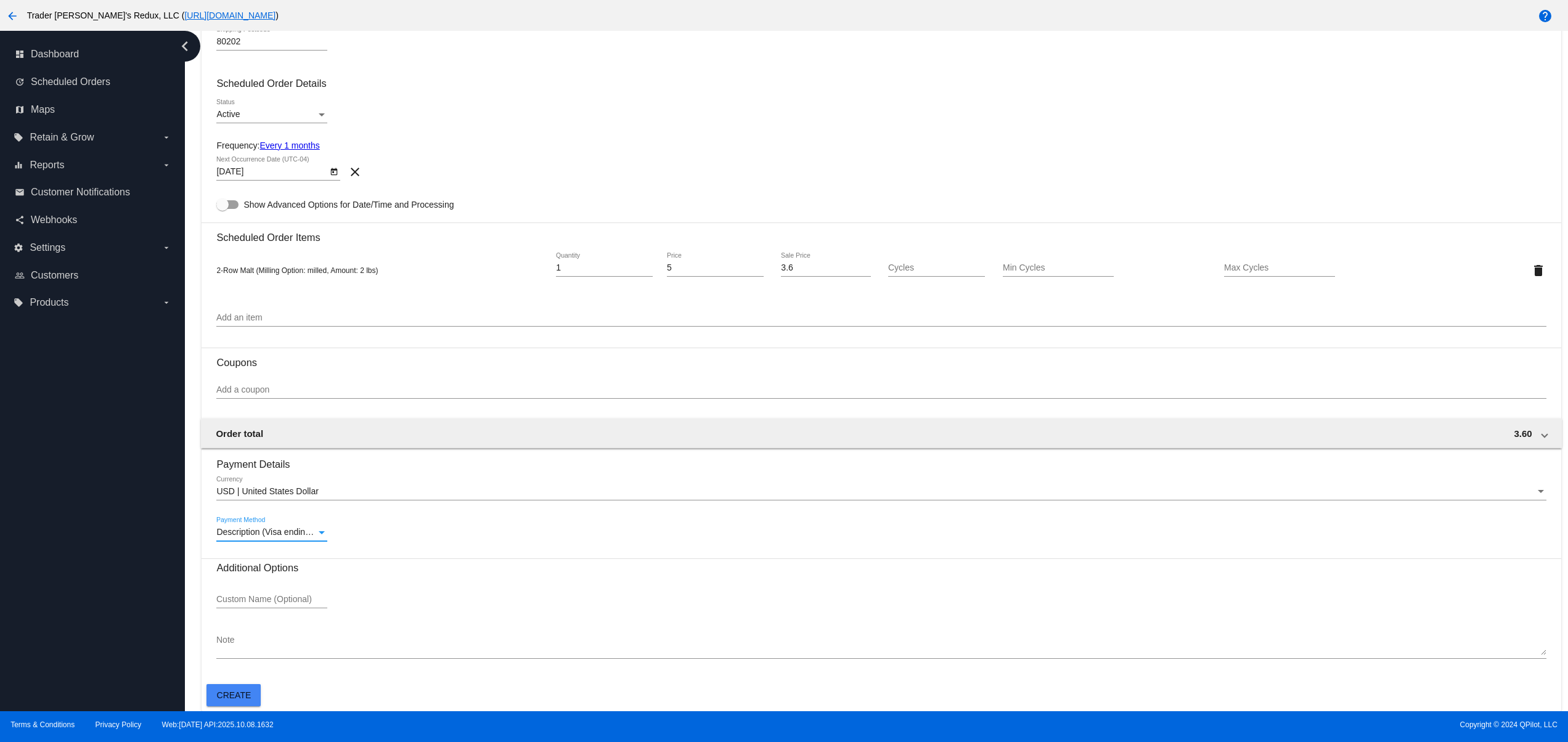
scroll to position [512, 0]
click at [228, 696] on span "Create" at bounding box center [234, 695] width 35 height 10
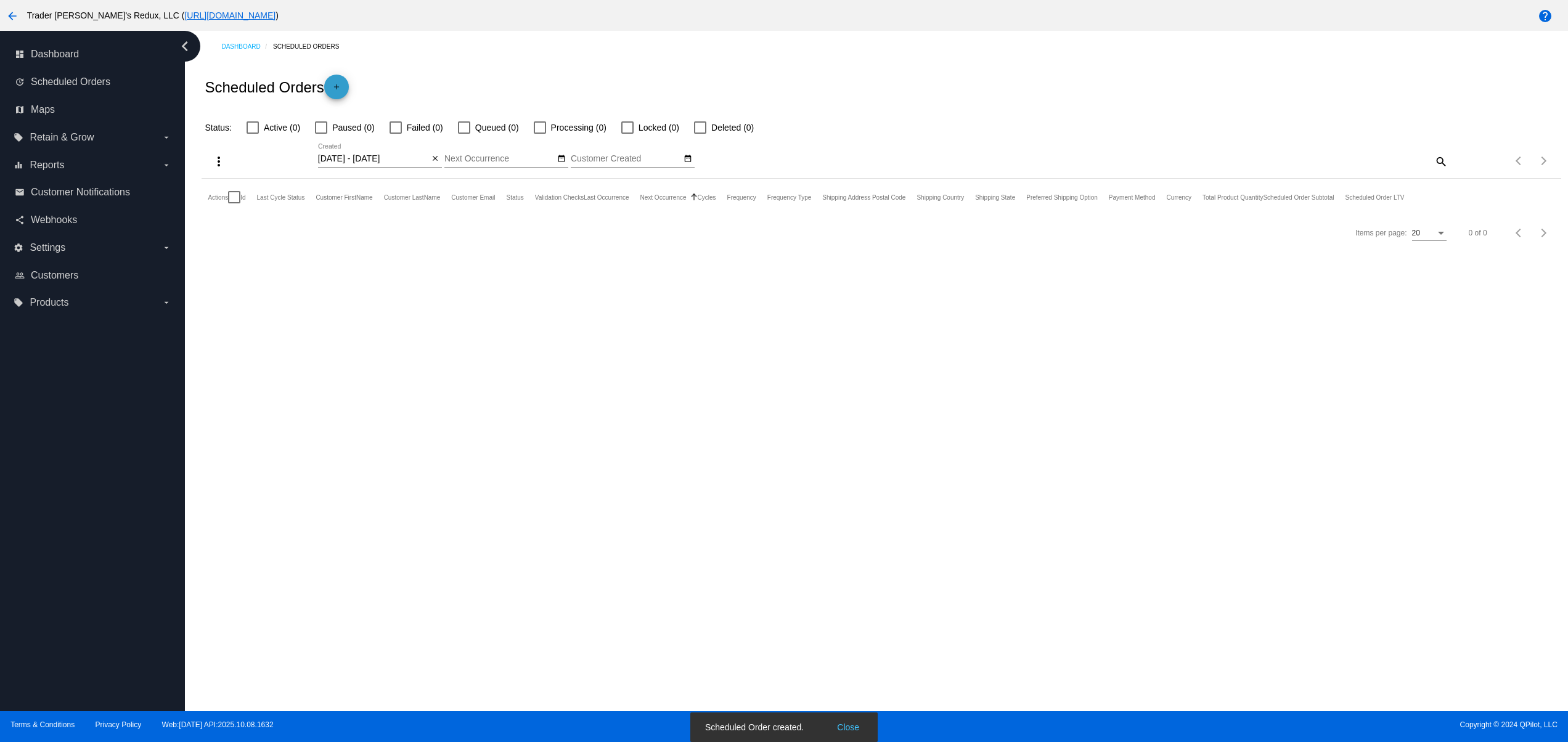
click at [334, 87] on mat-icon "add" at bounding box center [336, 90] width 15 height 15
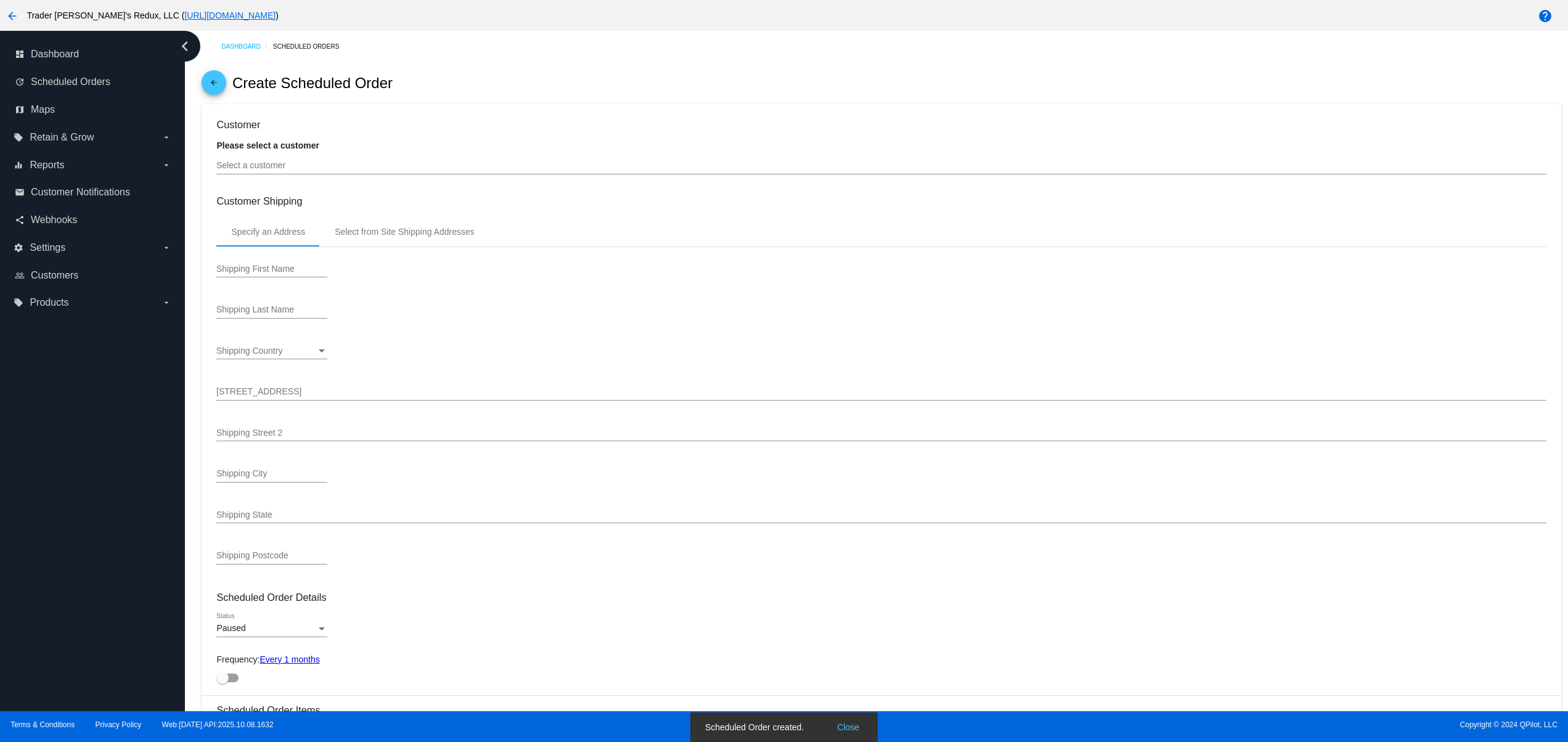
click at [289, 159] on div "Select a customer" at bounding box center [881, 162] width 1330 height 24
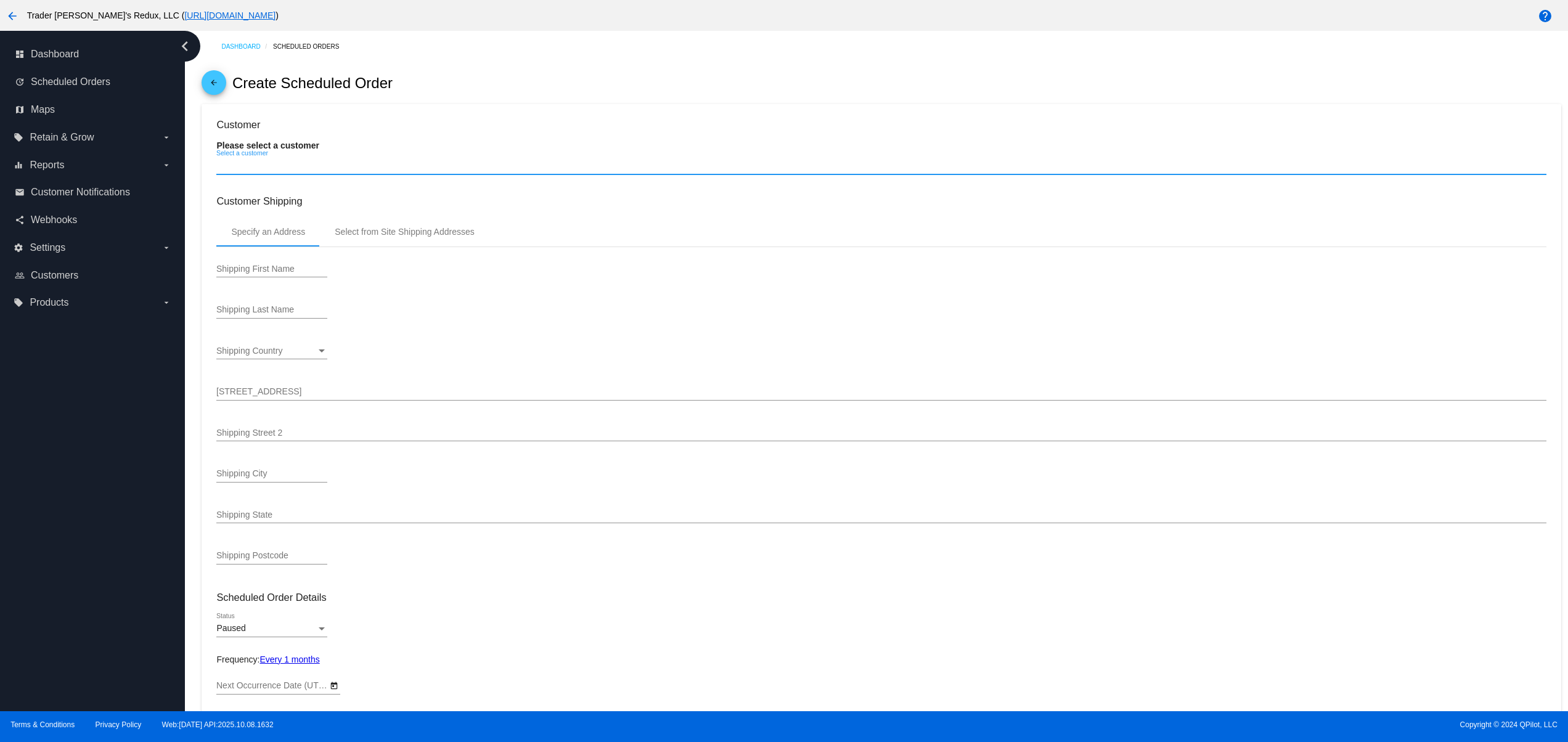
type input "[DATE]"
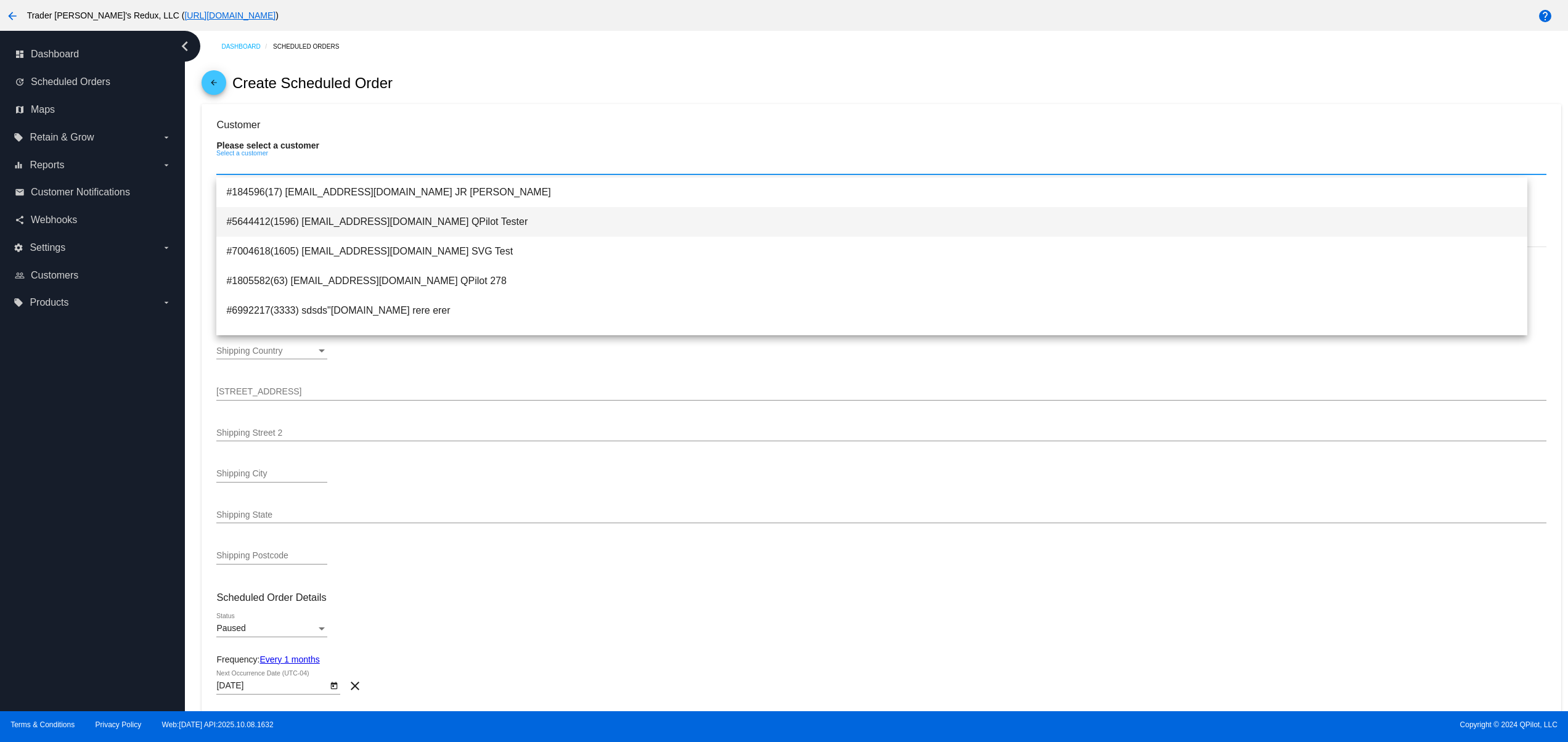
click at [296, 210] on span "#5644412(1596) [EMAIL_ADDRESS][DOMAIN_NAME] QPilot Tester" at bounding box center [872, 222] width 1292 height 30
type input "QPilot"
type input "Tester"
type input "[STREET_ADDRESS]"
type input "Nowhere"
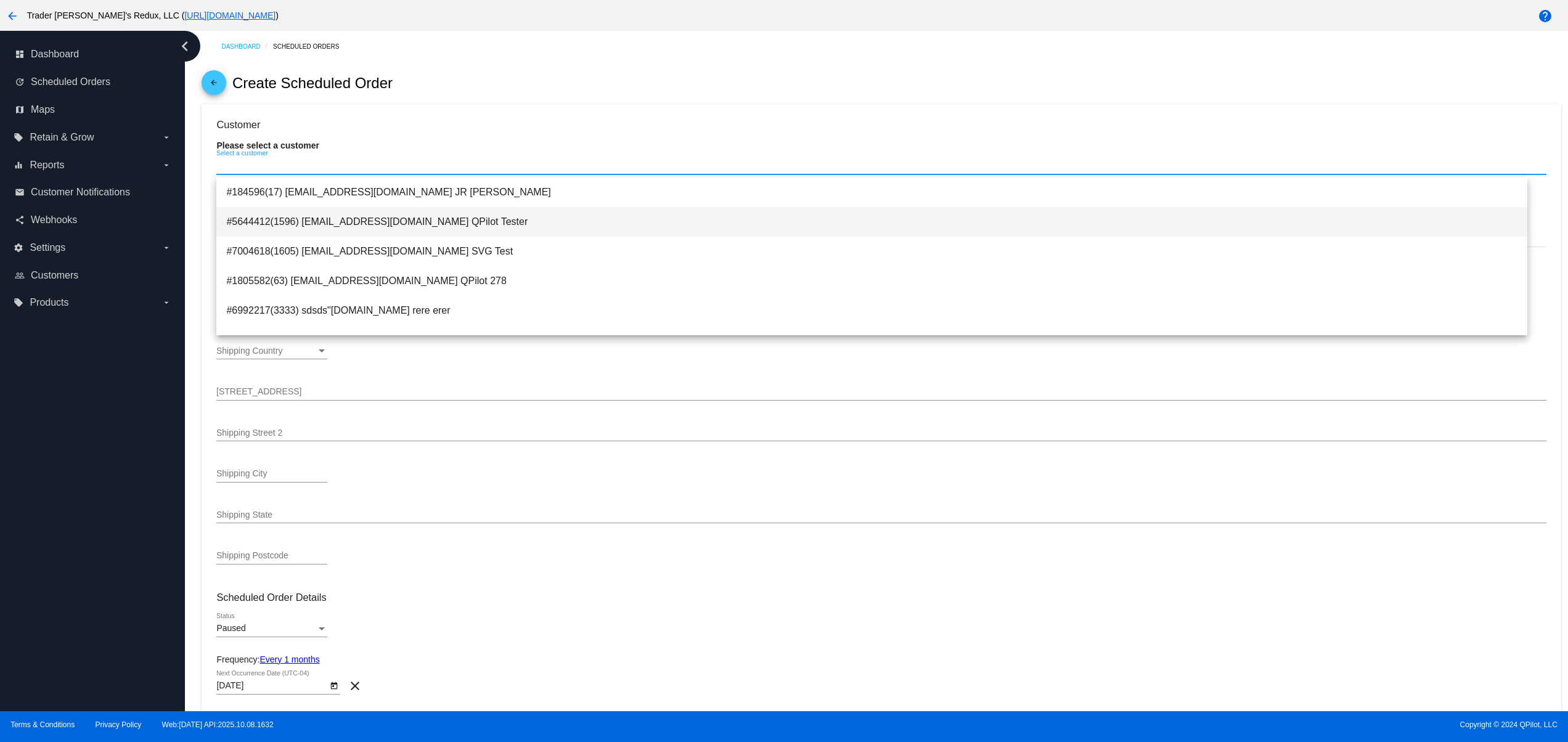
type input "12345"
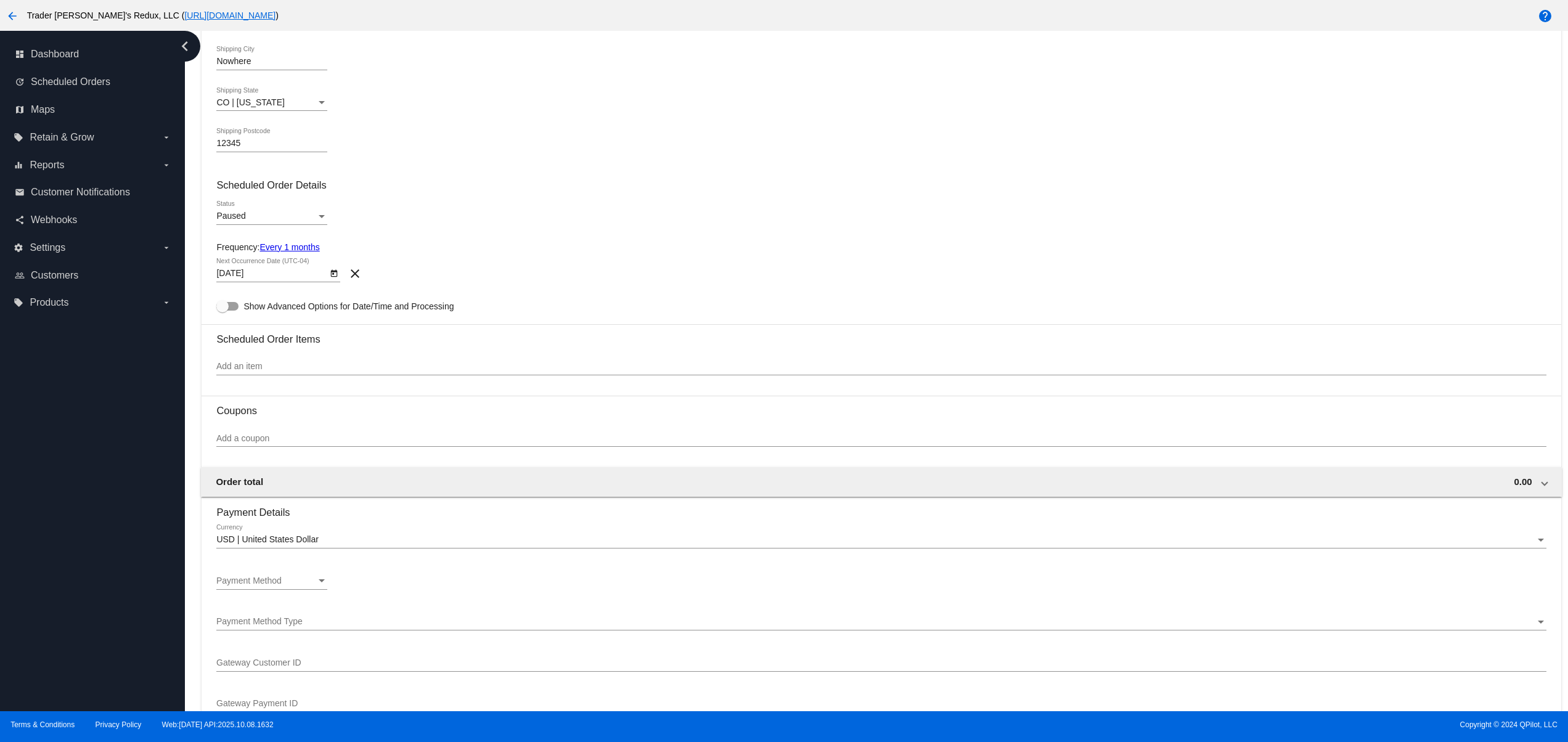
scroll to position [493, 0]
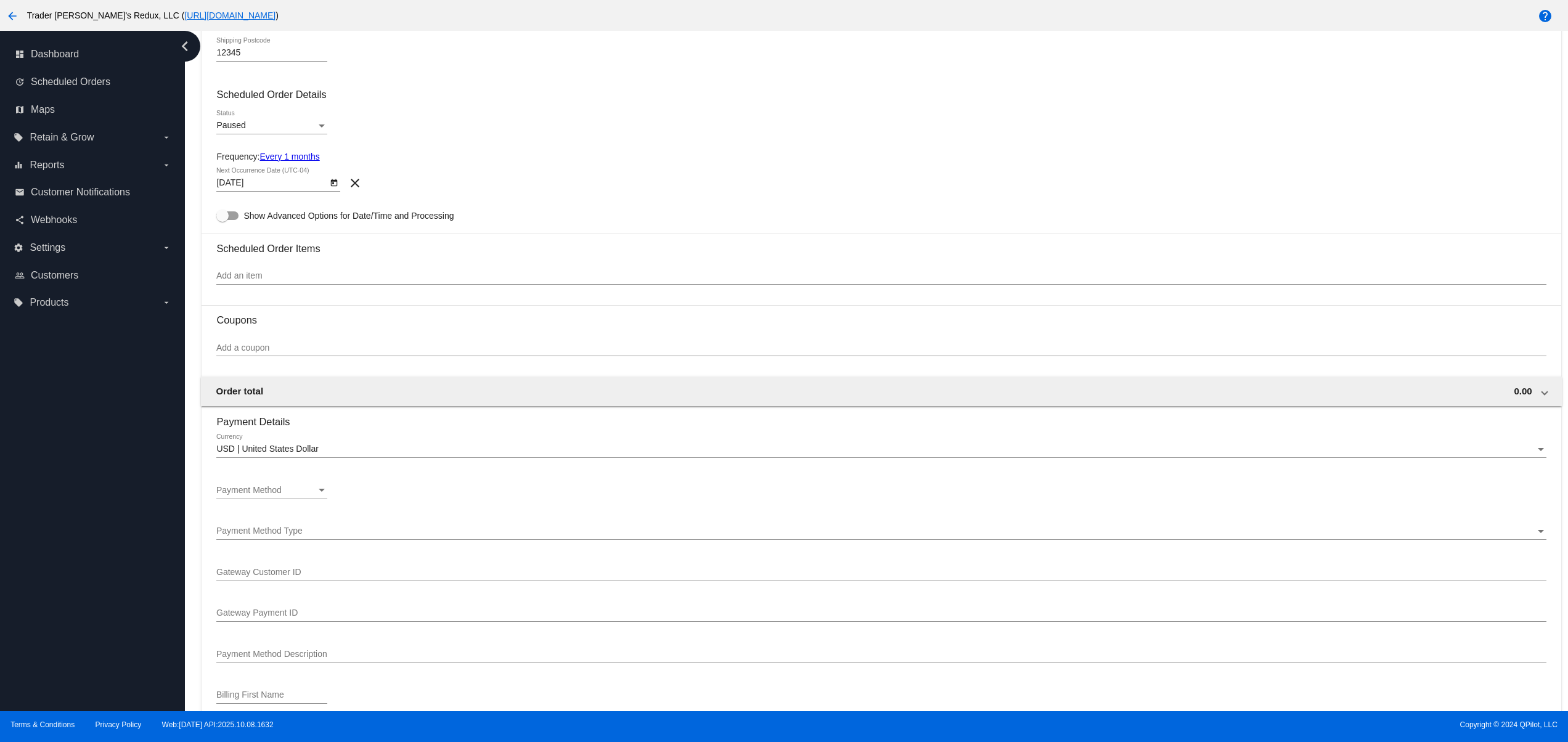
click at [224, 122] on div "Paused Status" at bounding box center [272, 123] width 111 height 24
click at [260, 96] on span "Active" at bounding box center [272, 104] width 111 height 26
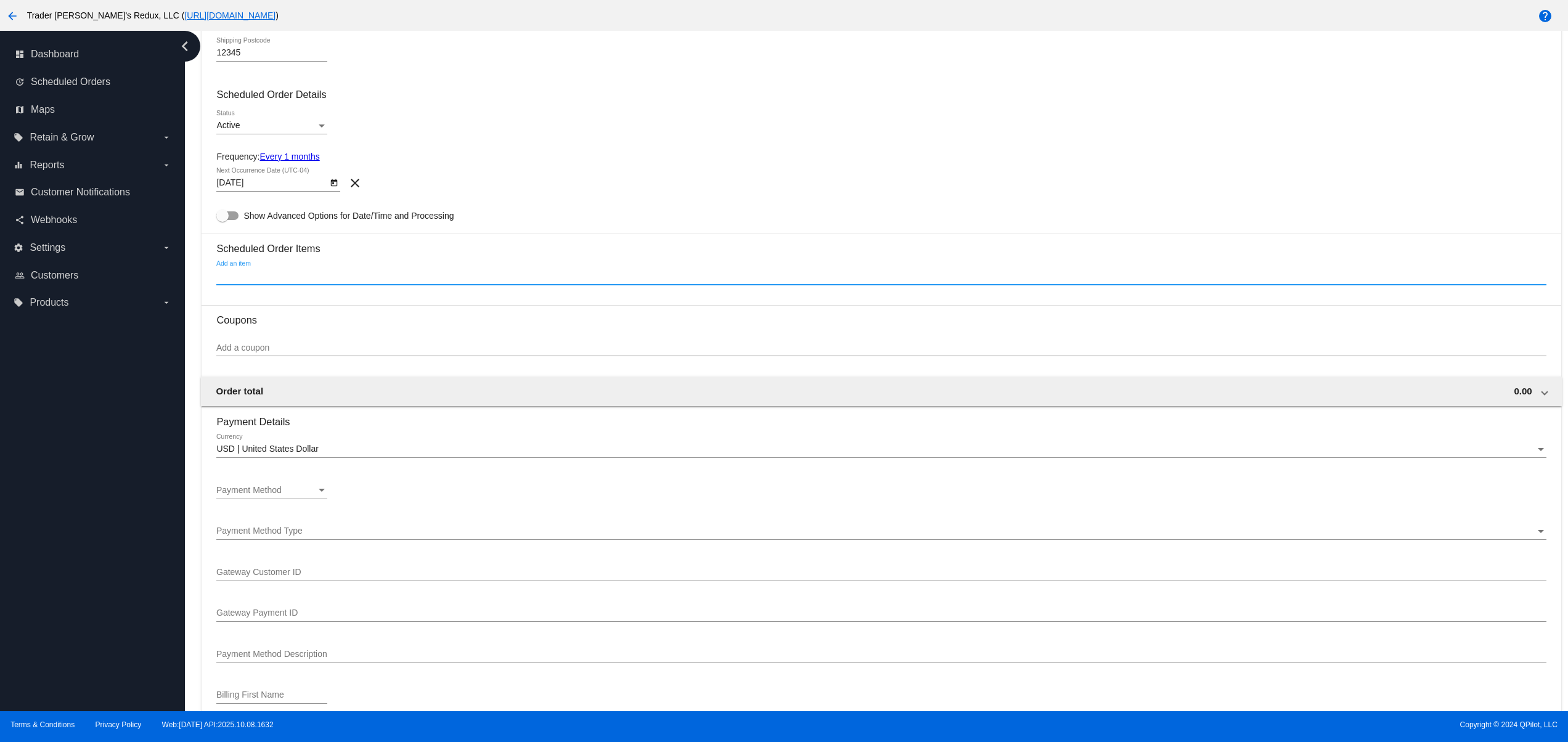
click at [312, 281] on input "Add an item" at bounding box center [881, 276] width 1330 height 10
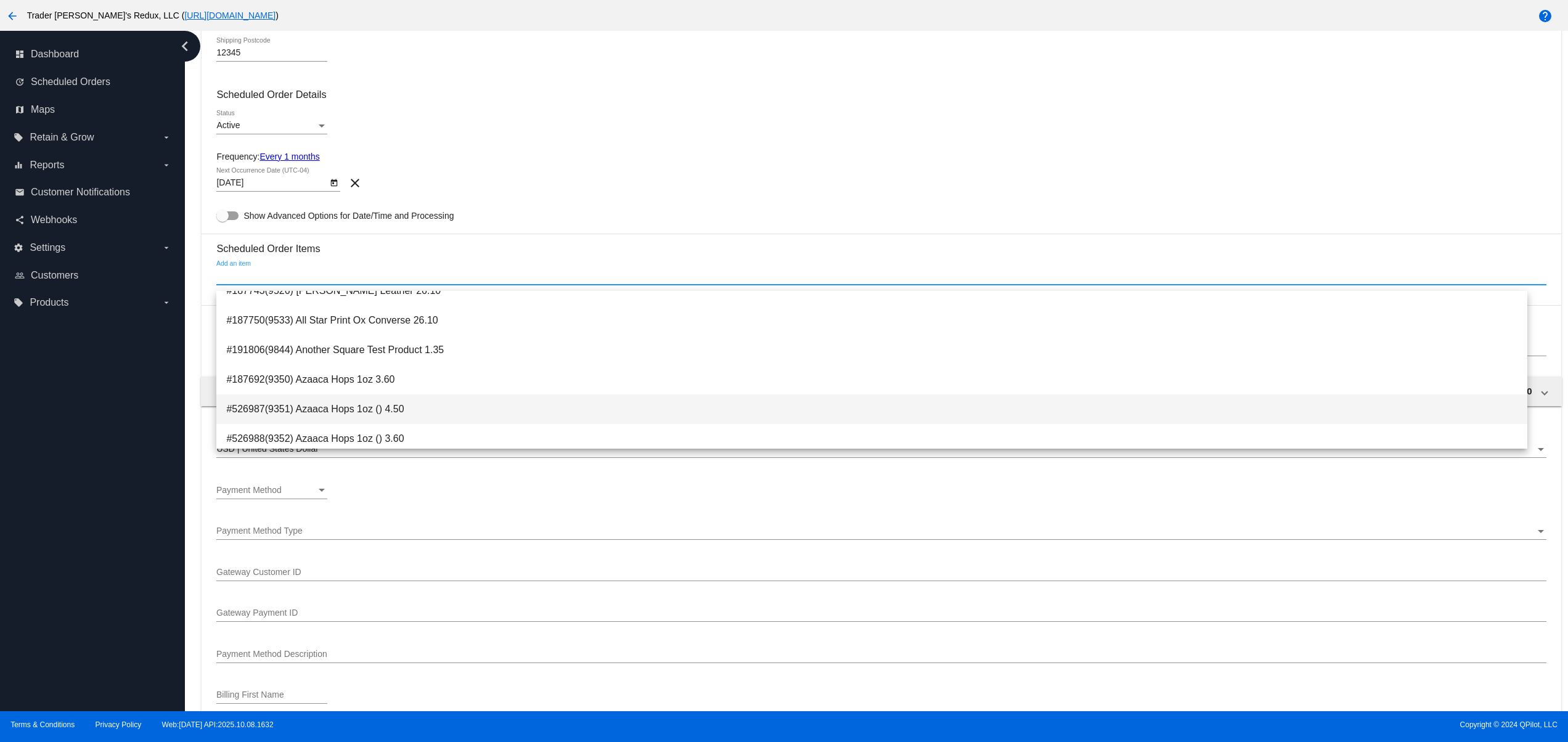
scroll to position [246, 0]
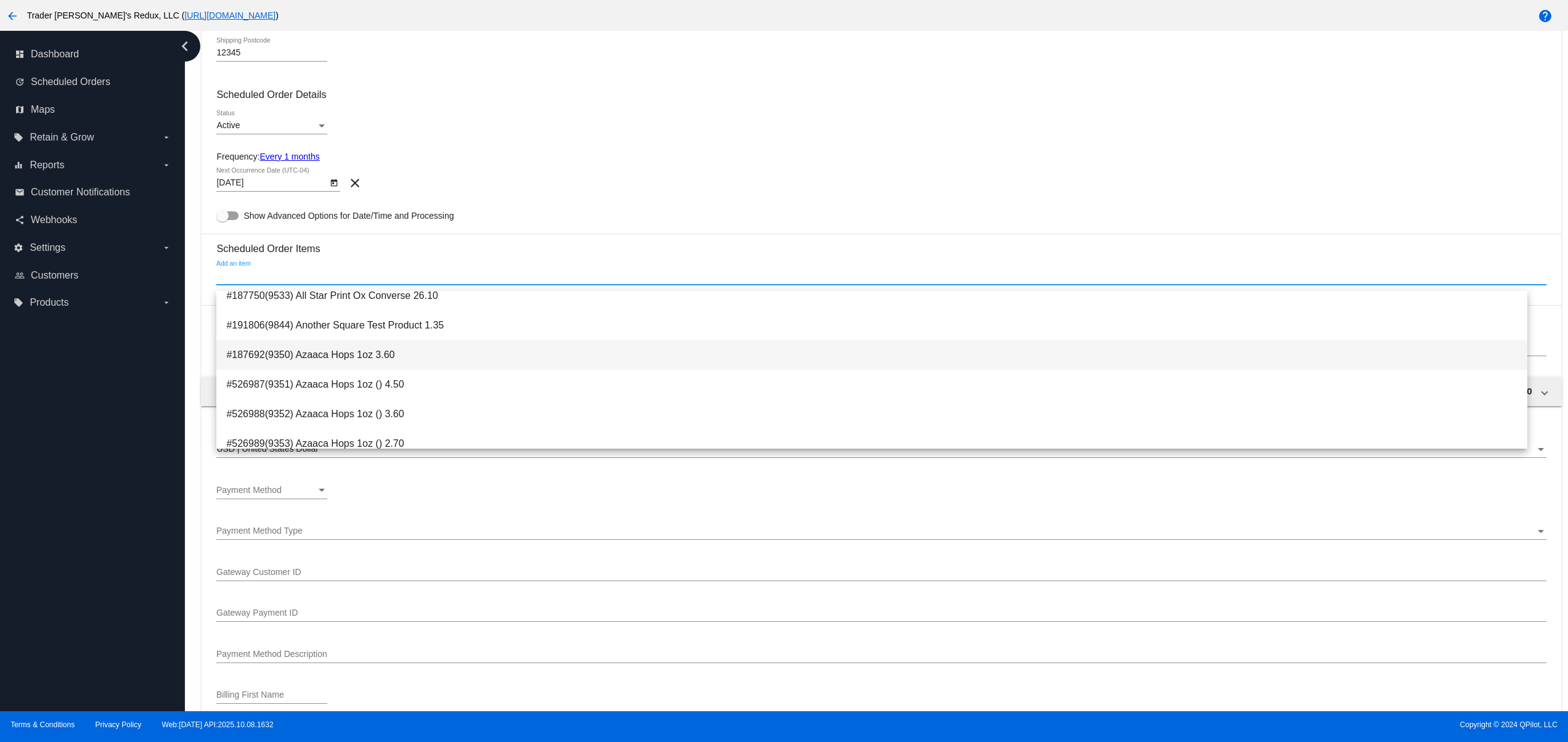
click at [356, 343] on span "#187692(9350) Azaaca Hops 1oz 3.60" at bounding box center [872, 355] width 1292 height 30
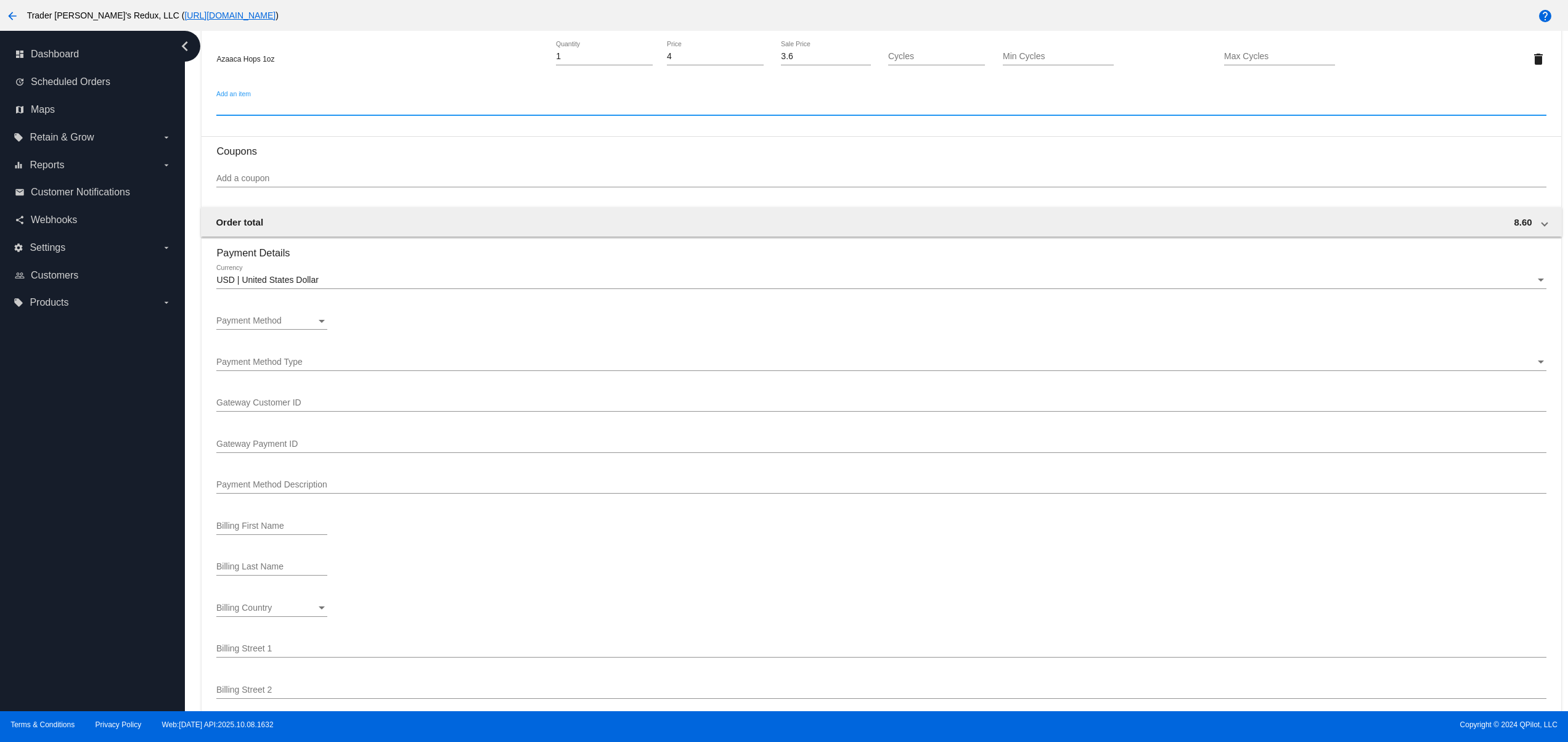
scroll to position [740, 0]
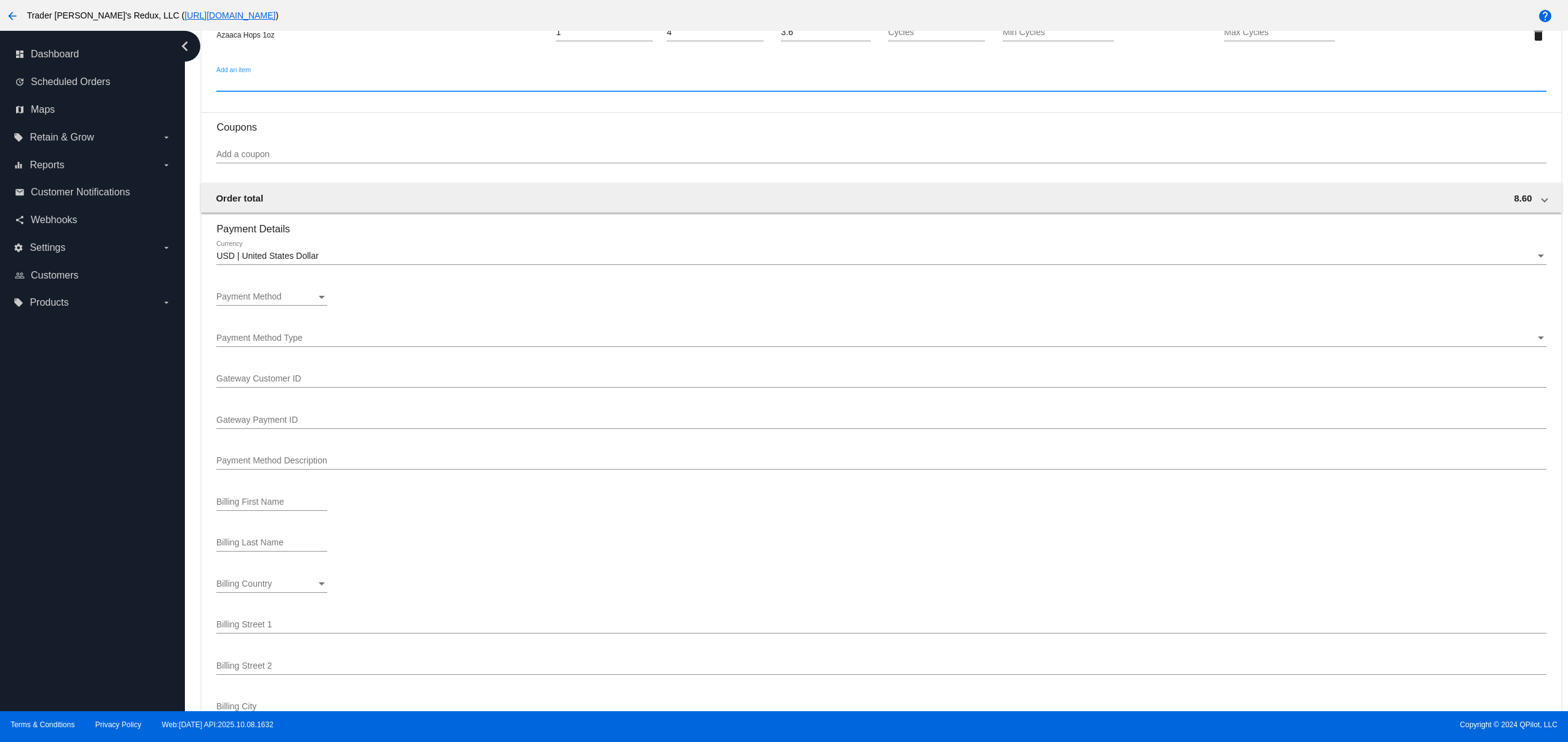
click at [291, 296] on div "Payment Method Payment Method" at bounding box center [272, 294] width 111 height 24
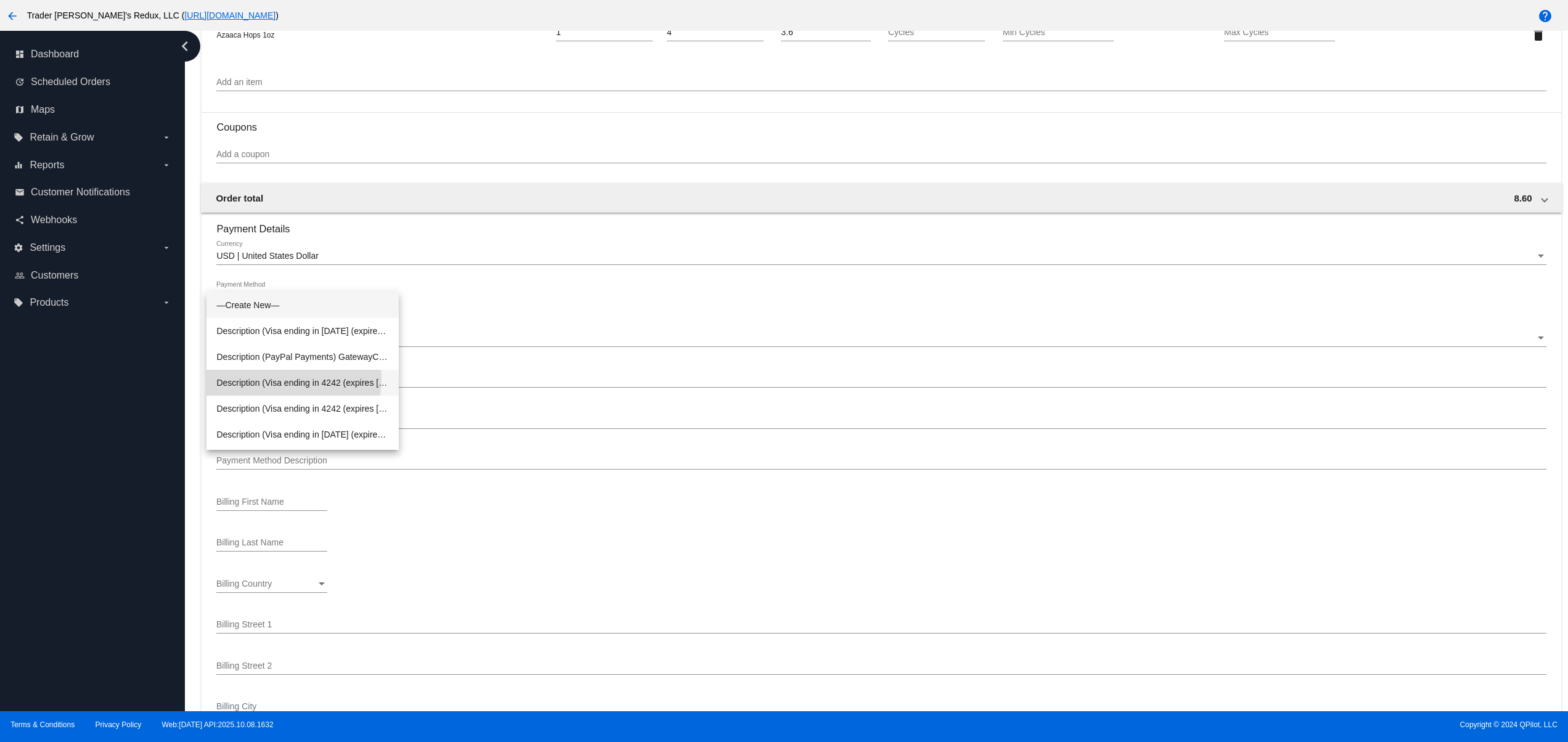
click at [291, 380] on span "Description (Visa ending in 4242 (expires [CREDIT_CARD_DATA])) GatewayCustomerI…" at bounding box center [302, 382] width 173 height 26
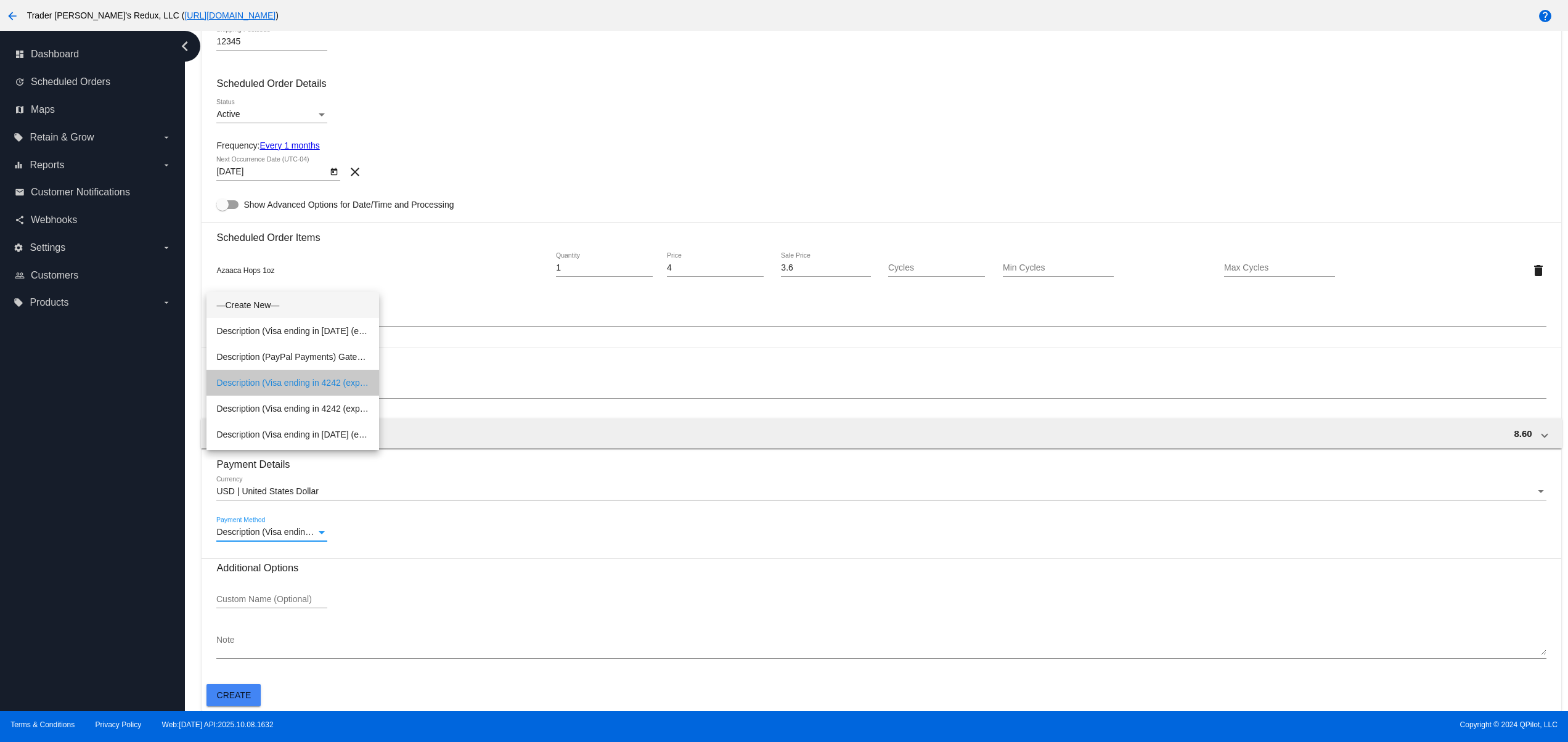
scroll to position [513, 0]
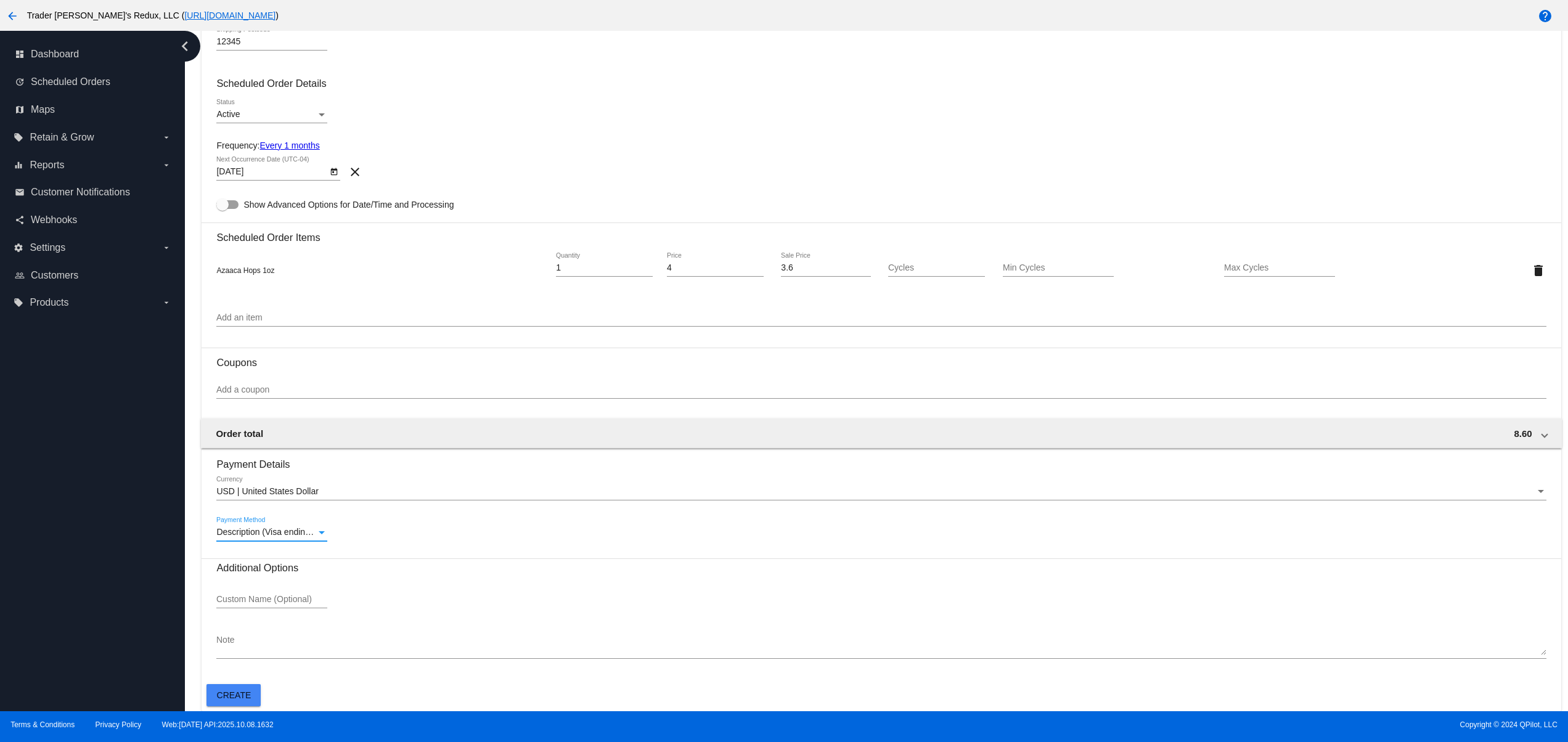
click at [245, 695] on span "Create" at bounding box center [234, 695] width 35 height 10
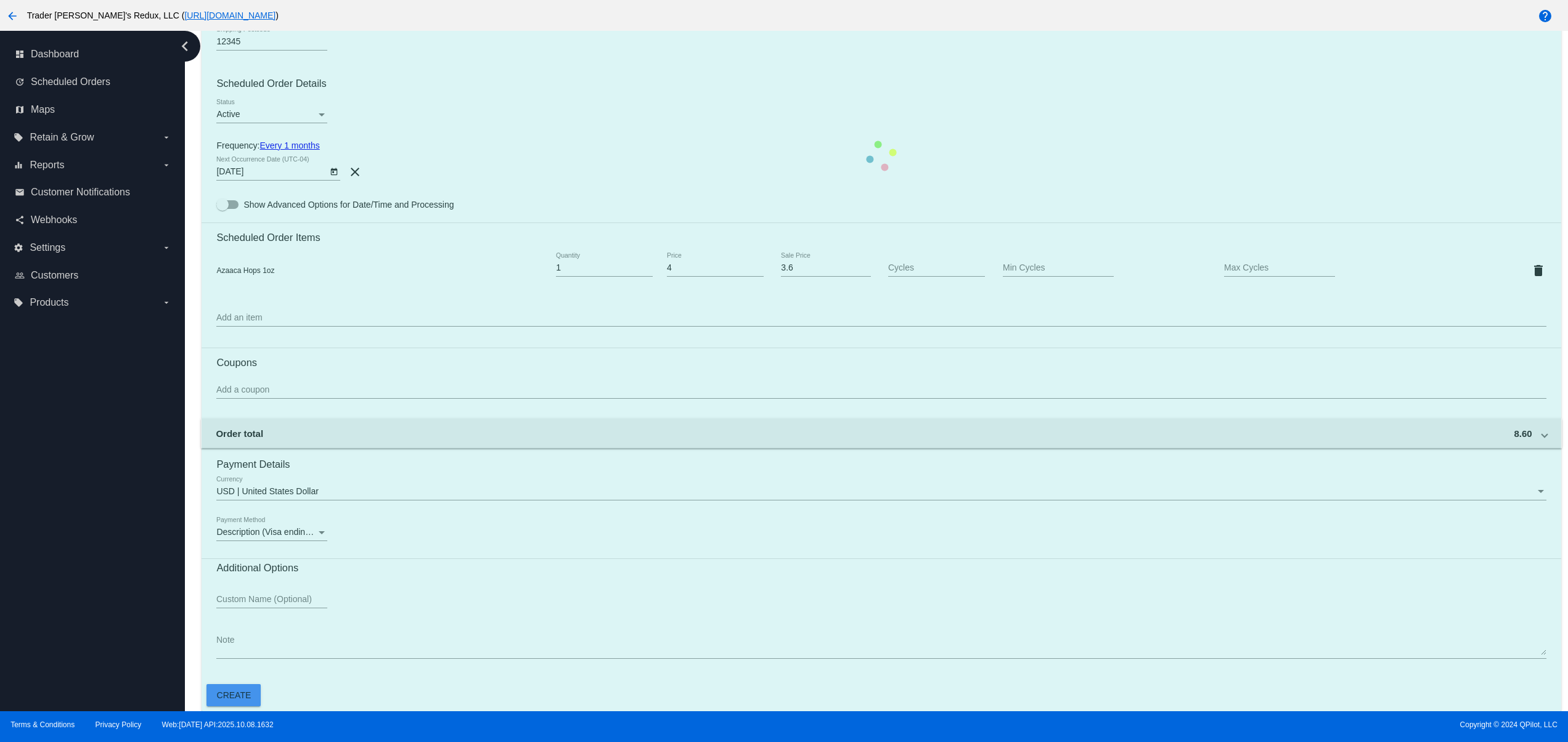
scroll to position [33, 0]
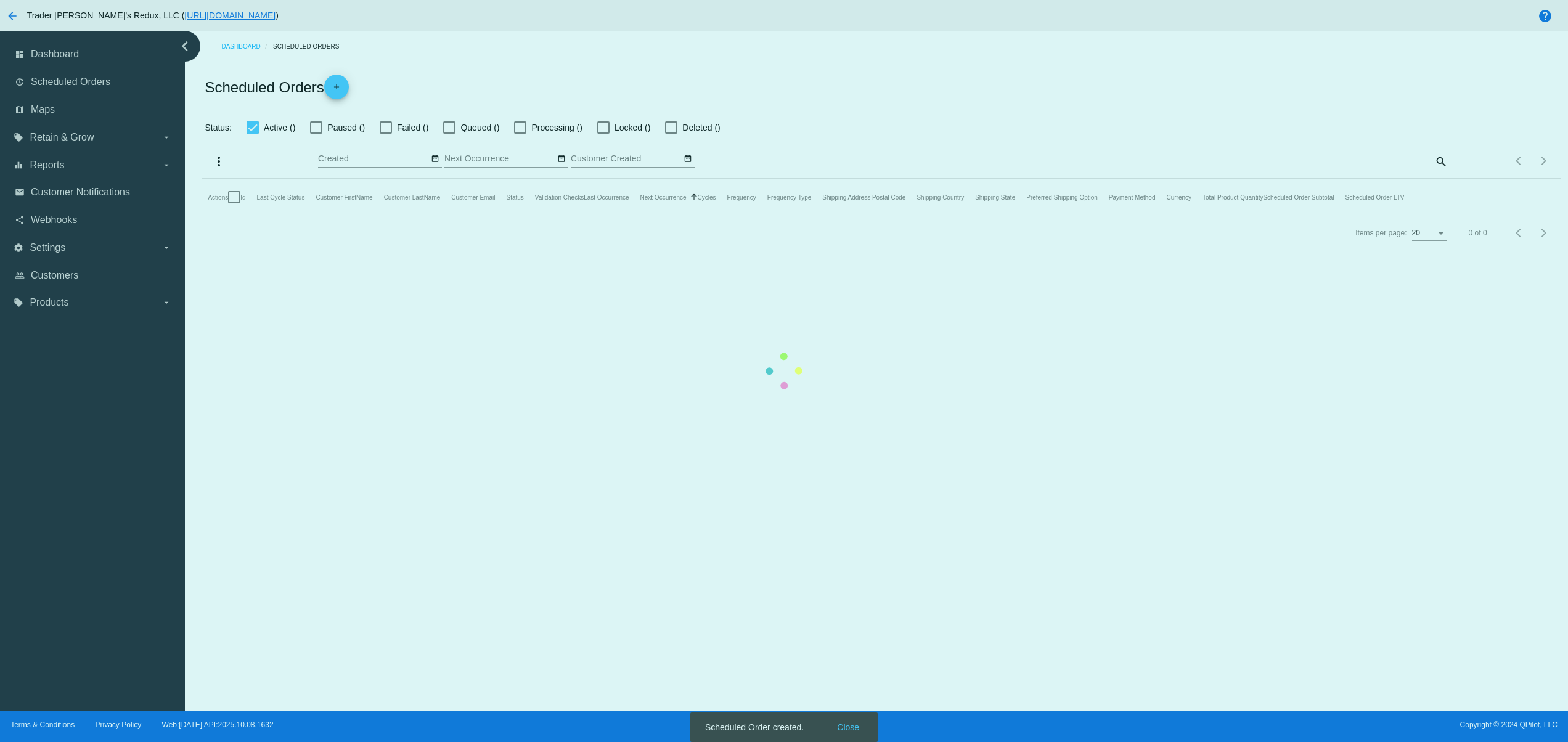
checkbox input "false"
type input "[DATE] - [DATE]"
click at [854, 216] on mat-table "Actions Id Last Cycle Status Customer FirstName Customer LastName Customer Emai…" at bounding box center [881, 197] width 1359 height 37
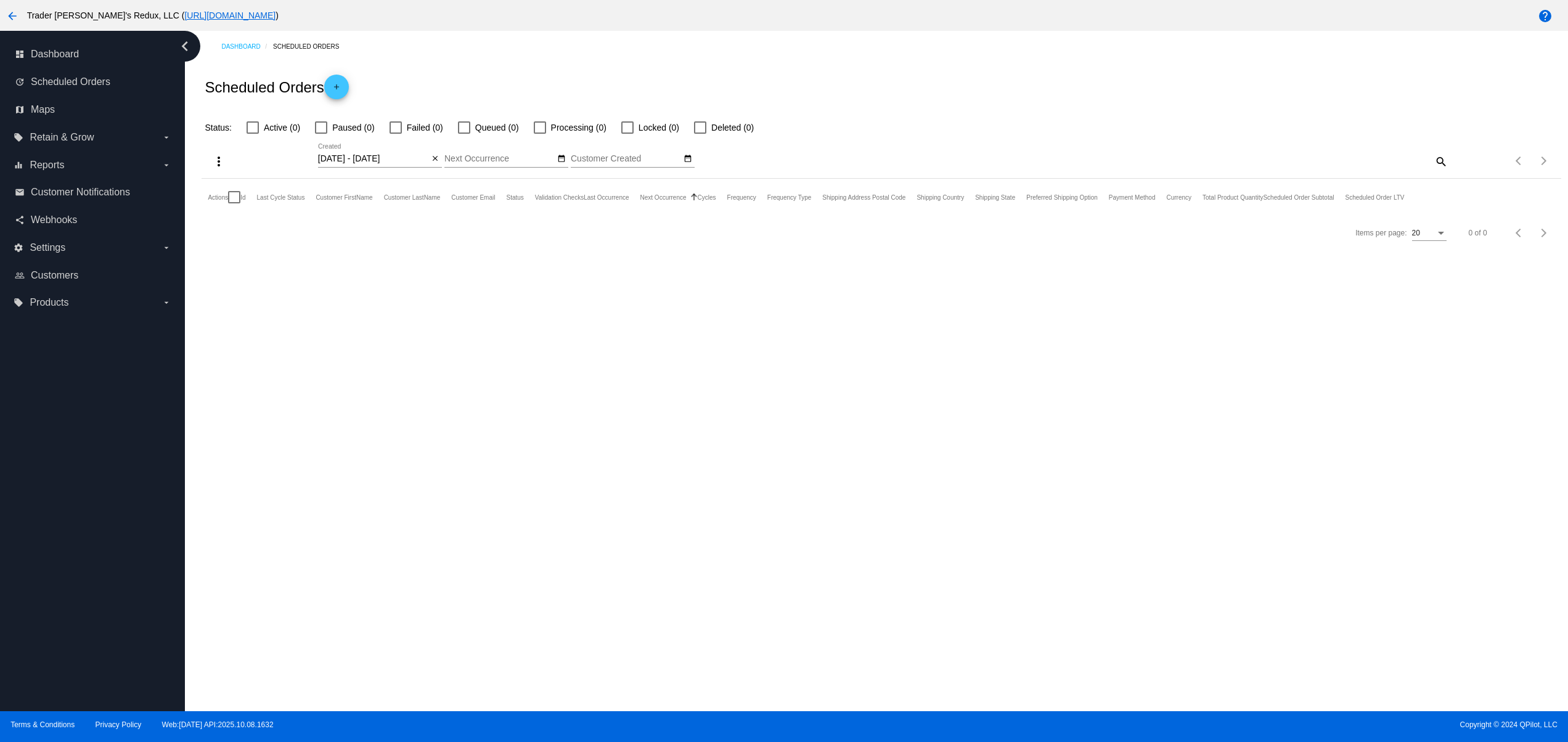
drag, startPoint x: 545, startPoint y: 432, endPoint x: 530, endPoint y: 432, distance: 15.0
click at [542, 432] on div "Dashboard Scheduled Orders Scheduled Orders add Status: Active (0) Paused (0) F…" at bounding box center [877, 371] width 1383 height 681
click at [437, 157] on mat-icon "close" at bounding box center [435, 159] width 9 height 10
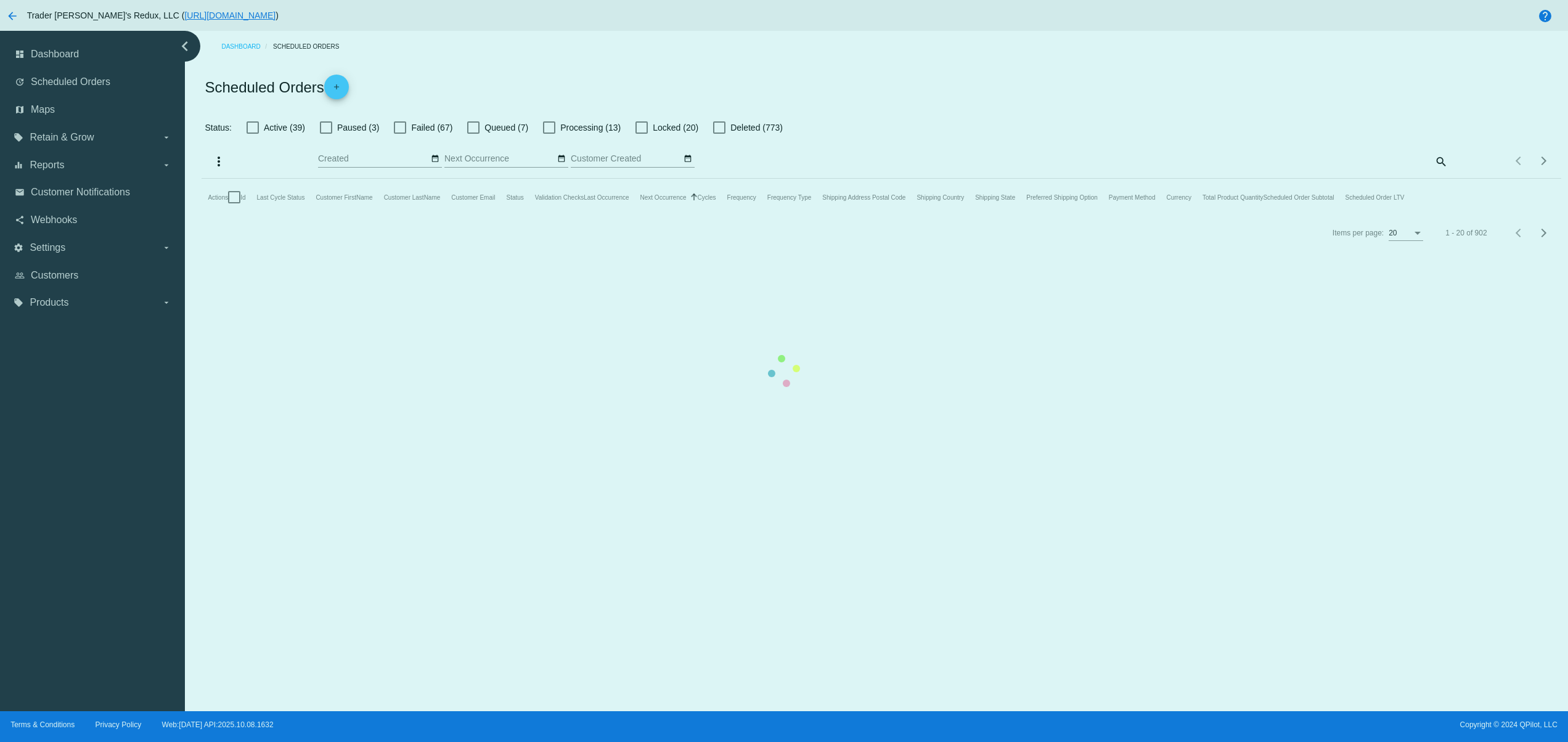
click at [512, 216] on mat-table "Actions Id Last Cycle Status Customer FirstName Customer LastName Customer Emai…" at bounding box center [881, 197] width 1359 height 37
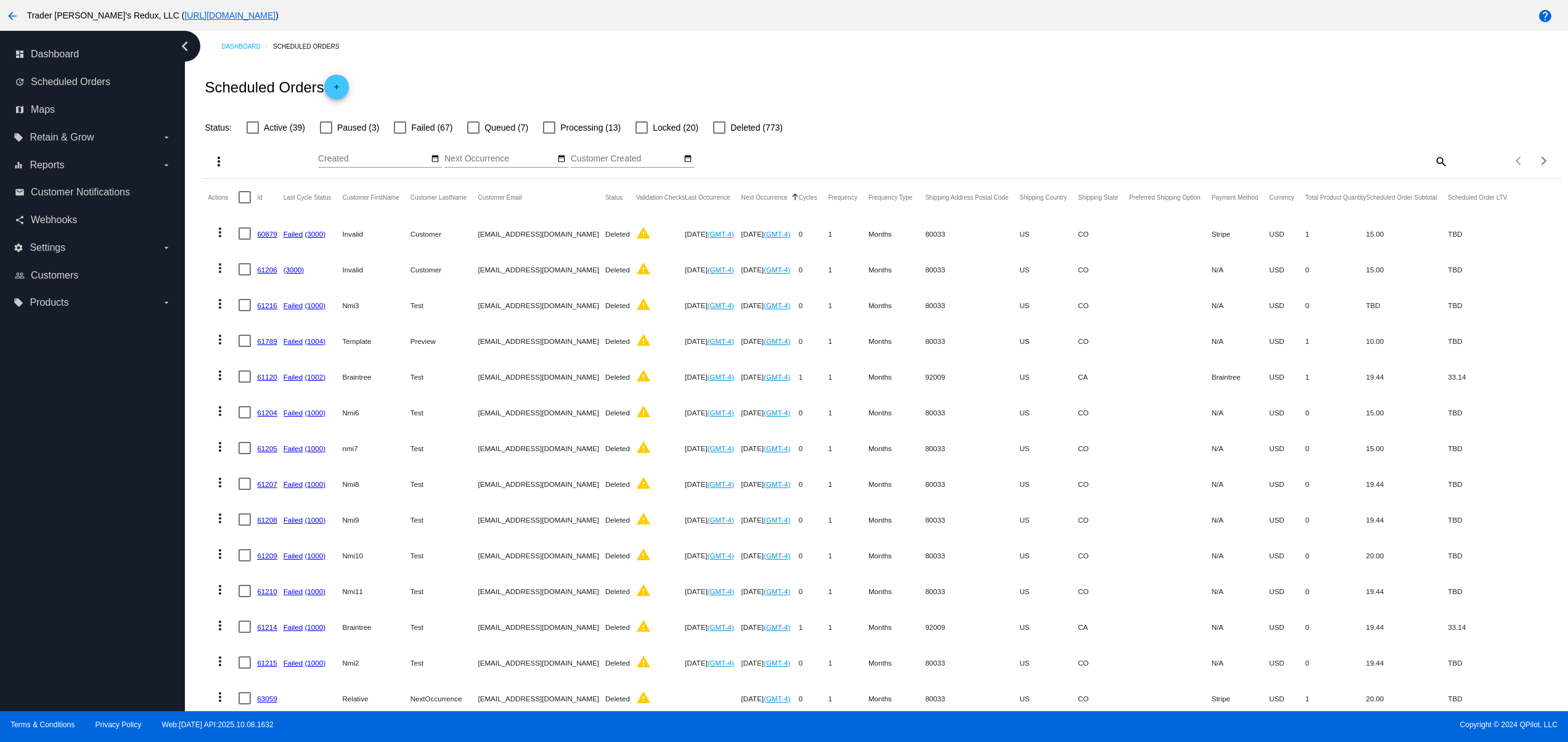
drag, startPoint x: 370, startPoint y: 375, endPoint x: 365, endPoint y: 367, distance: 9.4
click at [365, 367] on mat-cell "Braintree" at bounding box center [375, 377] width 68 height 36
click at [424, 155] on input "Created" at bounding box center [374, 159] width 111 height 10
click at [435, 161] on div "Oct Jan Feb Mar Apr Su Mo Tu We Th Fr Sa" at bounding box center [488, 245] width 341 height 175
click at [427, 219] on td "2" at bounding box center [426, 216] width 21 height 18
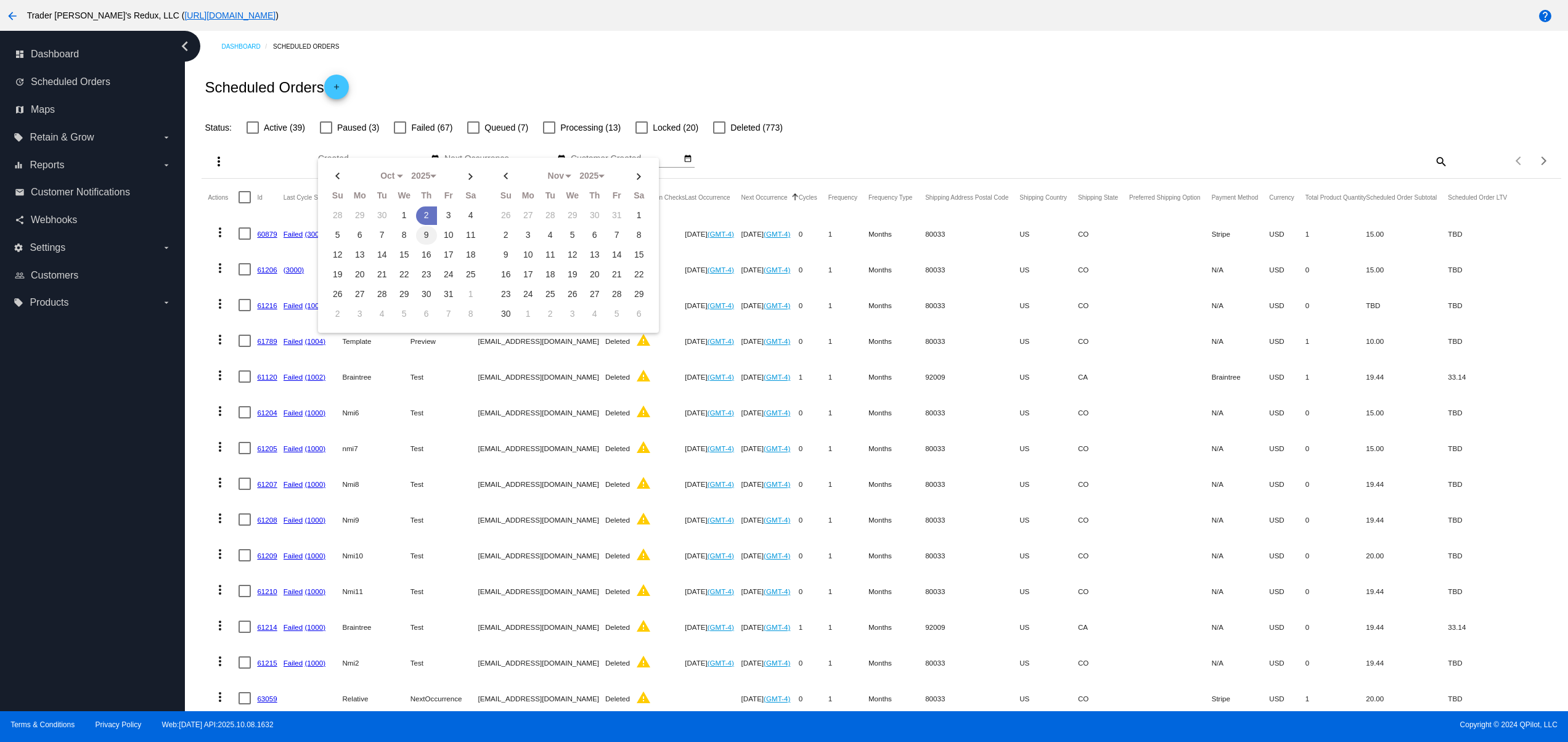
click at [427, 230] on td "9" at bounding box center [426, 235] width 21 height 18
type input "[DATE] - [DATE]"
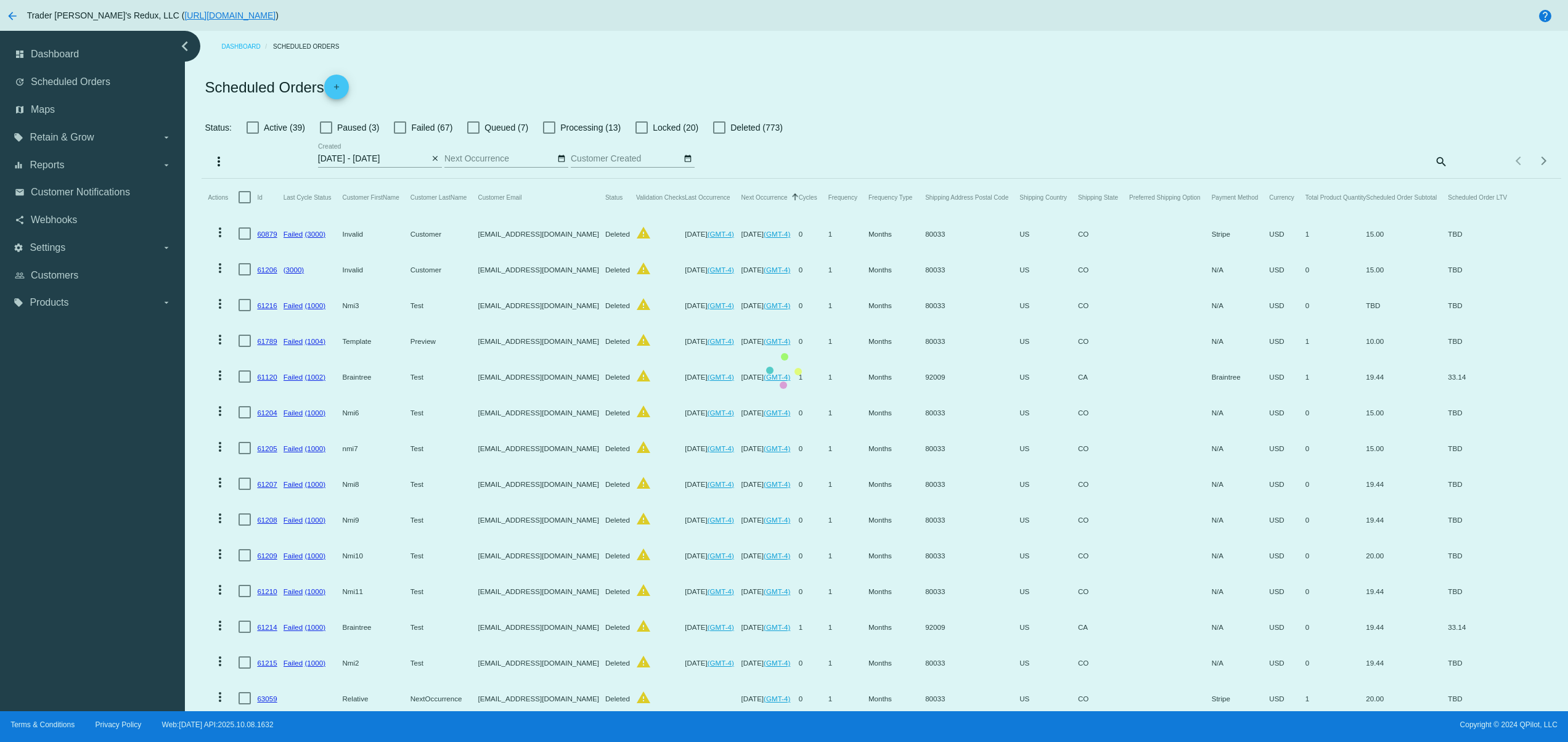
click at [427, 230] on mat-table "Actions Id Last Cycle Status Customer FirstName Customer LastName Customer Emai…" at bounding box center [881, 555] width 1359 height 752
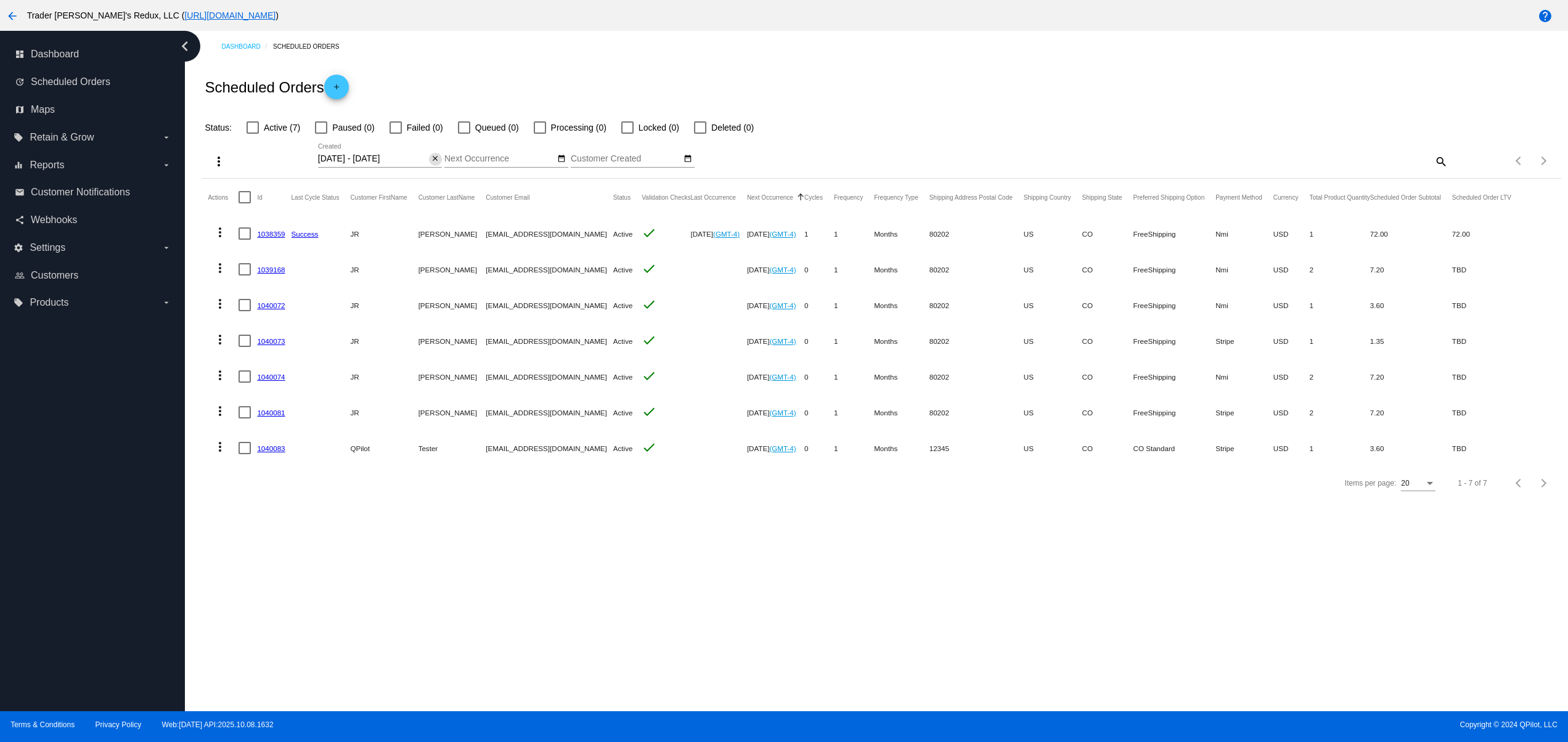
click at [437, 154] on button "close" at bounding box center [435, 159] width 13 height 13
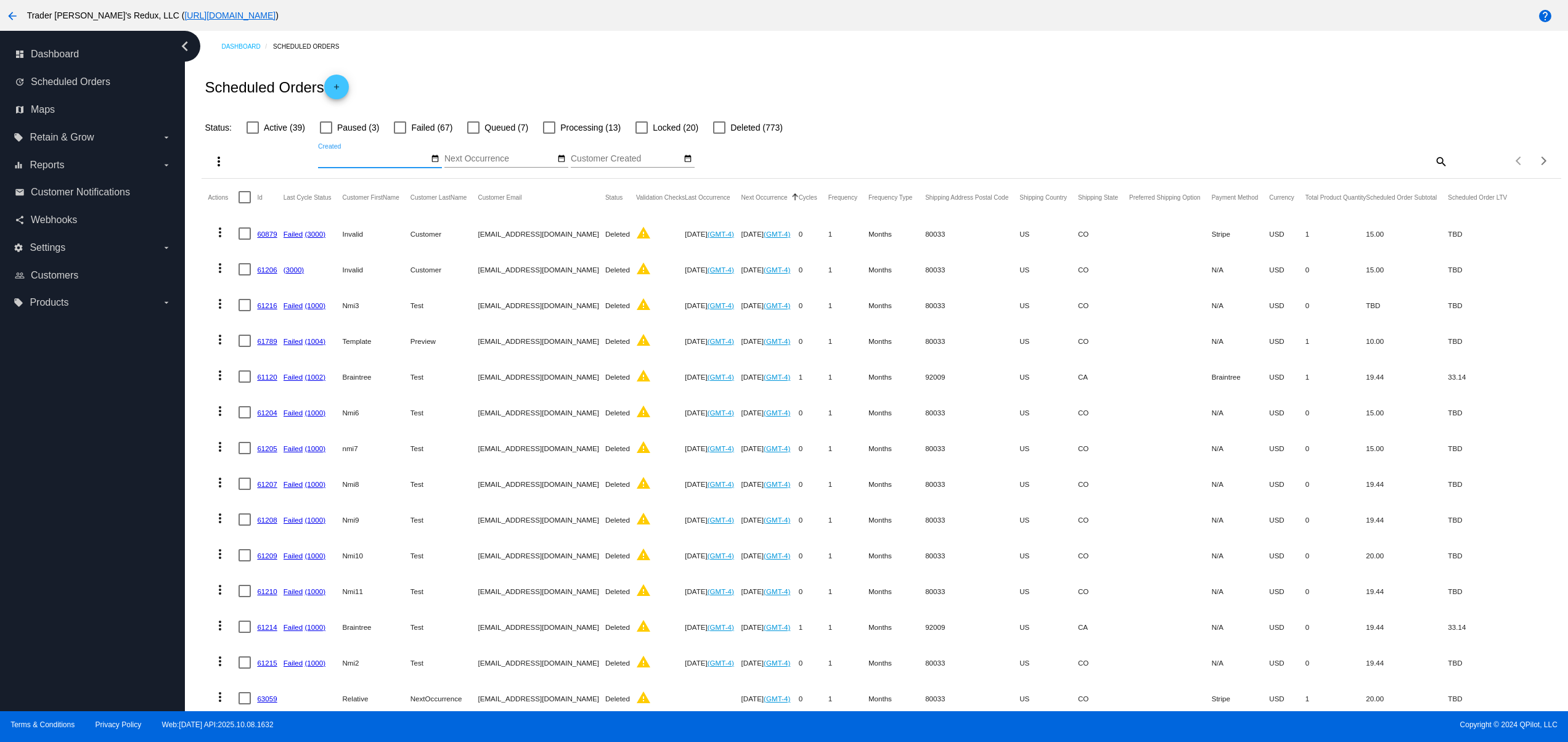
click at [17, 18] on mat-icon "arrow_back" at bounding box center [12, 16] width 15 height 15
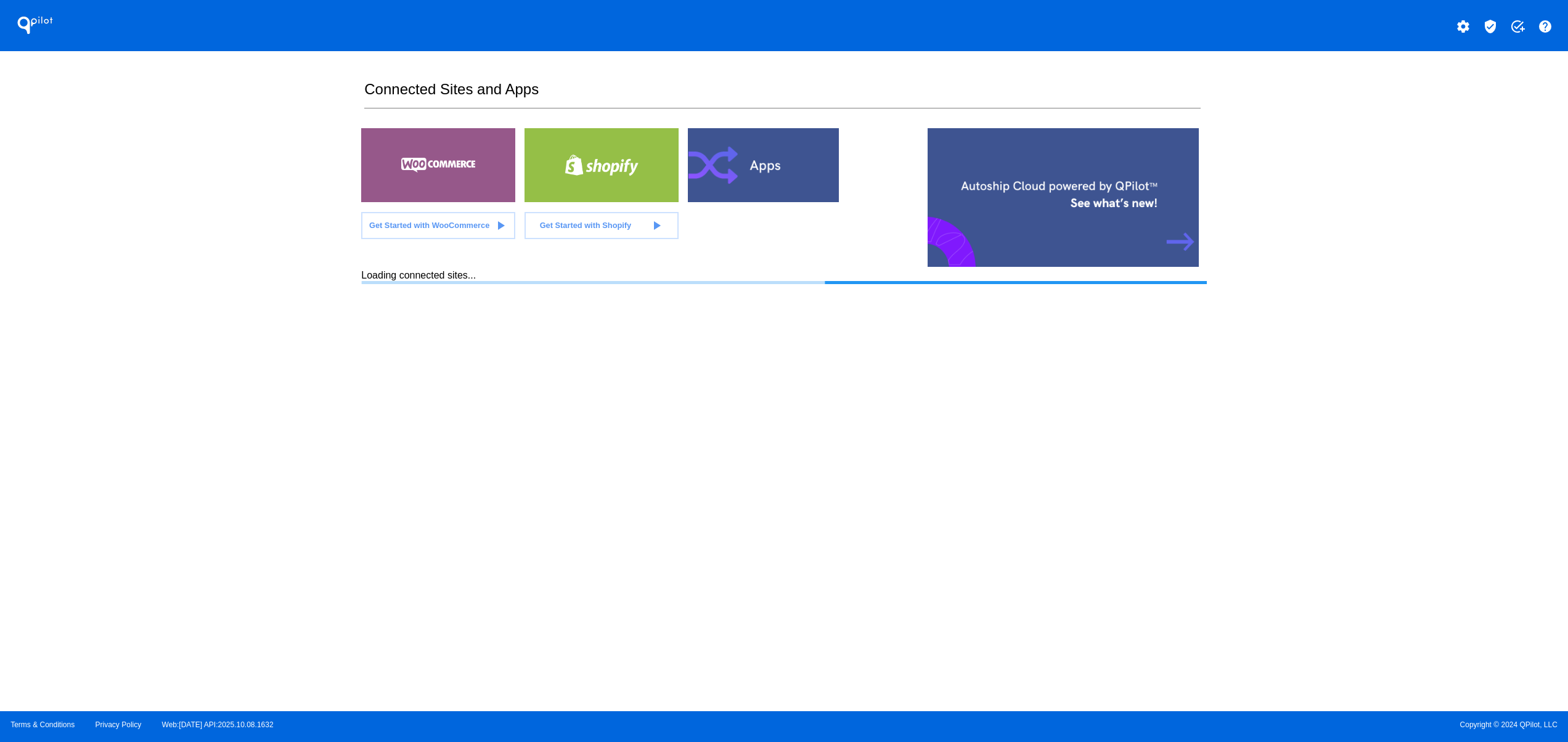
click at [731, 180] on div at bounding box center [765, 165] width 154 height 74
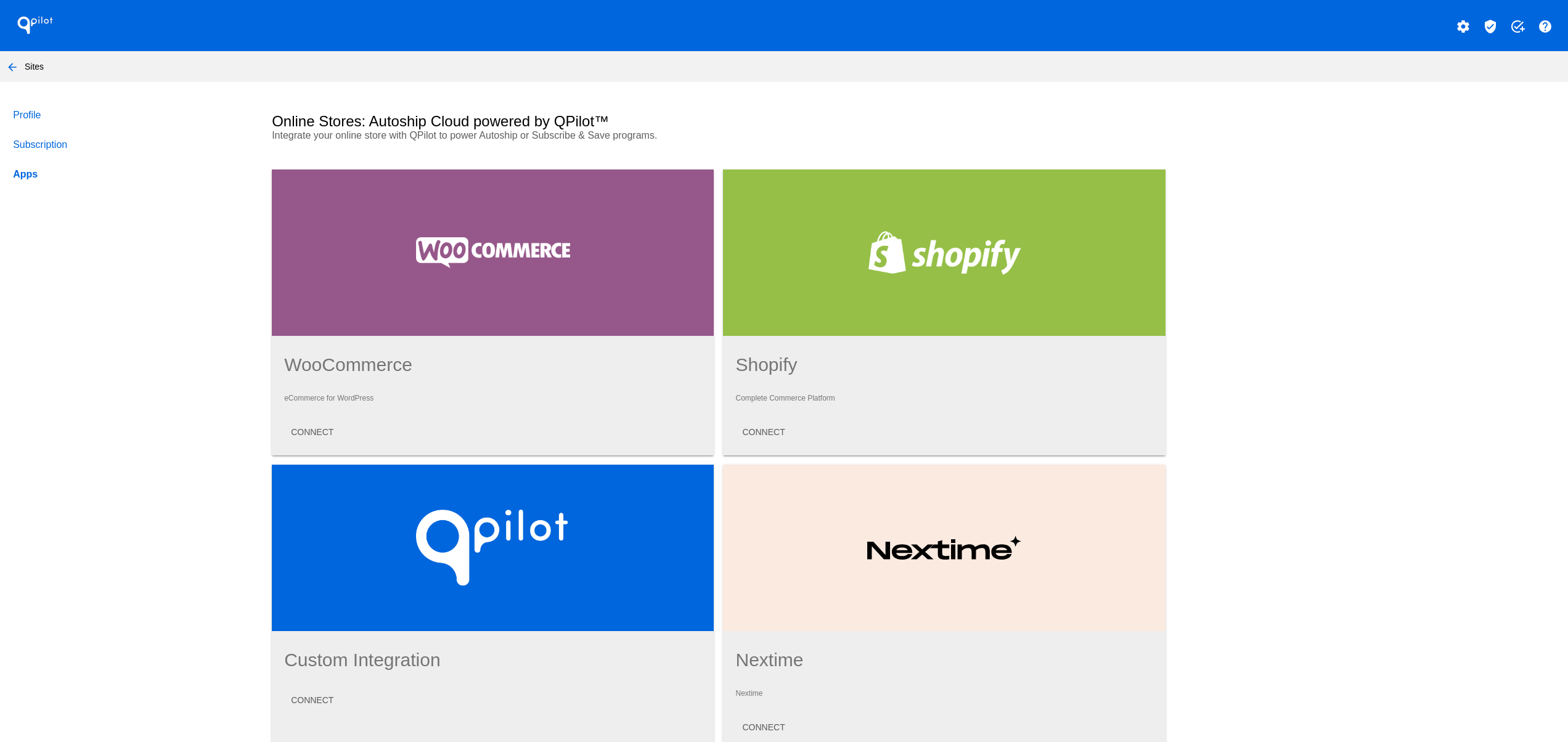
scroll to position [507, 0]
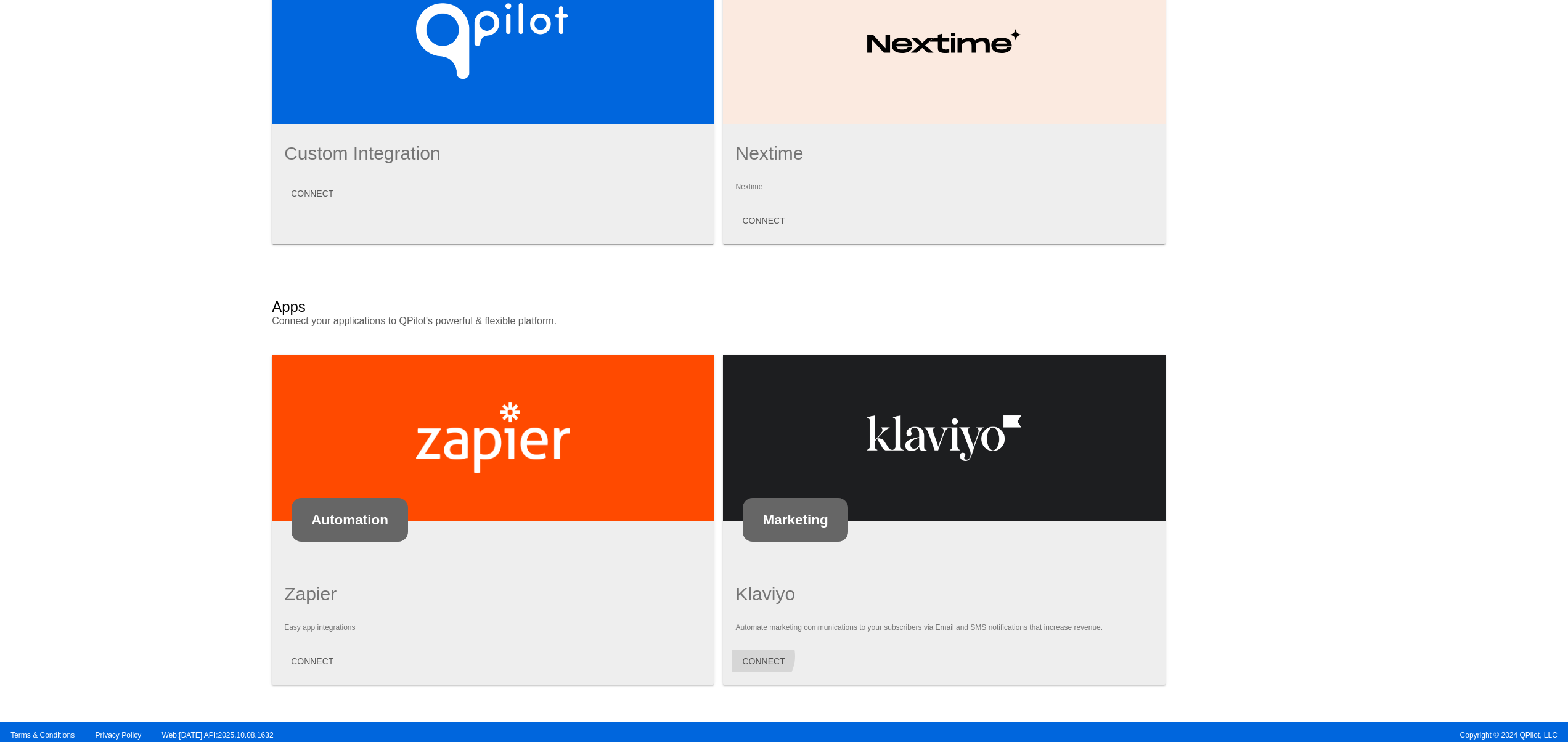
drag, startPoint x: 750, startPoint y: 646, endPoint x: 742, endPoint y: 646, distance: 8.0
click at [743, 657] on span "CONNECT" at bounding box center [763, 662] width 42 height 10
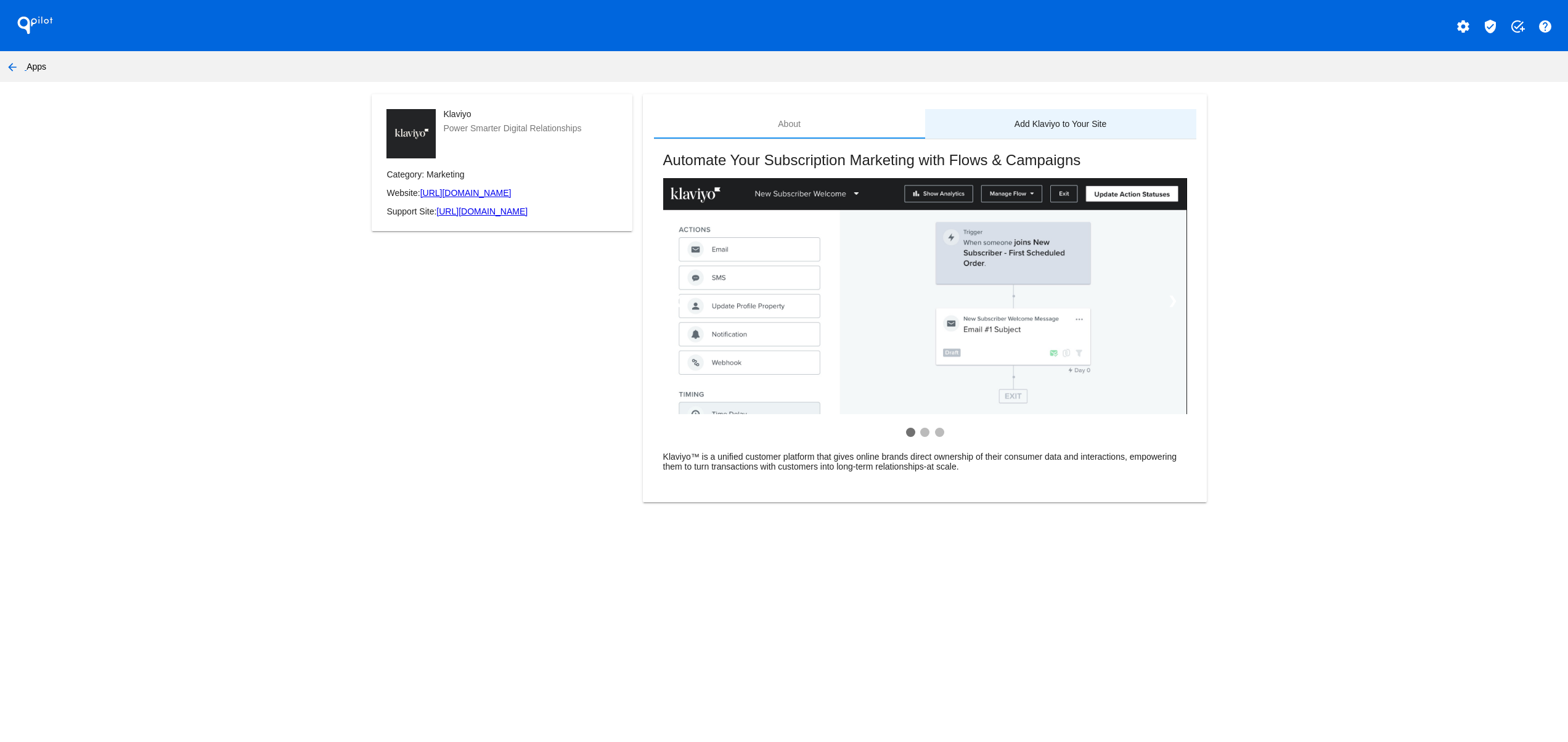
click at [1009, 137] on div "Add Klaviyo to Your Site" at bounding box center [1061, 124] width 271 height 30
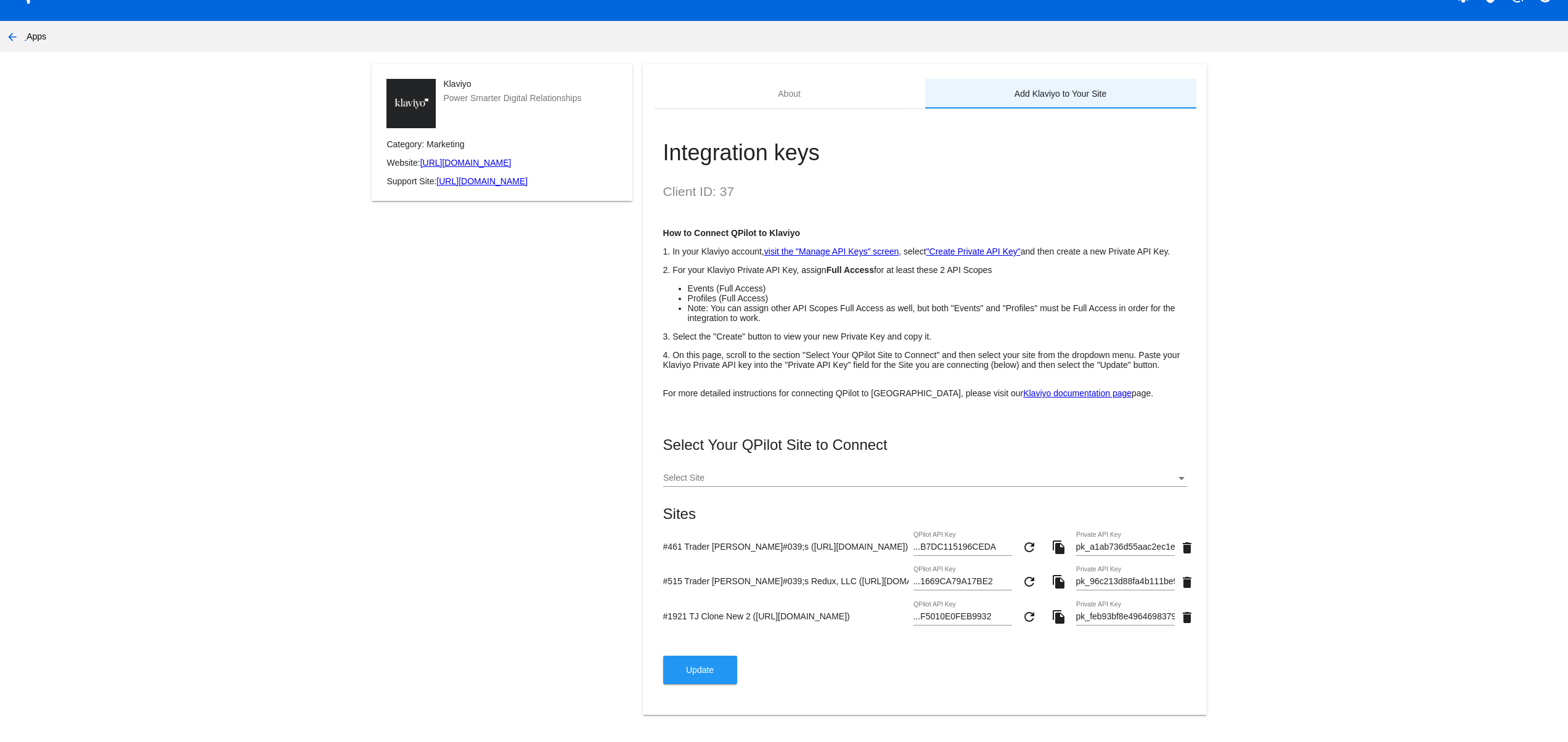
scroll to position [62, 0]
click at [715, 676] on button "Update" at bounding box center [700, 670] width 74 height 28
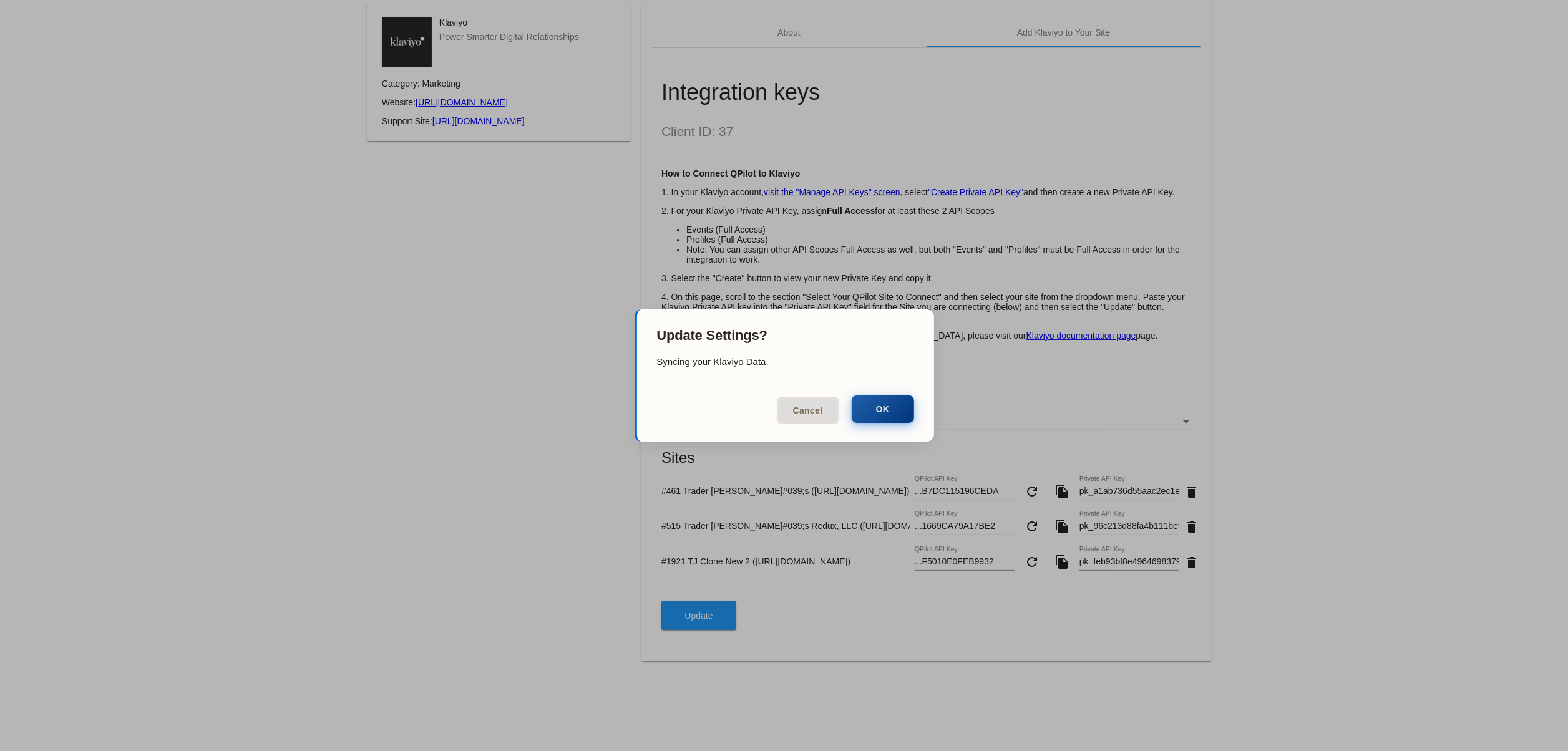
click at [894, 412] on button "OK" at bounding box center [883, 409] width 63 height 28
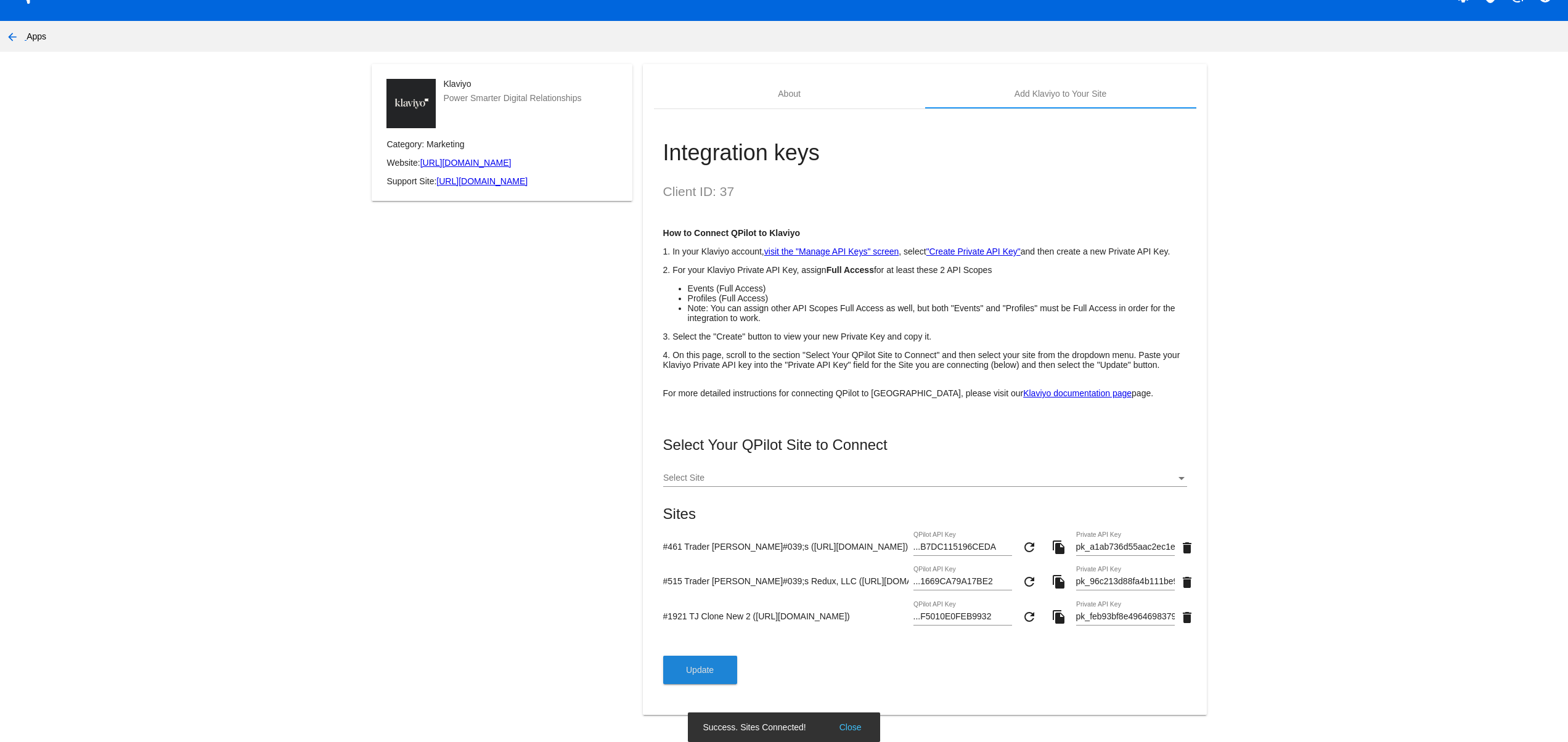
click at [442, 476] on div "Klaviyo Power Smarter Digital Relationships Category: Marketing Website: [URL][…" at bounding box center [502, 396] width 282 height 666
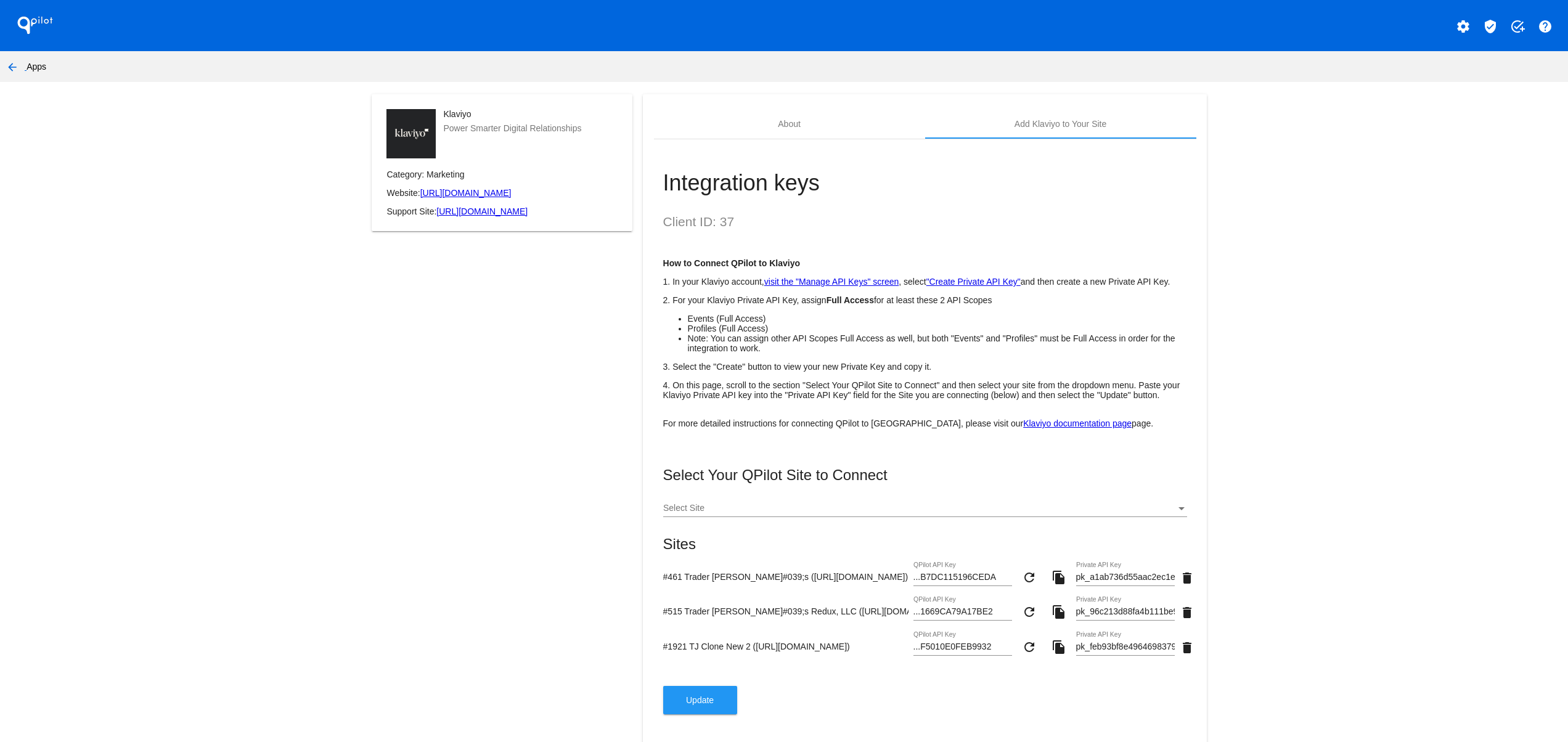
click at [698, 712] on div "Select Your QPilot Site to Connect Select Site Sites #461 Trader [PERSON_NAME]#…" at bounding box center [925, 590] width 524 height 248
click at [698, 705] on span "Update" at bounding box center [700, 700] width 28 height 10
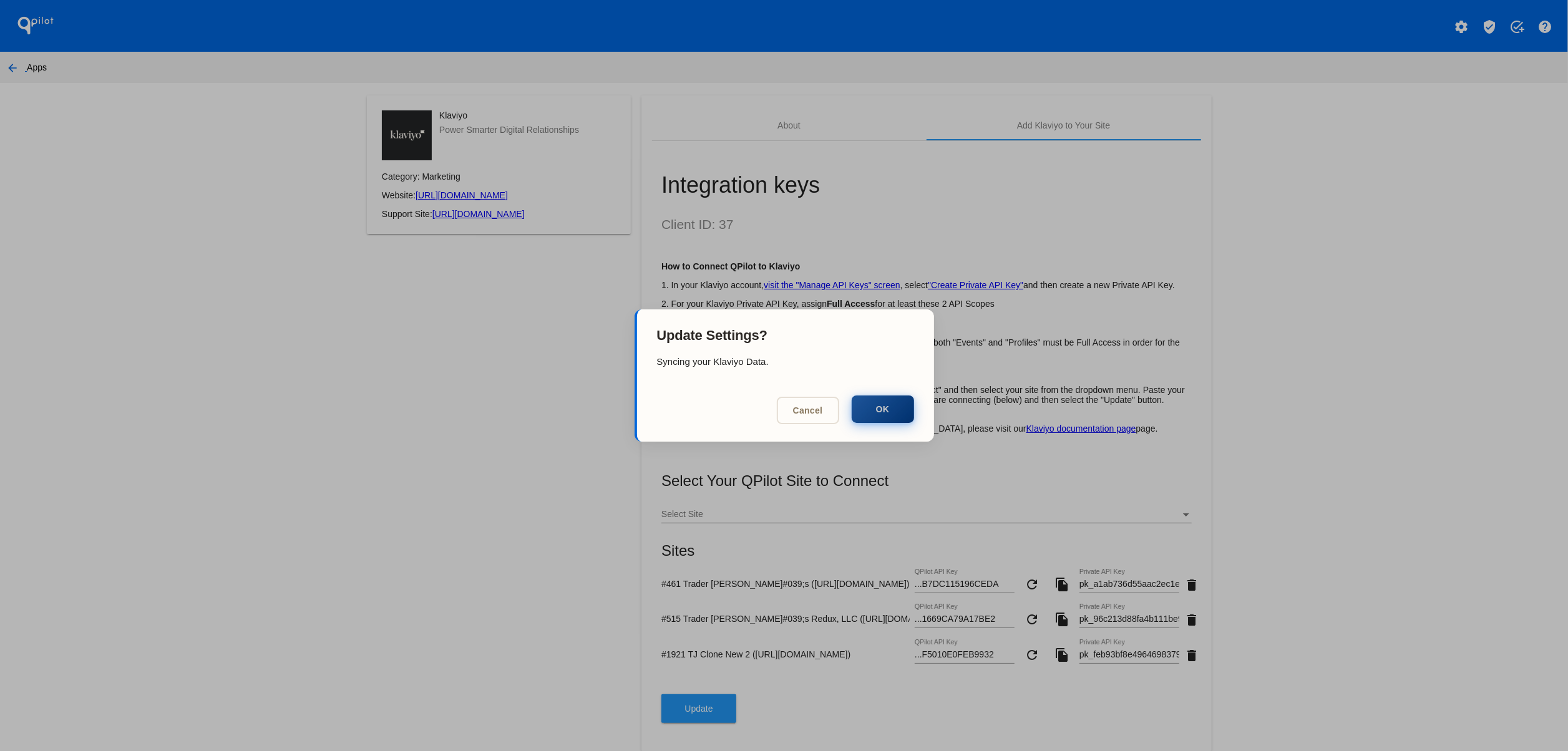
click at [871, 405] on button "OK" at bounding box center [883, 409] width 63 height 28
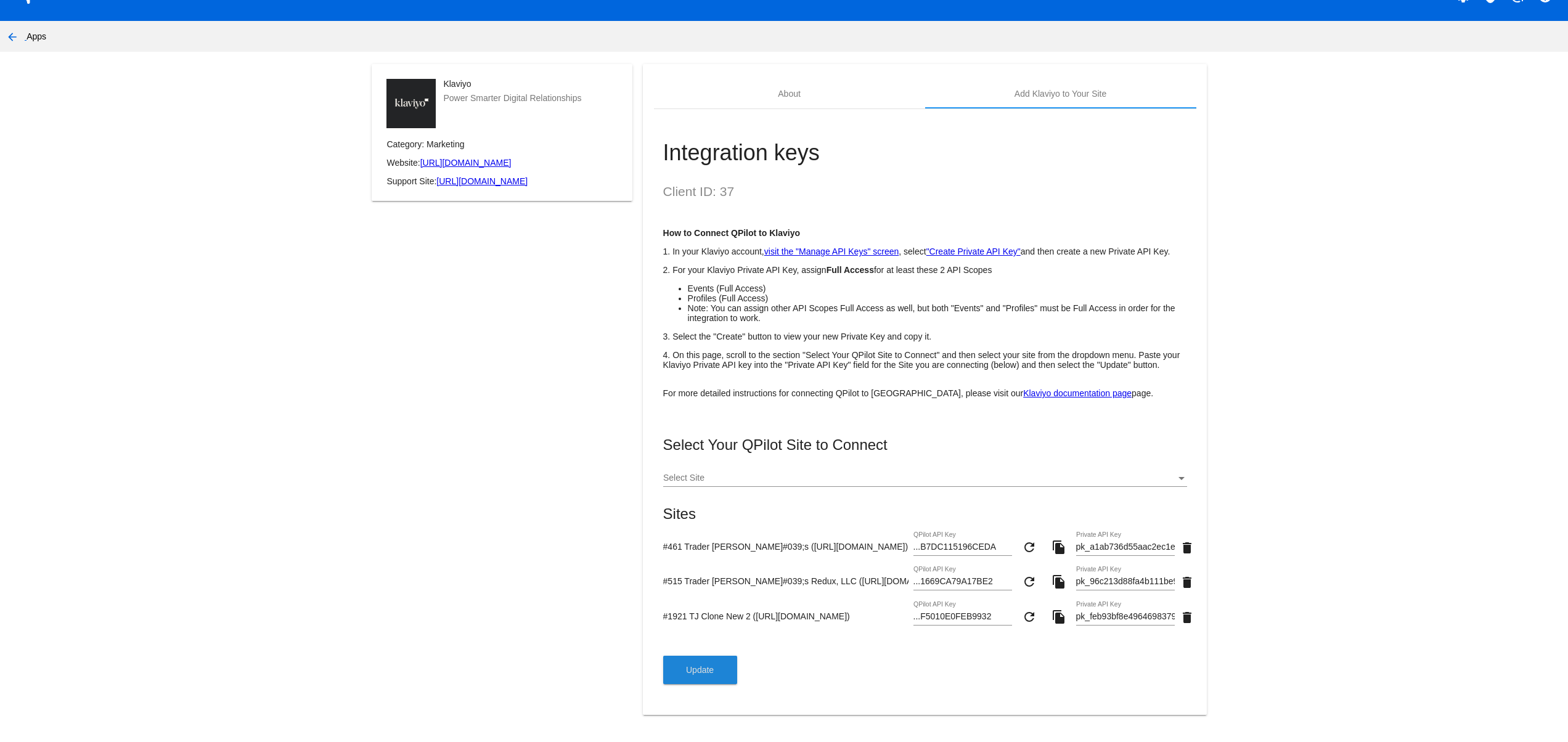
scroll to position [62, 0]
drag, startPoint x: 690, startPoint y: 642, endPoint x: 689, endPoint y: 660, distance: 18.0
click at [689, 649] on div "Select Your QPilot Site to Connect Select Site Sites #461 Trader [PERSON_NAME]#…" at bounding box center [925, 561] width 524 height 248
click at [689, 660] on button "Update" at bounding box center [700, 670] width 74 height 28
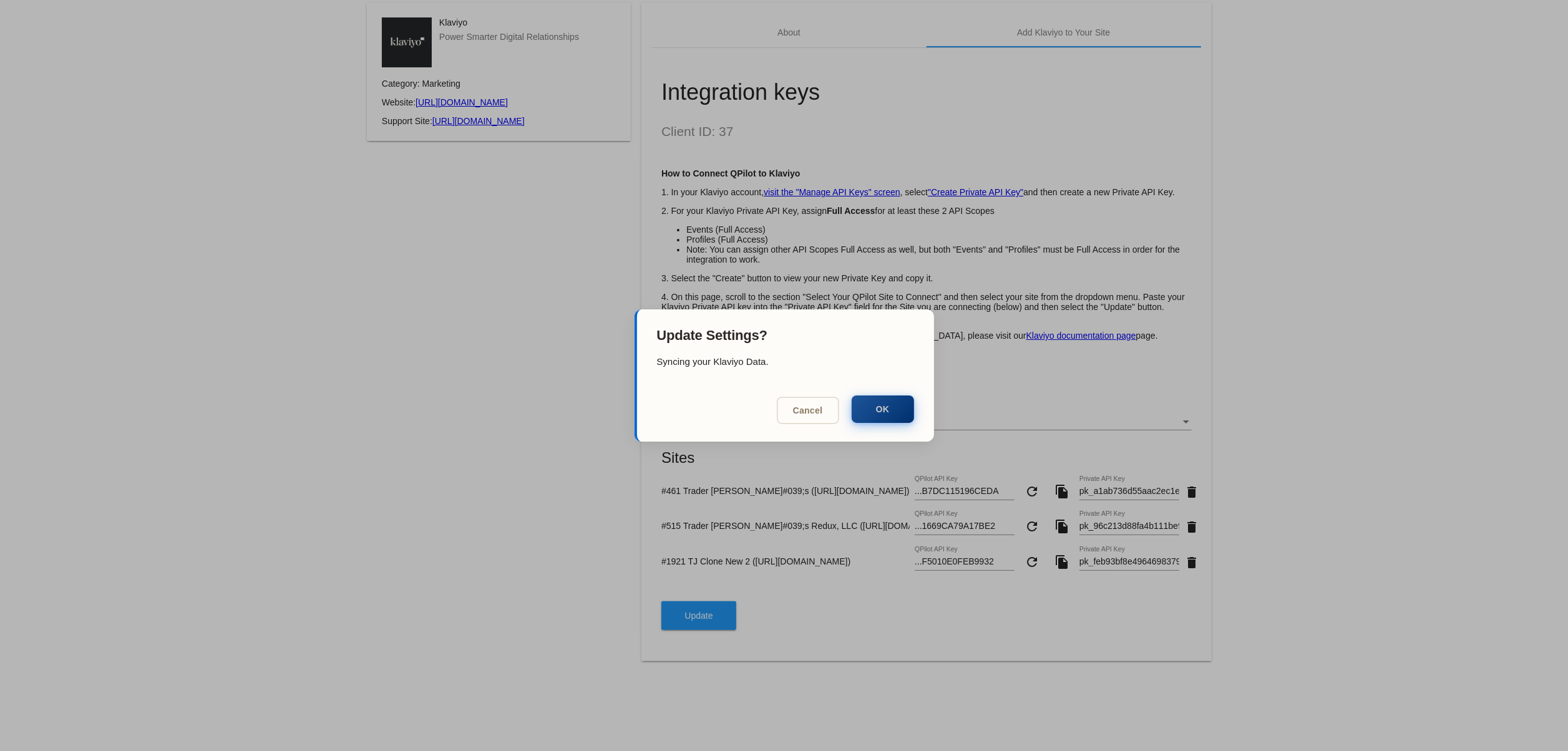
click at [887, 399] on button "OK" at bounding box center [883, 409] width 63 height 28
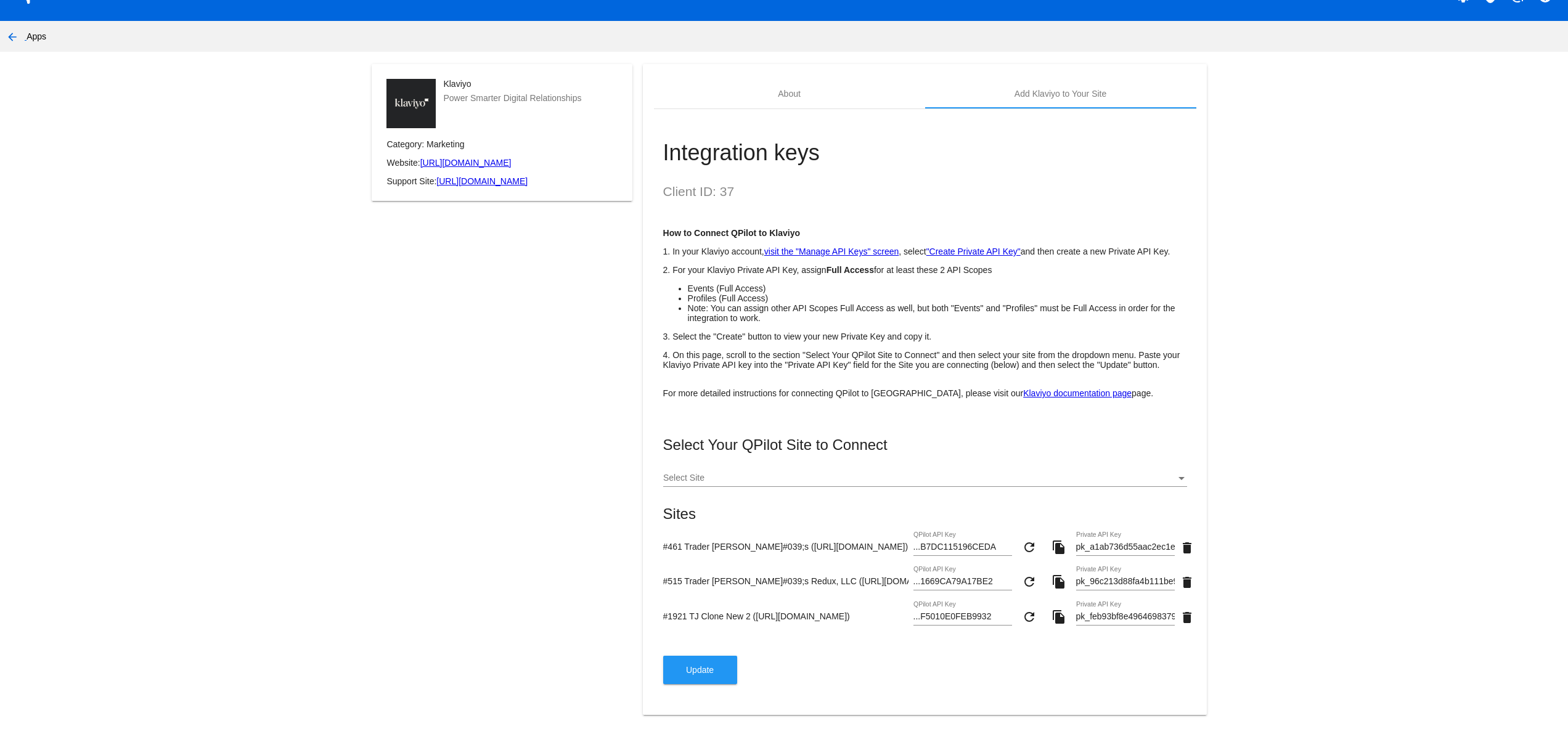
drag, startPoint x: 655, startPoint y: 634, endPoint x: 463, endPoint y: 634, distance: 192.0
click at [466, 634] on div "Klaviyo Power Smarter Digital Relationships Category: Marketing Website: [URL][…" at bounding box center [784, 396] width 845 height 666
click at [437, 617] on div "Klaviyo Power Smarter Digital Relationships Category: Marketing Website: [URL][…" at bounding box center [502, 396] width 282 height 666
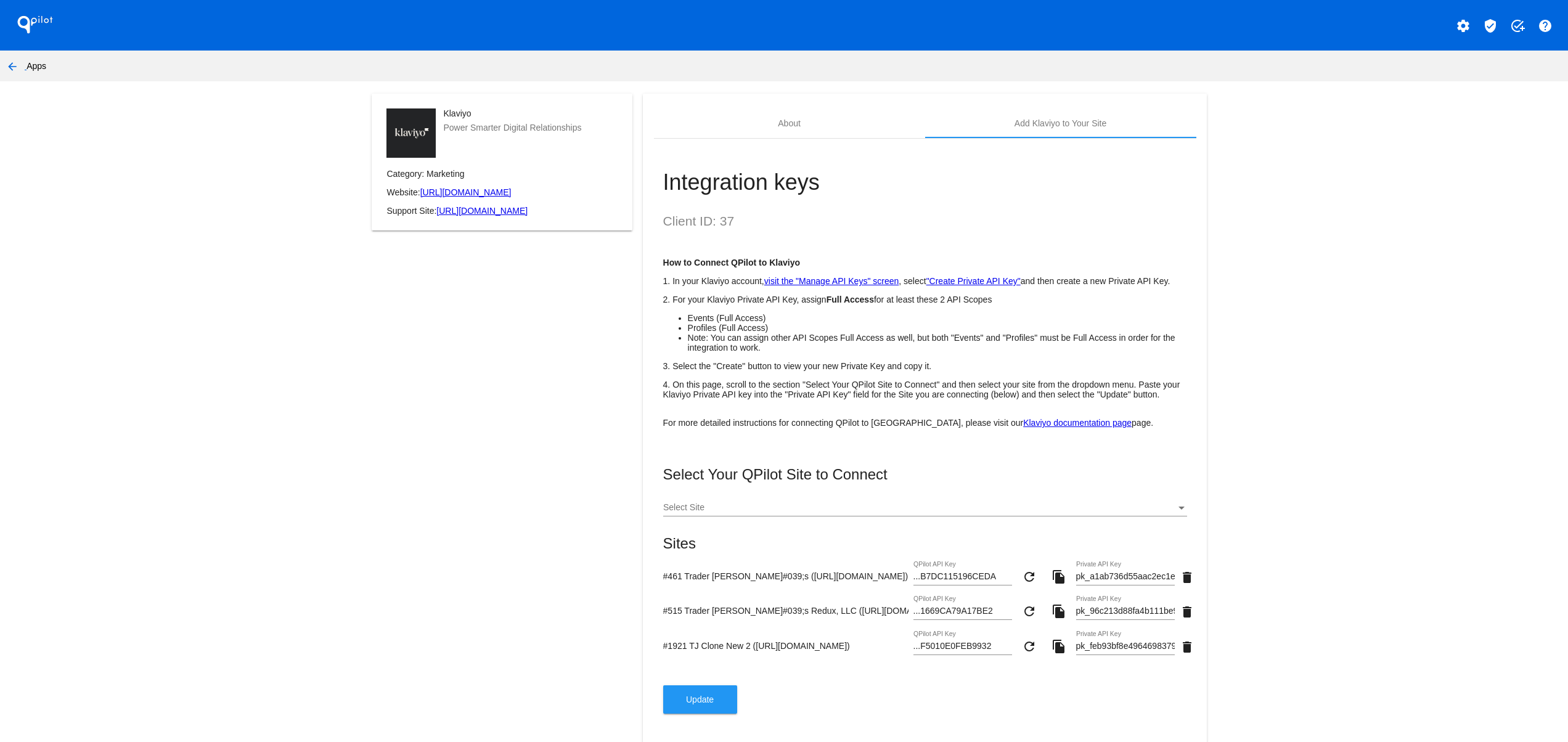
scroll to position [0, 0]
click at [499, 536] on div "Klaviyo Power Smarter Digital Relationships Category: Marketing Website: [URL][…" at bounding box center [502, 427] width 282 height 666
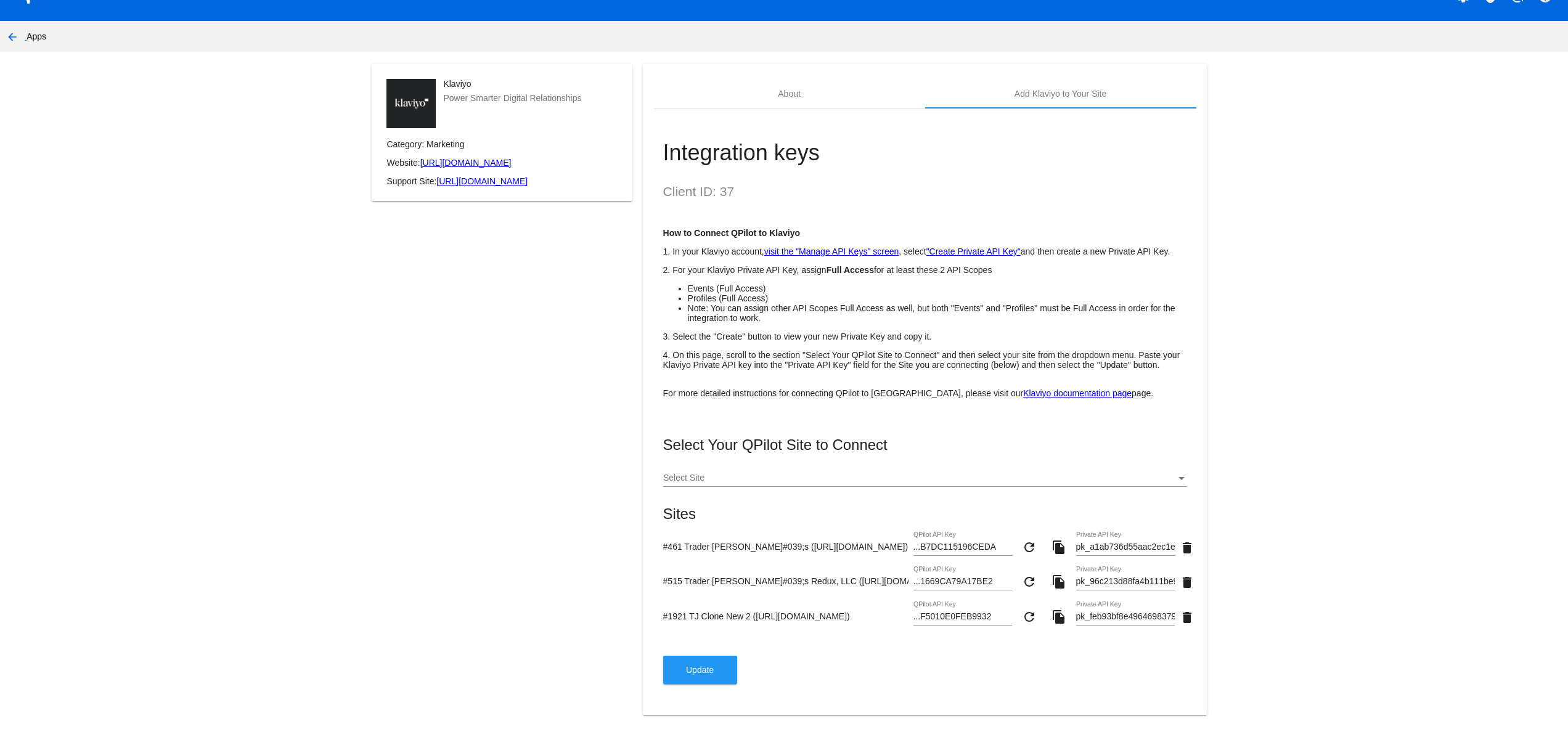
scroll to position [62, 0]
click at [686, 665] on span "Update" at bounding box center [700, 670] width 28 height 10
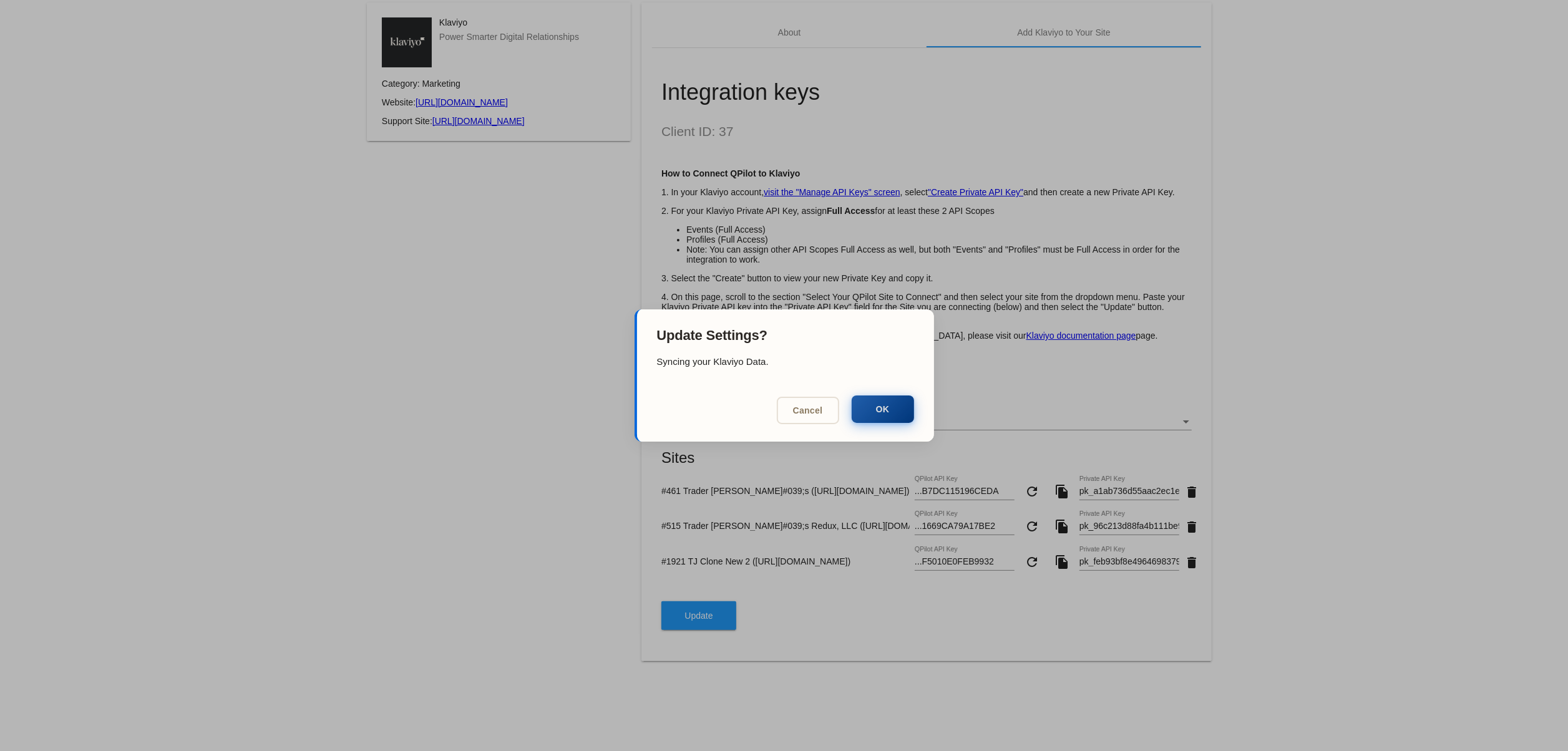
click at [857, 424] on mat-dialog-actions "Cancel OK" at bounding box center [786, 413] width 297 height 58
click at [875, 409] on button "OK" at bounding box center [883, 409] width 63 height 28
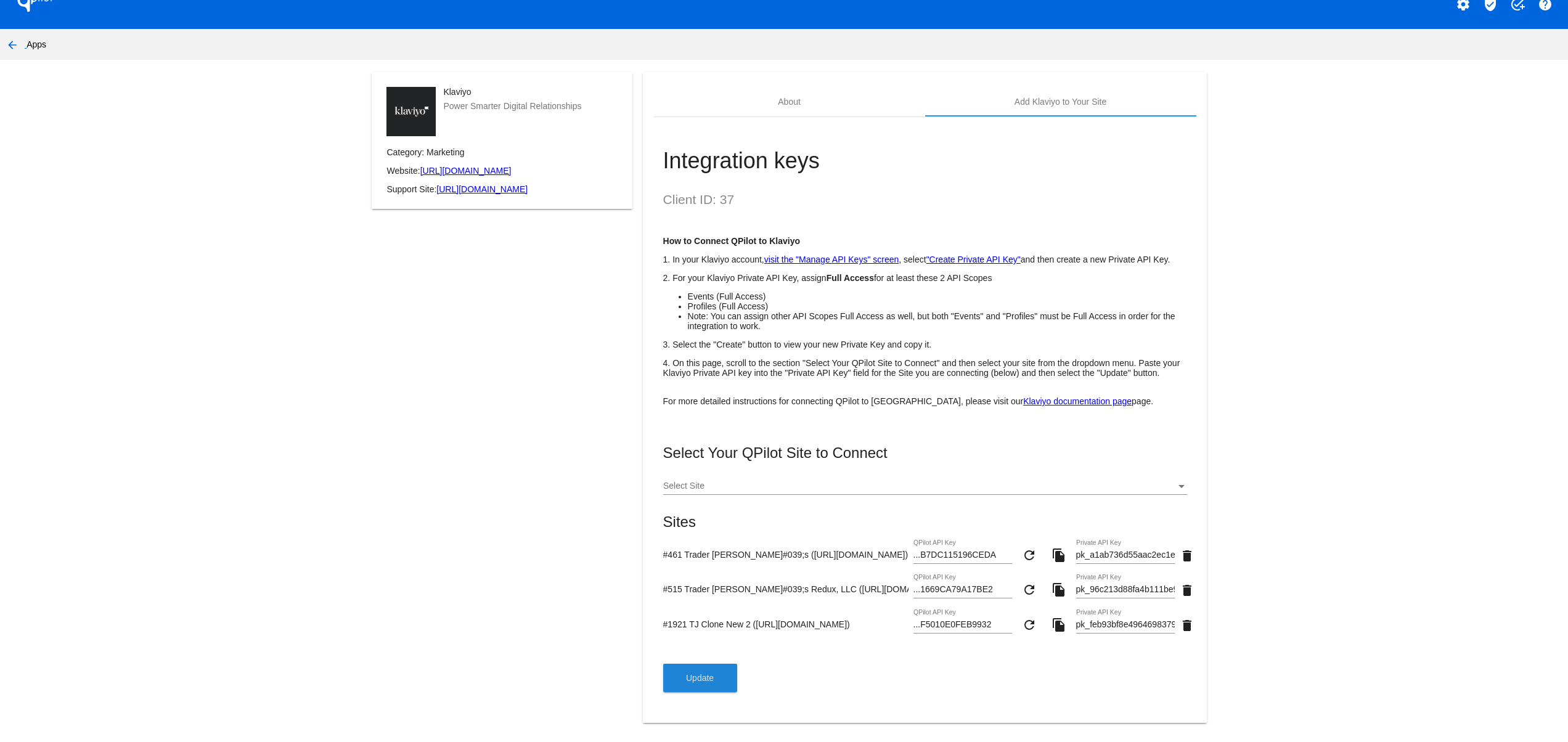
scroll to position [0, 0]
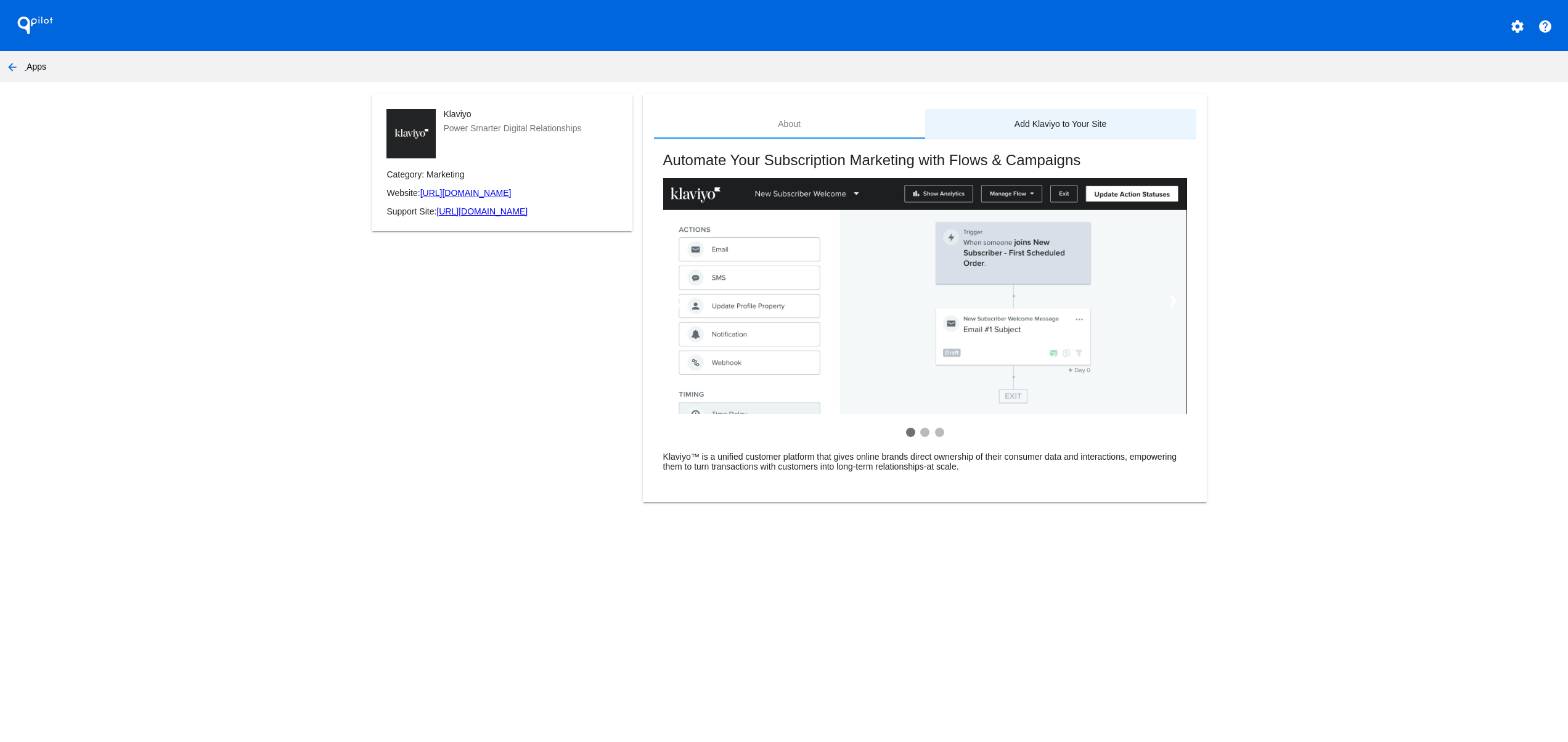
click at [1064, 113] on div "Add Klaviyo to Your Site" at bounding box center [1061, 124] width 271 height 30
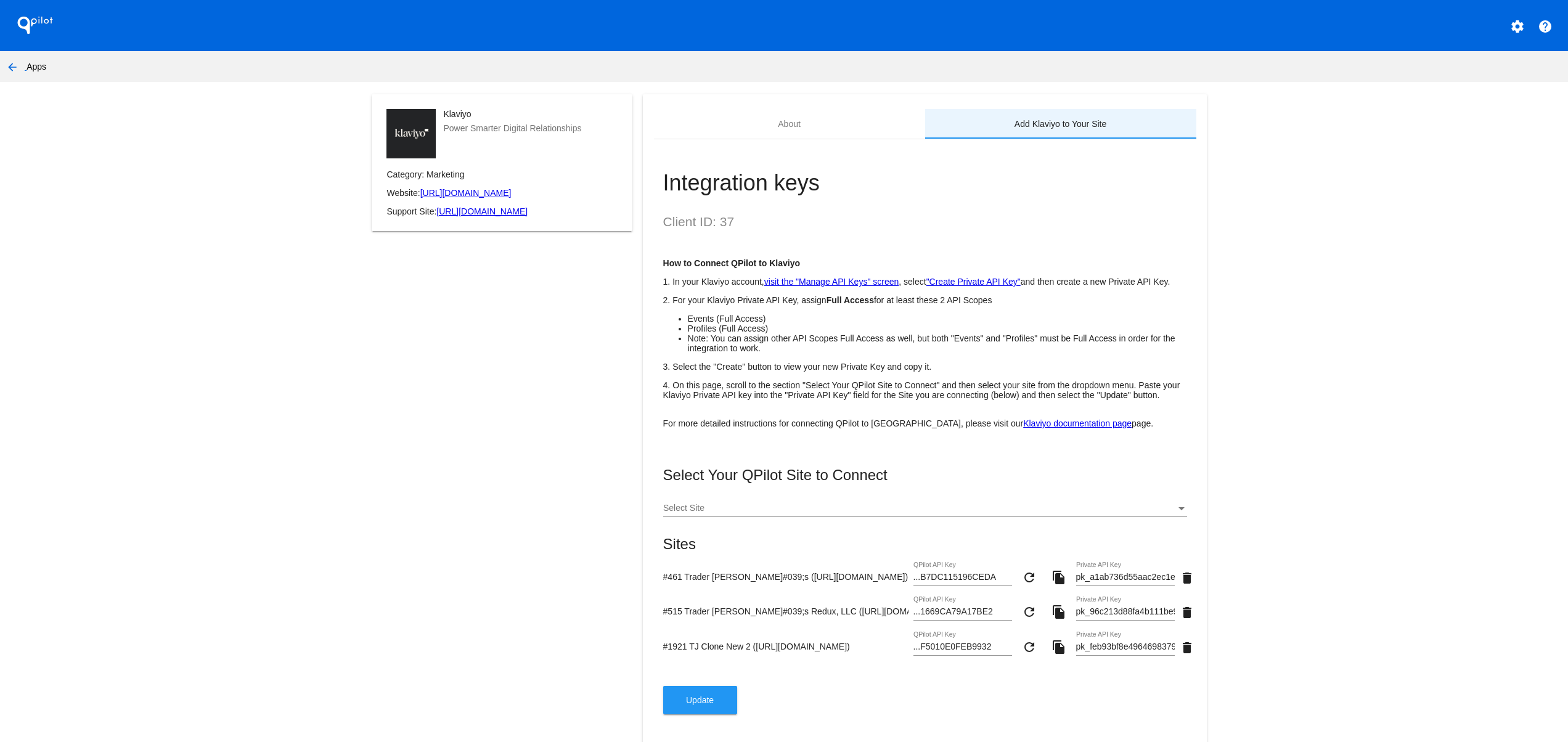
scroll to position [62, 0]
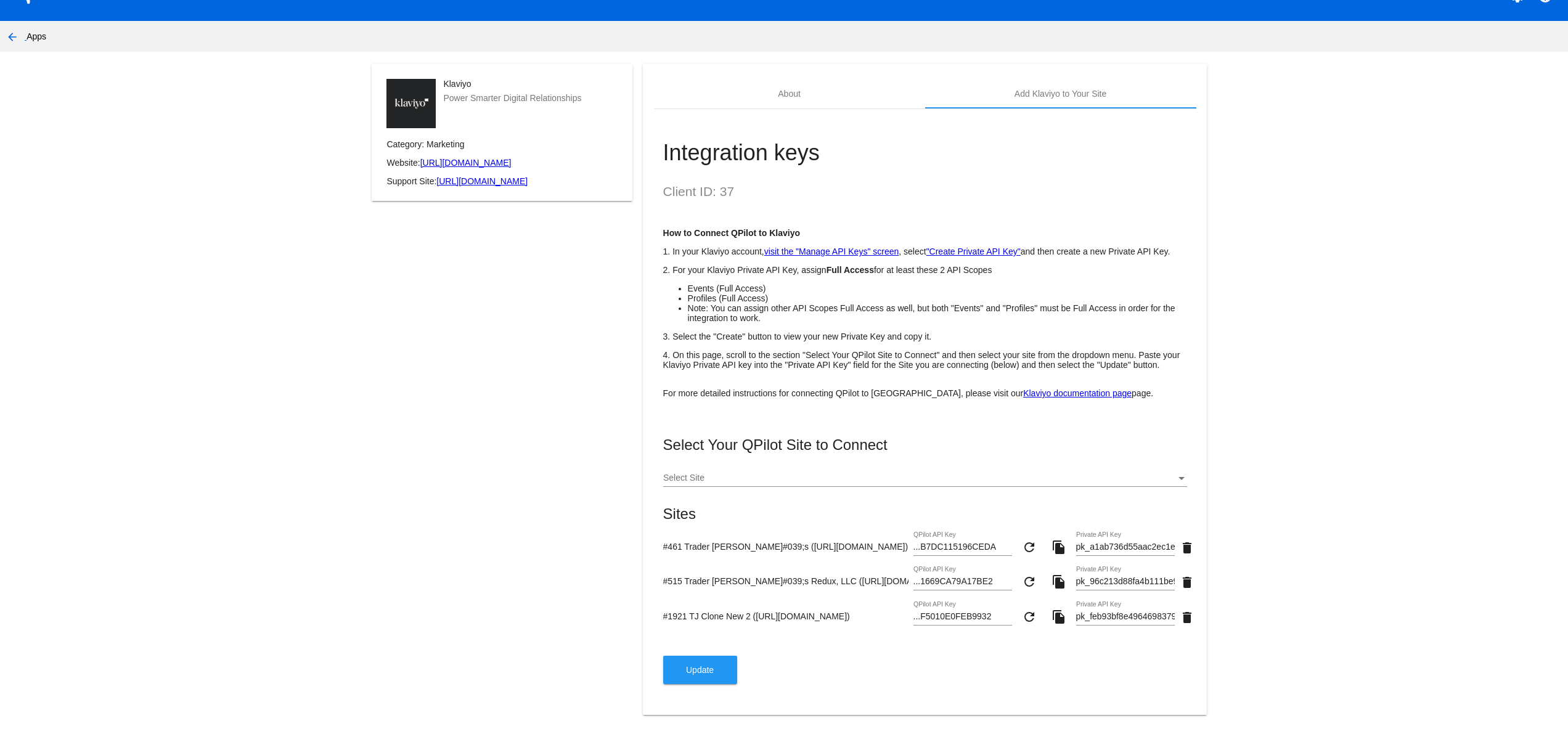
click at [700, 666] on span "Update" at bounding box center [700, 670] width 28 height 10
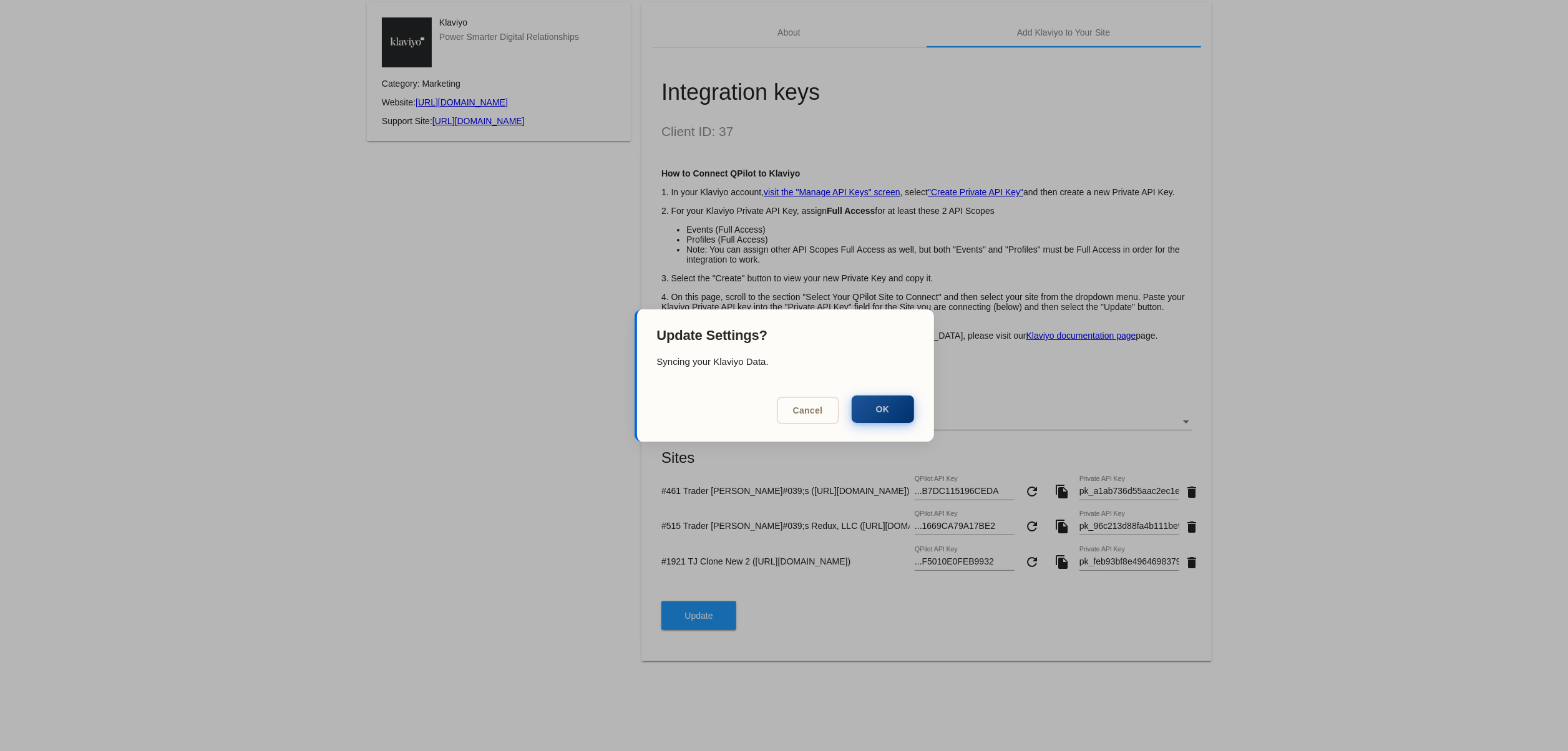
click at [886, 407] on button "OK" at bounding box center [883, 409] width 63 height 28
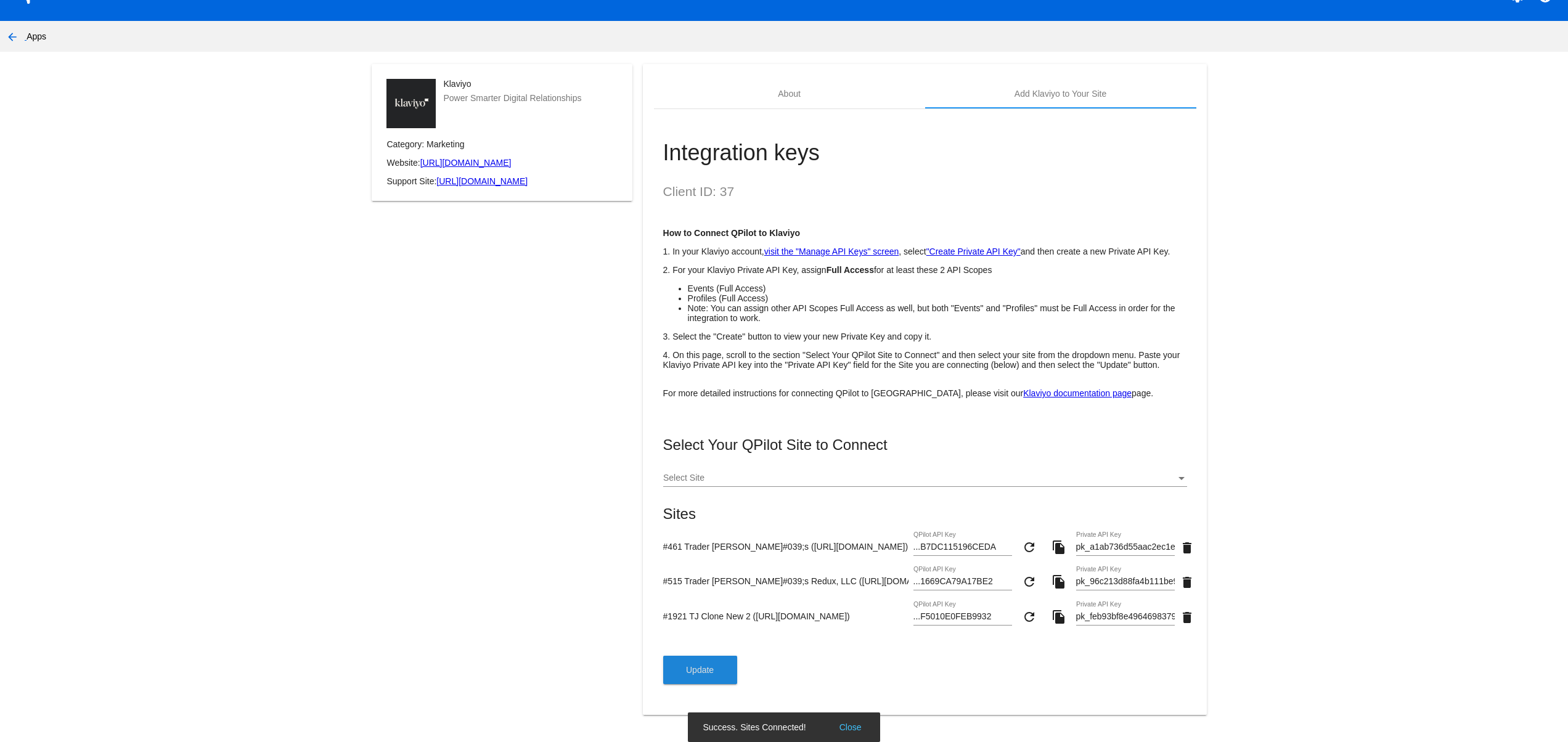
scroll to position [0, 0]
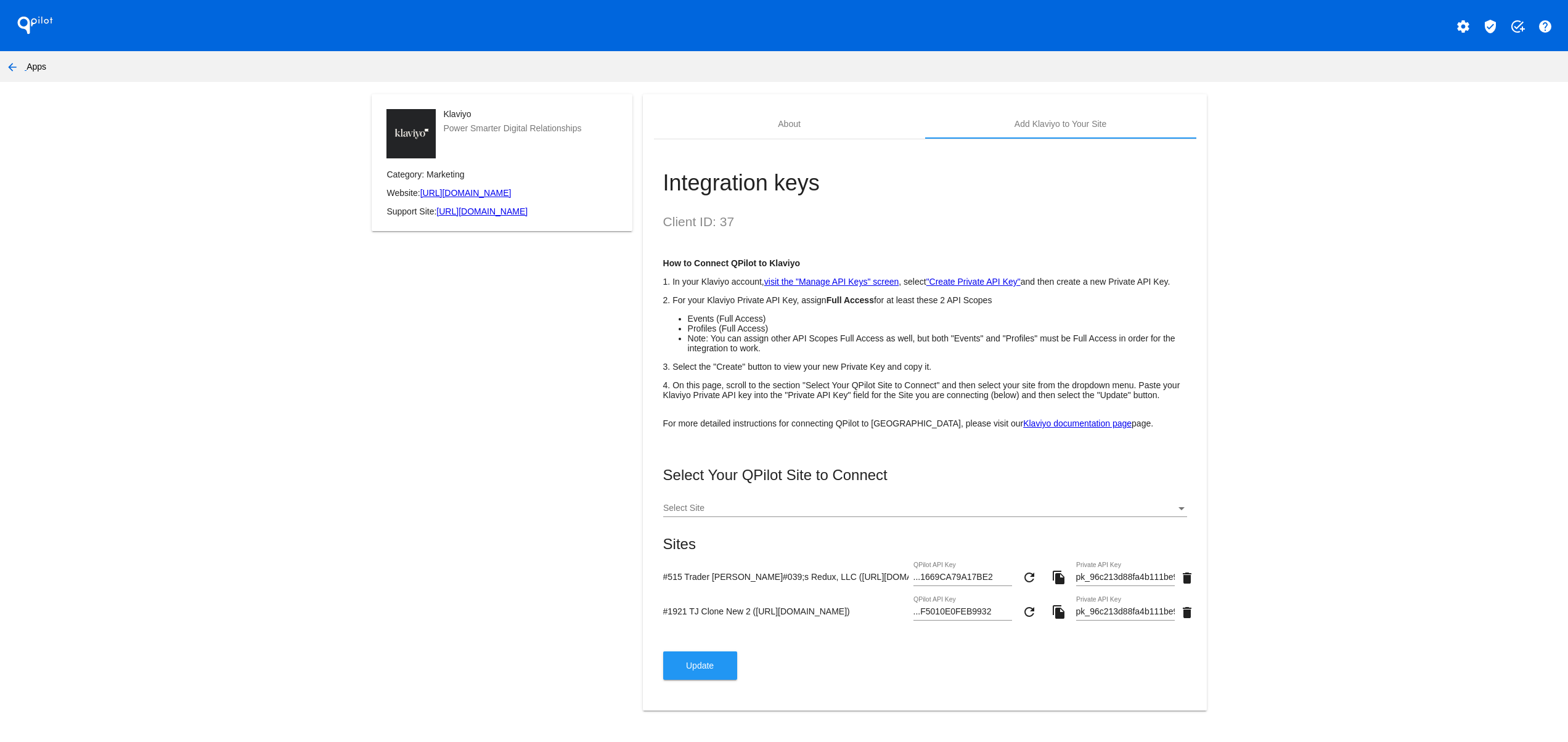
scroll to position [26, 0]
click at [1389, 474] on app-my-account-apps-create "QPilot settings verified_user add_task help arrow_back Apps Klaviyo Power Smart…" at bounding box center [784, 363] width 1568 height 726
click at [277, 607] on app-my-account-apps-create "QPilot settings verified_user add_task help arrow_back Apps Klaviyo Power Smart…" at bounding box center [784, 363] width 1568 height 726
